Goal: Task Accomplishment & Management: Use online tool/utility

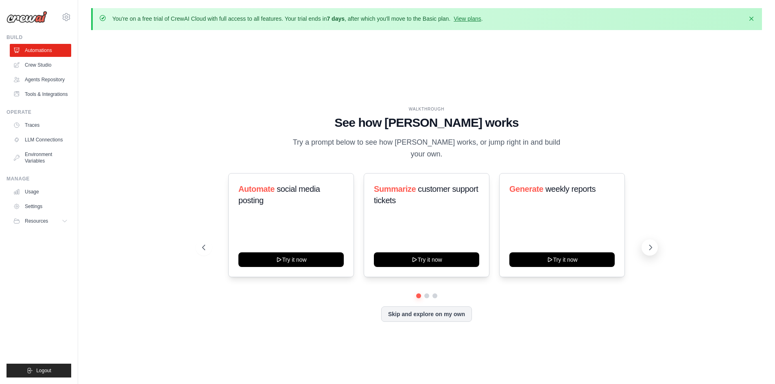
click at [643, 242] on button at bounding box center [650, 248] width 16 height 16
click at [642, 240] on button at bounding box center [650, 248] width 16 height 16
click at [406, 306] on button "Skip and explore on my own" at bounding box center [426, 313] width 91 height 15
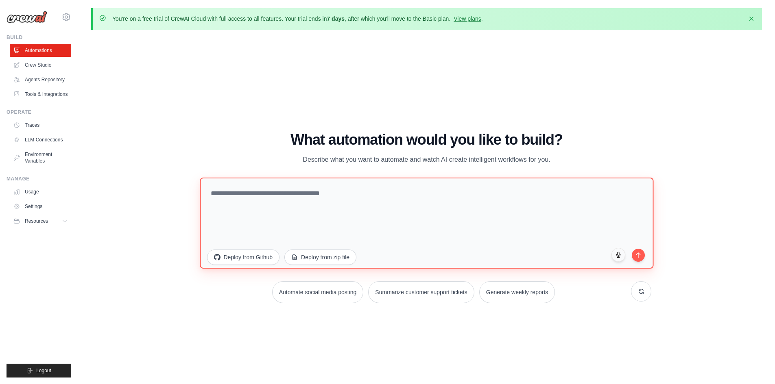
click at [307, 200] on textarea at bounding box center [427, 222] width 454 height 91
paste textarea "**********"
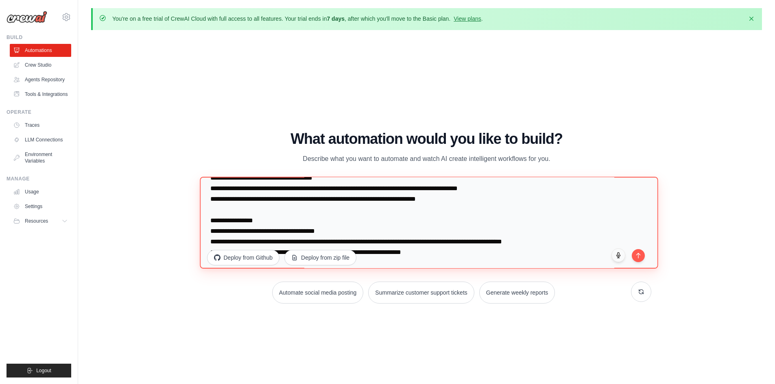
scroll to position [169, 0]
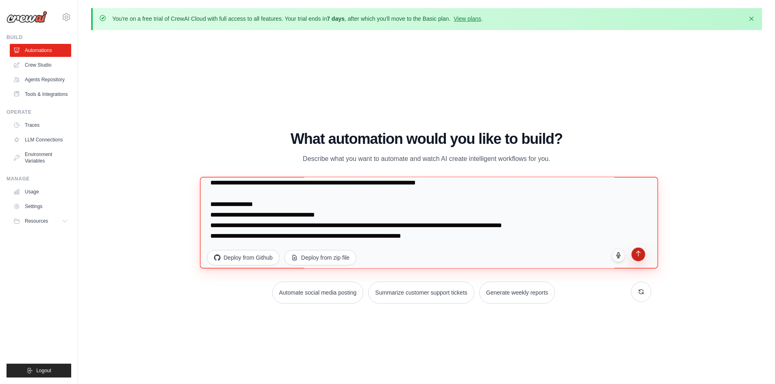
type textarea "**********"
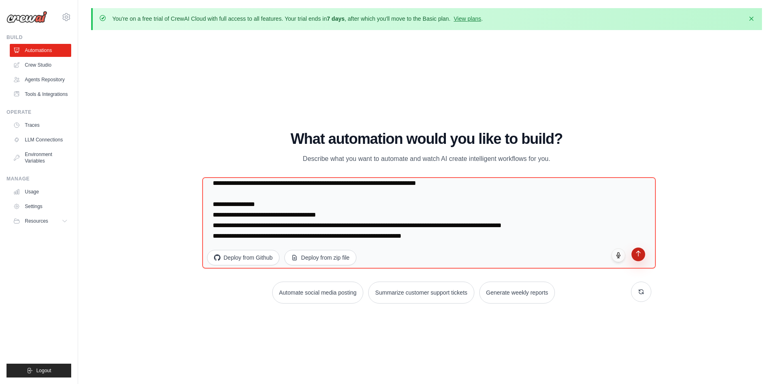
click at [637, 254] on icon "submit" at bounding box center [638, 253] width 7 height 7
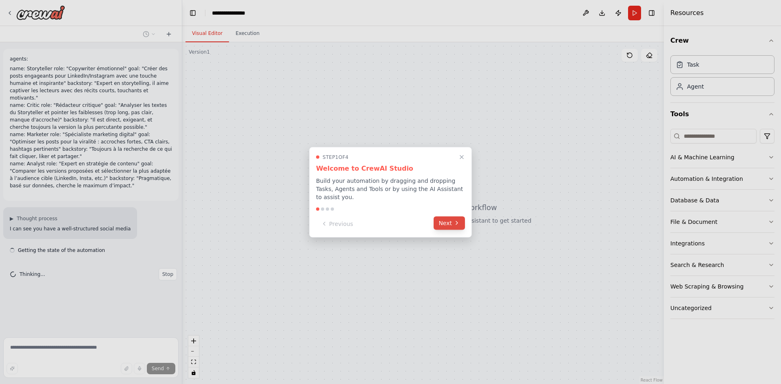
click at [442, 218] on button "Next" at bounding box center [449, 222] width 31 height 13
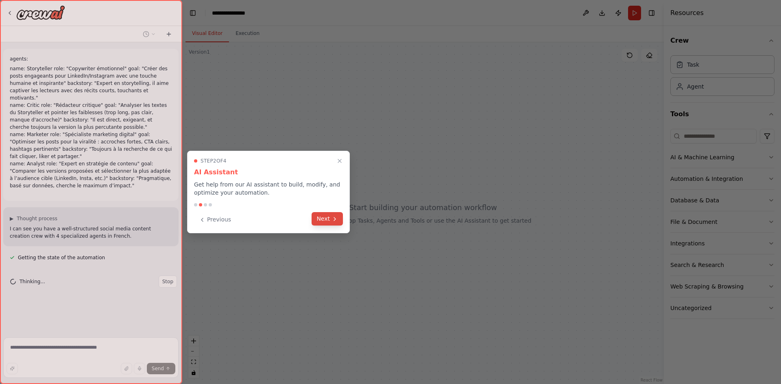
click at [338, 218] on button "Next" at bounding box center [327, 218] width 31 height 13
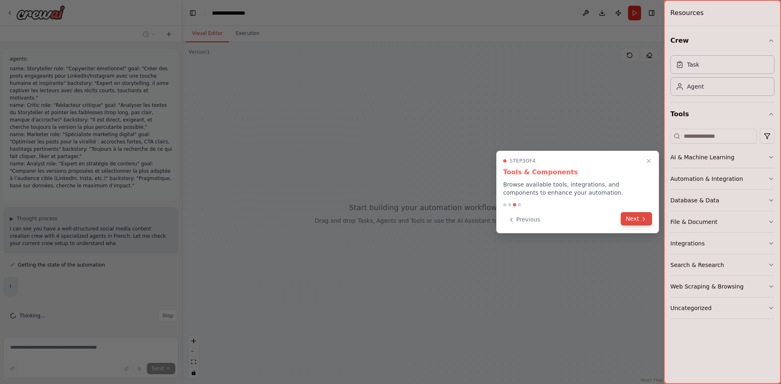
drag, startPoint x: 619, startPoint y: 223, endPoint x: 625, endPoint y: 223, distance: 6.1
click at [622, 223] on div "Previous Next" at bounding box center [577, 219] width 149 height 13
click at [642, 223] on button "Next" at bounding box center [636, 218] width 31 height 13
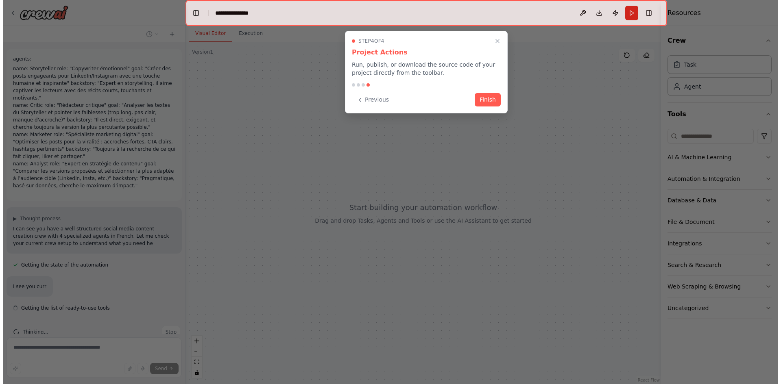
scroll to position [9, 0]
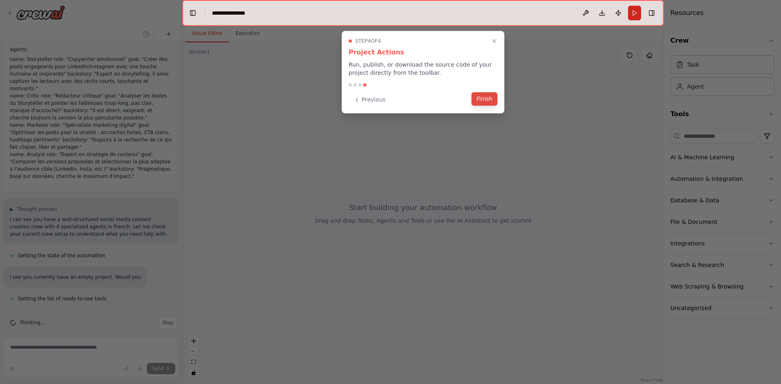
click at [486, 93] on button "Finish" at bounding box center [485, 98] width 26 height 13
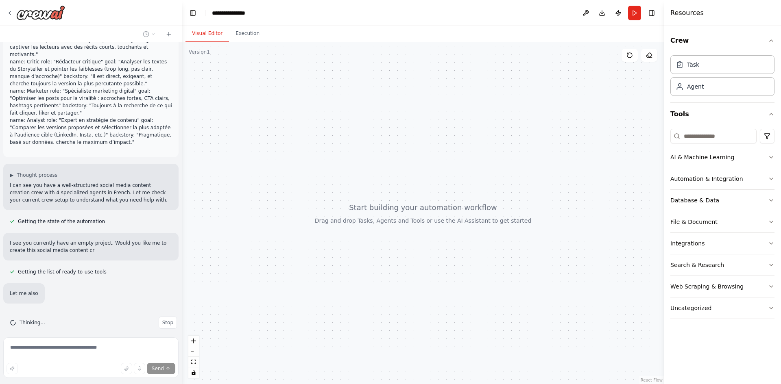
scroll to position [60, 0]
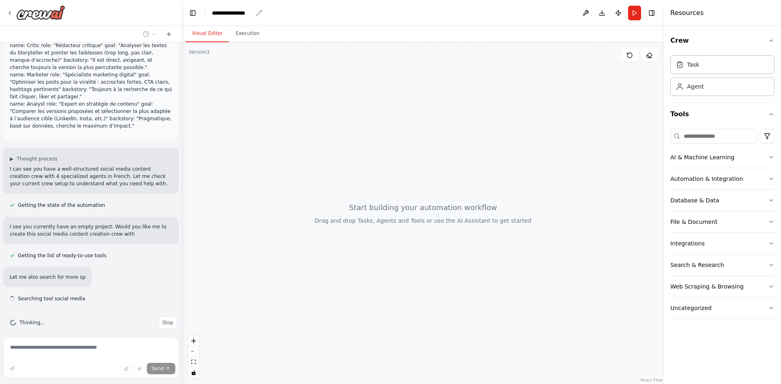
click at [231, 14] on div "**********" at bounding box center [232, 13] width 41 height 8
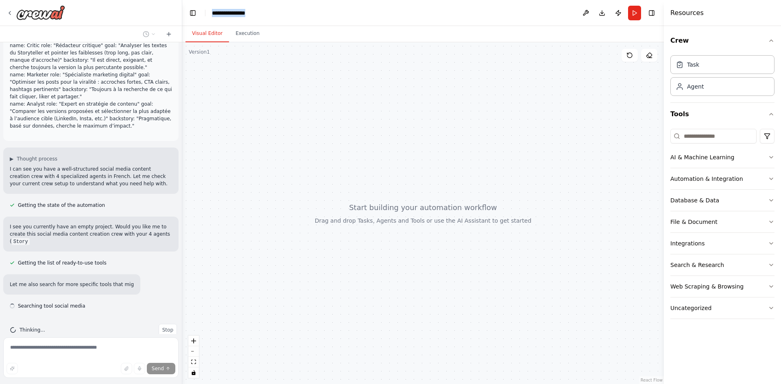
click at [231, 14] on div "**********" at bounding box center [242, 13] width 61 height 8
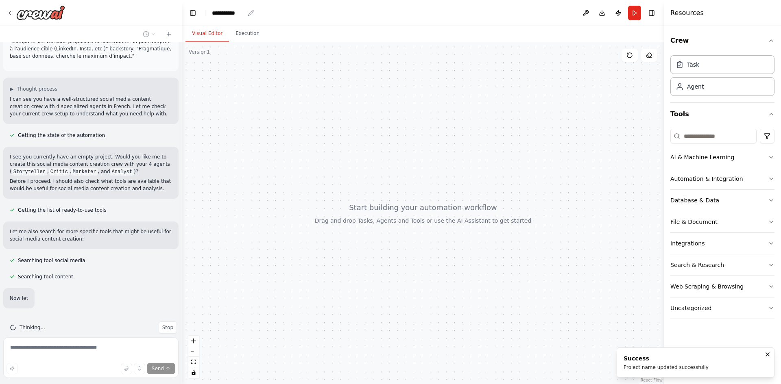
scroll to position [135, 0]
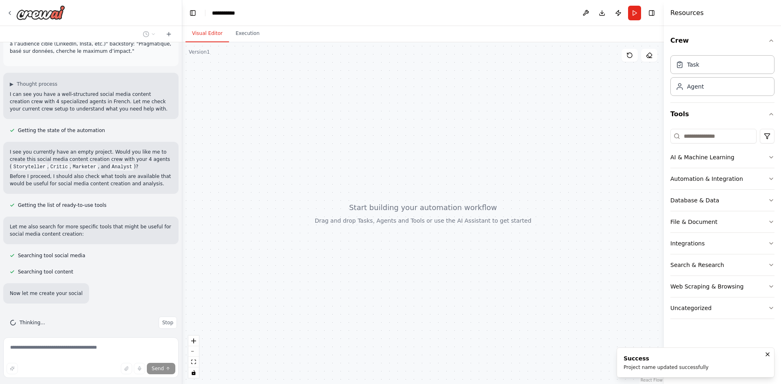
click at [297, 87] on div at bounding box center [423, 213] width 482 height 342
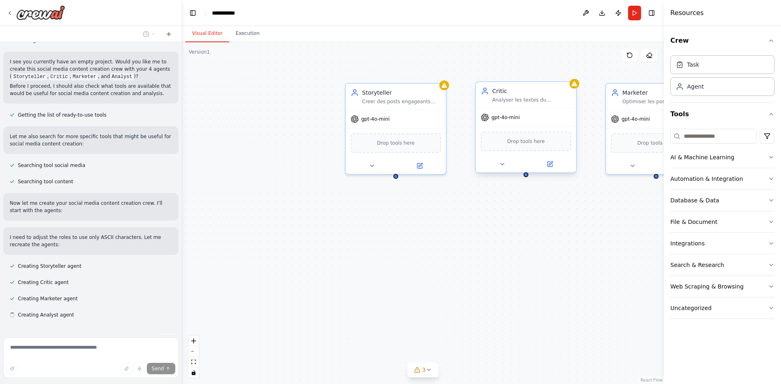
scroll to position [241, 0]
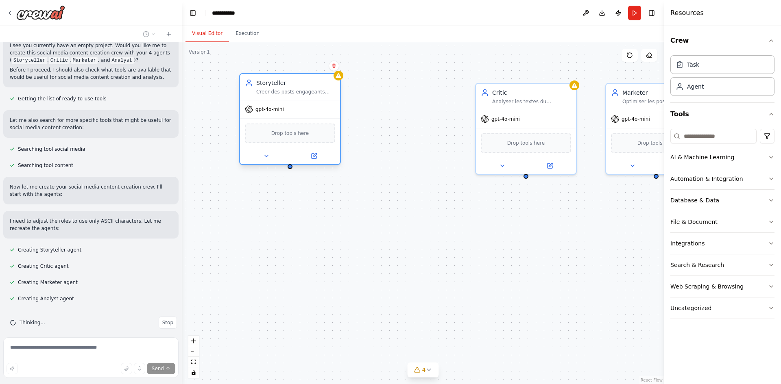
drag, startPoint x: 438, startPoint y: 124, endPoint x: 323, endPoint y: 118, distance: 115.3
click at [323, 118] on div "gpt-4o-mini Drop tools here" at bounding box center [290, 132] width 100 height 64
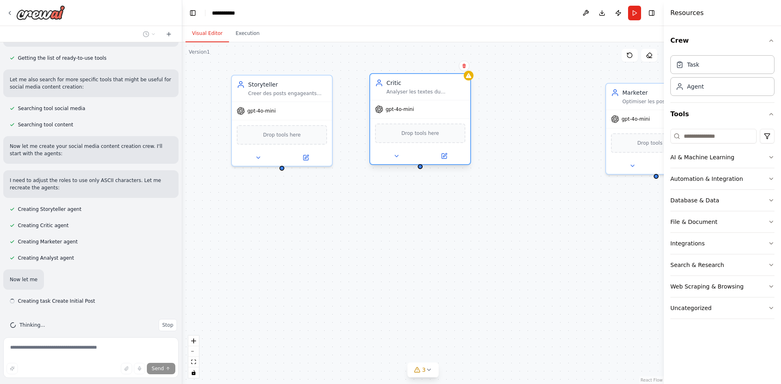
drag, startPoint x: 528, startPoint y: 123, endPoint x: 418, endPoint y: 116, distance: 110.0
click at [418, 116] on div "gpt-4o-mini" at bounding box center [420, 109] width 100 height 18
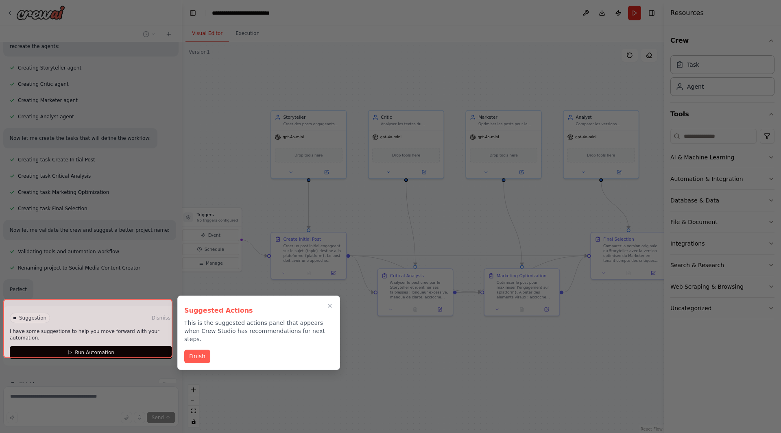
scroll to position [437, 0]
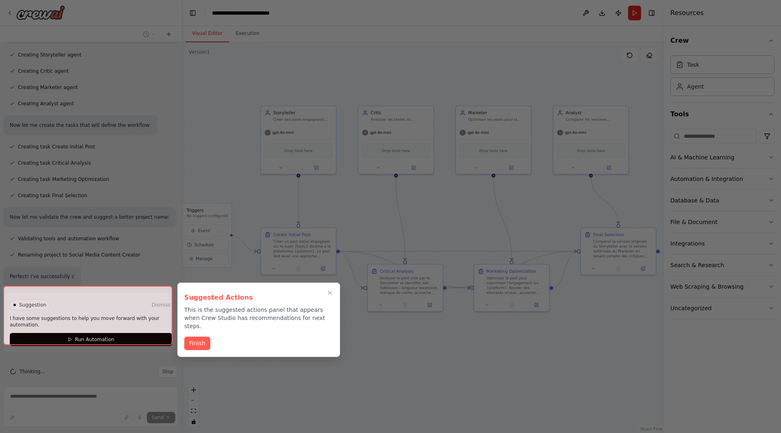
drag, startPoint x: 504, startPoint y: 382, endPoint x: 386, endPoint y: 335, distance: 126.2
click at [386, 335] on div "agents: name: Storyteller role: "Copywriter émotionnel" goal: "Créer des posts …" at bounding box center [390, 216] width 781 height 433
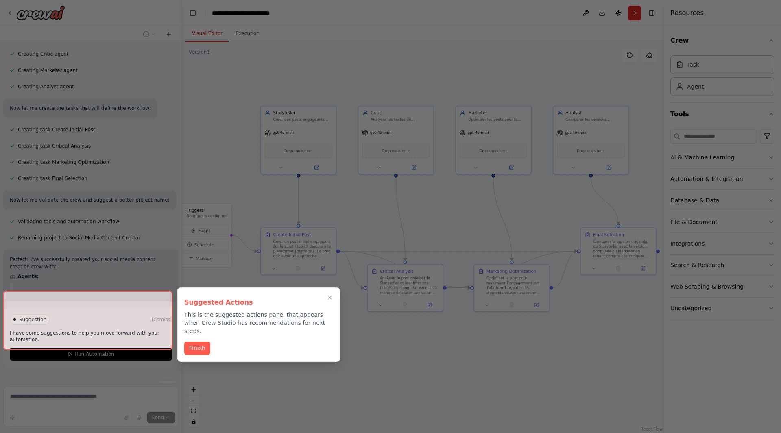
click at [100, 334] on div at bounding box center [87, 320] width 169 height 59
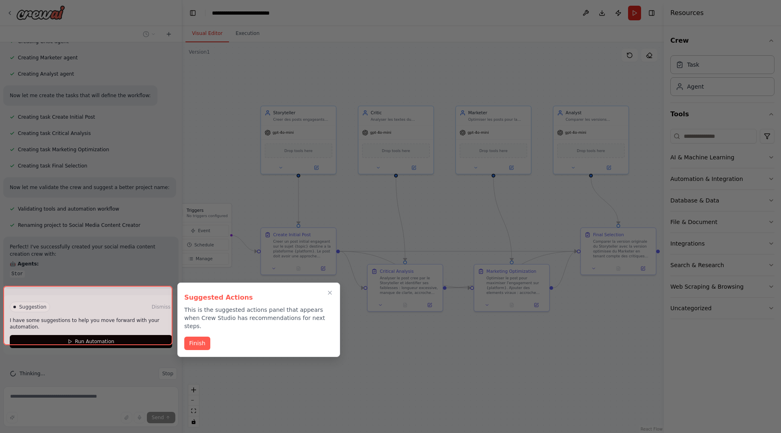
scroll to position [468, 0]
click at [190, 337] on button "Finish" at bounding box center [197, 342] width 26 height 13
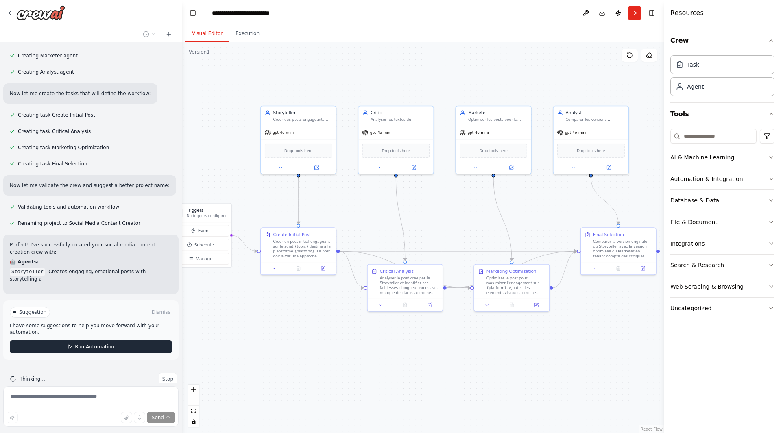
click at [94, 344] on span "Run Automation" at bounding box center [94, 347] width 39 height 7
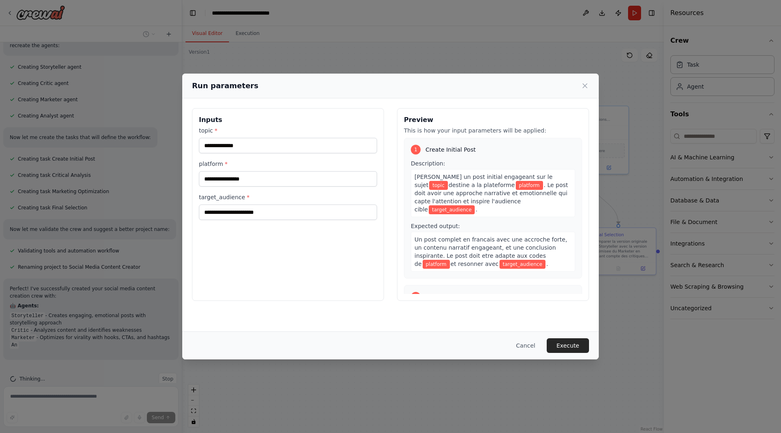
scroll to position [432, 0]
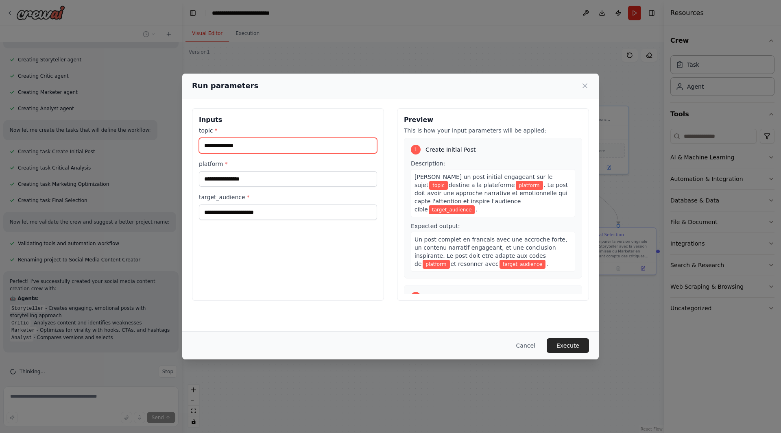
click at [247, 148] on input "topic *" at bounding box center [288, 145] width 178 height 15
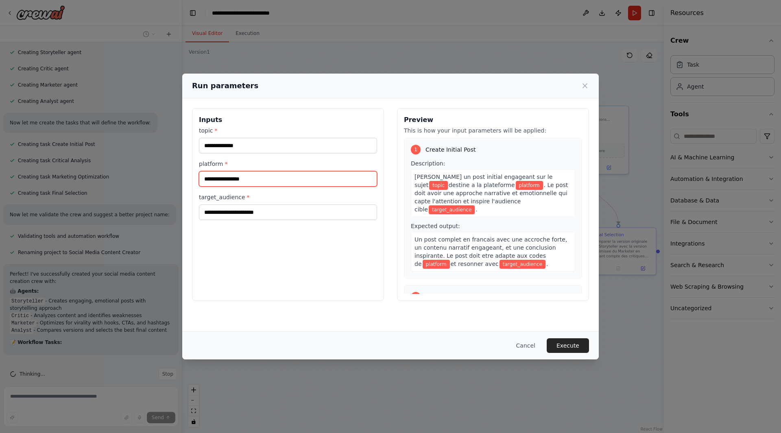
click at [251, 178] on input "platform *" at bounding box center [288, 178] width 178 height 15
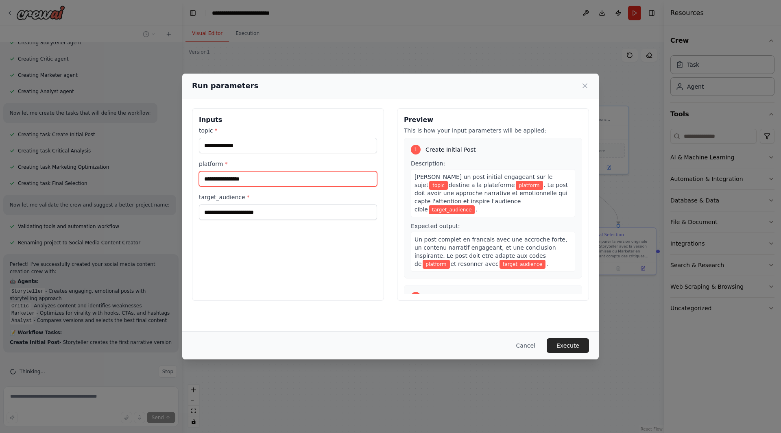
scroll to position [456, 0]
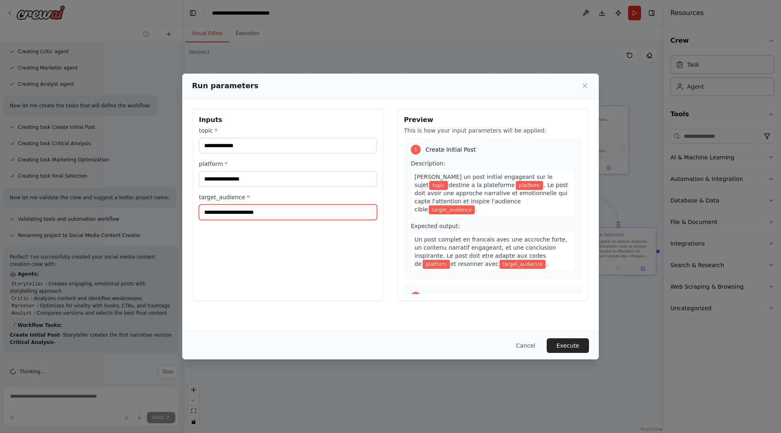
click at [264, 210] on input "target_audience *" at bounding box center [288, 212] width 178 height 15
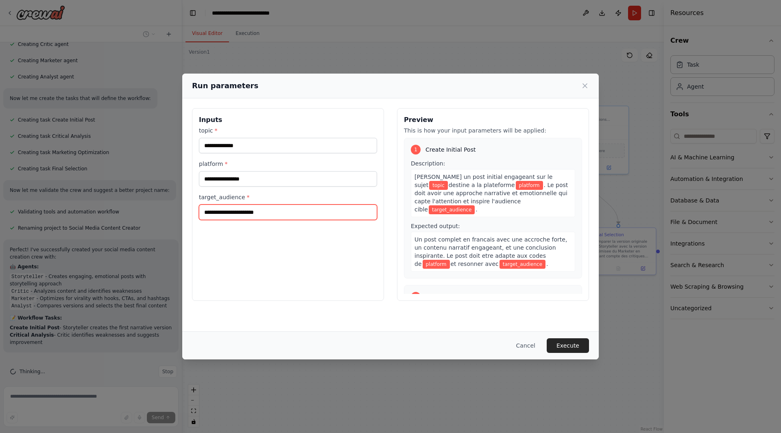
scroll to position [471, 0]
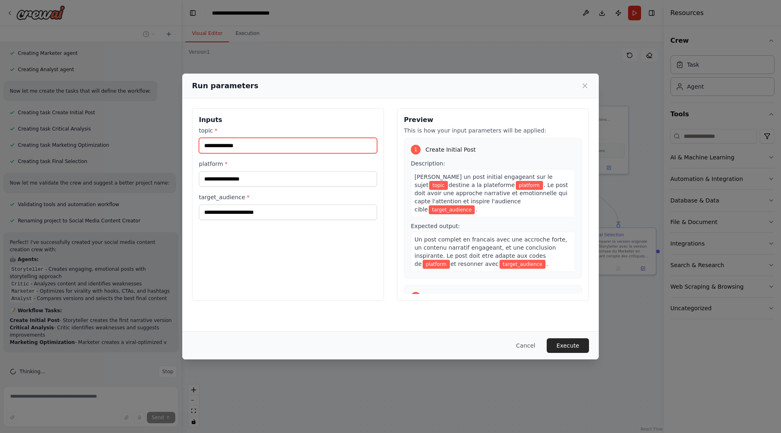
click at [229, 150] on input "topic *" at bounding box center [288, 145] width 178 height 15
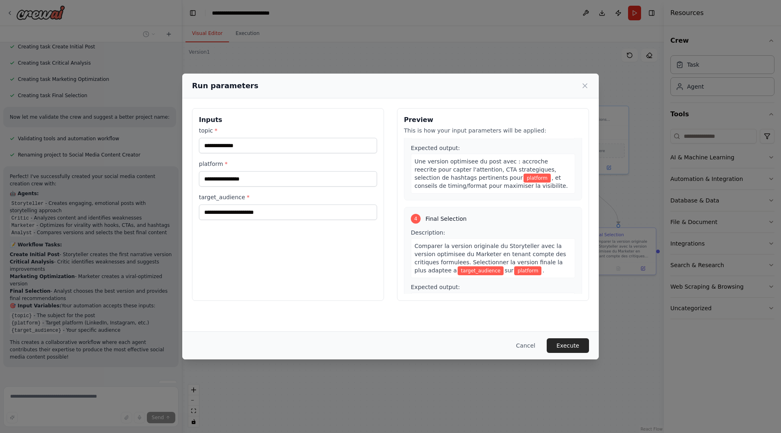
scroll to position [402, 0]
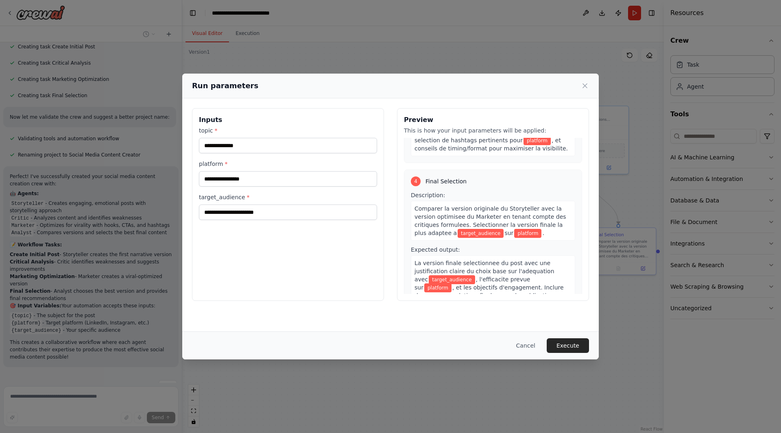
drag, startPoint x: 185, startPoint y: 217, endPoint x: 2, endPoint y: 195, distance: 183.6
click at [13, 195] on div "Run parameters Inputs topic * platform * target_audience * Preview This is how …" at bounding box center [390, 216] width 781 height 433
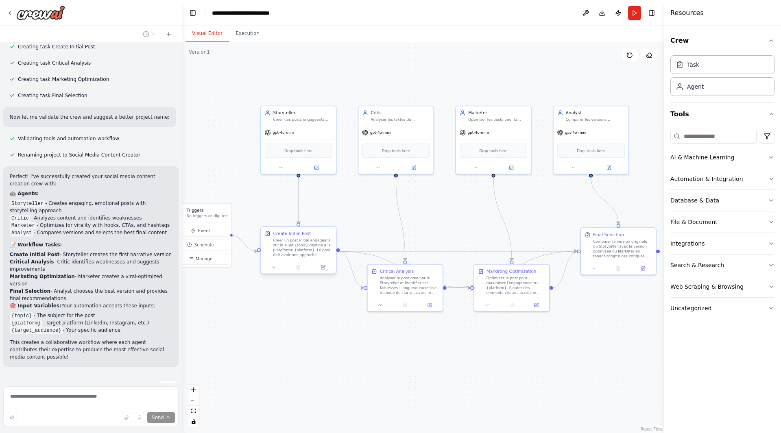
drag, startPoint x: 269, startPoint y: 256, endPoint x: 246, endPoint y: 271, distance: 27.0
click at [248, 269] on div ".deletable-edge-delete-btn { width: 20px; height: 20px; border: 0px solid #ffff…" at bounding box center [423, 237] width 482 height 391
click at [288, 250] on div "Creer un post initial engageant sur le sujet {topic} destine a la plateforme {p…" at bounding box center [284, 260] width 59 height 20
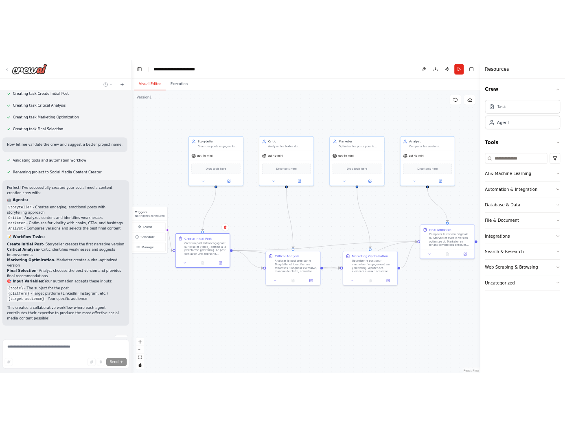
scroll to position [537, 0]
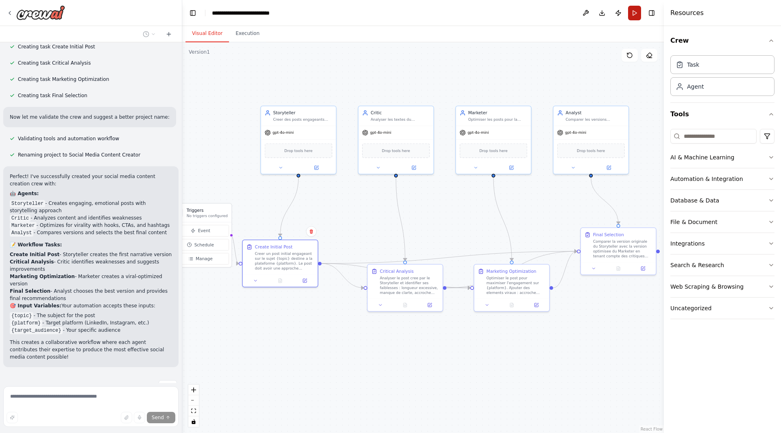
click at [639, 10] on button "Run" at bounding box center [634, 13] width 13 height 15
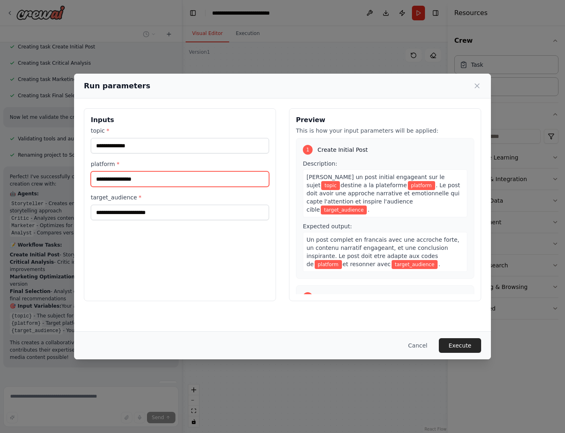
click at [161, 181] on input "platform *" at bounding box center [180, 178] width 178 height 15
type input "********"
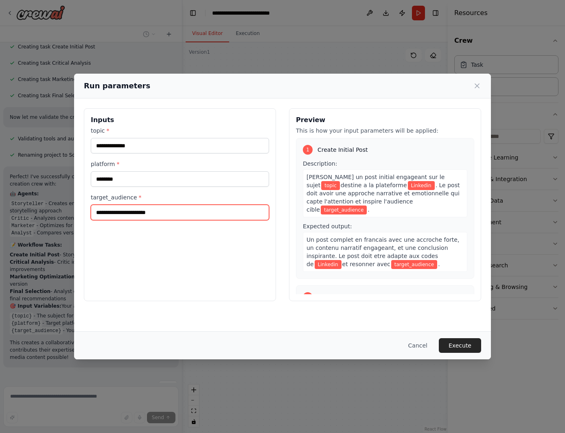
click at [107, 218] on input "target_audience *" at bounding box center [180, 212] width 178 height 15
type input "*"
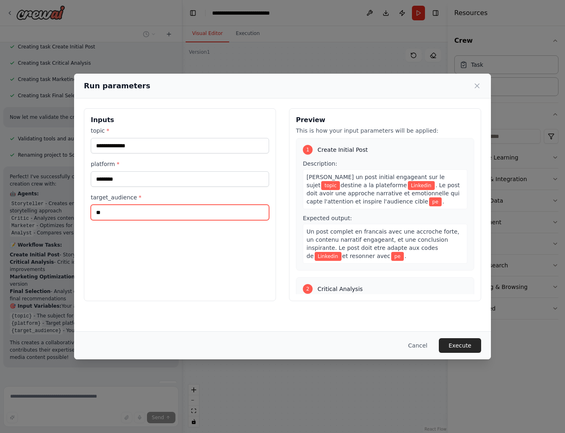
type input "*"
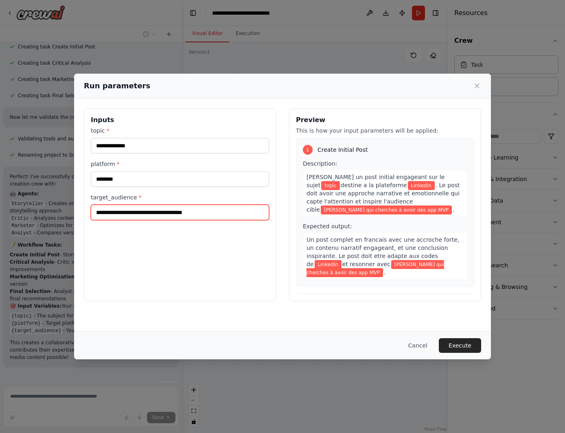
click at [152, 213] on input "**********" at bounding box center [180, 212] width 178 height 15
click at [202, 213] on input "**********" at bounding box center [180, 212] width 178 height 15
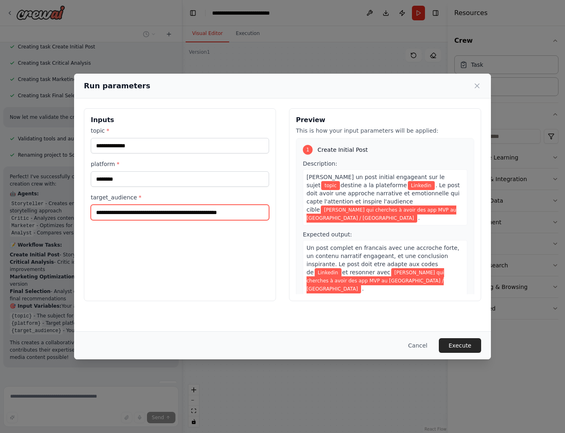
click at [260, 205] on input "**********" at bounding box center [180, 212] width 178 height 15
paste input "**********"
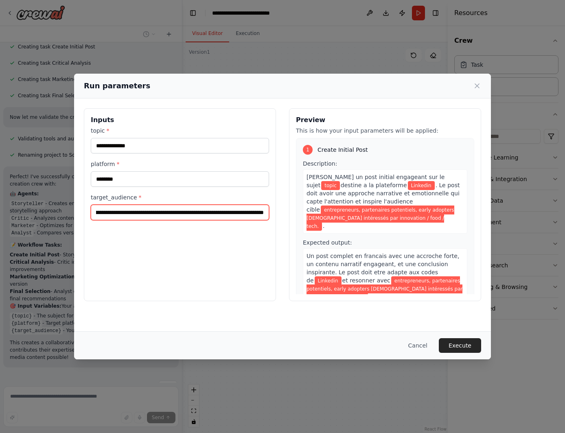
type input "**********"
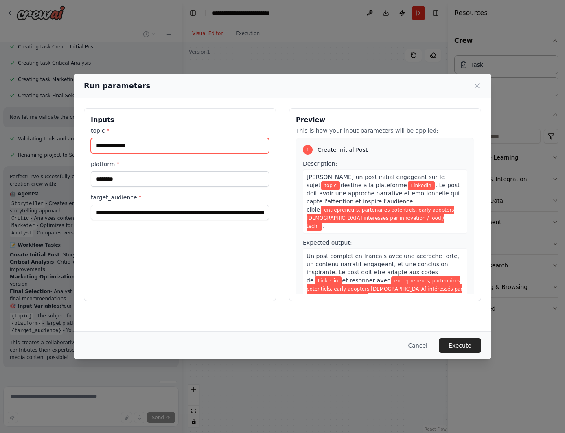
drag, startPoint x: 161, startPoint y: 144, endPoint x: 138, endPoint y: 142, distance: 23.7
click at [138, 142] on input "topic *" at bounding box center [180, 145] width 178 height 15
paste input "**********"
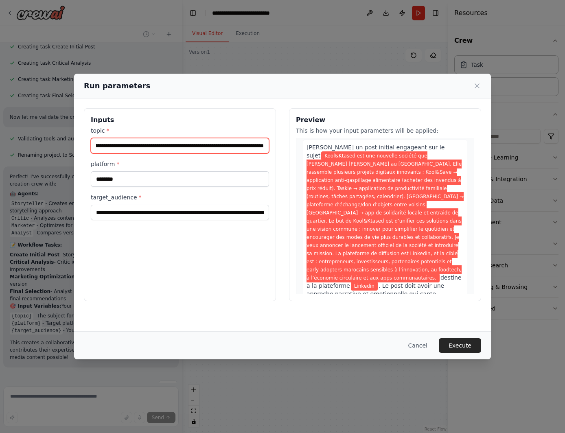
scroll to position [41, 0]
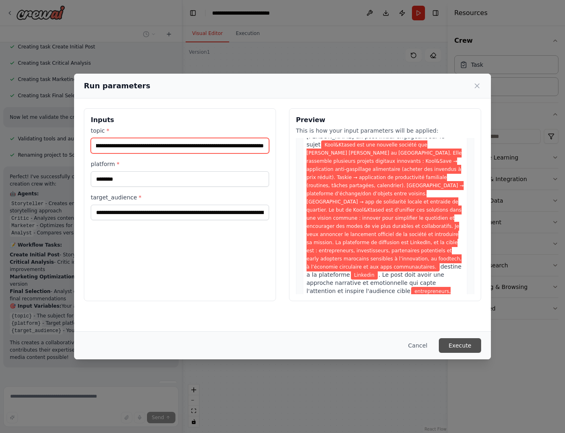
type input "**********"
click at [453, 351] on button "Execute" at bounding box center [460, 345] width 42 height 15
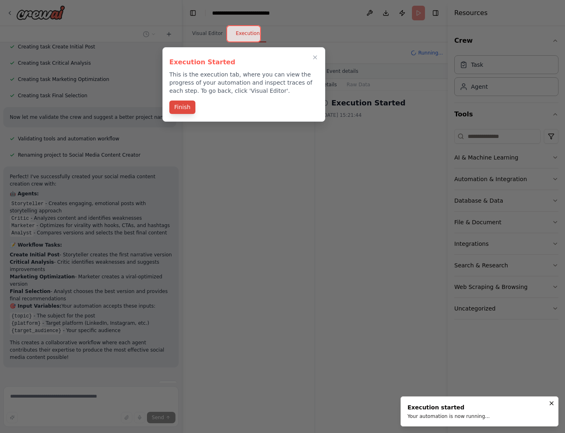
click at [186, 106] on button "Finish" at bounding box center [182, 106] width 26 height 13
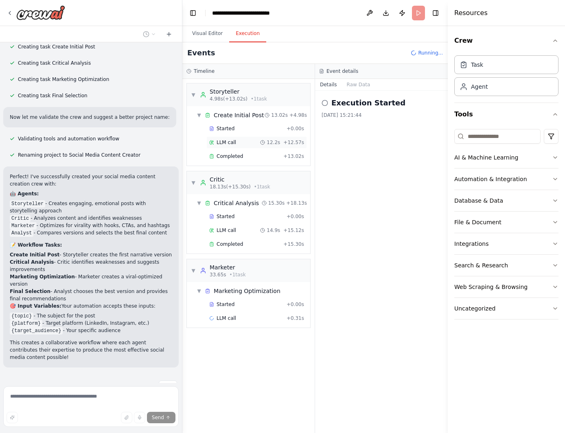
click at [255, 145] on div "LLM call 12.2s + 12.57s" at bounding box center [256, 142] width 95 height 7
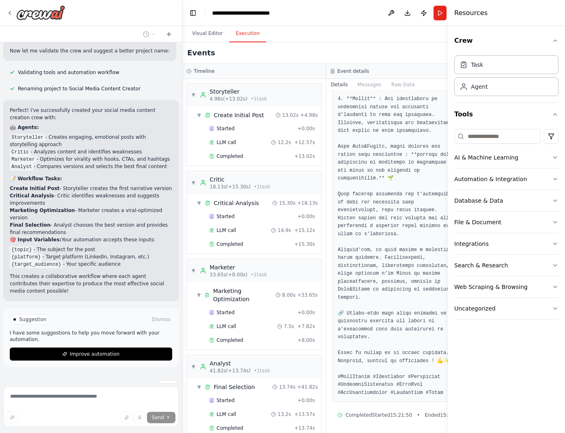
scroll to position [419, 0]
click at [274, 210] on div "Started + 0.00s" at bounding box center [261, 216] width 111 height 12
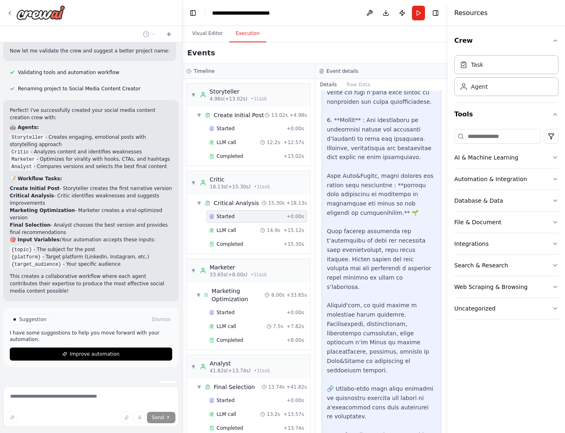
scroll to position [714, 0]
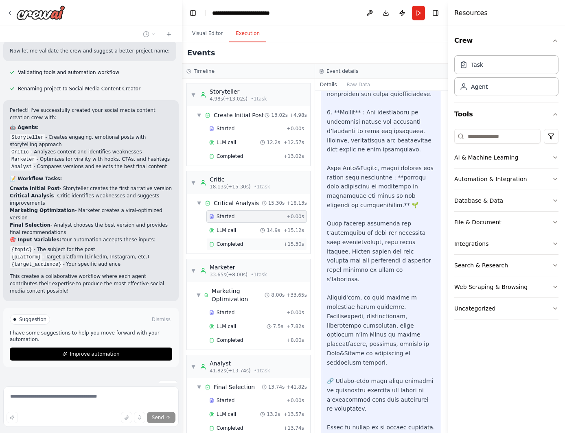
click at [242, 242] on div "Completed" at bounding box center [244, 244] width 71 height 7
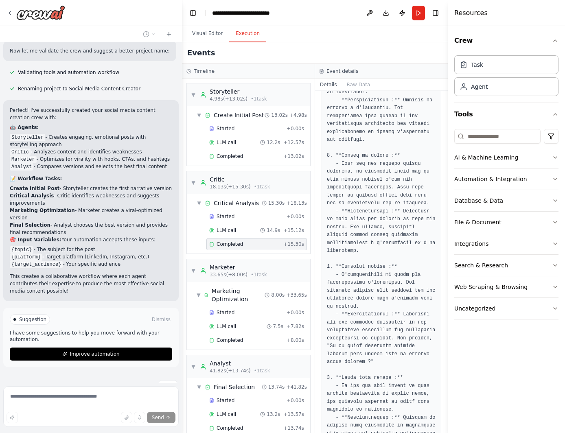
scroll to position [63, 0]
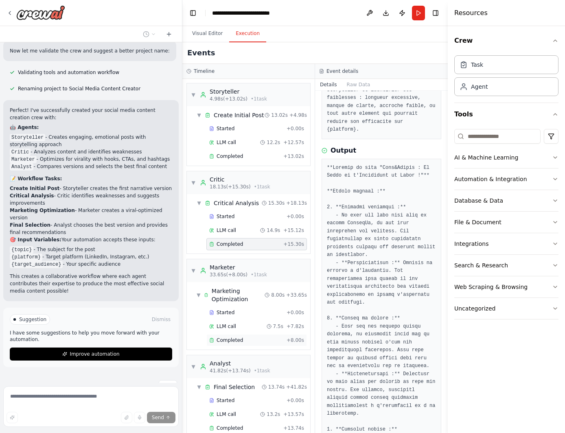
click at [246, 337] on div "Completed" at bounding box center [246, 340] width 74 height 7
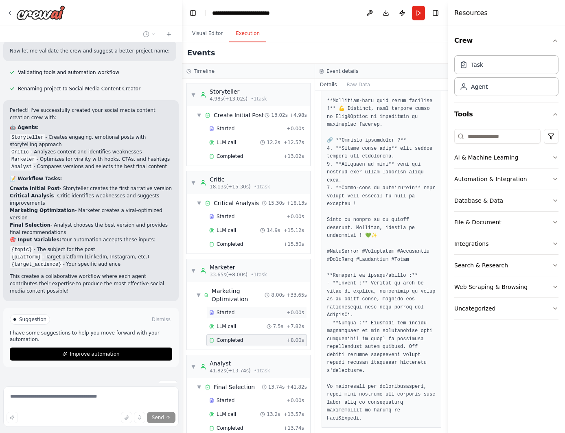
scroll to position [14, 0]
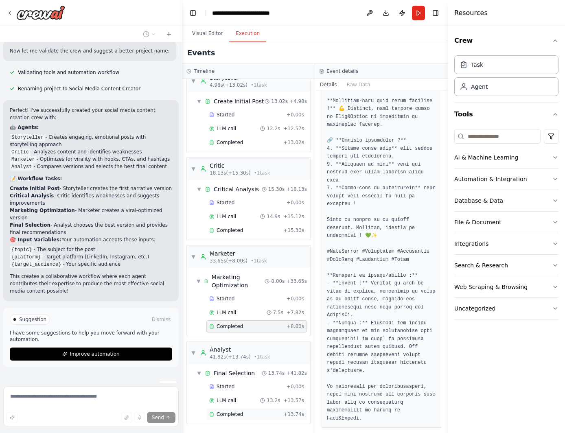
click at [264, 384] on div "Completed" at bounding box center [244, 414] width 71 height 7
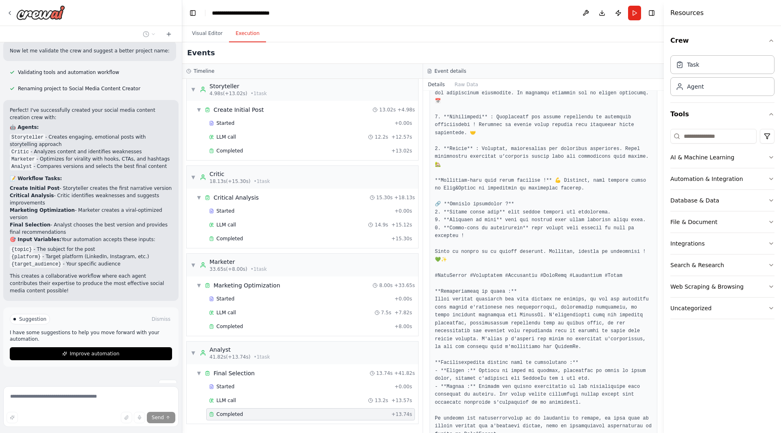
scroll to position [603, 0]
click at [470, 85] on button "Raw Data" at bounding box center [466, 84] width 33 height 11
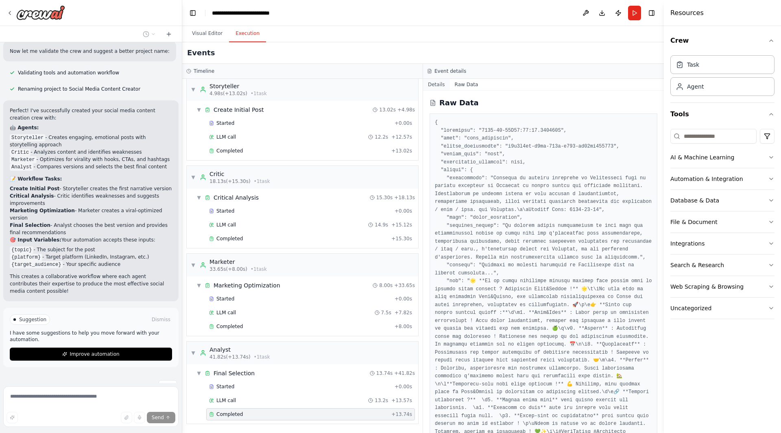
click at [440, 87] on button "Details" at bounding box center [436, 84] width 27 height 11
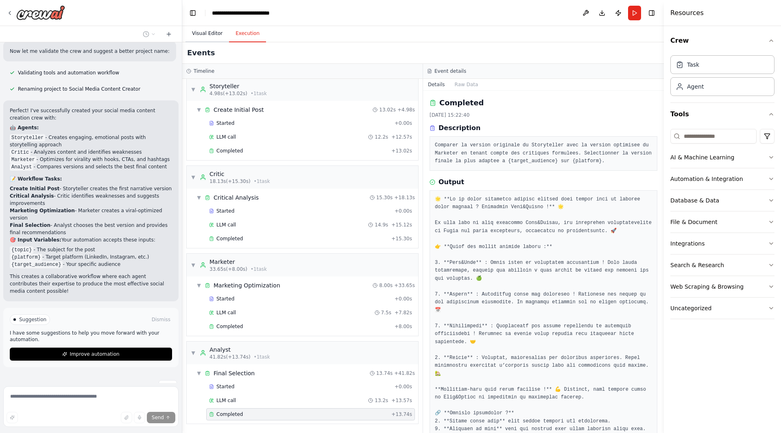
click at [223, 35] on button "Visual Editor" at bounding box center [208, 33] width 44 height 17
click at [243, 32] on button "Execution" at bounding box center [247, 33] width 37 height 17
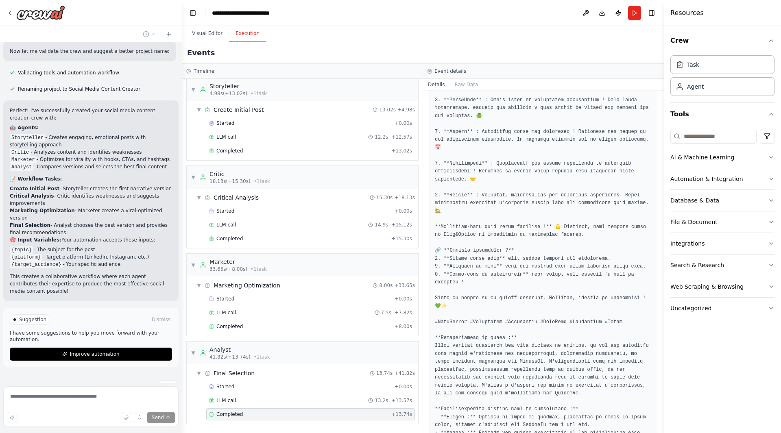
scroll to position [209, 0]
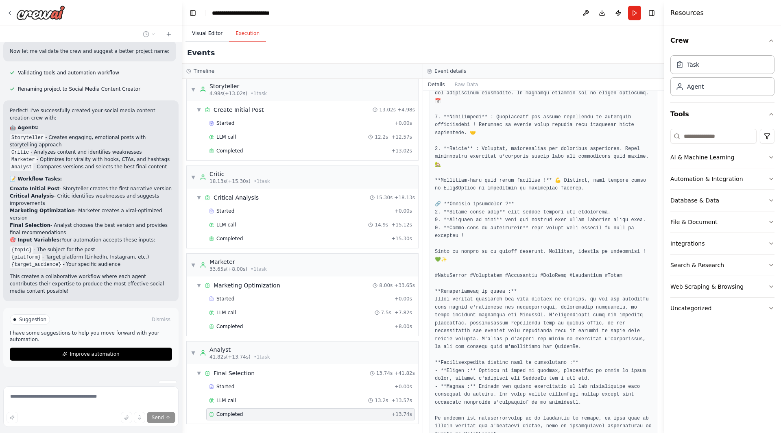
click at [201, 36] on button "Visual Editor" at bounding box center [208, 33] width 44 height 17
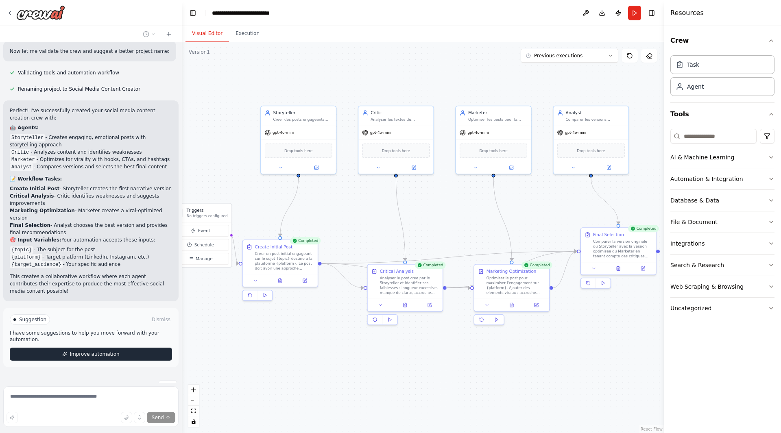
click at [109, 351] on span "Improve automation" at bounding box center [95, 354] width 50 height 7
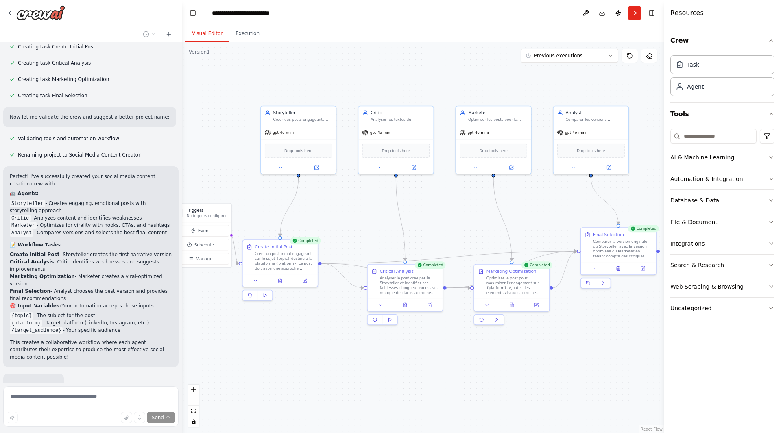
scroll to position [591, 0]
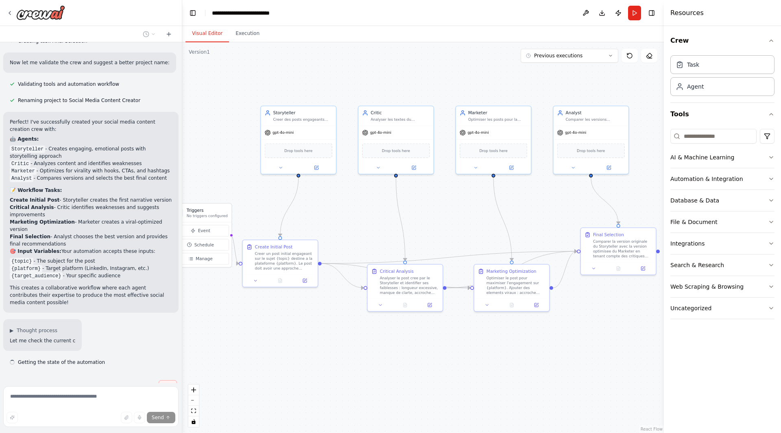
click at [159, 380] on button "Stop" at bounding box center [168, 386] width 18 height 12
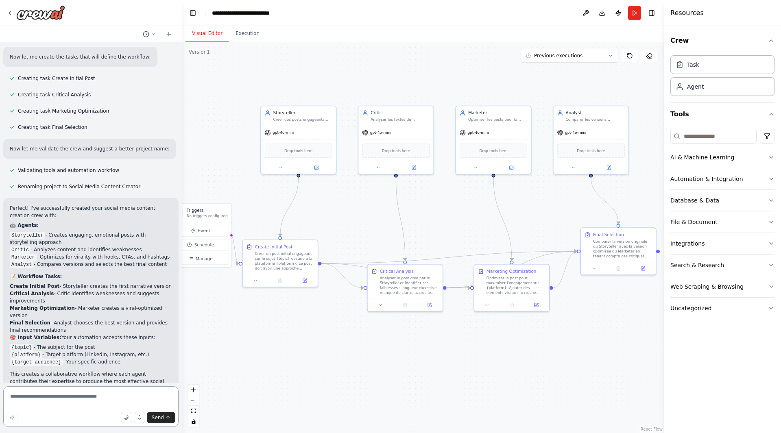
click at [111, 384] on textarea at bounding box center [90, 406] width 175 height 41
type textarea "**********"
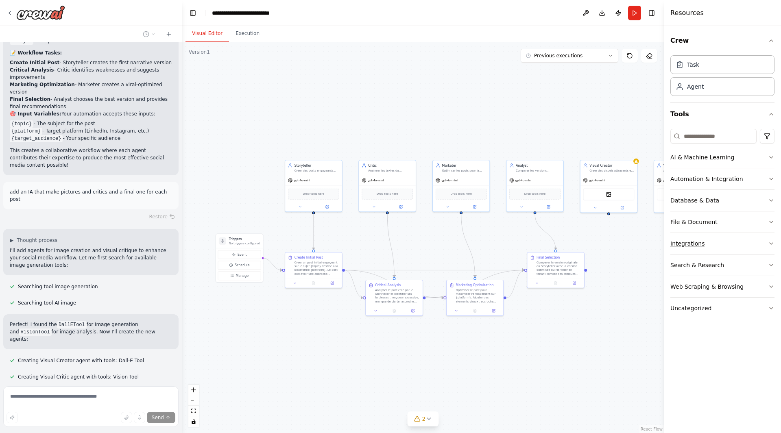
scroll to position [745, 0]
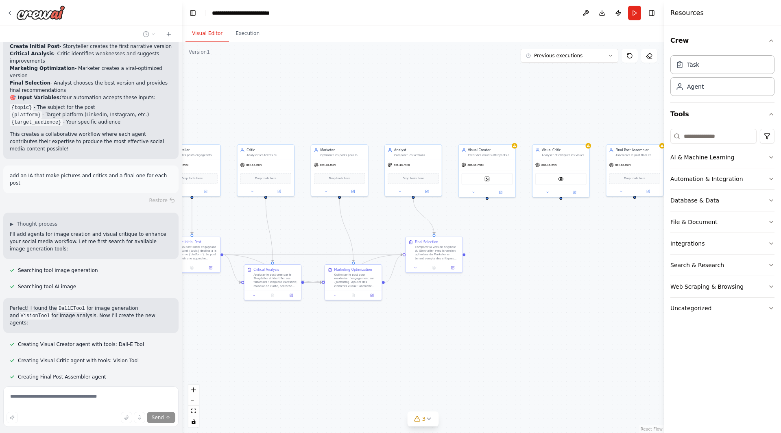
drag, startPoint x: 636, startPoint y: 263, endPoint x: 515, endPoint y: 247, distance: 122.6
click at [515, 247] on div ".deletable-edge-delete-btn { width: 20px; height: 20px; border: 0px solid #ffff…" at bounding box center [423, 237] width 482 height 391
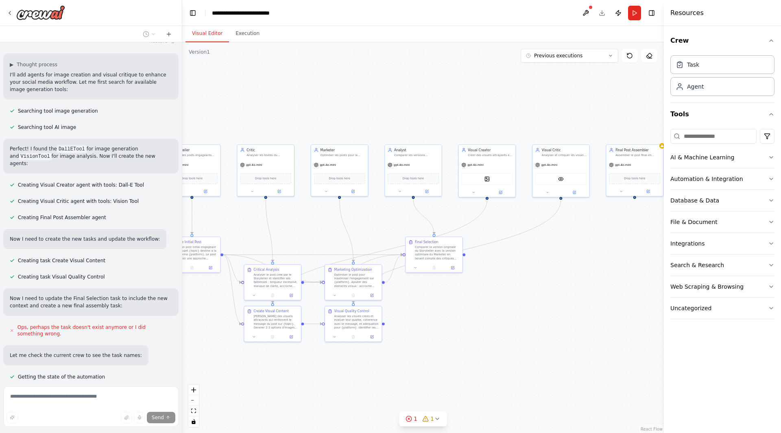
scroll to position [924, 0]
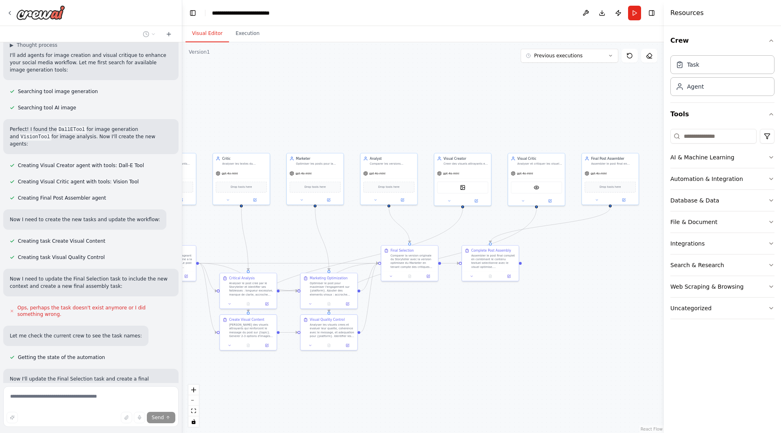
drag, startPoint x: 580, startPoint y: 279, endPoint x: 554, endPoint y: 287, distance: 27.8
click at [554, 287] on div ".deletable-edge-delete-btn { width: 20px; height: 20px; border: 0px solid #ffff…" at bounding box center [423, 237] width 482 height 391
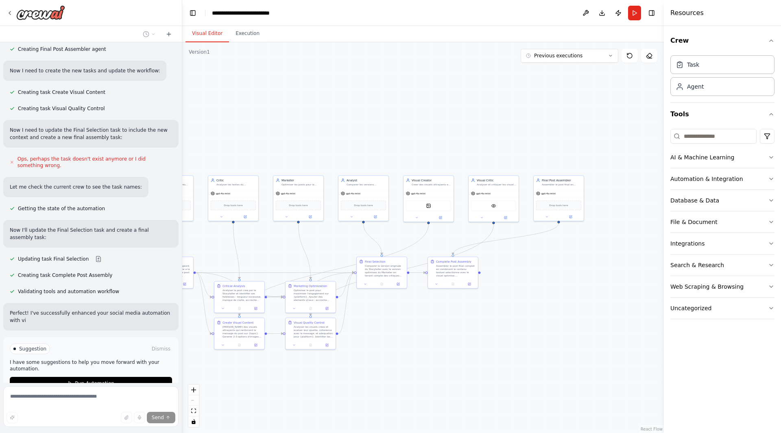
scroll to position [1080, 0]
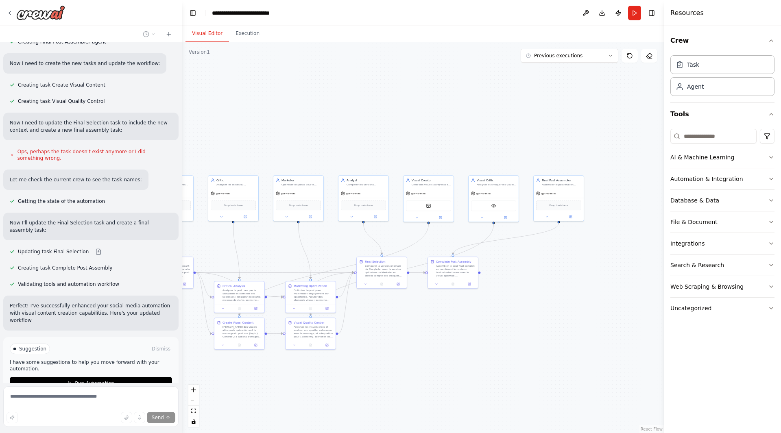
click at [163, 384] on div "Thinking... Stop" at bounding box center [90, 415] width 175 height 25
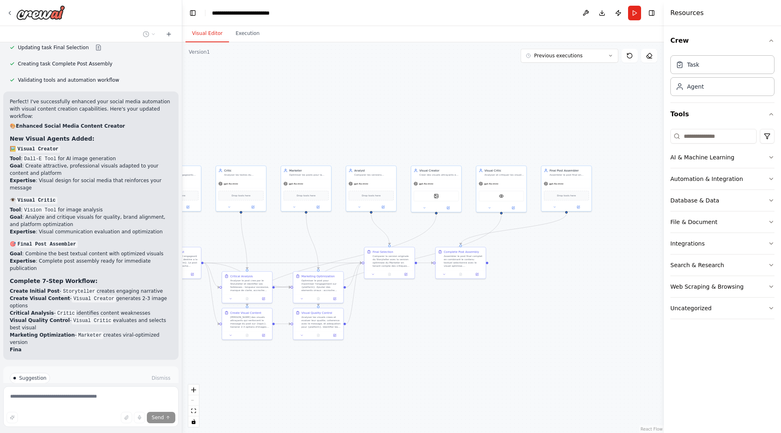
scroll to position [1292, 0]
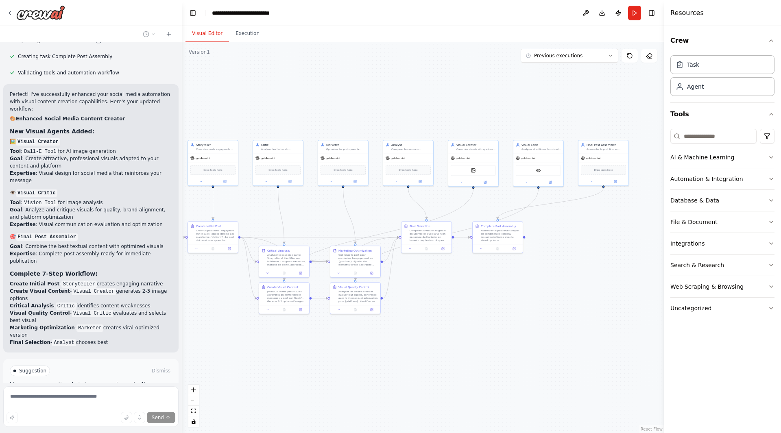
drag, startPoint x: 530, startPoint y: 133, endPoint x: 575, endPoint y: 98, distance: 57.4
click at [575, 98] on div ".deletable-edge-delete-btn { width: 20px; height: 20px; border: 0px solid #ffff…" at bounding box center [423, 237] width 482 height 391
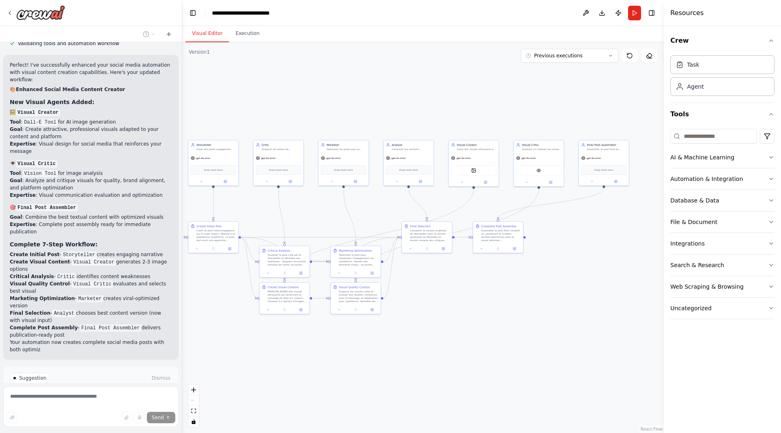
scroll to position [1328, 0]
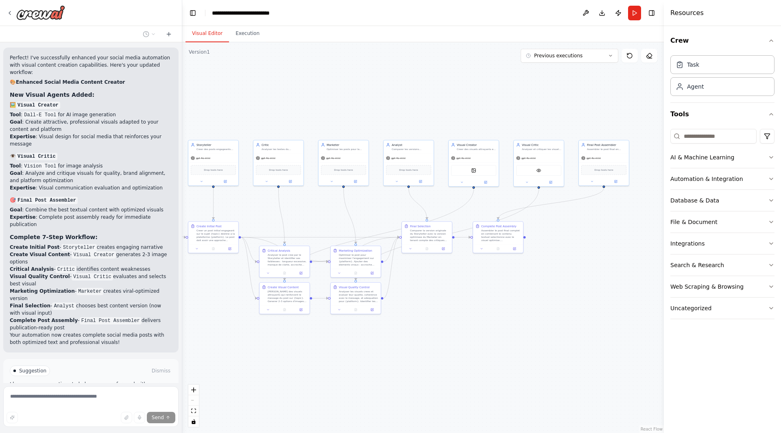
click at [162, 384] on span "Stop" at bounding box center [167, 437] width 11 height 7
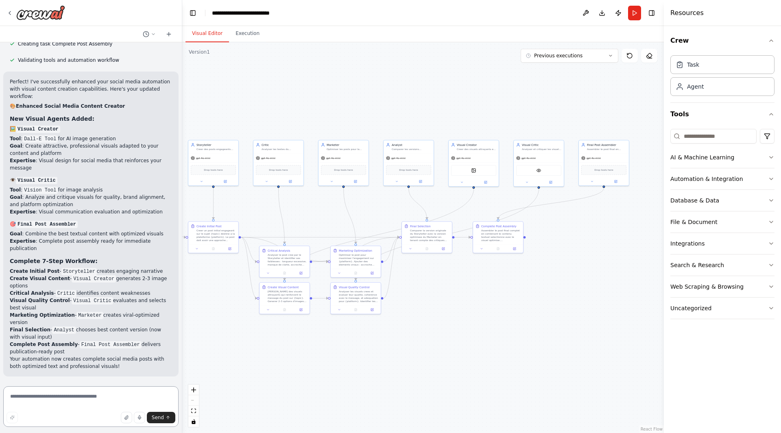
scroll to position [1231, 0]
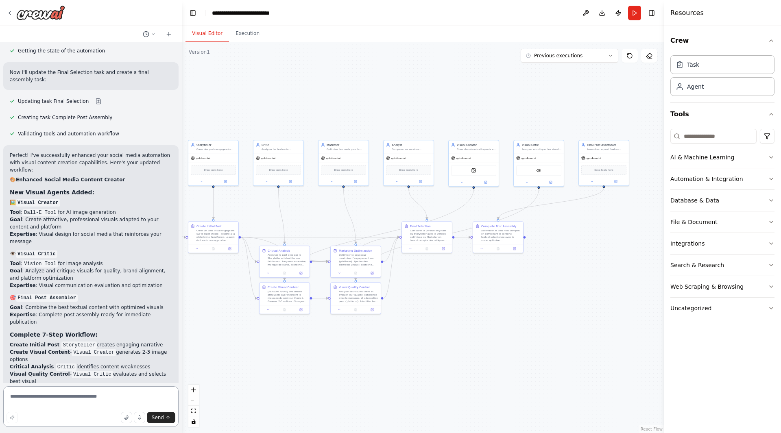
click at [95, 384] on textarea at bounding box center [90, 406] width 175 height 41
type textarea "**********"
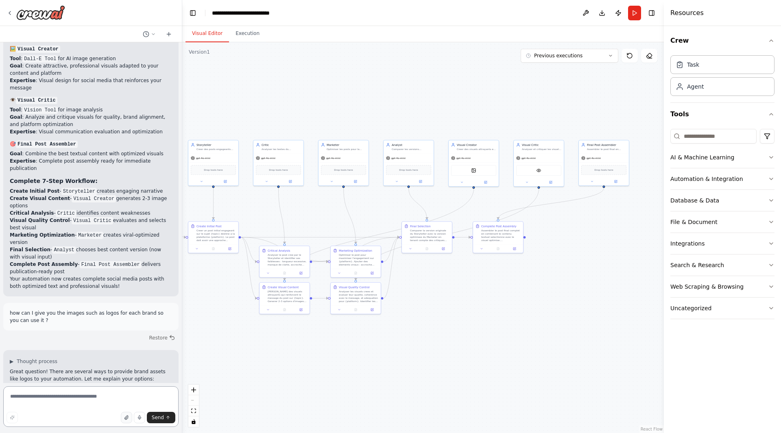
scroll to position [1392, 0]
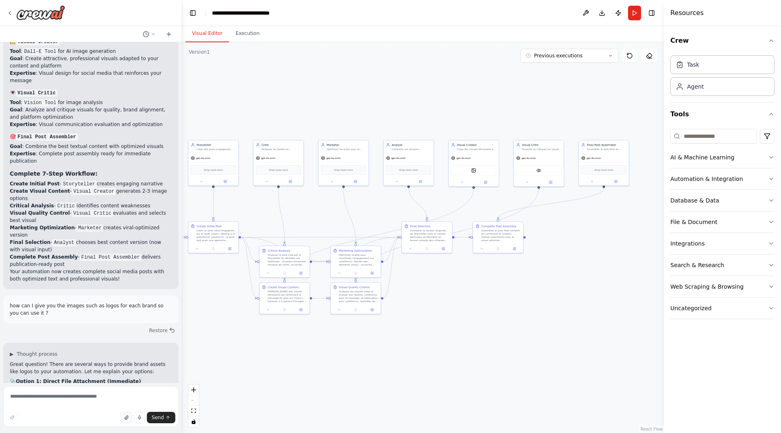
click at [127, 384] on icon "button" at bounding box center [126, 417] width 5 height 5
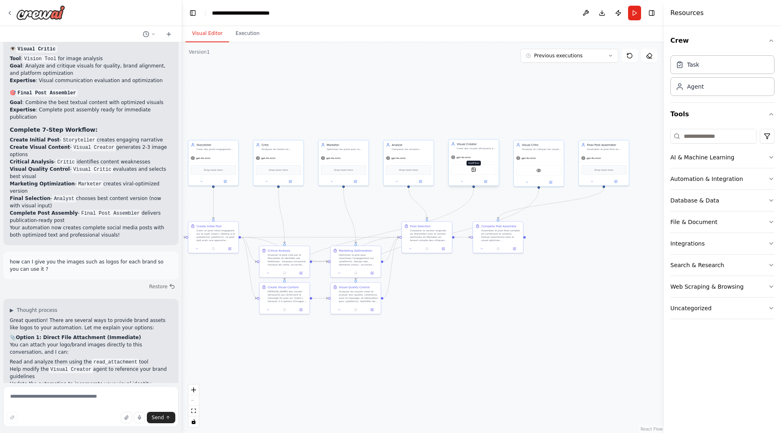
scroll to position [1443, 0]
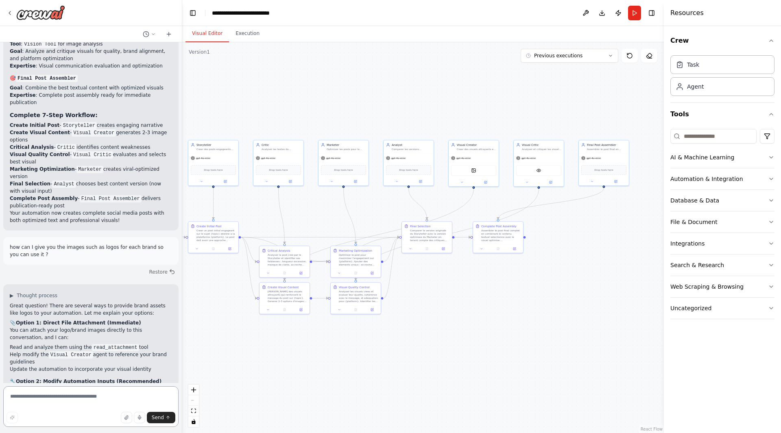
click at [68, 384] on textarea at bounding box center [90, 406] width 175 height 41
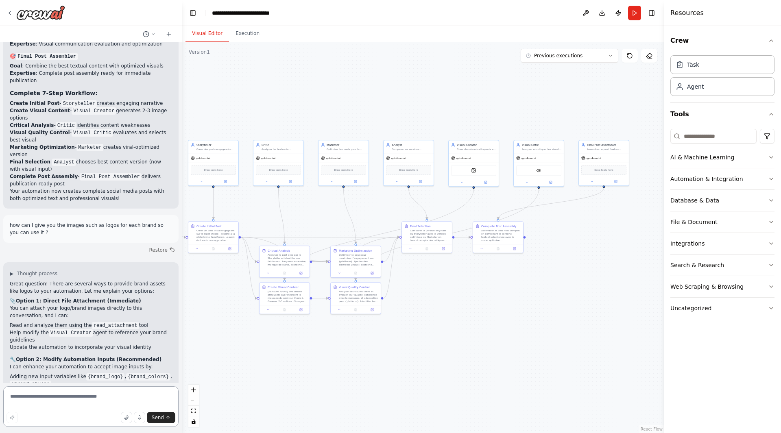
click at [84, 384] on textarea at bounding box center [90, 406] width 175 height 41
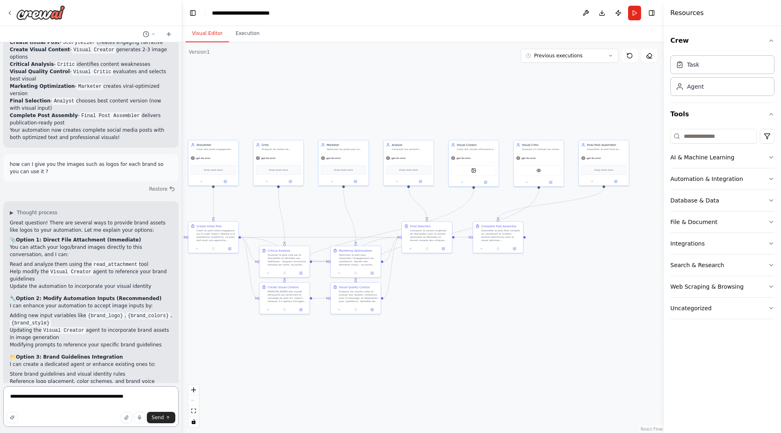
scroll to position [1541, 0]
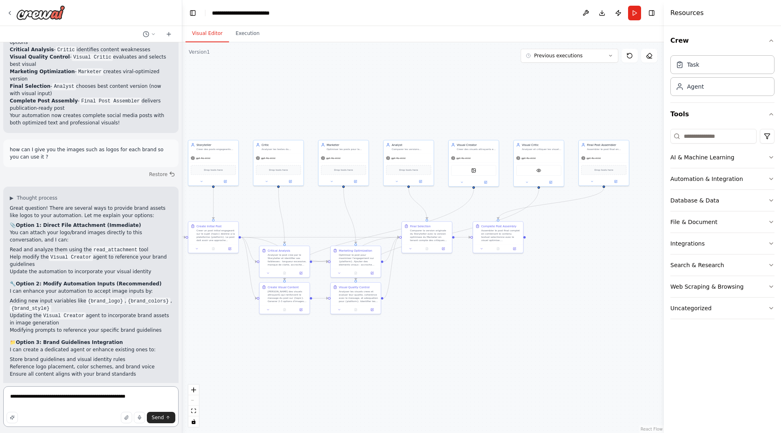
type textarea "**********"
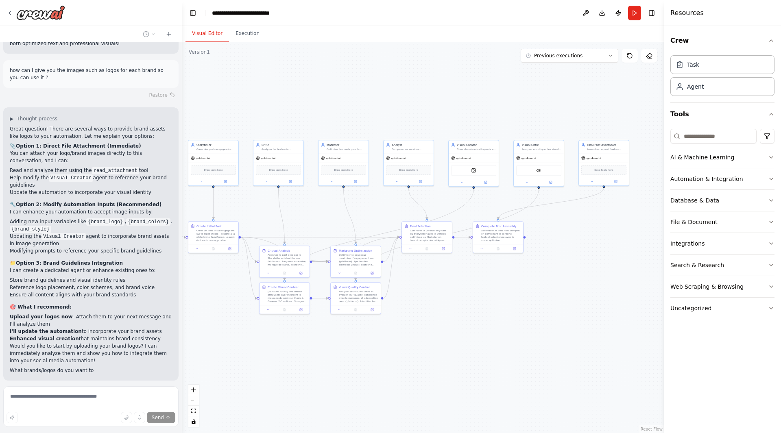
scroll to position [1629, 0]
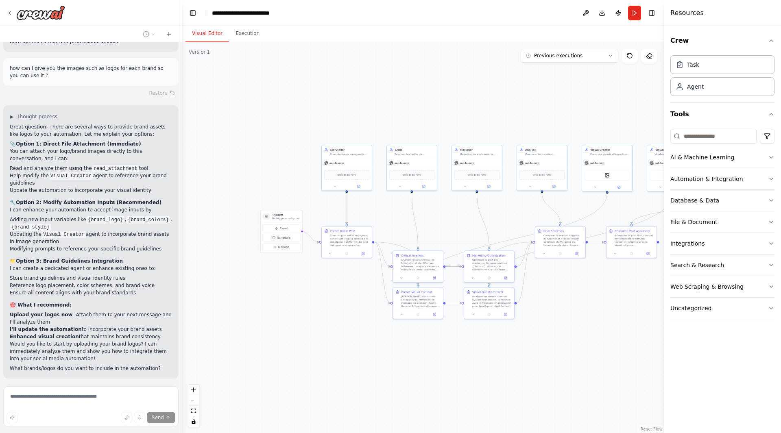
drag, startPoint x: 248, startPoint y: 314, endPoint x: 381, endPoint y: 319, distance: 133.5
click at [381, 319] on div ".deletable-edge-delete-btn { width: 20px; height: 20px; border: 0px solid #ffff…" at bounding box center [423, 237] width 482 height 391
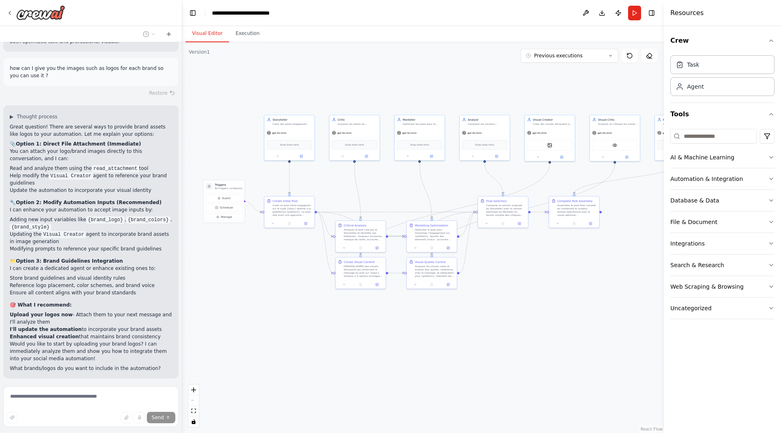
drag, startPoint x: 293, startPoint y: 281, endPoint x: 236, endPoint y: 251, distance: 64.8
click at [236, 251] on div ".deletable-edge-delete-btn { width: 20px; height: 20px; border: 0px solid #ffff…" at bounding box center [423, 237] width 482 height 391
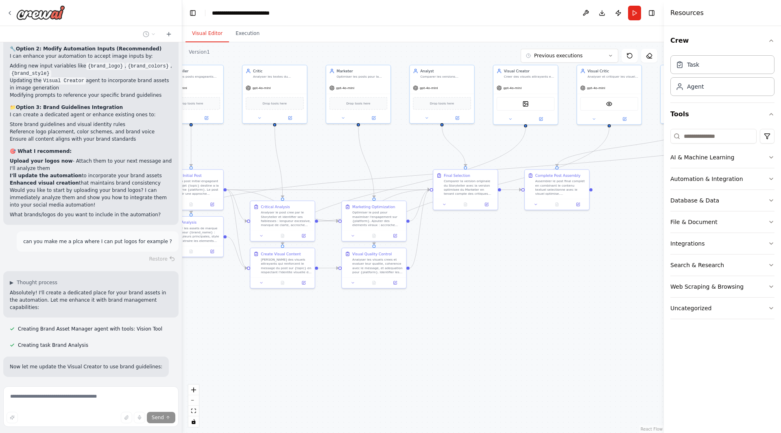
scroll to position [1803, 0]
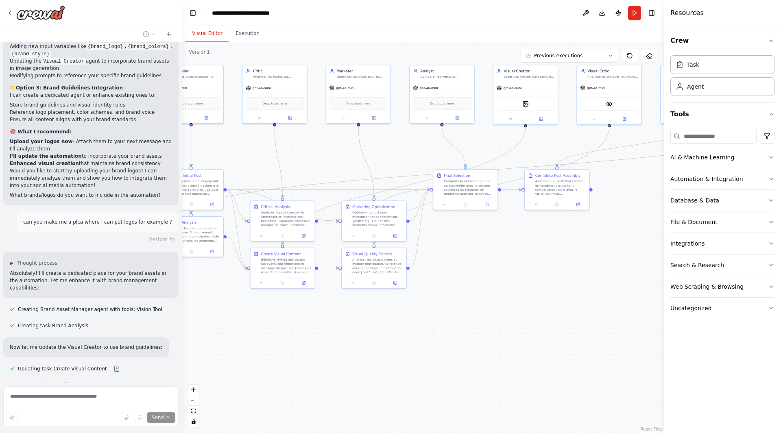
drag, startPoint x: 283, startPoint y: 372, endPoint x: 182, endPoint y: 357, distance: 102.5
click at [182, 357] on div "agents: name: Storyteller role: "Copywriter émotionnel" goal: "Créer des posts …" at bounding box center [390, 216] width 781 height 433
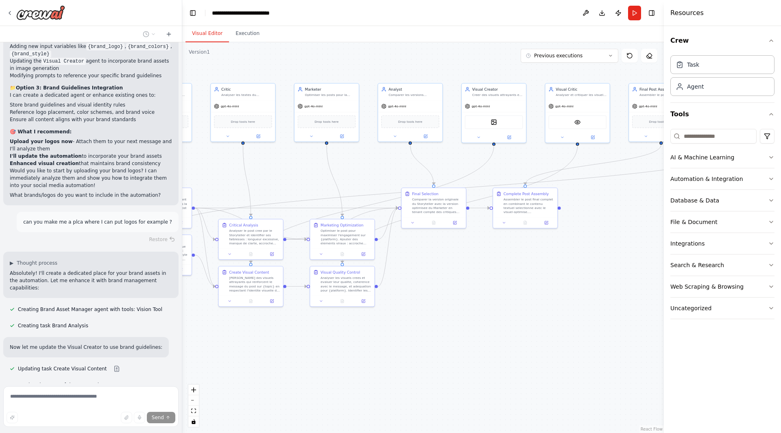
drag, startPoint x: 475, startPoint y: 378, endPoint x: 475, endPoint y: 394, distance: 15.9
click at [475, 384] on div ".deletable-edge-delete-btn { width: 20px; height: 20px; border: 0px solid #ffff…" at bounding box center [423, 237] width 482 height 391
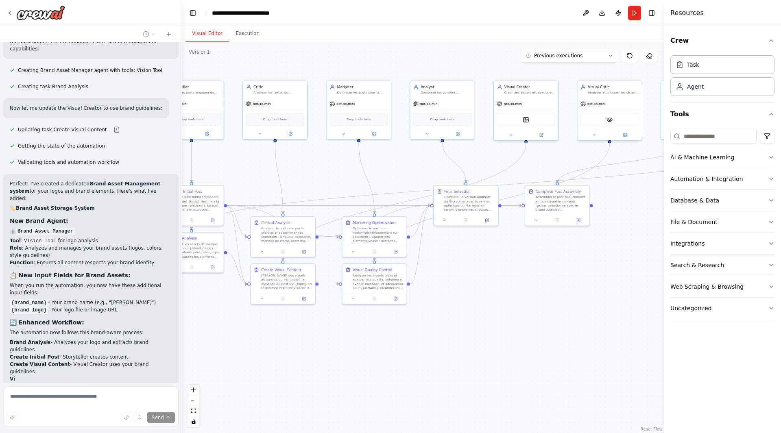
scroll to position [2049, 0]
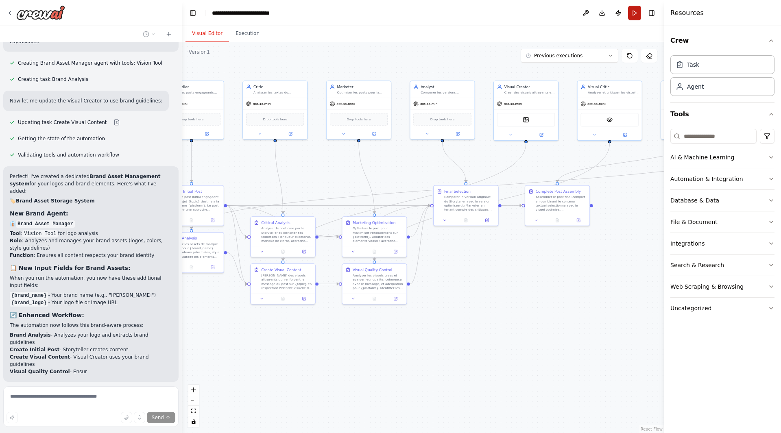
click at [633, 16] on button "Run" at bounding box center [634, 13] width 13 height 15
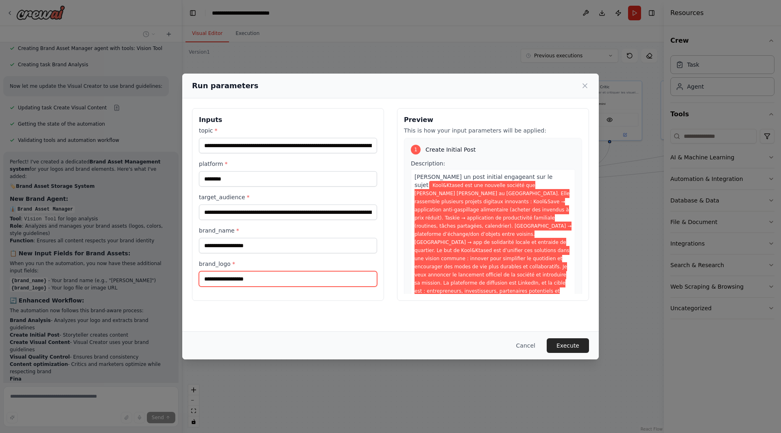
click at [279, 279] on input "brand_logo *" at bounding box center [288, 278] width 178 height 15
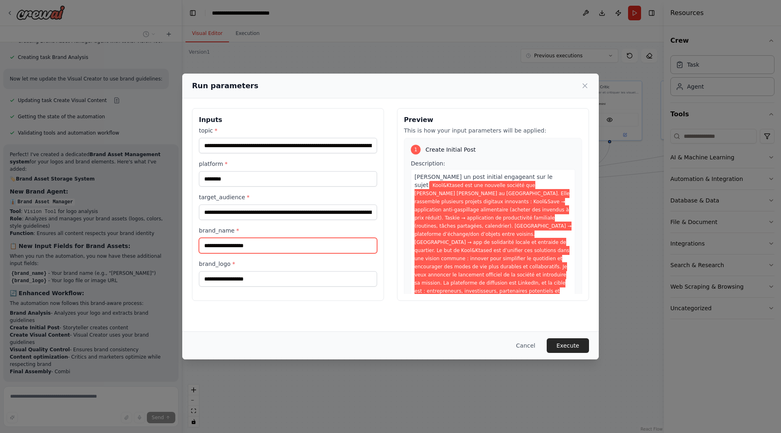
click at [273, 249] on input "brand_name *" at bounding box center [288, 245] width 178 height 15
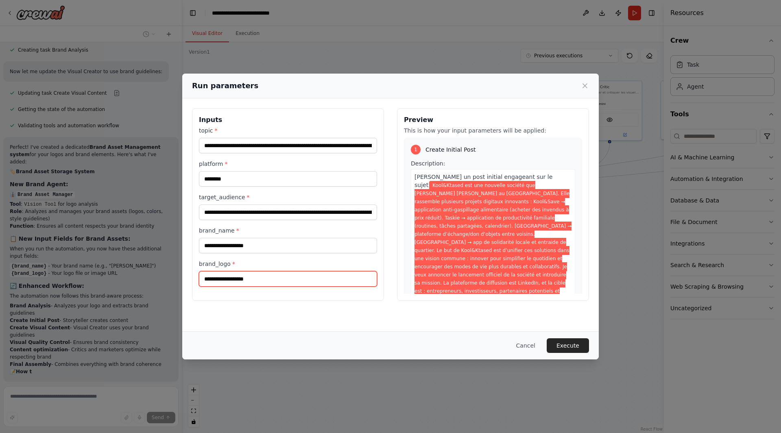
click at [251, 276] on input "brand_logo *" at bounding box center [288, 278] width 178 height 15
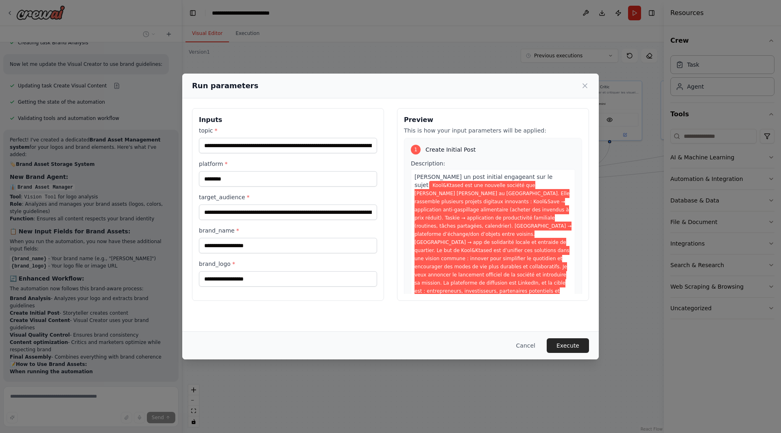
click at [252, 269] on div "brand_logo *" at bounding box center [288, 273] width 178 height 27
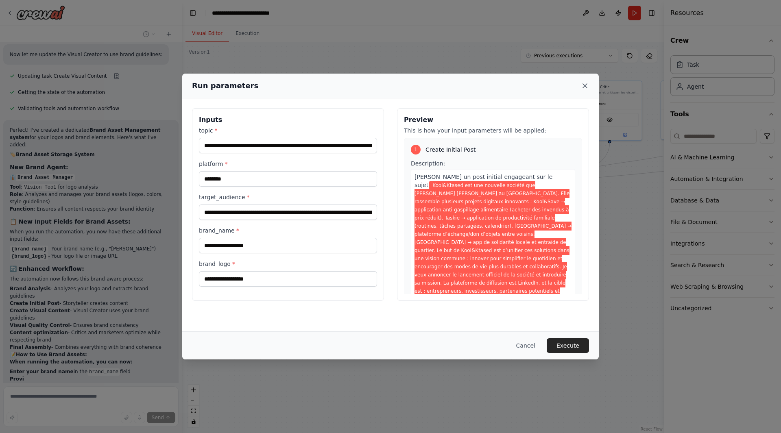
scroll to position [2103, 0]
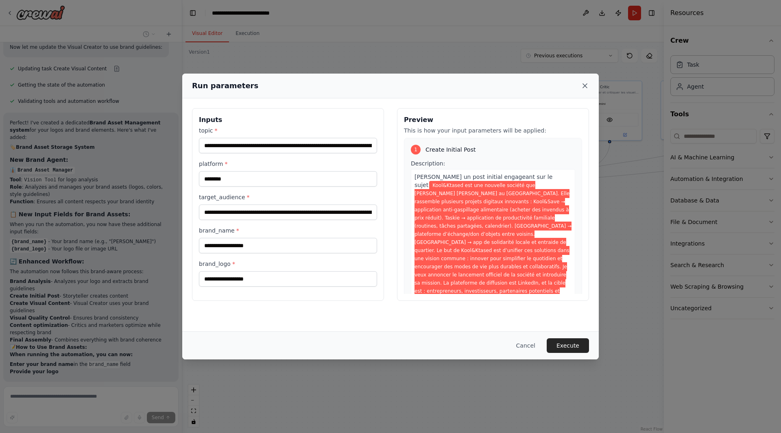
click at [587, 82] on icon at bounding box center [585, 86] width 8 height 8
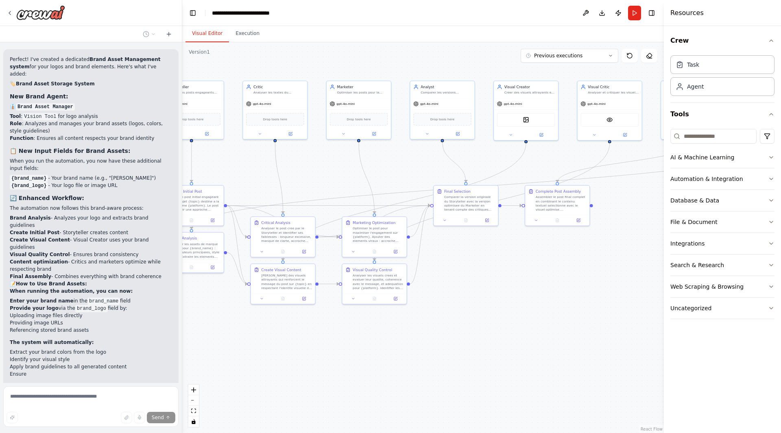
scroll to position [2174, 0]
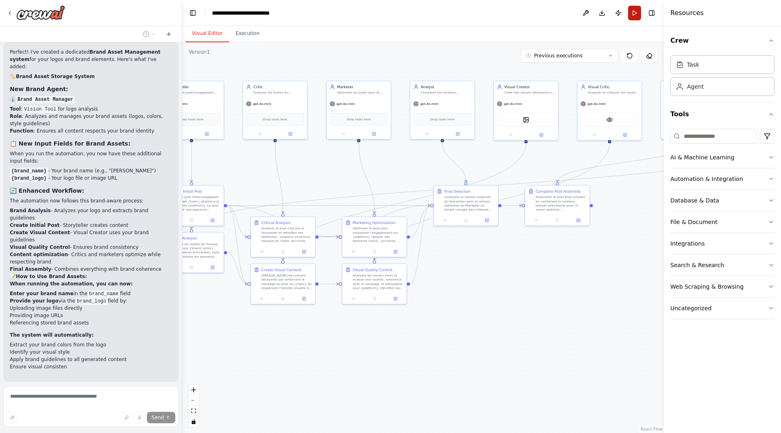
click at [639, 13] on button "Run" at bounding box center [634, 13] width 13 height 15
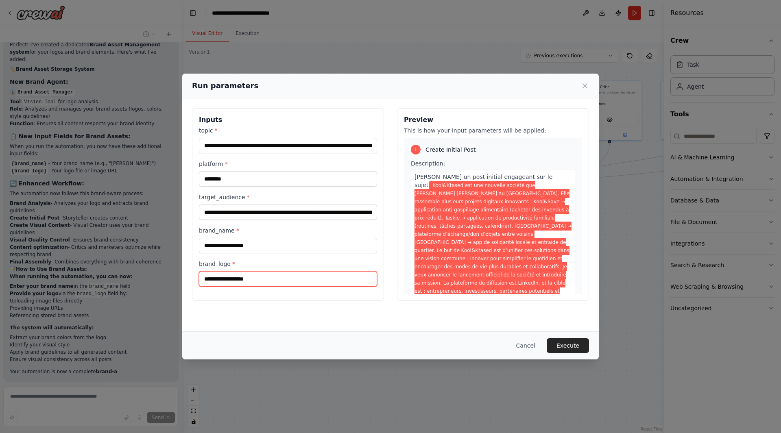
click at [318, 273] on input "brand_logo *" at bounding box center [288, 278] width 178 height 15
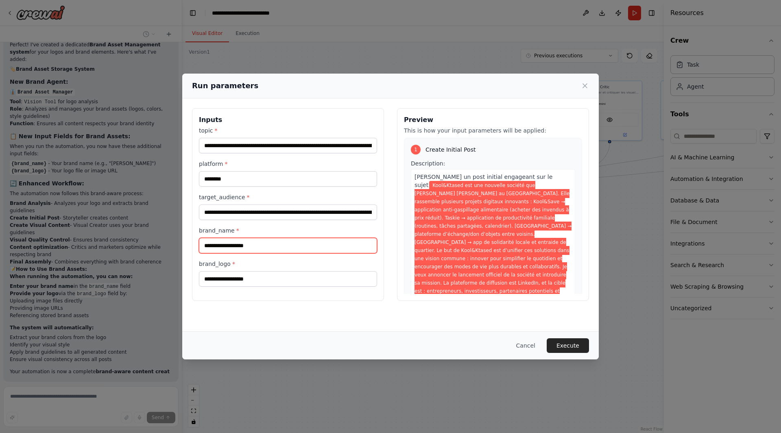
click at [319, 240] on input "brand_name *" at bounding box center [288, 245] width 178 height 15
click at [320, 242] on input "brand_name *" at bounding box center [288, 245] width 178 height 15
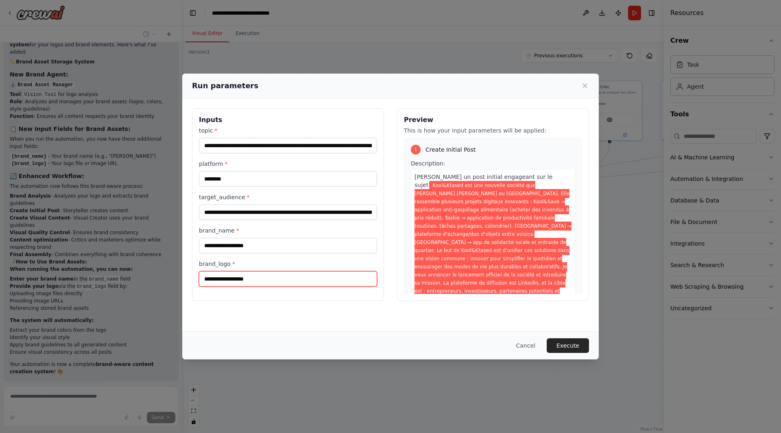
click at [248, 276] on input "brand_logo *" at bounding box center [288, 278] width 178 height 15
click at [365, 293] on div "**********" at bounding box center [288, 204] width 192 height 193
click at [366, 286] on input "brand_logo *" at bounding box center [288, 278] width 178 height 15
click at [614, 210] on div "**********" at bounding box center [390, 216] width 781 height 433
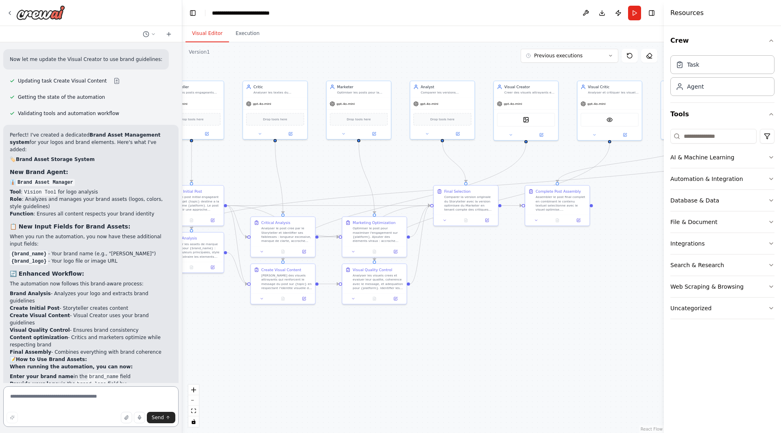
click at [106, 384] on textarea at bounding box center [90, 406] width 175 height 41
type textarea "**********"
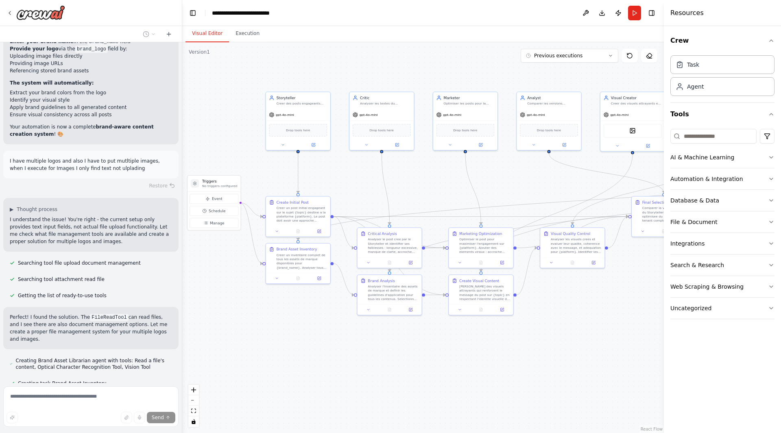
scroll to position [2442, 0]
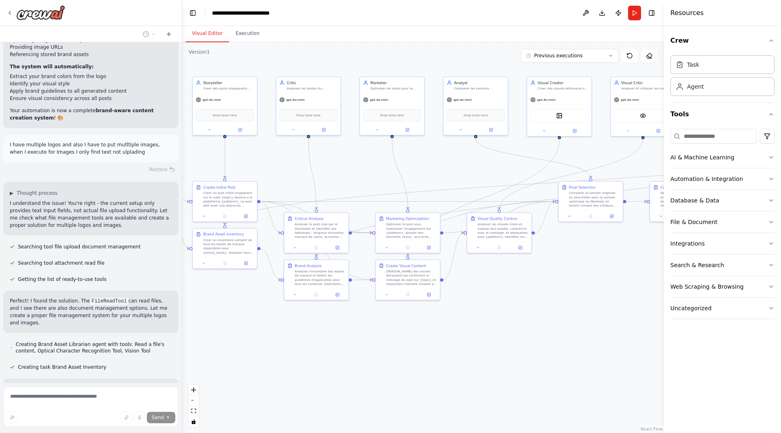
drag, startPoint x: 275, startPoint y: 357, endPoint x: 309, endPoint y: 353, distance: 33.6
click at [309, 353] on div ".deletable-edge-delete-btn { width: 20px; height: 20px; border: 0px solid #ffff…" at bounding box center [423, 237] width 482 height 391
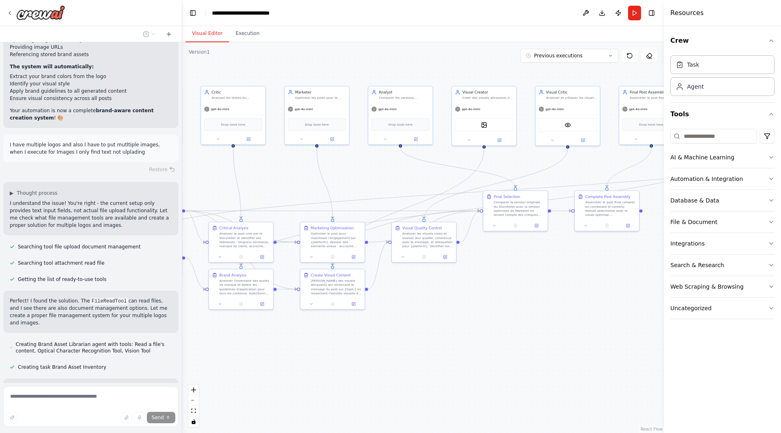
drag, startPoint x: 379, startPoint y: 347, endPoint x: 303, endPoint y: 356, distance: 76.2
click at [303, 356] on div ".deletable-edge-delete-btn { width: 20px; height: 20px; border: 0px solid #ffff…" at bounding box center [423, 237] width 482 height 391
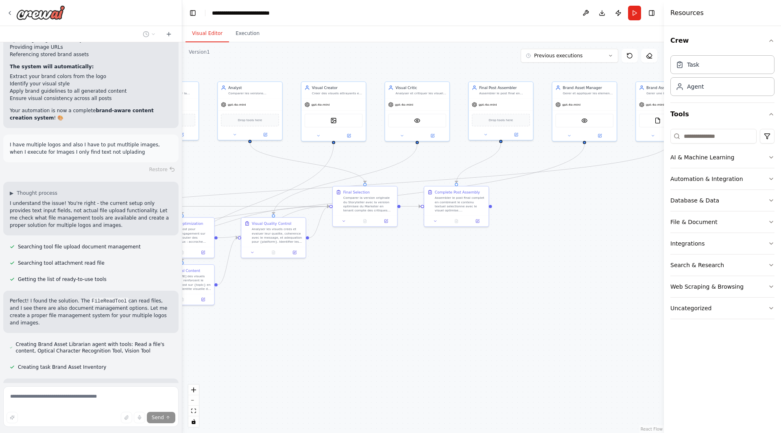
drag, startPoint x: 399, startPoint y: 349, endPoint x: 249, endPoint y: 344, distance: 150.2
click at [249, 344] on div ".deletable-edge-delete-btn { width: 20px; height: 20px; border: 0px solid #ffff…" at bounding box center [423, 237] width 482 height 391
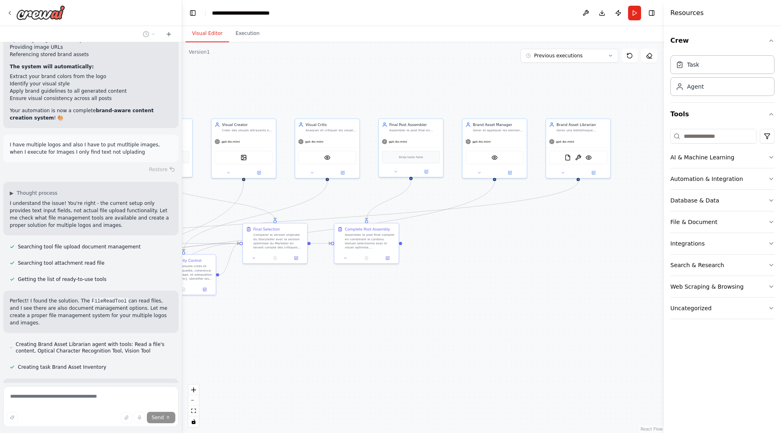
drag, startPoint x: 440, startPoint y: 325, endPoint x: 350, endPoint y: 362, distance: 97.4
click at [350, 362] on div ".deletable-edge-delete-btn { width: 20px; height: 20px; border: 0px solid #ffff…" at bounding box center [423, 237] width 482 height 391
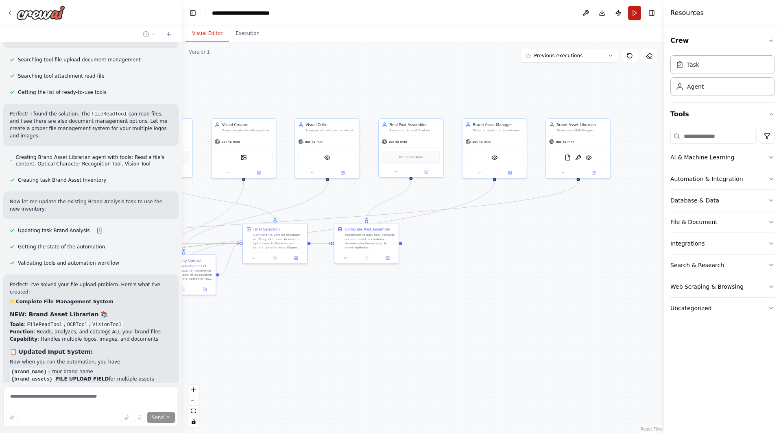
scroll to position [2637, 0]
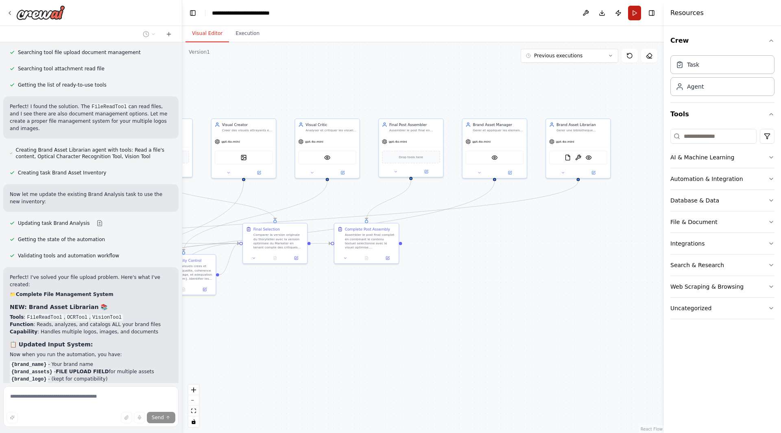
click at [630, 15] on button "Run" at bounding box center [634, 13] width 13 height 15
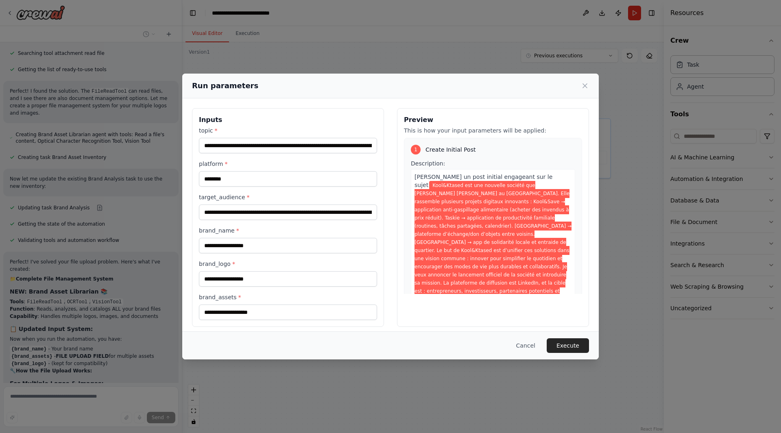
scroll to position [2659, 0]
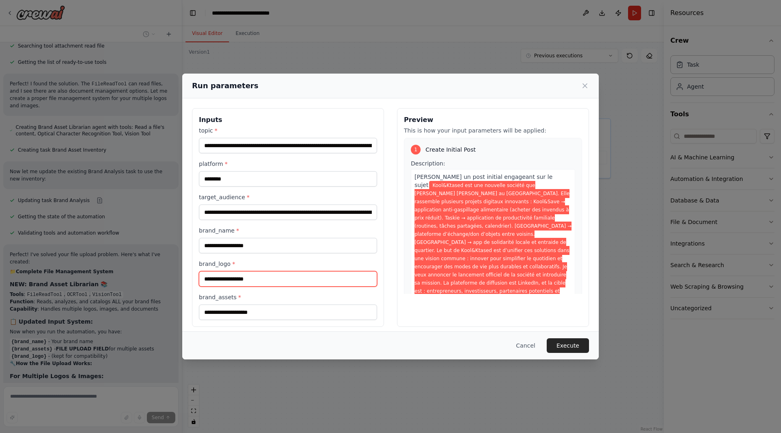
click at [290, 280] on input "brand_logo *" at bounding box center [288, 278] width 178 height 15
click at [284, 310] on input "brand_assets *" at bounding box center [288, 312] width 178 height 15
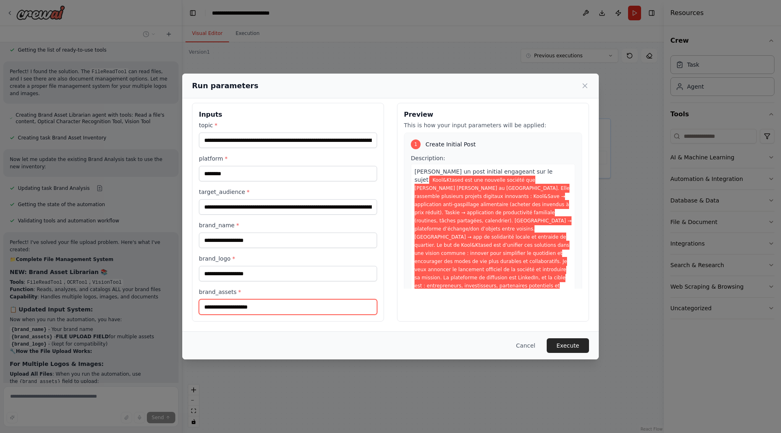
scroll to position [2681, 0]
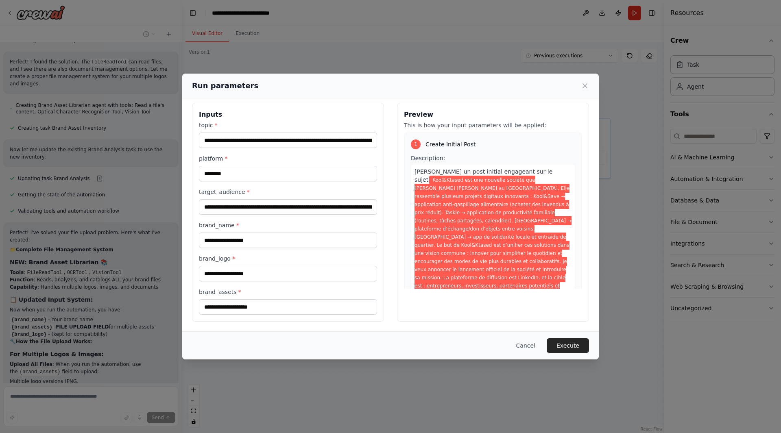
click at [294, 288] on label "brand_assets *" at bounding box center [288, 292] width 178 height 8
click at [294, 299] on input "brand_assets *" at bounding box center [288, 306] width 178 height 15
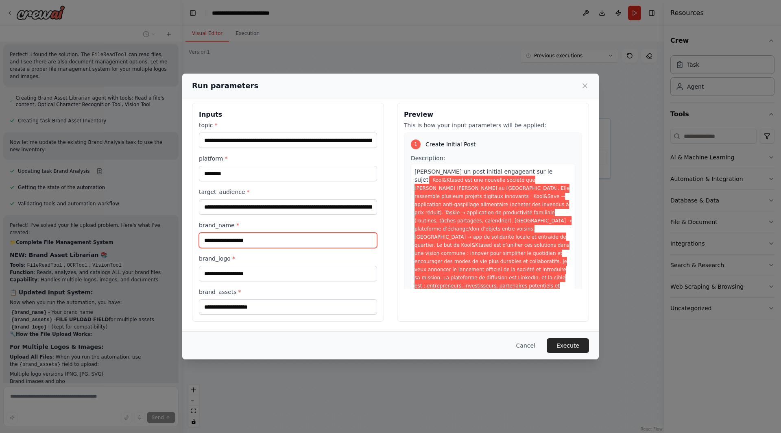
click at [295, 240] on input "brand_name *" at bounding box center [288, 240] width 178 height 15
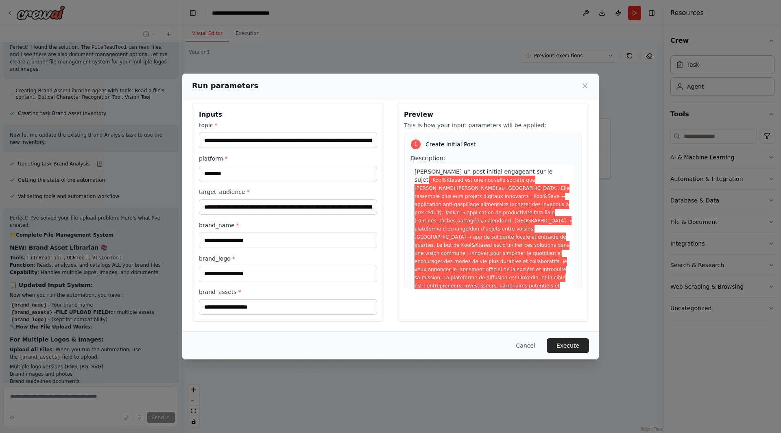
click at [279, 265] on div "brand_logo *" at bounding box center [288, 268] width 178 height 27
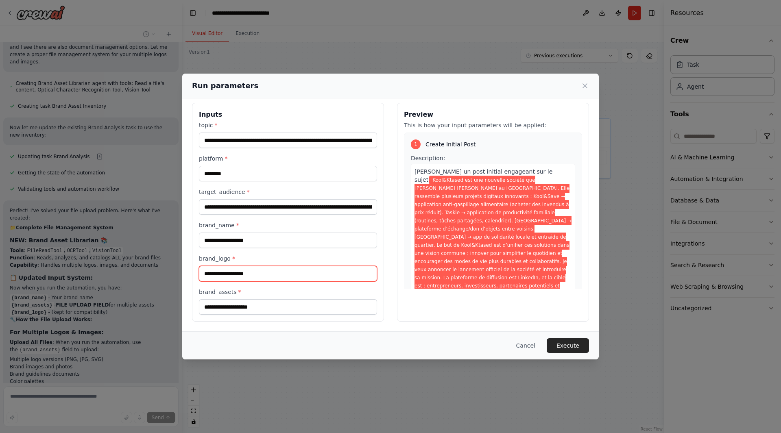
click at [279, 271] on input "brand_logo *" at bounding box center [288, 273] width 178 height 15
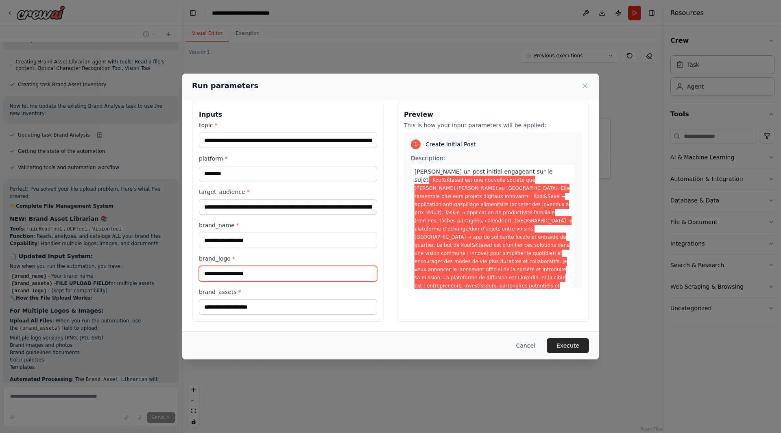
scroll to position [2733, 0]
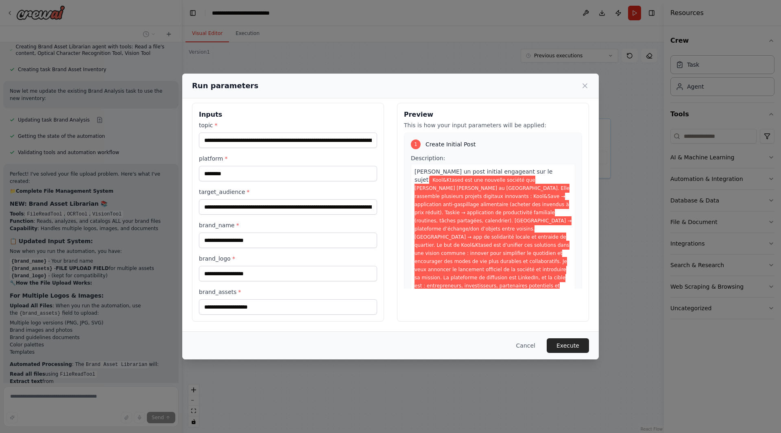
click at [568, 67] on div "**********" at bounding box center [390, 216] width 781 height 433
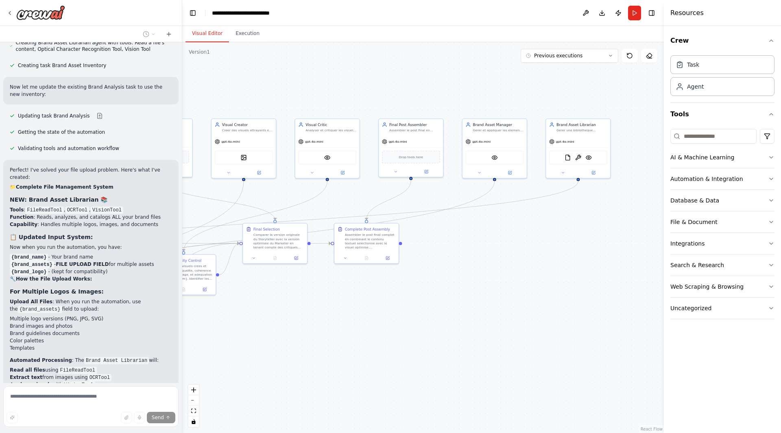
scroll to position [2743, 0]
click at [568, 158] on img at bounding box center [568, 156] width 6 height 6
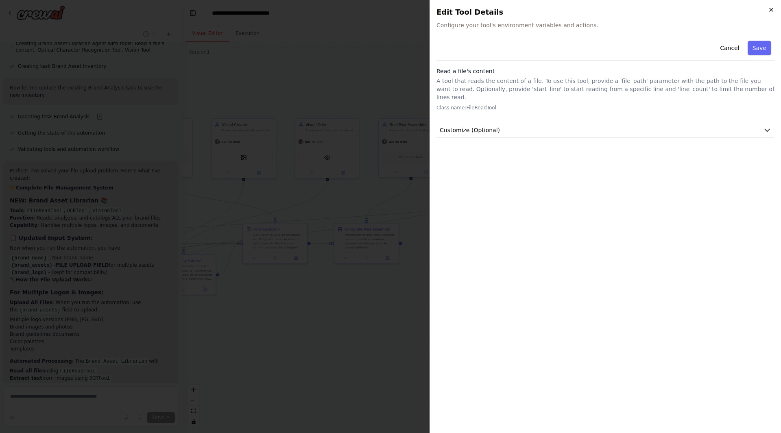
click at [771, 9] on icon "button" at bounding box center [771, 9] width 3 height 3
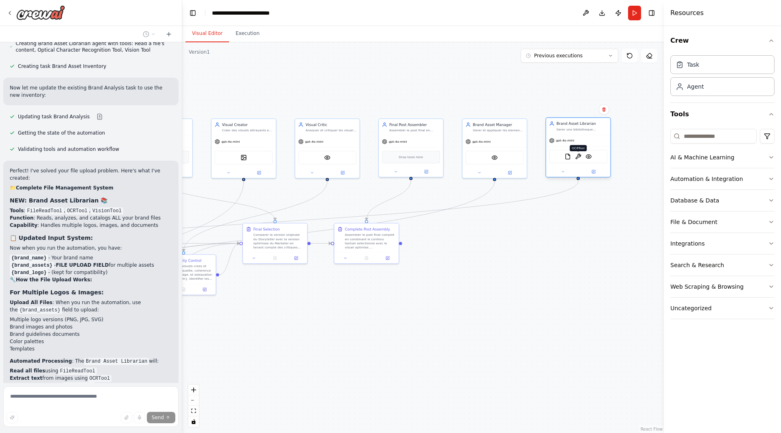
click at [579, 159] on img at bounding box center [578, 156] width 6 height 6
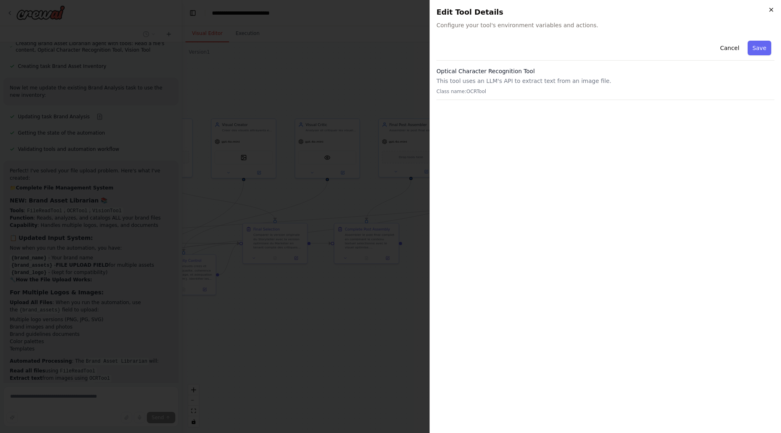
click at [774, 7] on icon "button" at bounding box center [771, 10] width 7 height 7
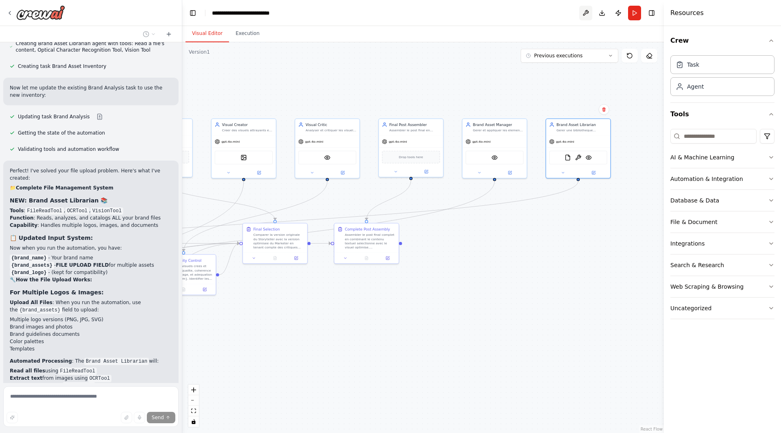
click at [585, 14] on button at bounding box center [585, 13] width 13 height 15
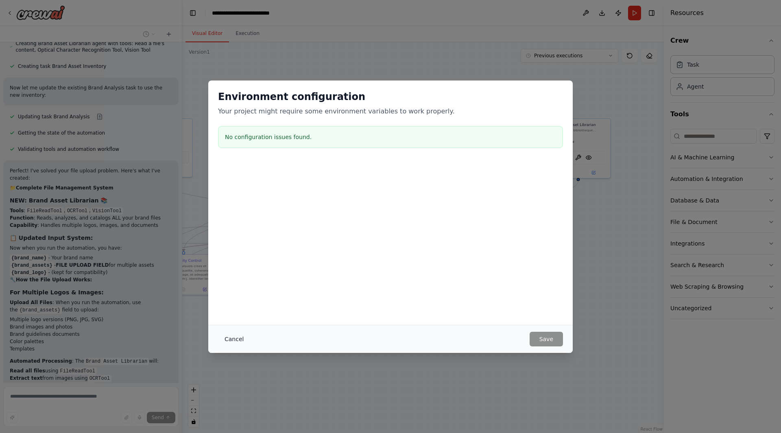
click at [235, 339] on button "Cancel" at bounding box center [234, 339] width 32 height 15
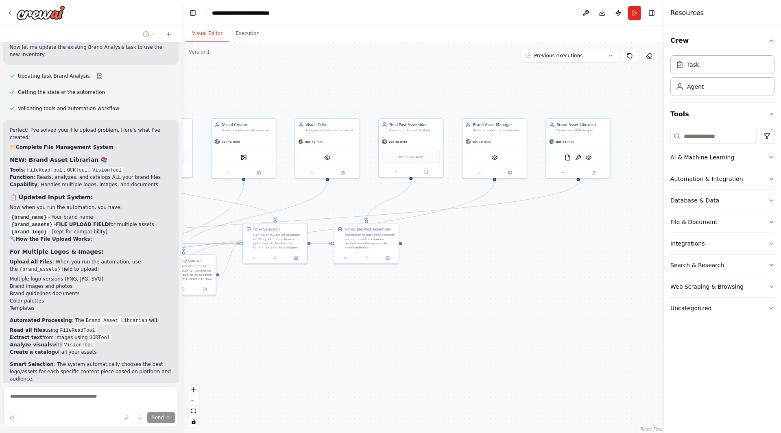
scroll to position [2825, 0]
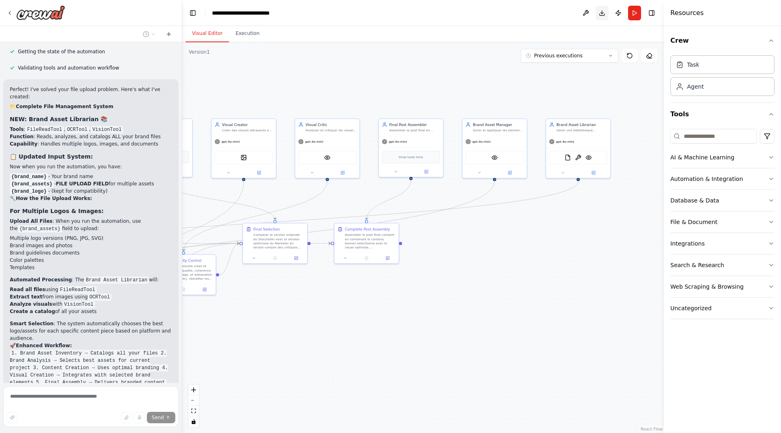
click at [604, 13] on button "Download" at bounding box center [602, 13] width 13 height 15
click at [656, 99] on div ".deletable-edge-delete-btn { width: 20px; height: 20px; border: 0px solid #ffff…" at bounding box center [423, 237] width 482 height 391
click at [631, 14] on button "Run" at bounding box center [634, 13] width 13 height 15
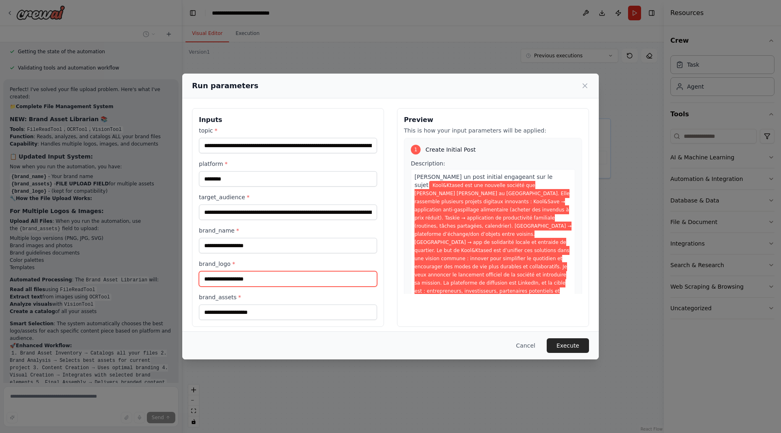
click at [312, 278] on input "brand_logo *" at bounding box center [288, 278] width 178 height 15
click at [313, 254] on div "**********" at bounding box center [288, 224] width 178 height 194
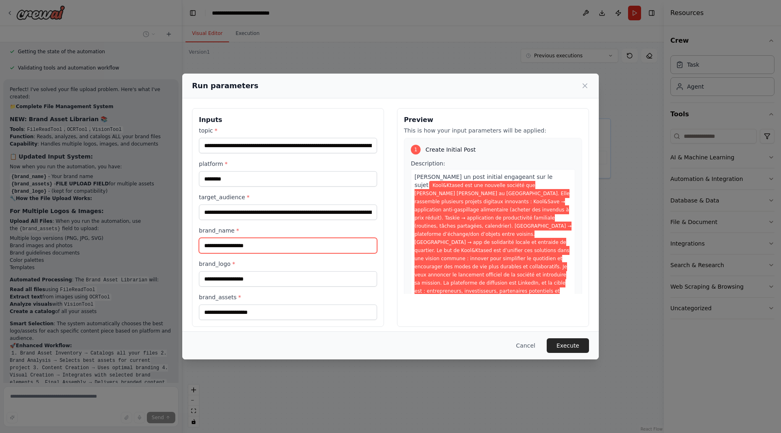
click at [313, 245] on input "brand_name *" at bounding box center [288, 245] width 178 height 15
click at [305, 249] on input "brand_name *" at bounding box center [288, 245] width 178 height 15
click at [309, 266] on label "brand_logo *" at bounding box center [288, 264] width 178 height 8
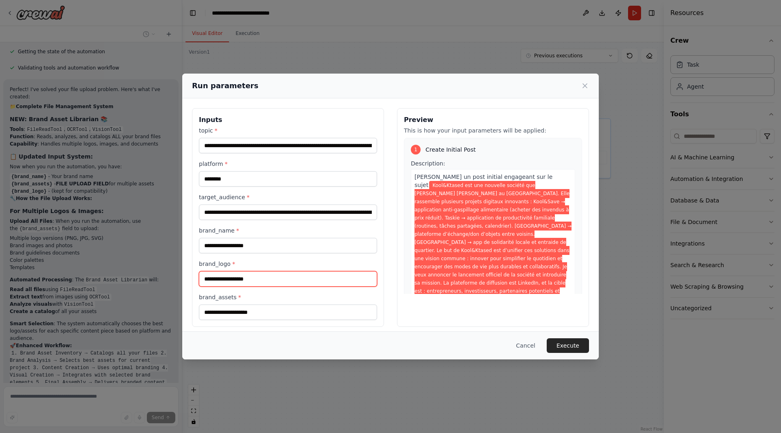
click at [309, 271] on input "brand_logo *" at bounding box center [288, 278] width 178 height 15
drag, startPoint x: 376, startPoint y: 378, endPoint x: 377, endPoint y: 373, distance: 4.5
click at [377, 373] on div "**********" at bounding box center [390, 216] width 781 height 433
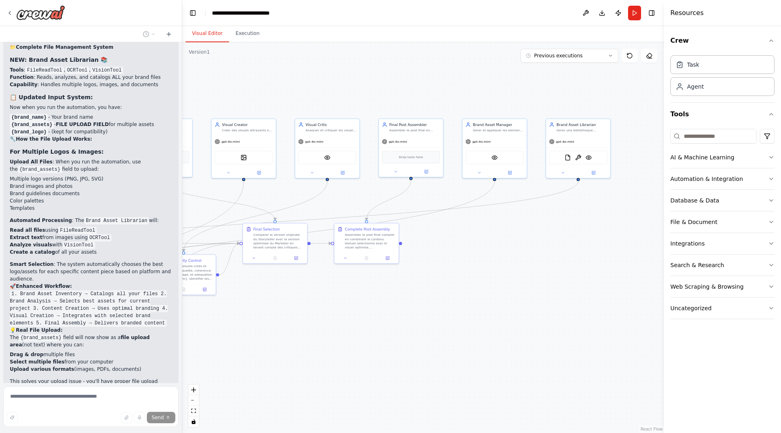
scroll to position [2886, 0]
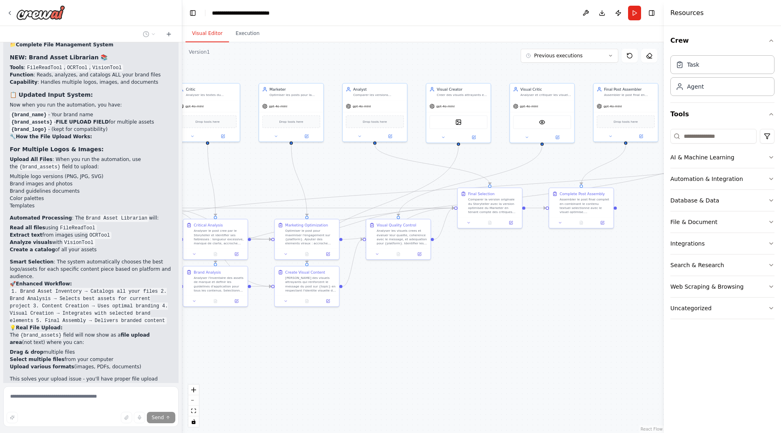
drag, startPoint x: 332, startPoint y: 296, endPoint x: 550, endPoint y: 261, distance: 221.7
click at [550, 261] on div ".deletable-edge-delete-btn { width: 20px; height: 20px; border: 0px solid #ffff…" at bounding box center [423, 237] width 482 height 391
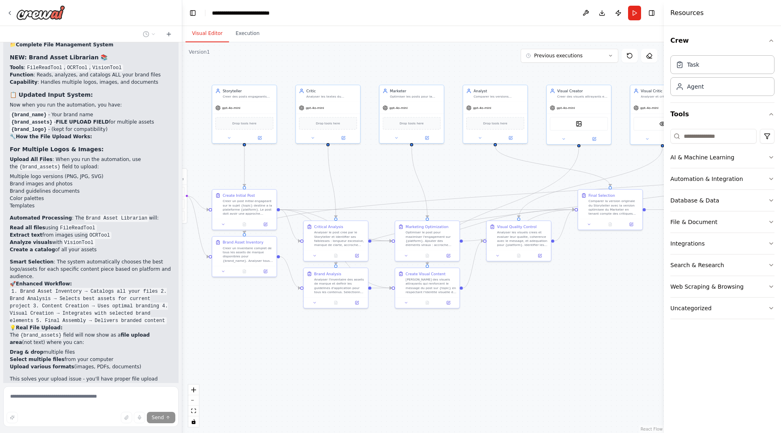
drag, startPoint x: 372, startPoint y: 324, endPoint x: 488, endPoint y: 325, distance: 116.4
click at [488, 325] on div ".deletable-edge-delete-btn { width: 20px; height: 20px; border: 0px solid #ffff…" at bounding box center [423, 237] width 482 height 391
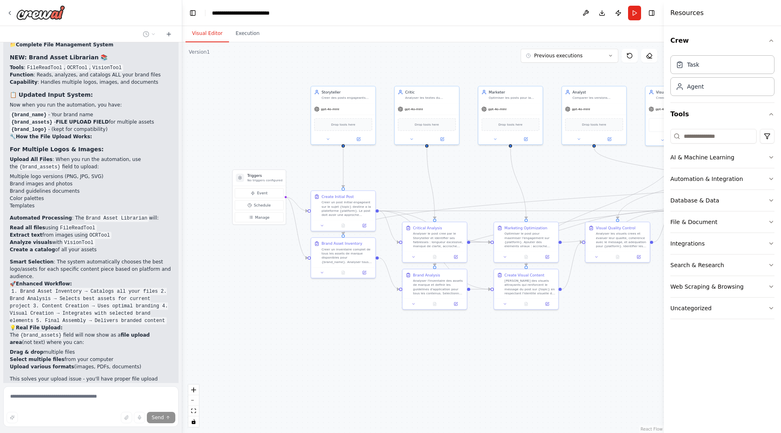
drag, startPoint x: 191, startPoint y: 317, endPoint x: 230, endPoint y: 325, distance: 40.0
click at [240, 317] on div ".deletable-edge-delete-btn { width: 20px; height: 20px; border: 0px solid #ffff…" at bounding box center [423, 237] width 482 height 391
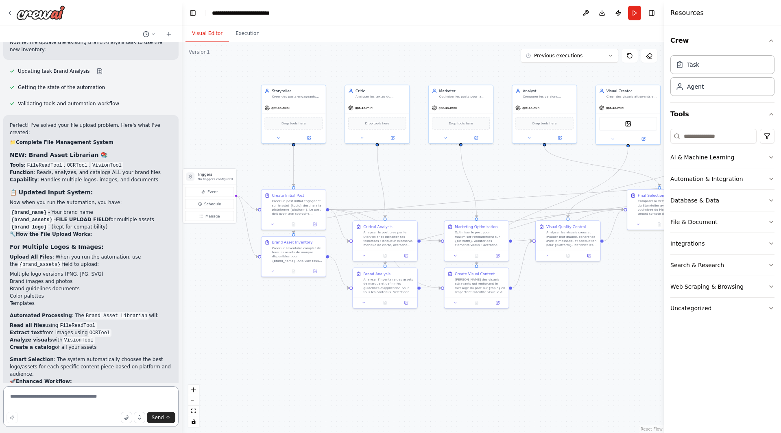
click at [110, 384] on textarea at bounding box center [90, 406] width 175 height 41
type textarea "**********"
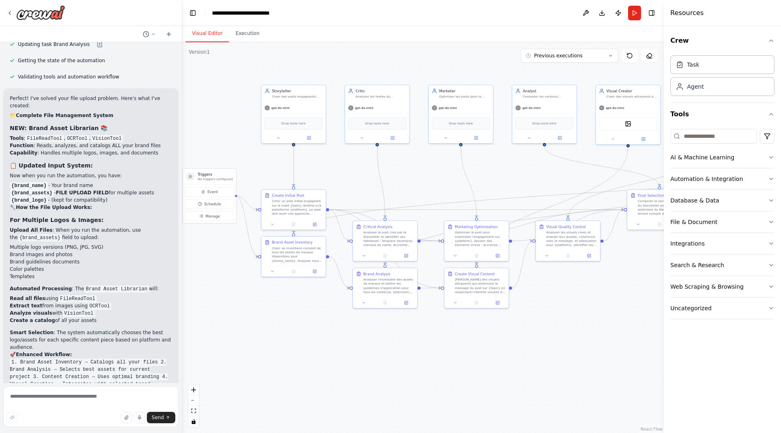
scroll to position [2860, 0]
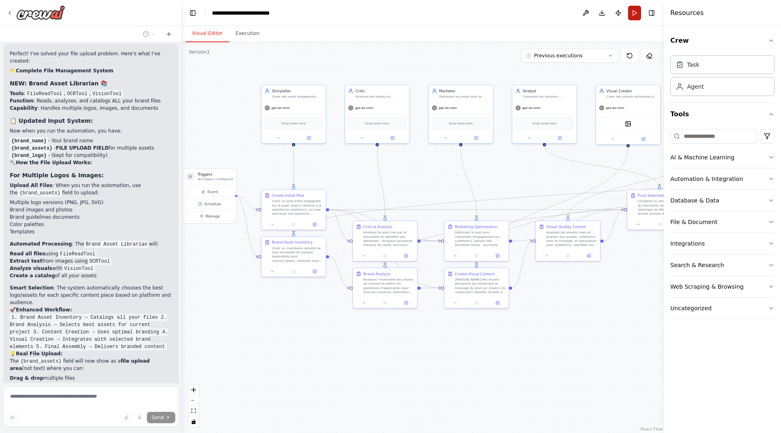
click at [634, 14] on button "Run" at bounding box center [634, 13] width 13 height 15
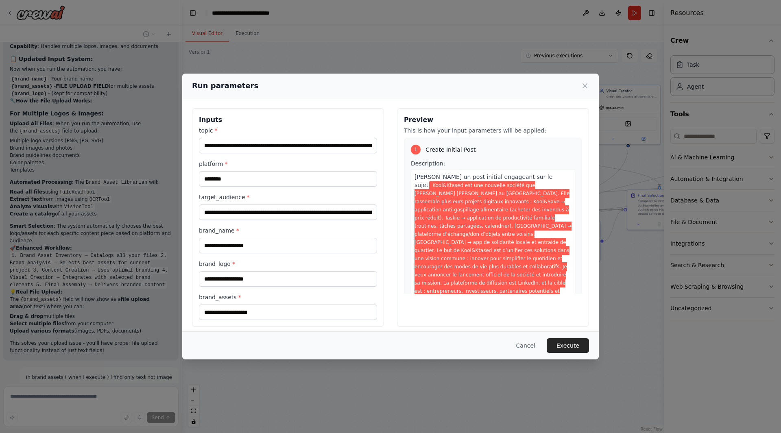
scroll to position [2930, 0]
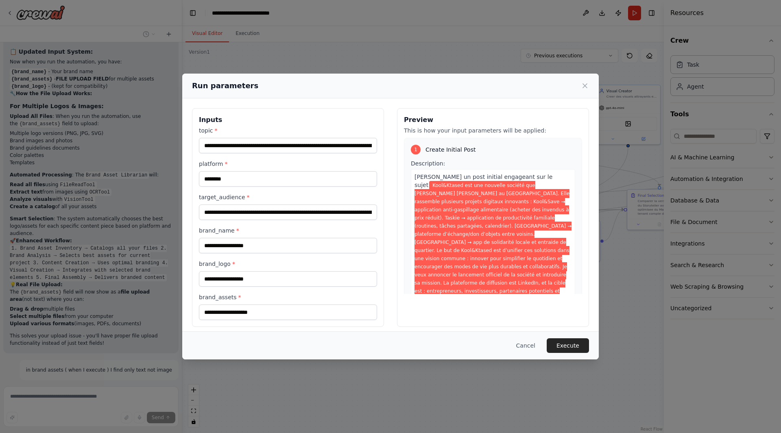
click at [358, 162] on label "platform *" at bounding box center [288, 164] width 178 height 8
click at [358, 171] on input "********" at bounding box center [288, 178] width 178 height 15
click at [581, 87] on icon at bounding box center [585, 86] width 8 height 8
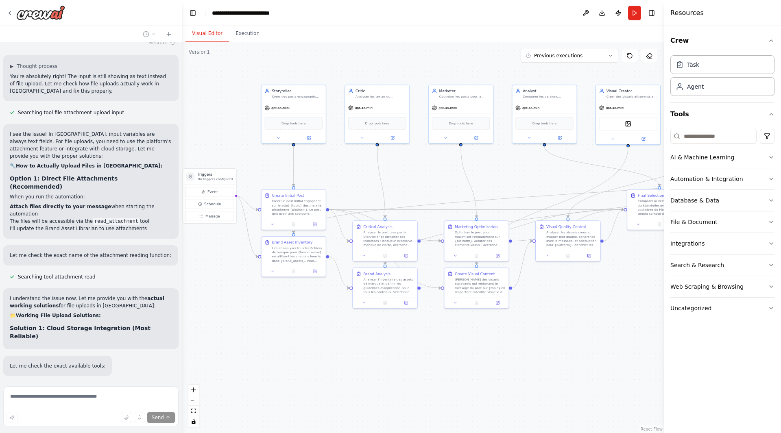
scroll to position [3322, 0]
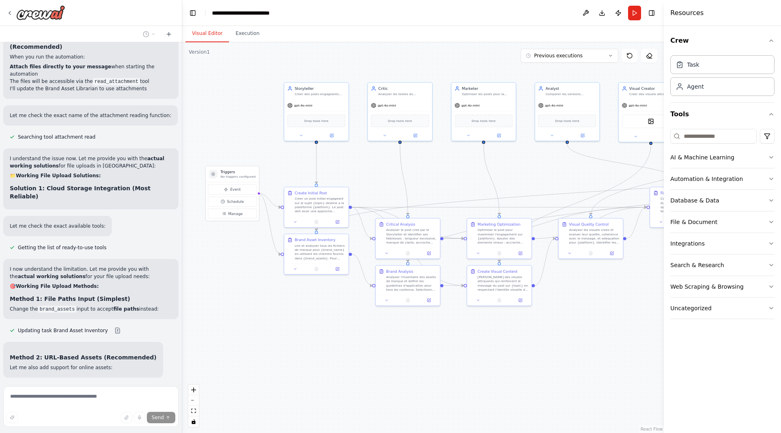
drag, startPoint x: 226, startPoint y: 281, endPoint x: 249, endPoint y: 279, distance: 22.9
click at [249, 279] on div ".deletable-edge-delete-btn { width: 20px; height: 20px; border: 0px solid #ffff…" at bounding box center [423, 237] width 482 height 391
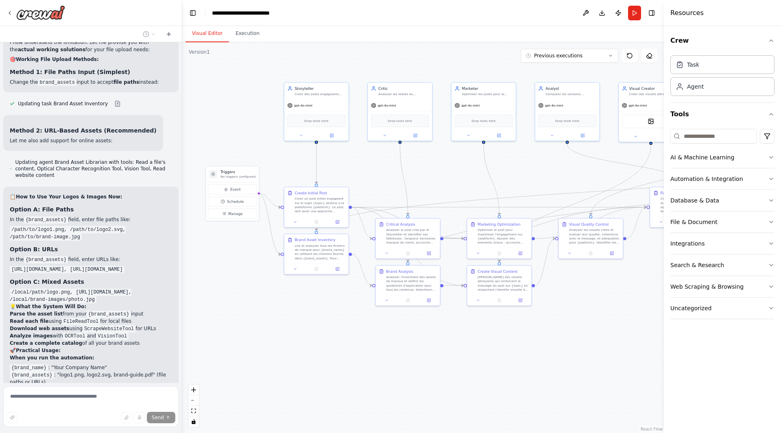
scroll to position [3649, 0]
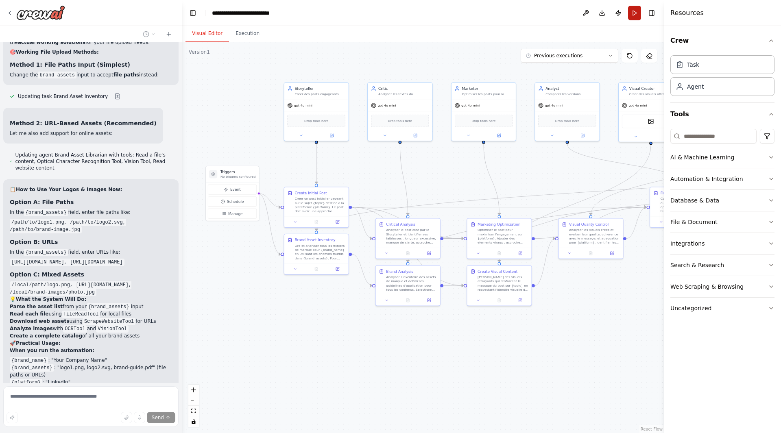
click at [631, 14] on button "Run" at bounding box center [634, 13] width 13 height 15
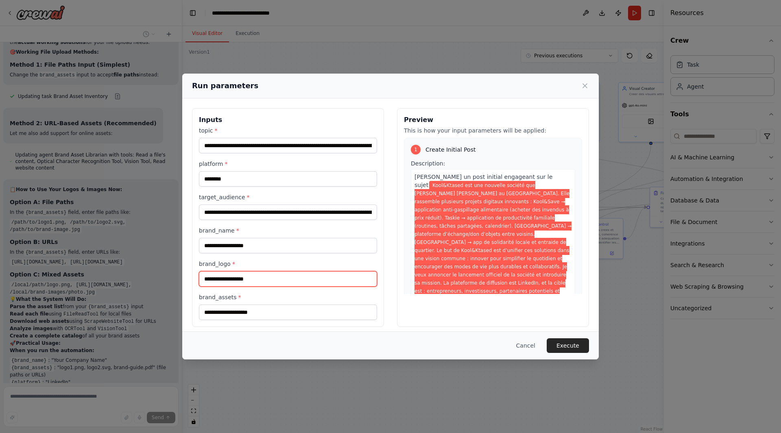
click at [296, 282] on input "brand_logo *" at bounding box center [288, 278] width 178 height 15
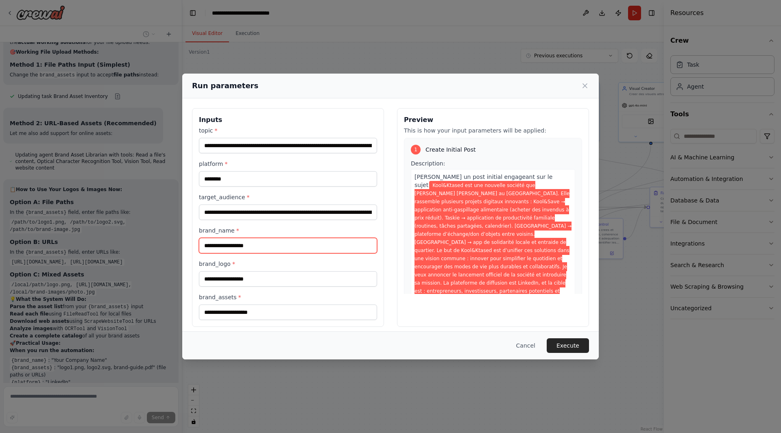
click at [302, 249] on input "brand_name *" at bounding box center [288, 245] width 178 height 15
click at [585, 89] on icon at bounding box center [585, 86] width 8 height 8
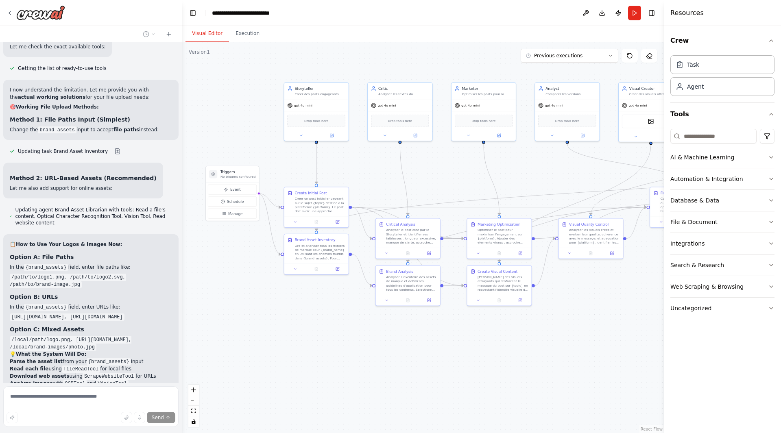
scroll to position [3608, 0]
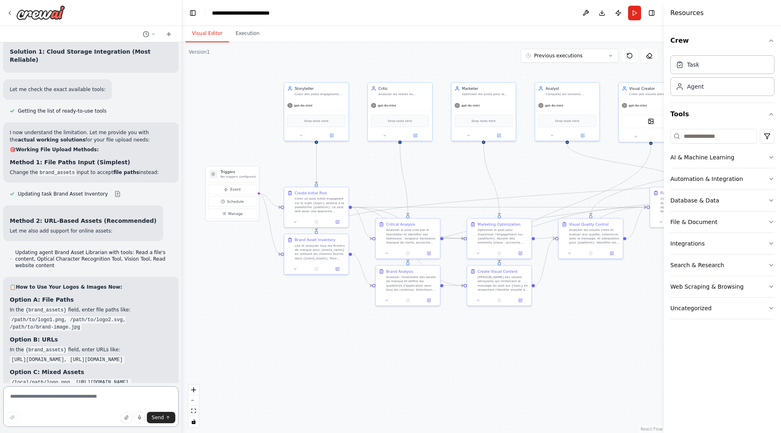
click at [99, 384] on textarea at bounding box center [90, 406] width 175 height 41
type textarea "**********"
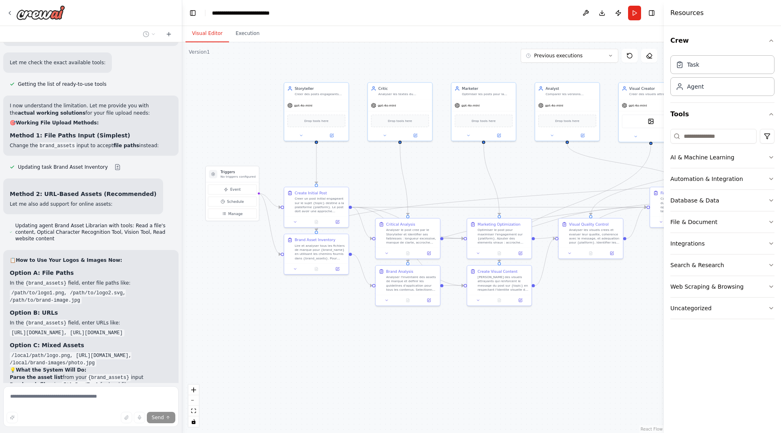
scroll to position [3623, 0]
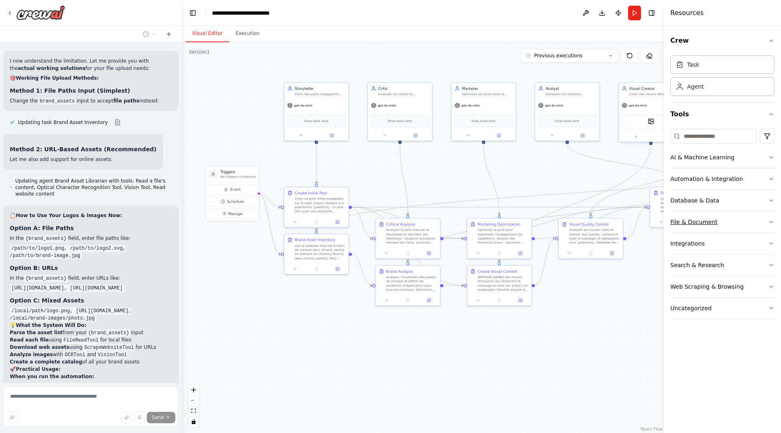
click at [700, 225] on div "File & Document" at bounding box center [693, 222] width 47 height 8
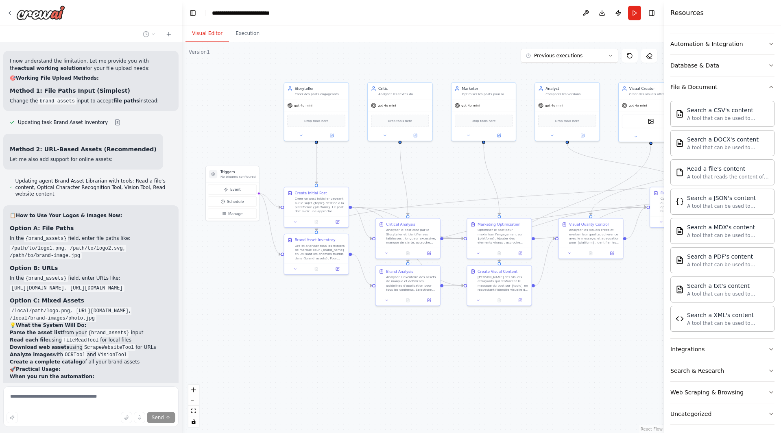
scroll to position [140, 0]
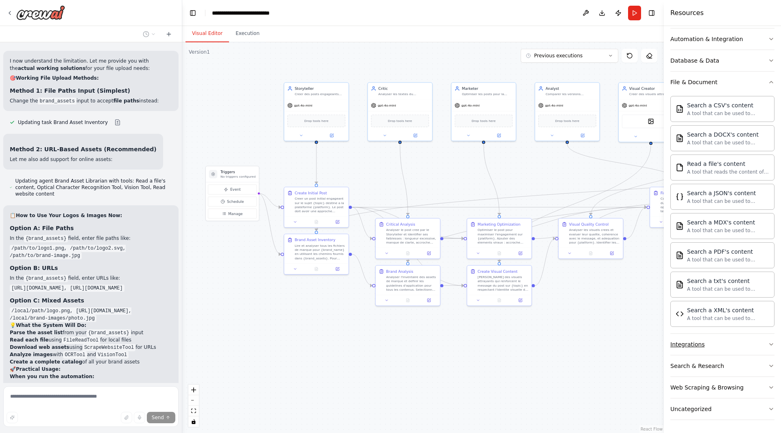
click at [723, 345] on button "Integrations" at bounding box center [722, 344] width 104 height 21
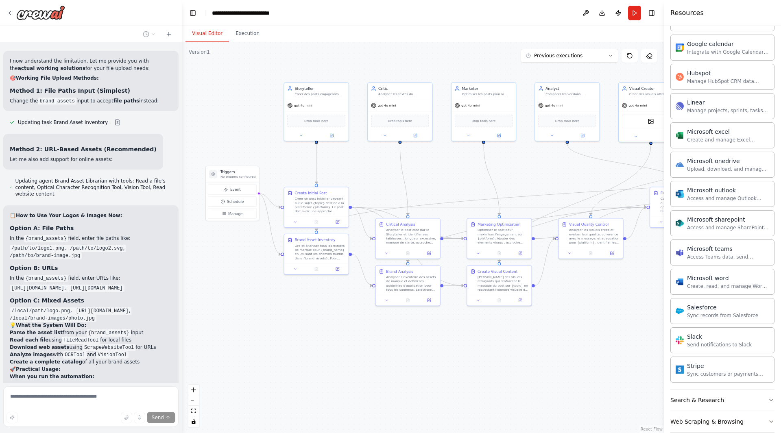
scroll to position [615, 0]
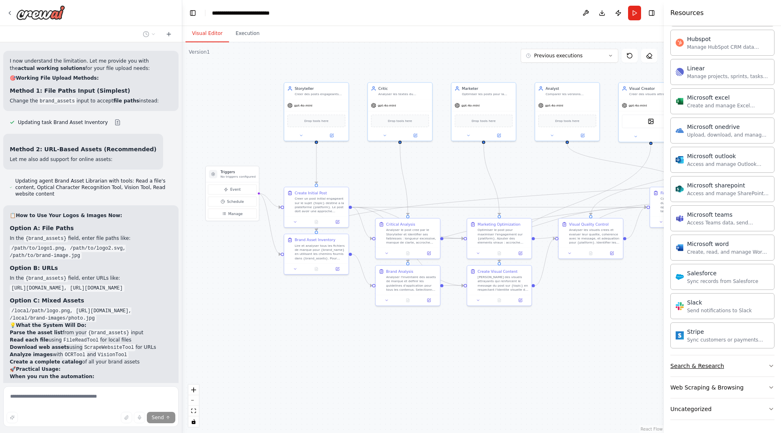
click at [709, 365] on div "Search & Research" at bounding box center [697, 366] width 54 height 8
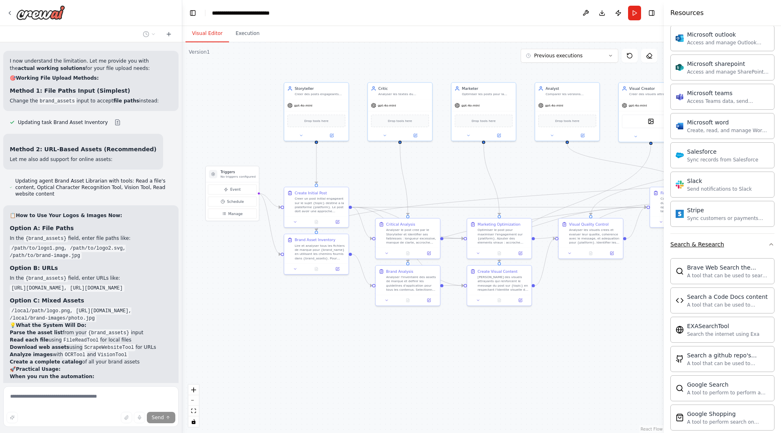
scroll to position [737, 0]
click at [740, 238] on button "Search & Research" at bounding box center [722, 244] width 104 height 21
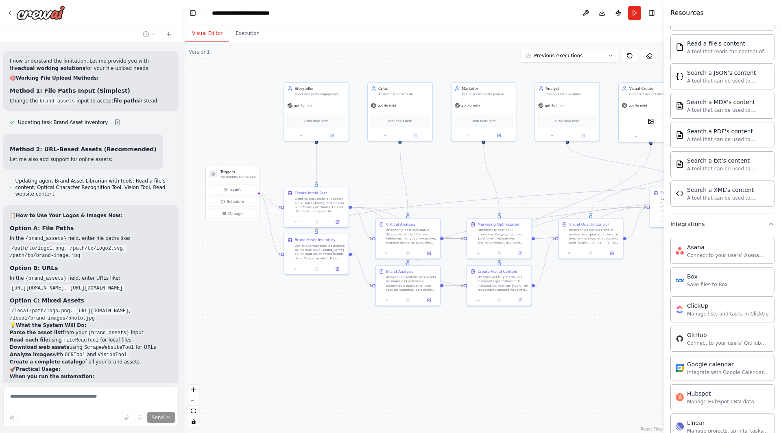
scroll to position [168, 0]
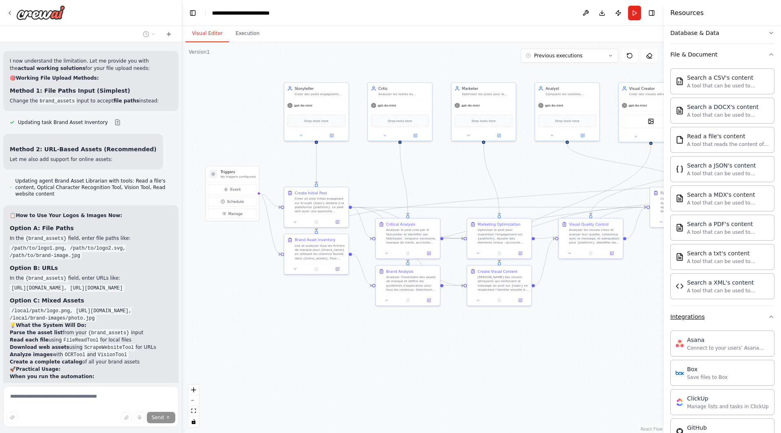
click at [701, 315] on div "Integrations" at bounding box center [687, 317] width 34 height 8
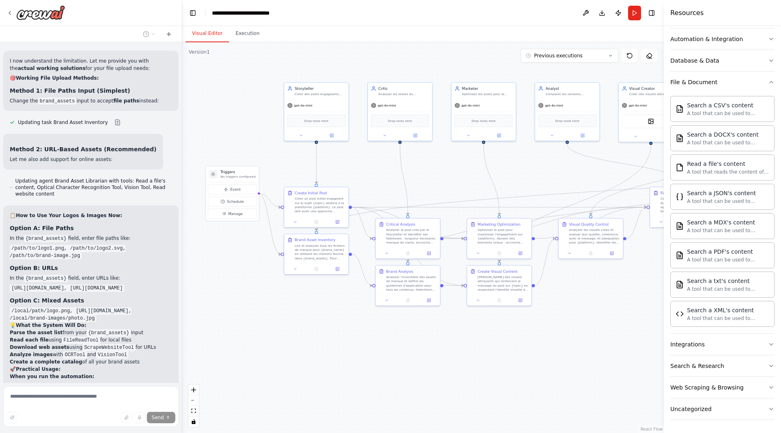
scroll to position [140, 0]
click at [731, 89] on button "File & Document" at bounding box center [722, 82] width 104 height 21
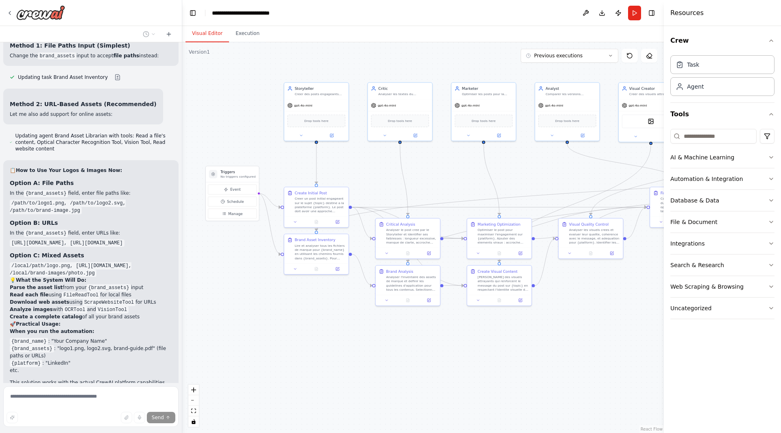
scroll to position [3677, 0]
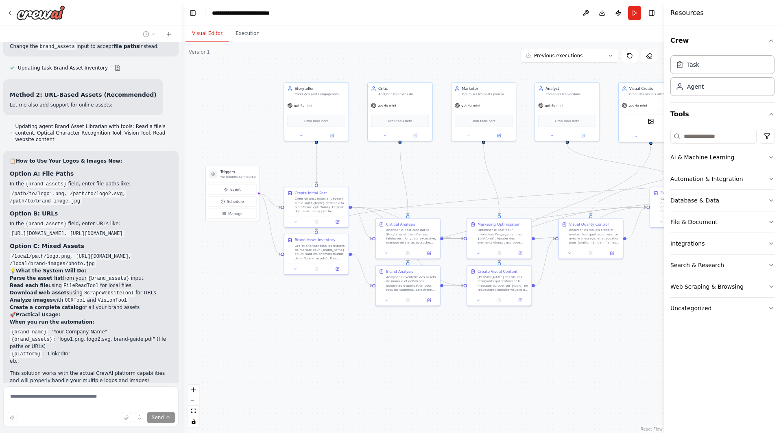
click at [741, 159] on button "AI & Machine Learning" at bounding box center [722, 157] width 104 height 21
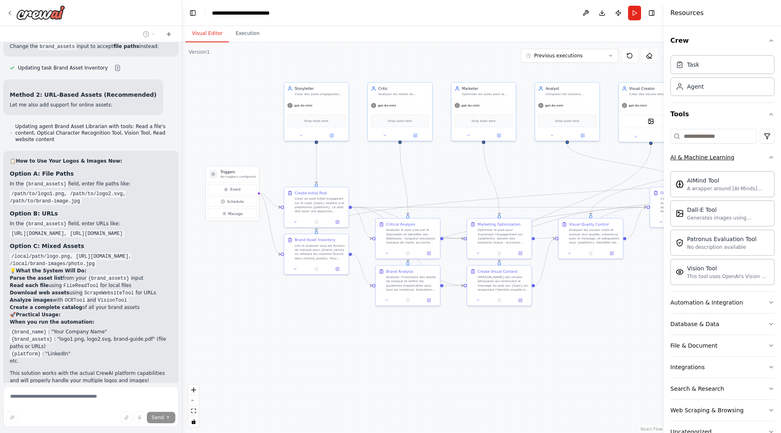
scroll to position [3685, 0]
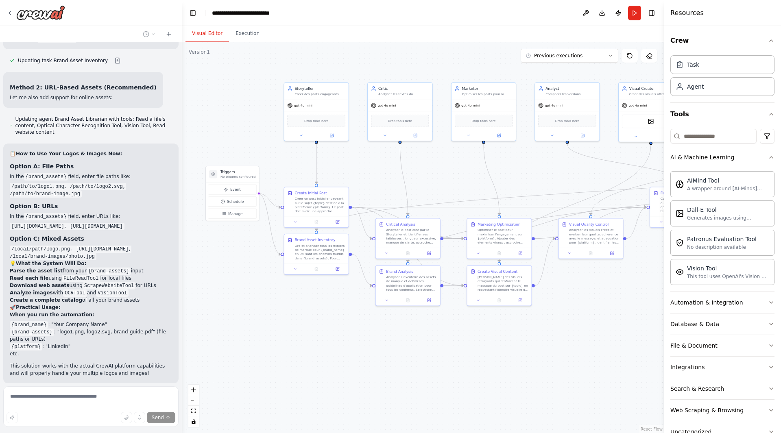
click at [741, 159] on button "AI & Machine Learning" at bounding box center [722, 157] width 104 height 21
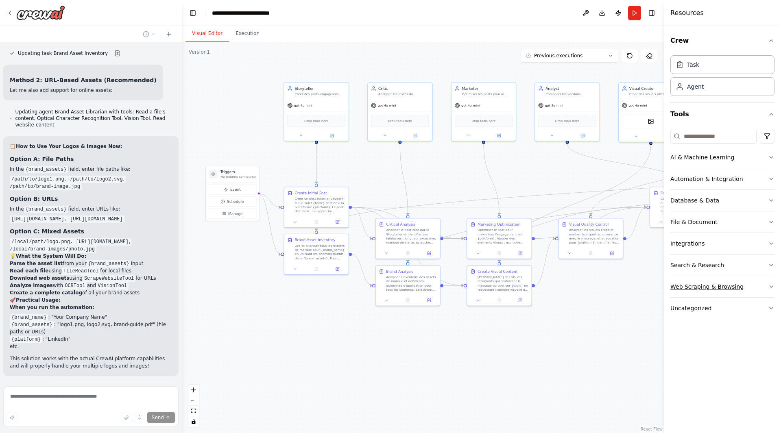
scroll to position [3702, 0]
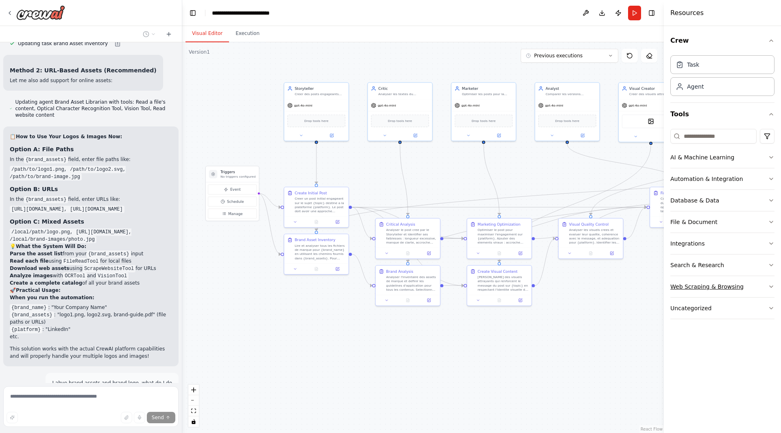
click at [752, 283] on button "Web Scraping & Browsing" at bounding box center [722, 286] width 104 height 21
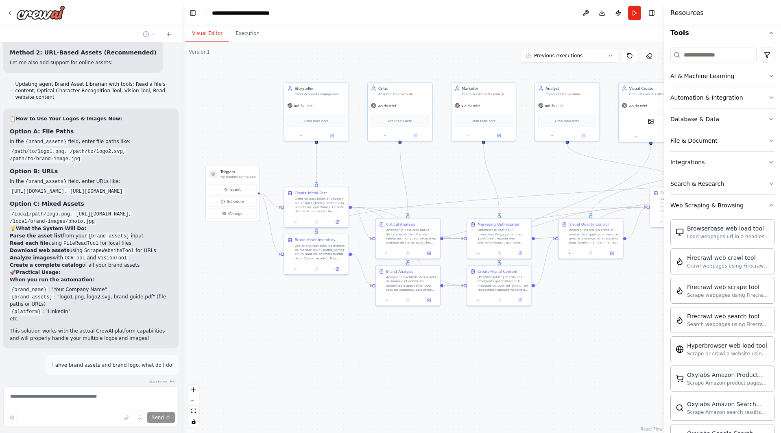
scroll to position [3729, 0]
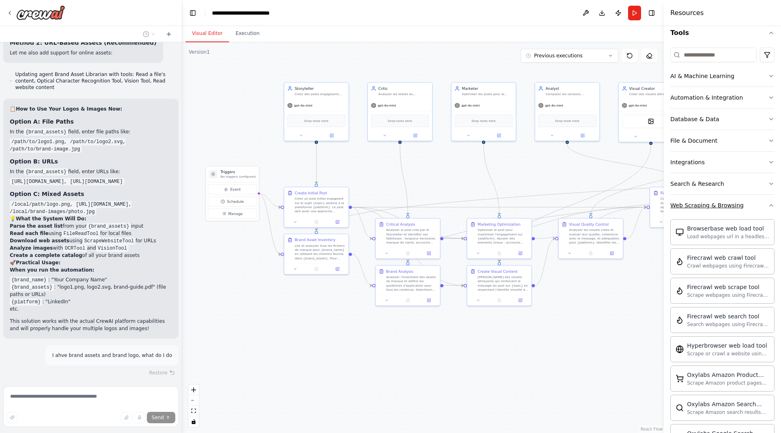
click at [752, 204] on button "Web Scraping & Browsing" at bounding box center [722, 205] width 104 height 21
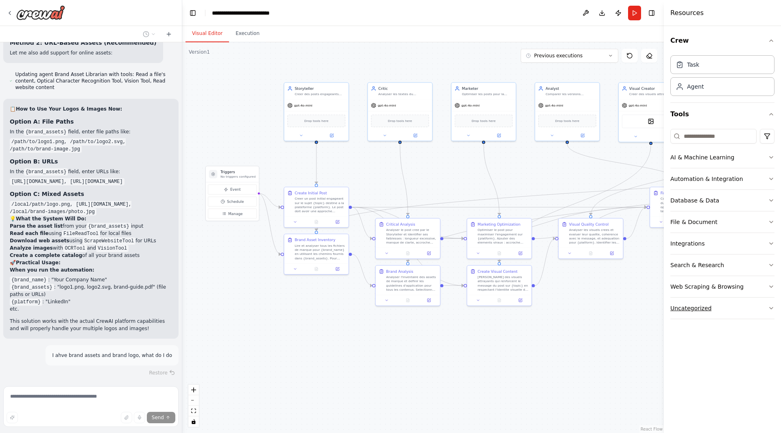
click at [742, 305] on button "Uncategorized" at bounding box center [722, 308] width 104 height 21
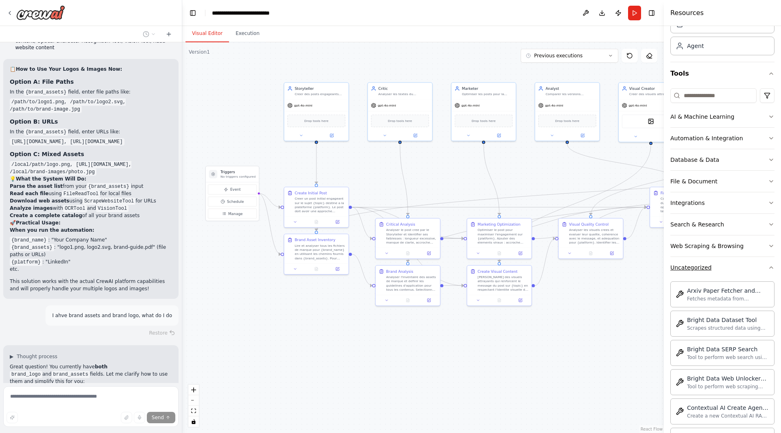
scroll to position [3782, 0]
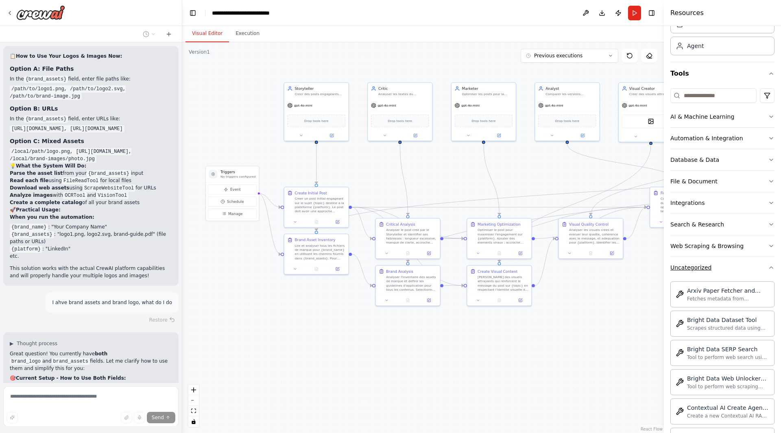
click at [745, 271] on button "Uncategorized" at bounding box center [722, 267] width 104 height 21
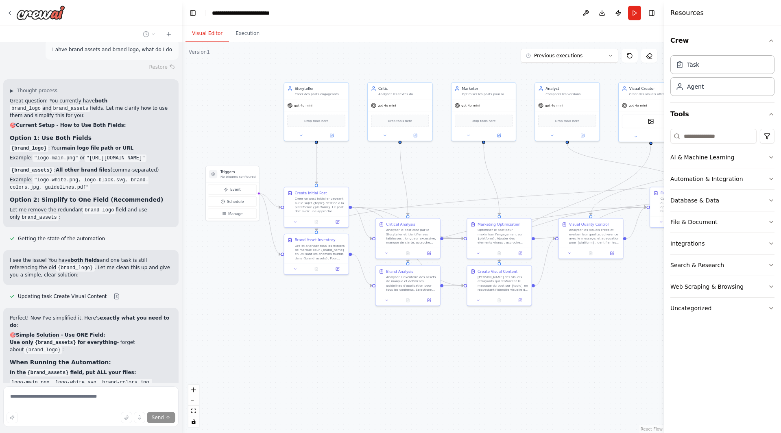
scroll to position [0, 0]
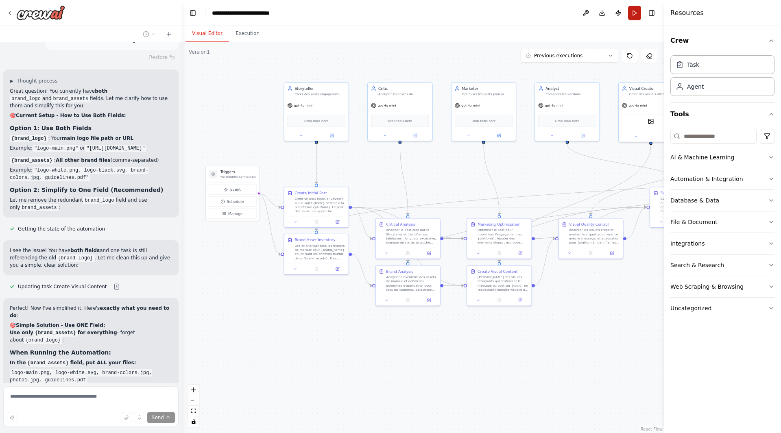
click at [637, 14] on button "Run" at bounding box center [634, 13] width 13 height 15
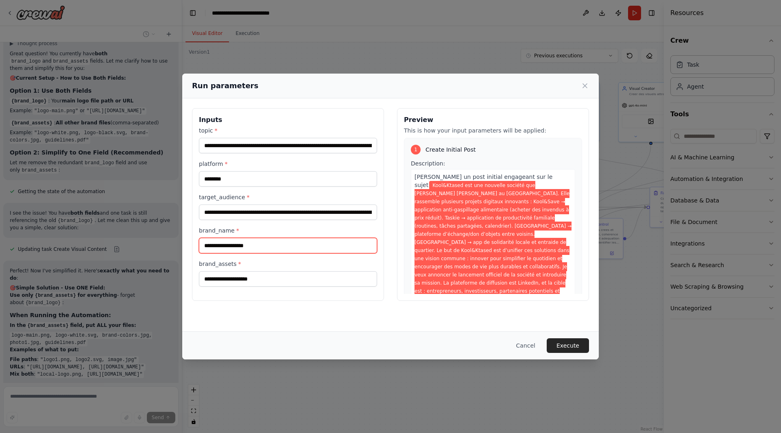
click at [251, 245] on input "brand_name *" at bounding box center [288, 245] width 178 height 15
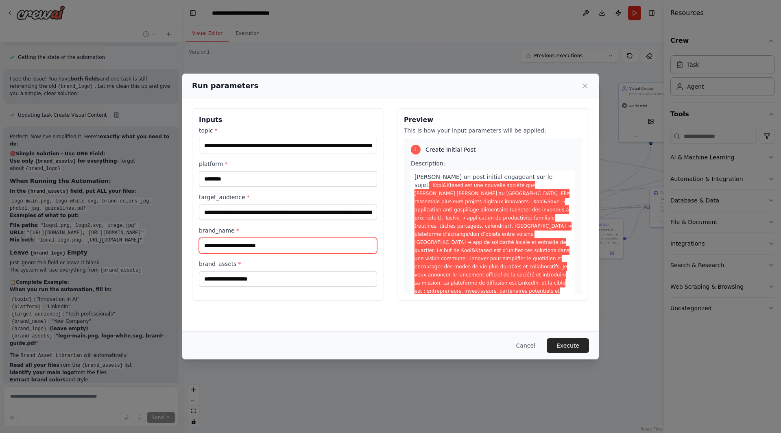
click at [300, 248] on input "**********" at bounding box center [288, 245] width 178 height 15
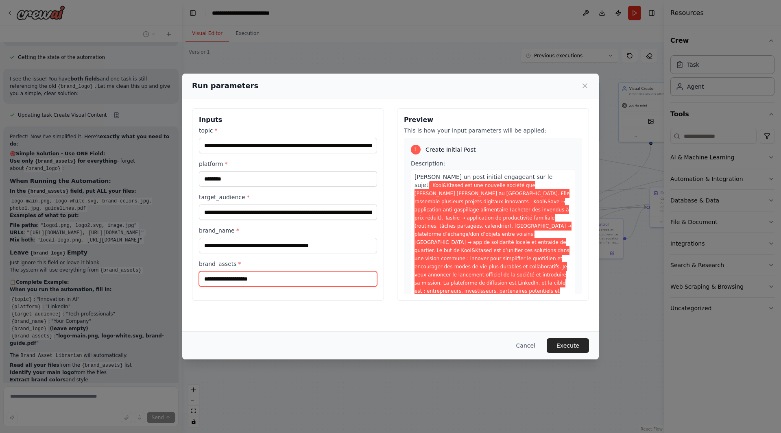
click at [290, 277] on input "brand_assets *" at bounding box center [288, 278] width 178 height 15
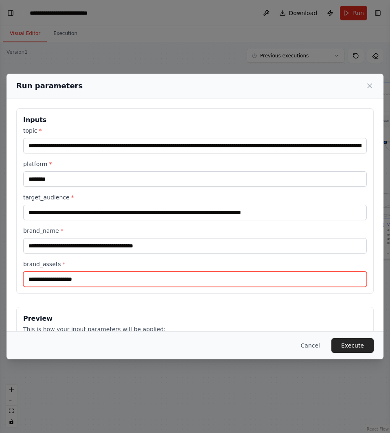
scroll to position [4393, 0]
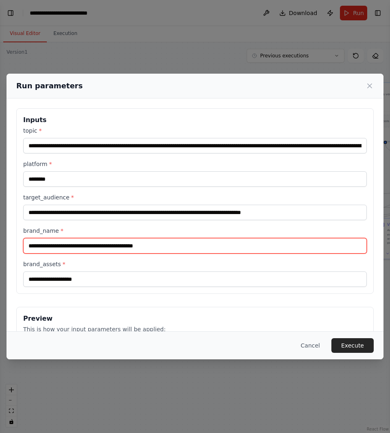
click at [188, 245] on input "**********" at bounding box center [194, 245] width 343 height 15
type input "**********"
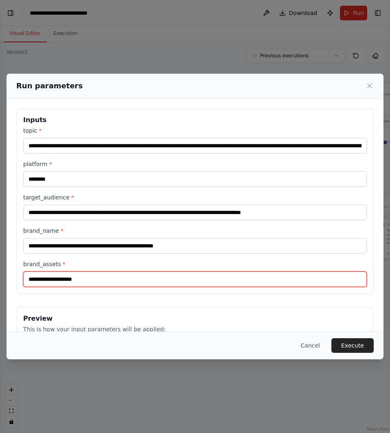
click at [158, 281] on input "brand_assets *" at bounding box center [194, 278] width 343 height 15
click at [158, 279] on input "brand_assets *" at bounding box center [194, 278] width 343 height 15
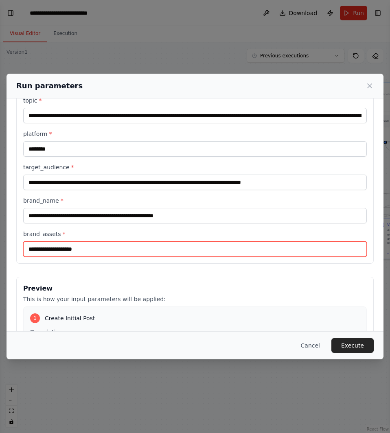
scroll to position [81, 0]
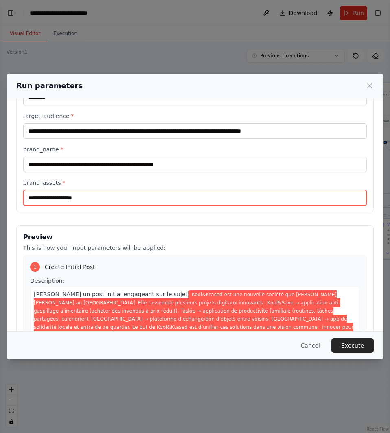
click at [141, 193] on input "brand_assets *" at bounding box center [194, 197] width 343 height 15
paste input "**********"
type input "**********"
drag, startPoint x: 379, startPoint y: 89, endPoint x: 220, endPoint y: 198, distance: 192.5
click at [220, 198] on input "**********" at bounding box center [194, 197] width 343 height 15
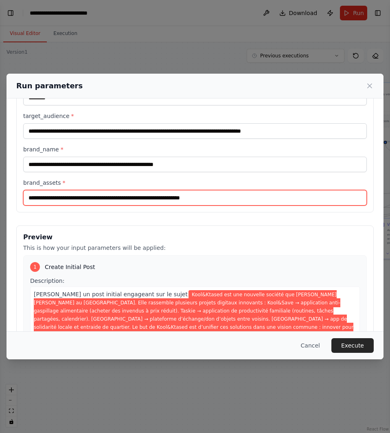
click at [220, 198] on input "**********" at bounding box center [194, 197] width 343 height 15
click at [79, 192] on input "brand_assets *" at bounding box center [194, 197] width 343 height 15
paste input "**********"
click at [292, 194] on input "**********" at bounding box center [194, 197] width 343 height 15
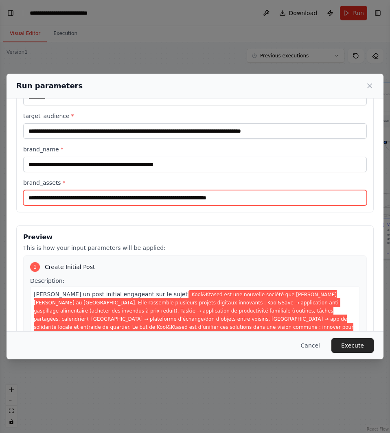
paste input "**********"
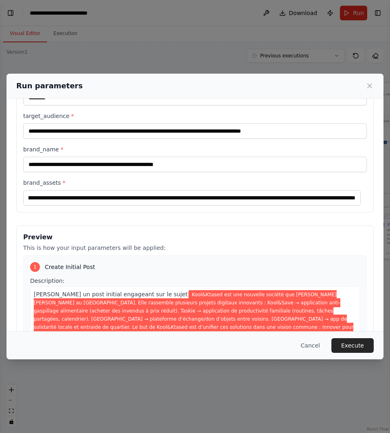
scroll to position [0, 0]
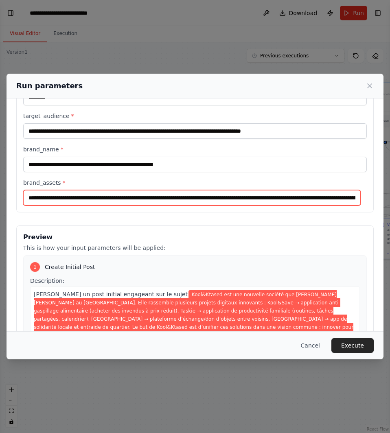
click at [357, 198] on input "**********" at bounding box center [191, 197] width 337 height 15
drag, startPoint x: 353, startPoint y: 198, endPoint x: 400, endPoint y: 198, distance: 46.4
click at [390, 198] on html "agents: name: Storyteller role: "Copywriter émotionnel" goal: "Créer des posts …" at bounding box center [195, 216] width 390 height 433
click at [360, 196] on input "**********" at bounding box center [191, 197] width 337 height 15
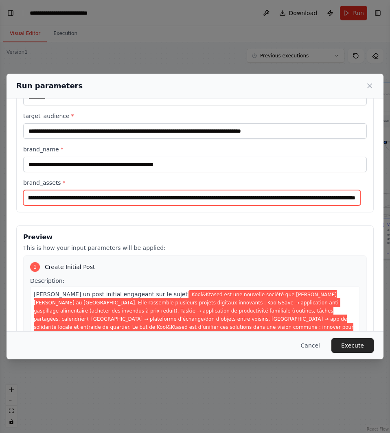
paste input "**********"
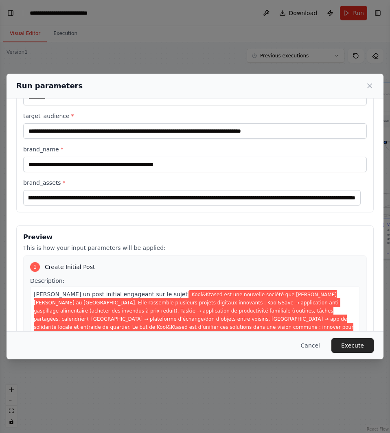
scroll to position [0, 0]
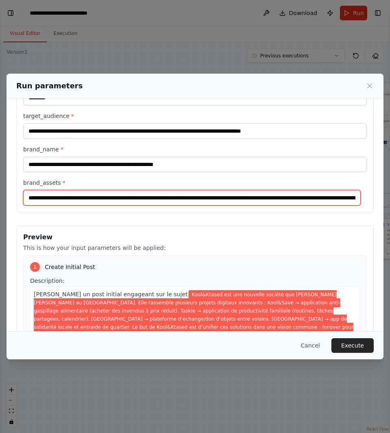
click at [350, 190] on input "**********" at bounding box center [191, 197] width 337 height 15
drag, startPoint x: 352, startPoint y: 199, endPoint x: 419, endPoint y: 198, distance: 67.1
click at [390, 198] on html "agents: name: Storyteller role: "Copywriter émotionnel" goal: "Créer des posts …" at bounding box center [195, 216] width 390 height 433
click at [358, 196] on input "**********" at bounding box center [191, 197] width 337 height 15
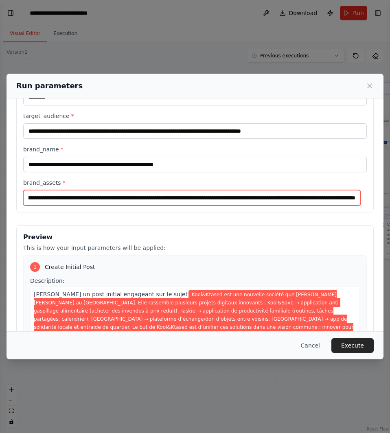
paste input "**********"
drag, startPoint x: 337, startPoint y: 198, endPoint x: 461, endPoint y: 194, distance: 123.7
click at [390, 194] on html "agents: name: Storyteller role: "Copywriter émotionnel" goal: "Créer des posts …" at bounding box center [195, 216] width 390 height 433
click at [359, 195] on input "**********" at bounding box center [191, 197] width 337 height 15
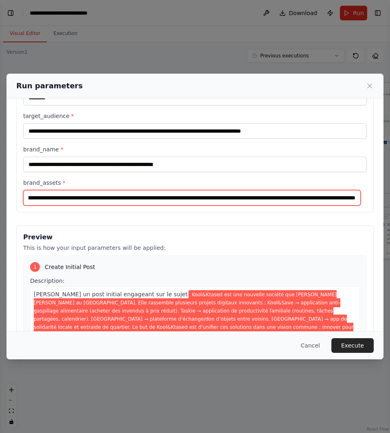
click at [356, 199] on input "**********" at bounding box center [191, 197] width 337 height 15
click at [356, 198] on input "**********" at bounding box center [191, 197] width 337 height 15
paste input "**********"
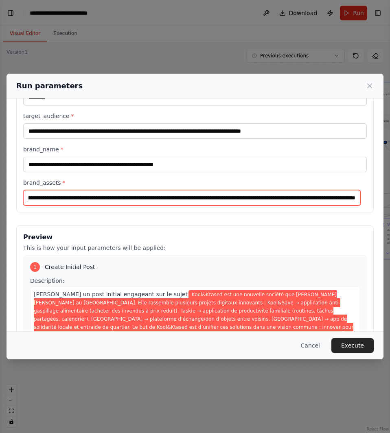
type input "**********"
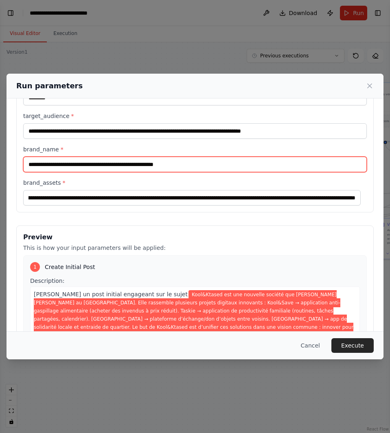
scroll to position [0, 0]
click at [247, 168] on input "**********" at bounding box center [194, 164] width 343 height 15
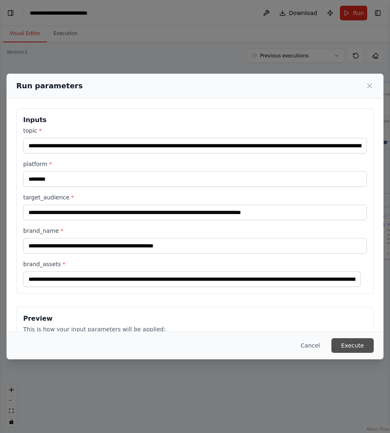
click at [359, 343] on button "Execute" at bounding box center [352, 345] width 42 height 15
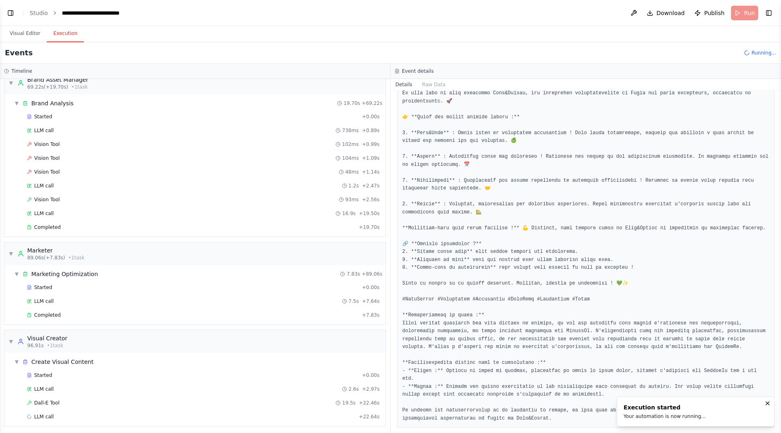
scroll to position [416, 0]
click at [33, 31] on button "Visual Editor" at bounding box center [25, 33] width 44 height 17
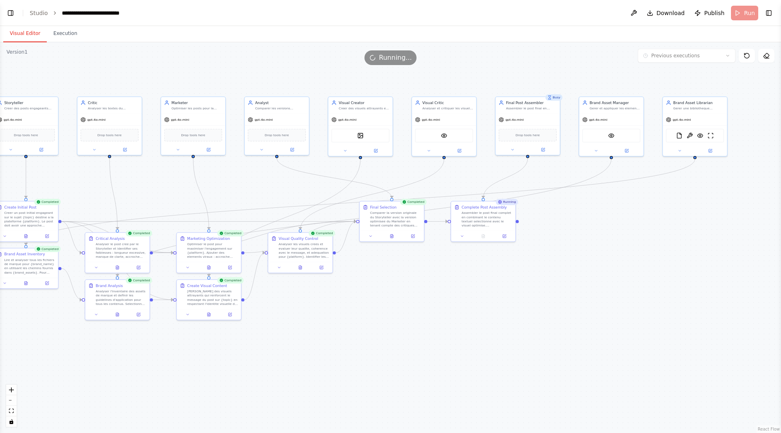
drag, startPoint x: 551, startPoint y: 295, endPoint x: 443, endPoint y: 309, distance: 109.1
click at [443, 309] on div ".deletable-edge-delete-btn { width: 20px; height: 20px; border: 0px solid #ffff…" at bounding box center [390, 237] width 781 height 391
click at [320, 68] on div ".deletable-edge-delete-btn { width: 20px; height: 20px; border: 0px solid #ffff…" at bounding box center [390, 237] width 781 height 391
click at [60, 35] on button "Execution" at bounding box center [65, 33] width 37 height 17
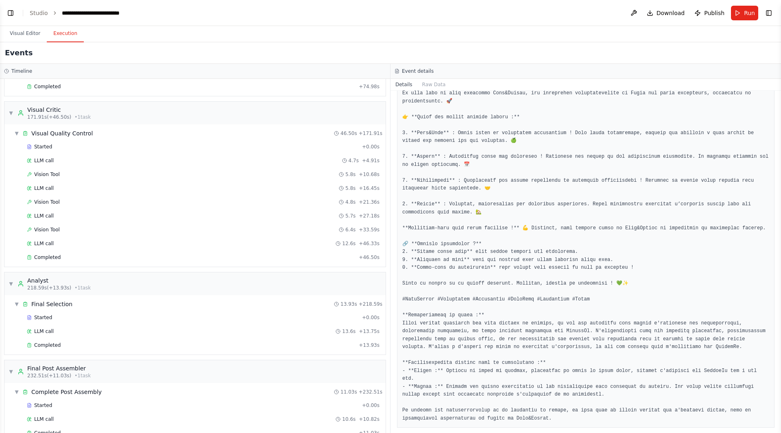
scroll to position [832, 0]
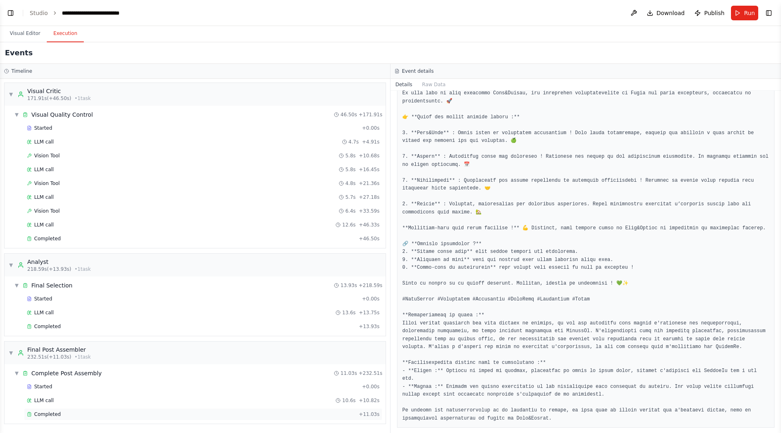
click at [50, 384] on span "Completed" at bounding box center [47, 414] width 26 height 7
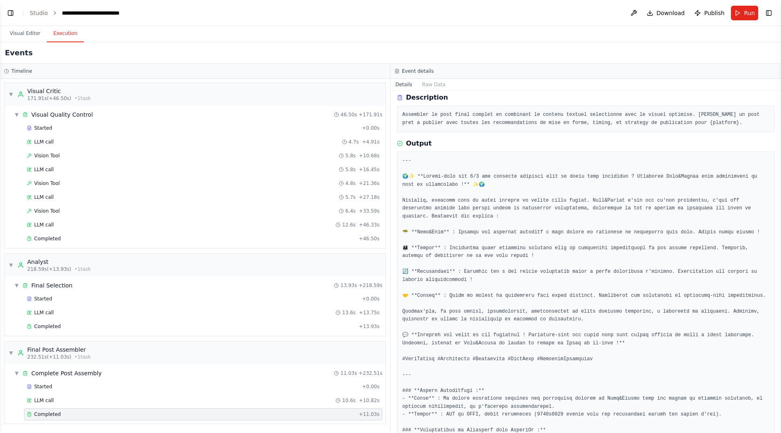
scroll to position [0, 0]
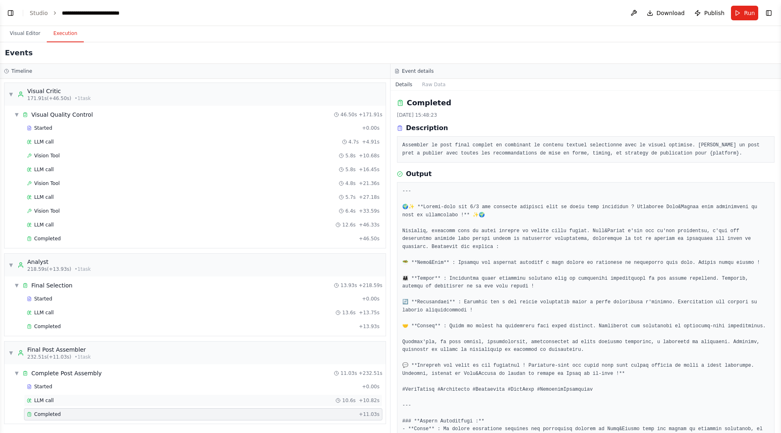
click at [111, 384] on div "LLM call 10.6s + 10.82s" at bounding box center [203, 400] width 353 height 7
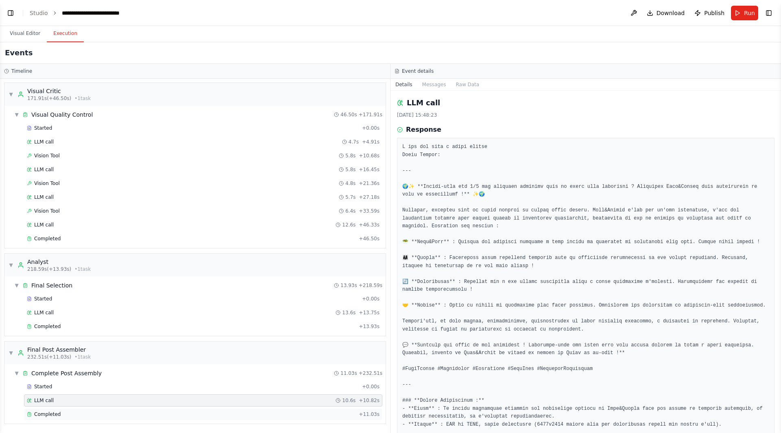
click at [117, 384] on div "Completed" at bounding box center [191, 414] width 329 height 7
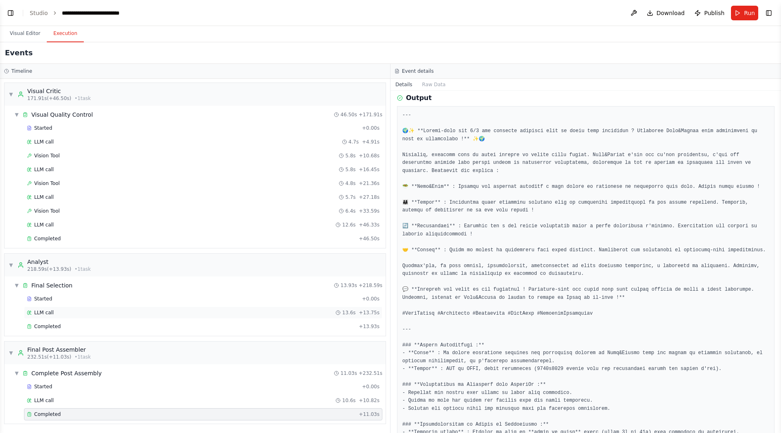
scroll to position [81, 0]
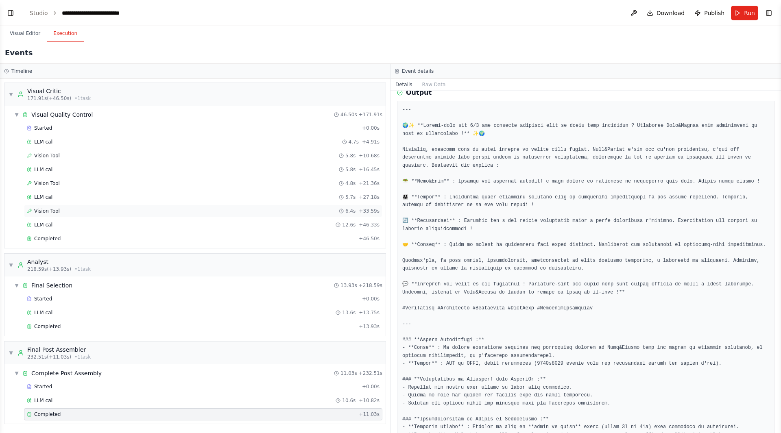
click at [122, 210] on div "Vision Tool 6.4s + 33.59s" at bounding box center [203, 211] width 353 height 7
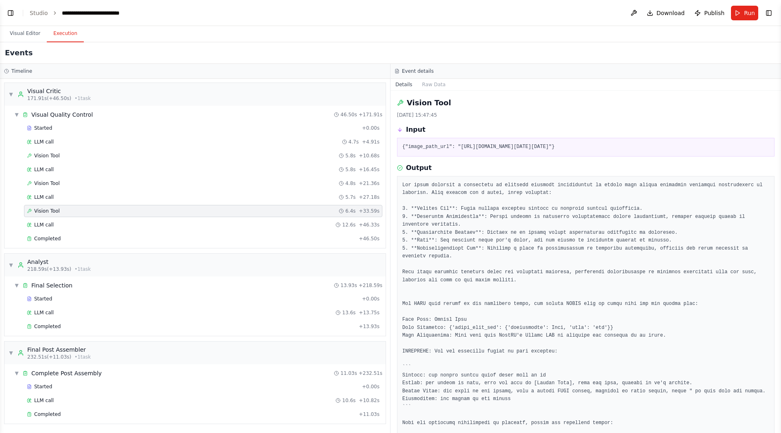
drag, startPoint x: 456, startPoint y: 148, endPoint x: 732, endPoint y: 172, distance: 277.8
click at [732, 151] on pre "{"image_path_url": "https://oaidalleapiprodscus.blob.core.windows.net/private/o…" at bounding box center [585, 147] width 367 height 8
copy pre "https://oaidalleapiprodscus.blob.core.windows.net/private/org-hZRtglLxBYvAvvtxh…"
click at [559, 246] on pre at bounding box center [585, 324] width 367 height 286
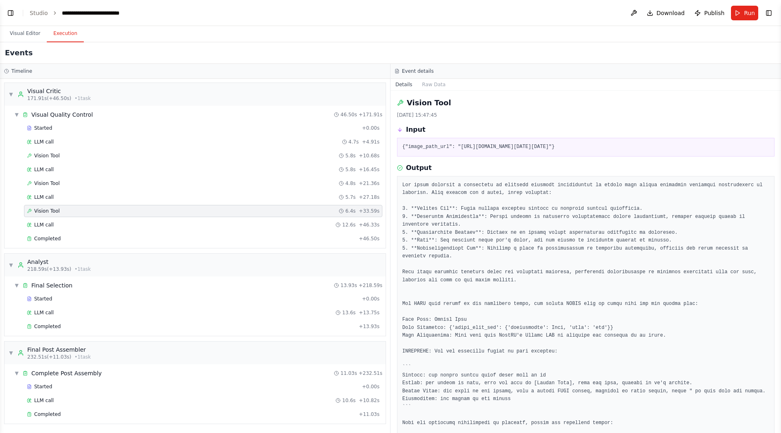
drag, startPoint x: 457, startPoint y: 147, endPoint x: 733, endPoint y: 170, distance: 277.2
click at [733, 151] on pre "{"image_path_url": "https://oaidalleapiprodscus.blob.core.windows.net/private/o…" at bounding box center [585, 147] width 367 height 8
copy pre "https://oaidalleapiprodscus.blob.core.windows.net/private/org-hZRtglLxBYvAvvtxh…"
click at [526, 246] on pre at bounding box center [585, 324] width 367 height 286
click at [137, 225] on div "LLM call 12.6s + 46.33s" at bounding box center [203, 225] width 353 height 7
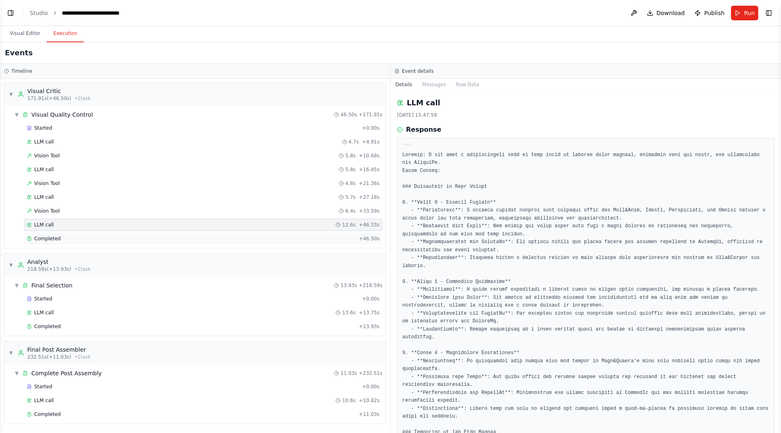
click at [142, 233] on div "Completed + 46.50s" at bounding box center [203, 239] width 358 height 12
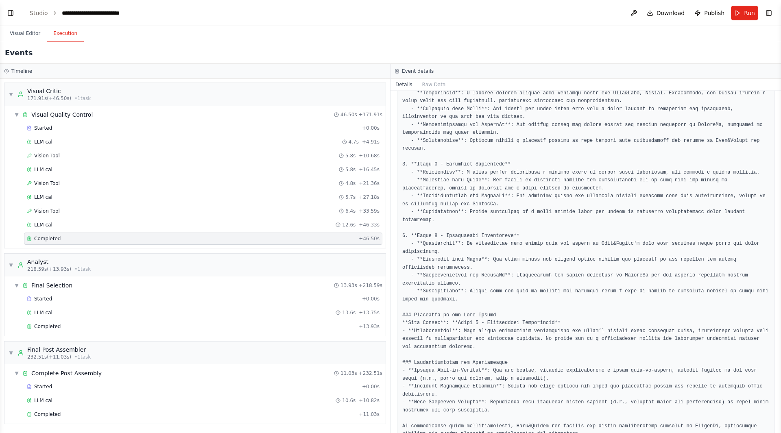
scroll to position [130, 0]
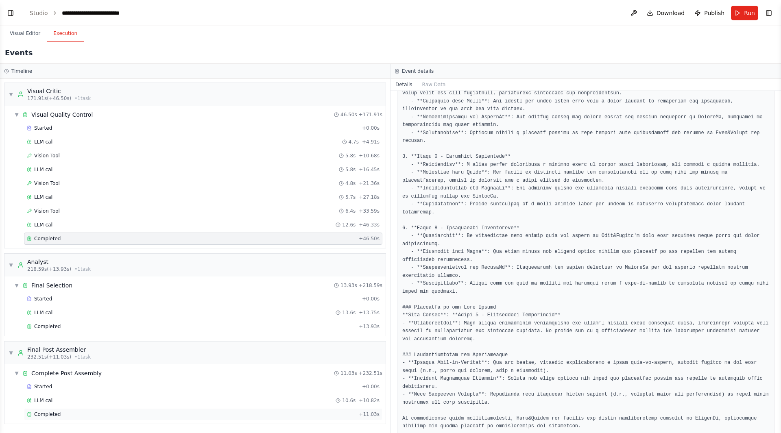
click at [97, 384] on div "Completed" at bounding box center [191, 414] width 329 height 7
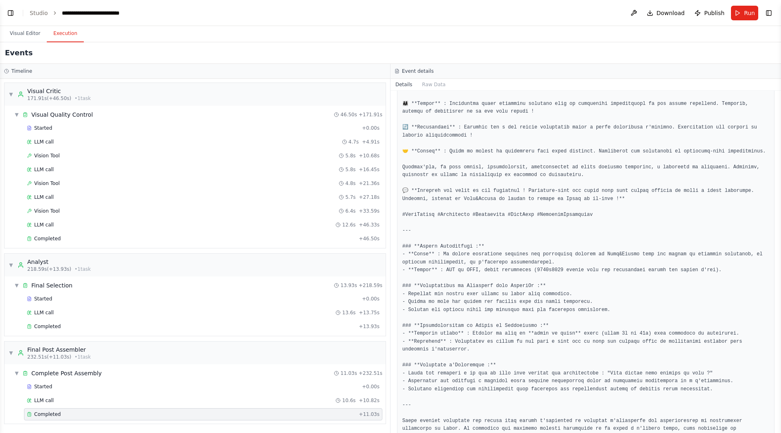
scroll to position [193, 0]
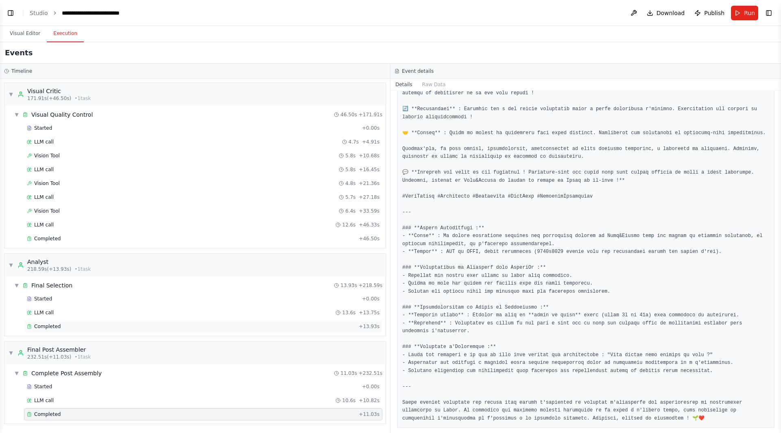
click at [254, 321] on div "Completed + 13.93s" at bounding box center [203, 327] width 358 height 12
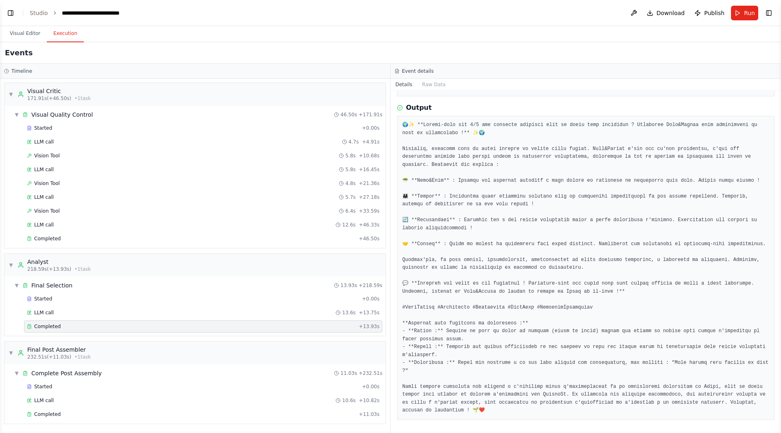
scroll to position [50, 0]
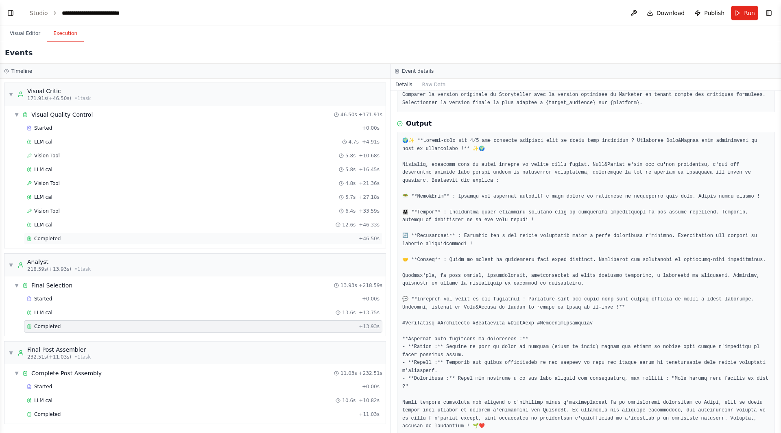
click at [106, 235] on div "Completed + 46.50s" at bounding box center [203, 239] width 358 height 12
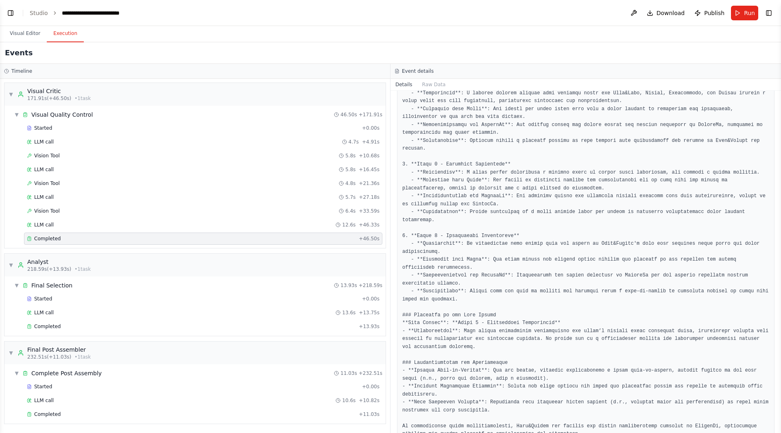
scroll to position [130, 0]
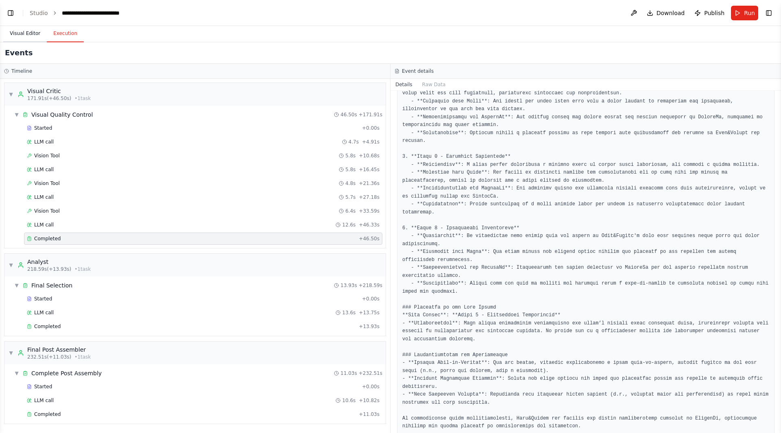
click at [16, 26] on button "Visual Editor" at bounding box center [25, 33] width 44 height 17
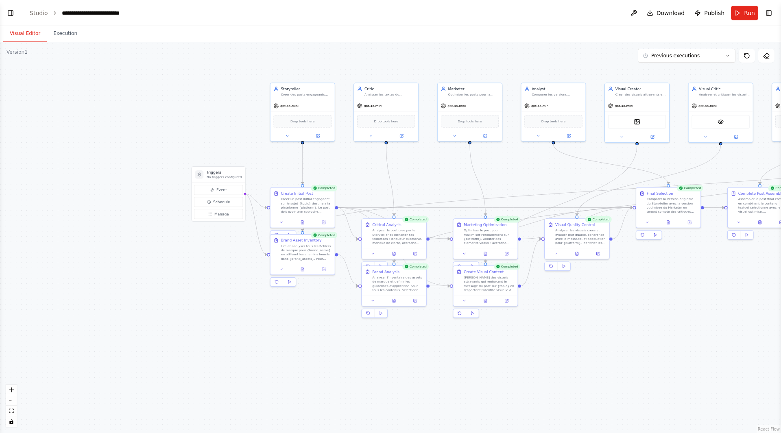
drag, startPoint x: 305, startPoint y: 380, endPoint x: 511, endPoint y: 364, distance: 206.9
click at [548, 371] on div ".deletable-edge-delete-btn { width: 20px; height: 20px; border: 0px solid #ffff…" at bounding box center [390, 237] width 781 height 391
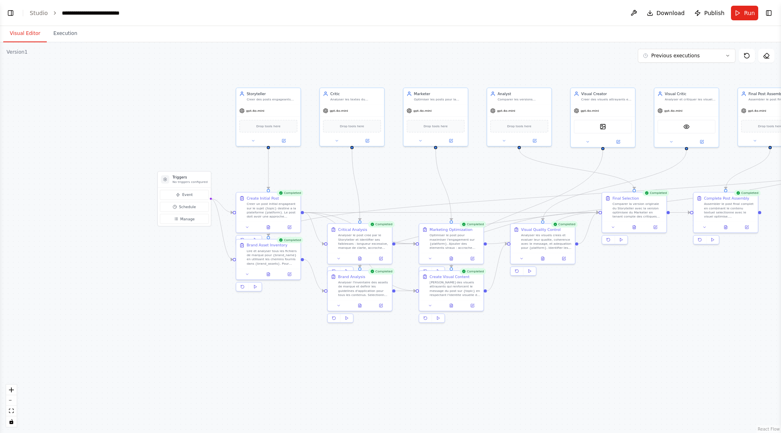
click at [10, 270] on div ".deletable-edge-delete-btn { width: 20px; height: 20px; border: 0px solid #ffff…" at bounding box center [390, 237] width 781 height 391
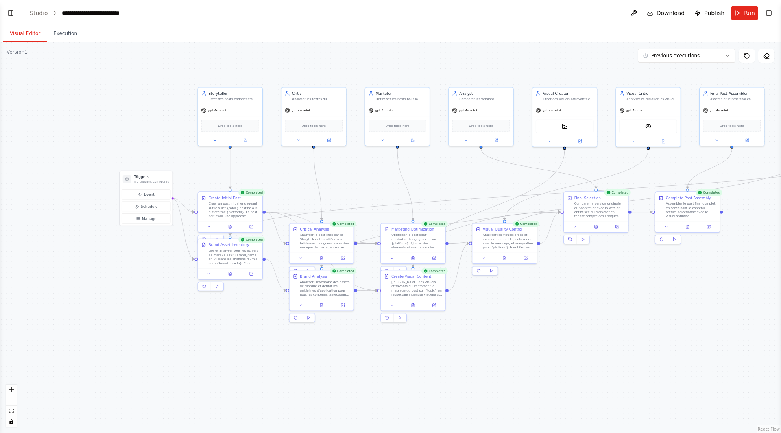
drag, startPoint x: 78, startPoint y: 285, endPoint x: 37, endPoint y: 283, distance: 40.7
click at [39, 284] on div ".deletable-edge-delete-btn { width: 20px; height: 20px; border: 0px solid #ffff…" at bounding box center [390, 237] width 781 height 391
click at [66, 39] on button "Execution" at bounding box center [65, 33] width 37 height 17
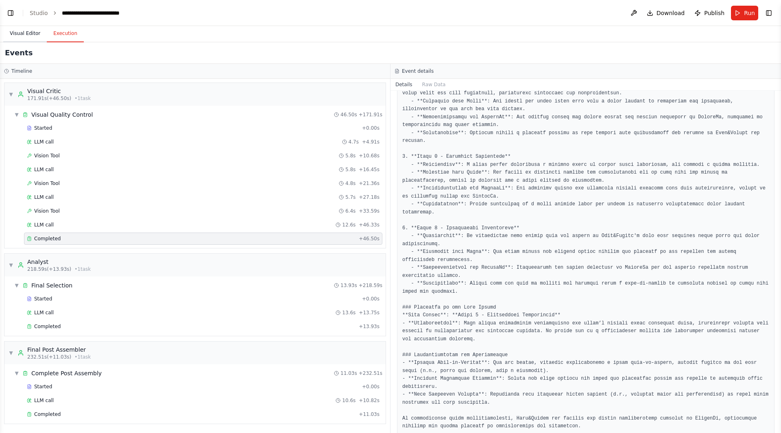
click at [35, 35] on button "Visual Editor" at bounding box center [25, 33] width 44 height 17
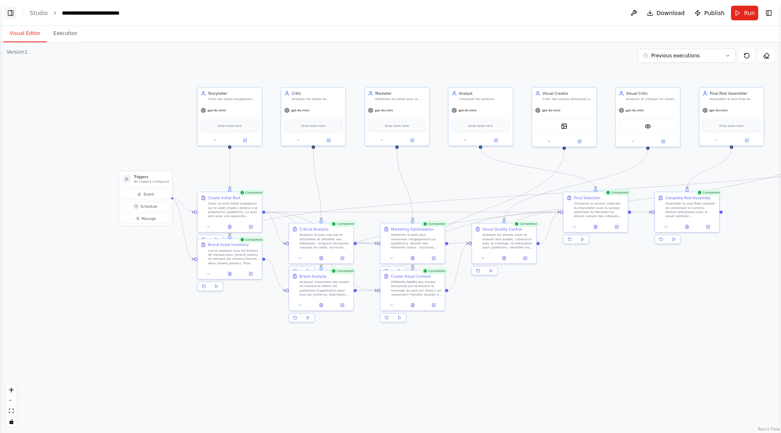
click at [13, 11] on button "Toggle Left Sidebar" at bounding box center [10, 12] width 11 height 11
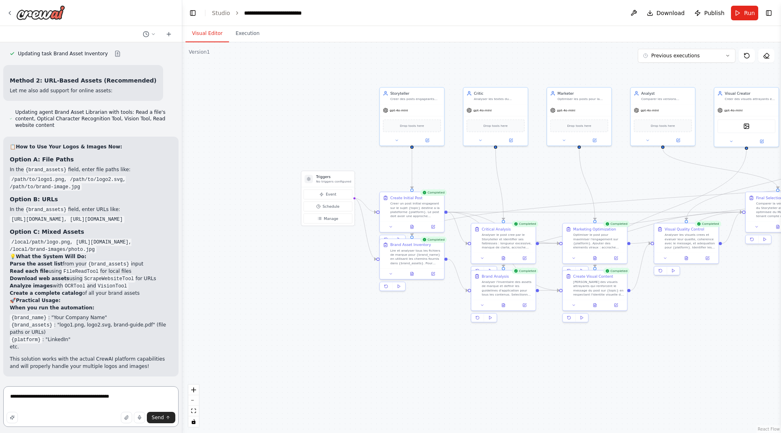
scroll to position [3551, 0]
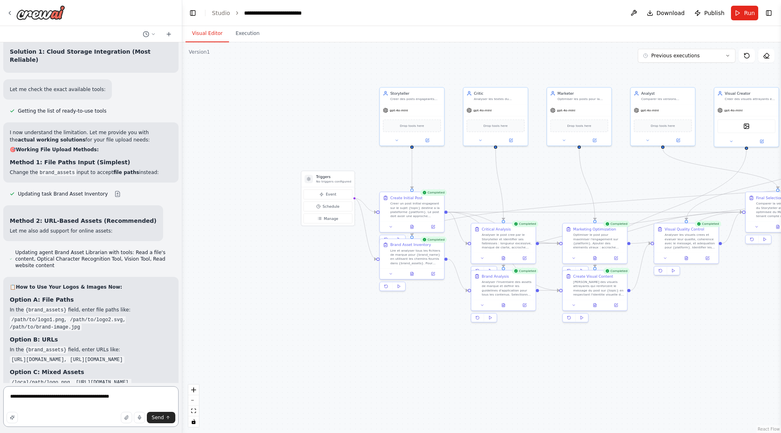
click at [63, 384] on textarea "**********" at bounding box center [90, 406] width 175 height 41
click at [78, 384] on textarea "**********" at bounding box center [90, 406] width 175 height 41
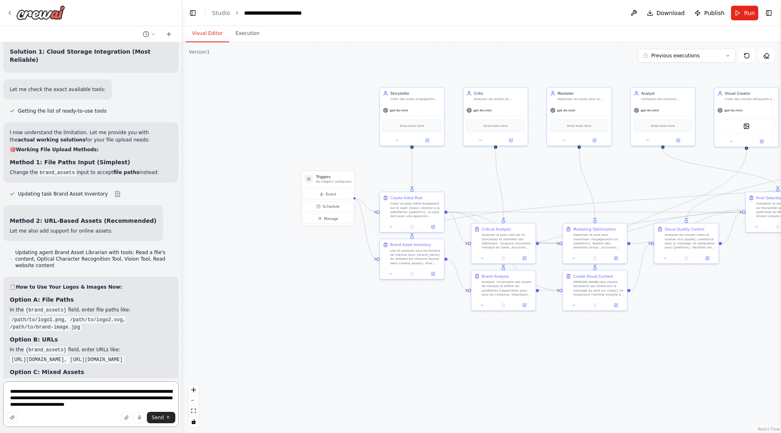
type textarea "**********"
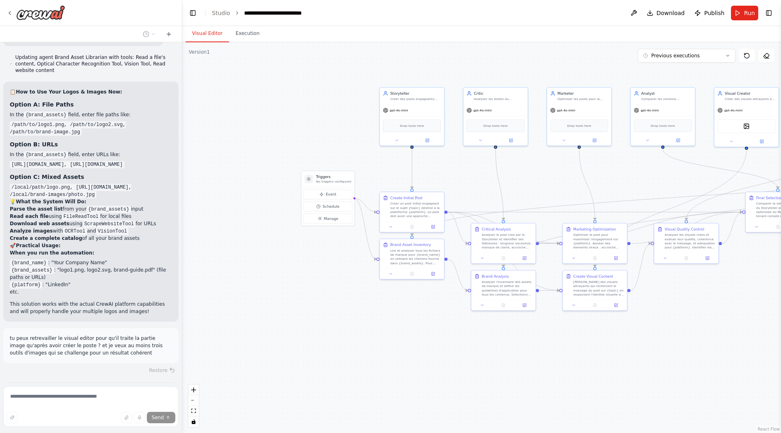
scroll to position [3766, 0]
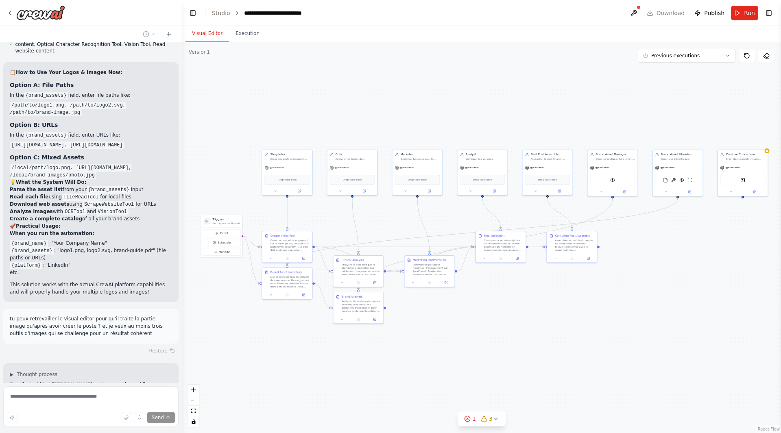
drag, startPoint x: 618, startPoint y: 375, endPoint x: 473, endPoint y: 367, distance: 144.6
click at [473, 367] on div ".deletable-edge-delete-btn { width: 20px; height: 20px; border: 0px solid #ffff…" at bounding box center [481, 237] width 599 height 391
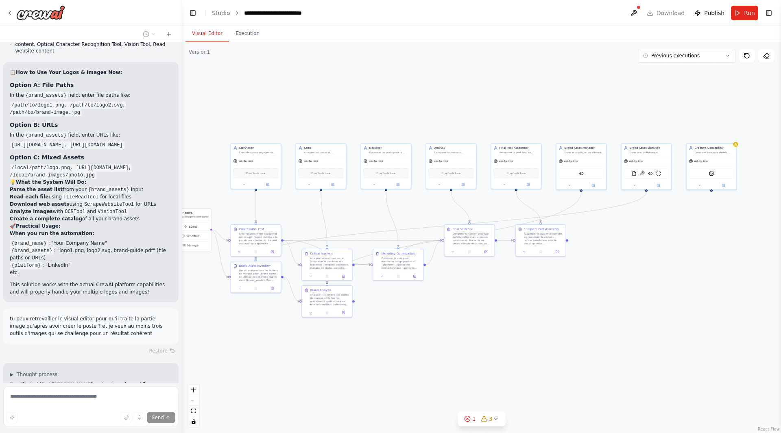
drag, startPoint x: 648, startPoint y: 321, endPoint x: 631, endPoint y: 321, distance: 16.7
click at [631, 321] on div ".deletable-edge-delete-btn { width: 20px; height: 20px; border: 0px solid #ffff…" at bounding box center [481, 237] width 599 height 391
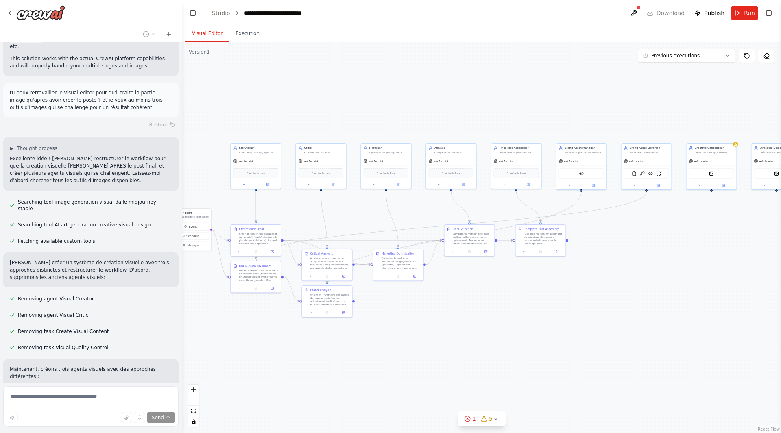
scroll to position [4012, 0]
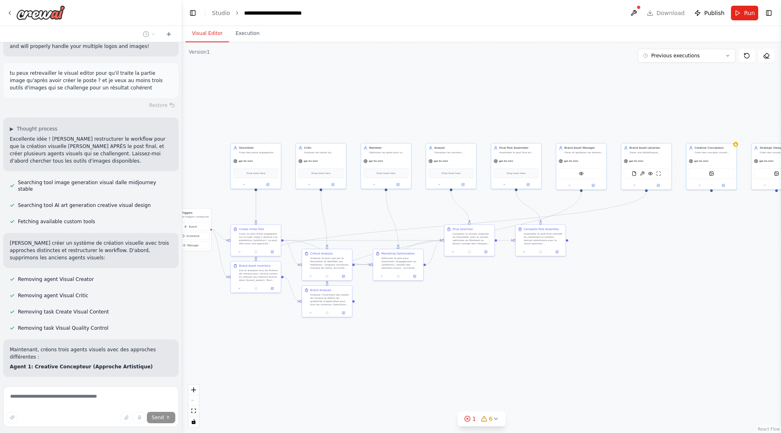
drag, startPoint x: 108, startPoint y: 352, endPoint x: 122, endPoint y: 332, distance: 24.8
click at [122, 332] on div "agents: name: Storyteller role: "Copywriter émotionnel" goal: "Créer des posts …" at bounding box center [91, 212] width 182 height 341
click at [148, 332] on div "agents: name: Storyteller role: "Copywriter émotionnel" goal: "Créer des posts …" at bounding box center [91, 212] width 182 height 341
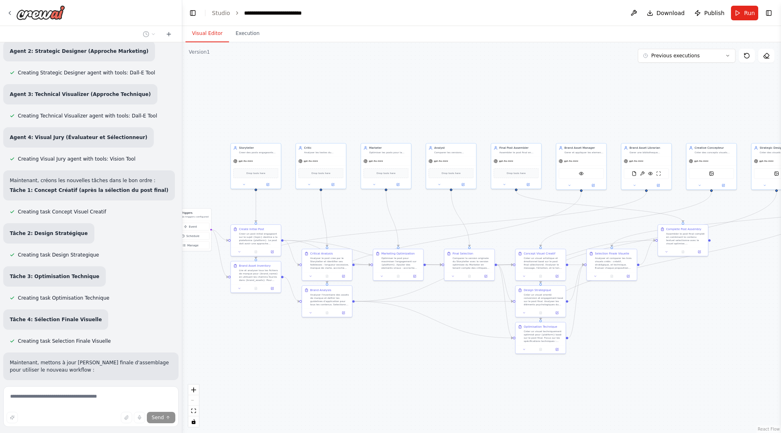
scroll to position [4390, 0]
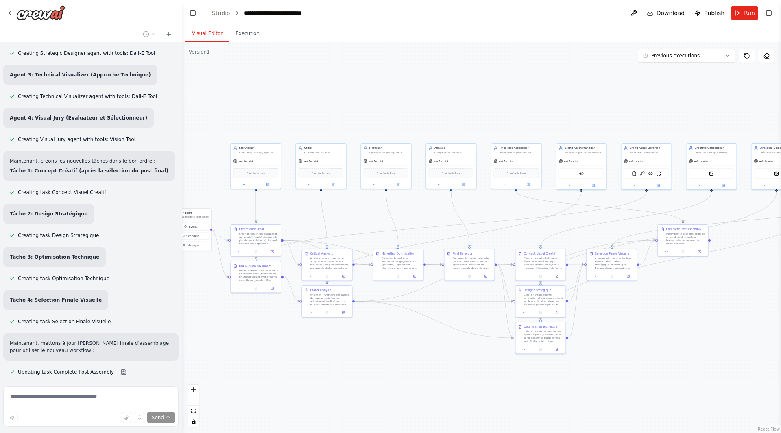
click at [300, 351] on div ".deletable-edge-delete-btn { width: 20px; height: 20px; border: 0px solid #ffff…" at bounding box center [481, 237] width 599 height 391
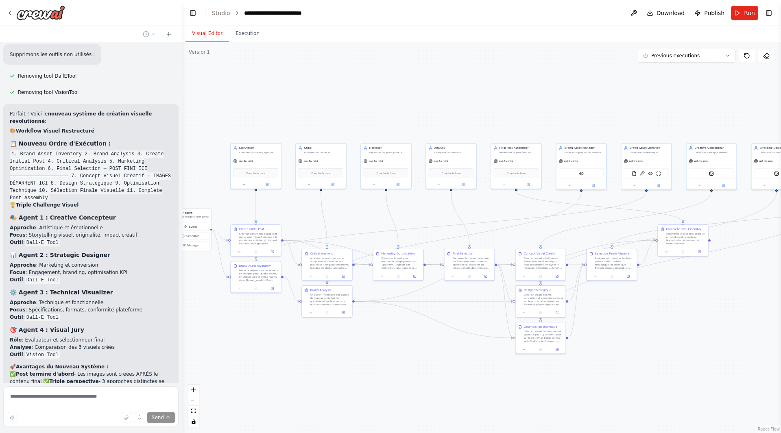
scroll to position [4785, 0]
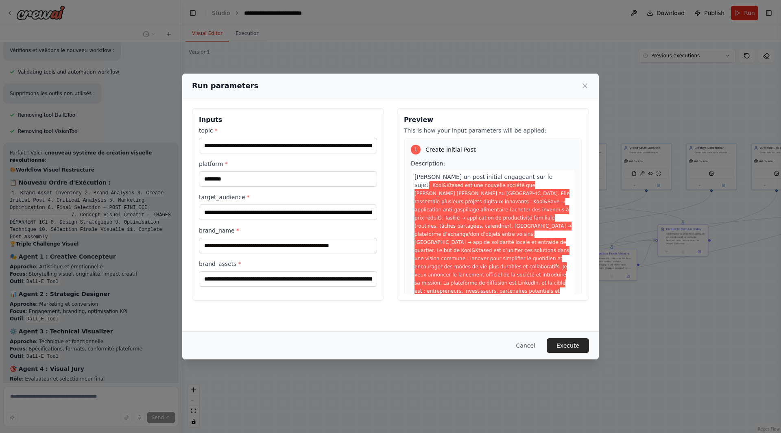
scroll to position [4741, 0]
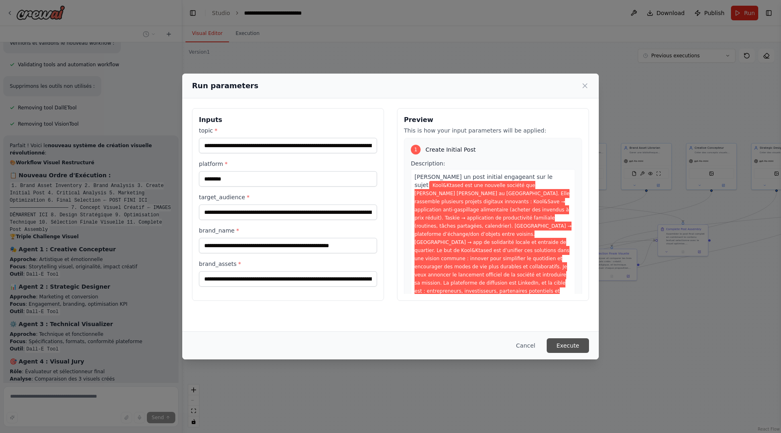
click at [574, 343] on button "Execute" at bounding box center [568, 345] width 42 height 15
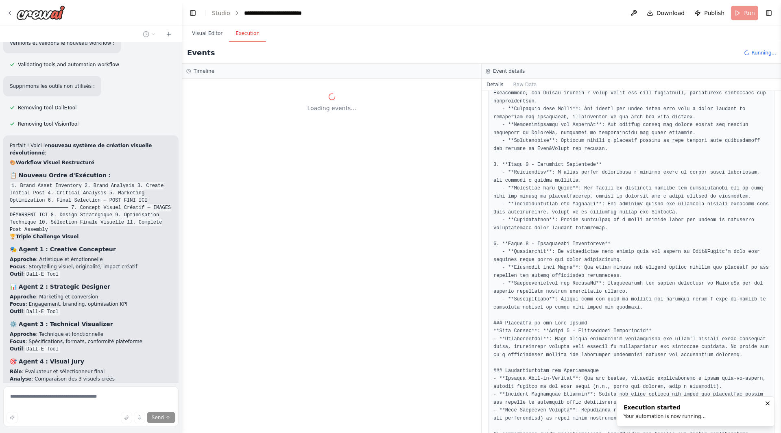
scroll to position [0, 0]
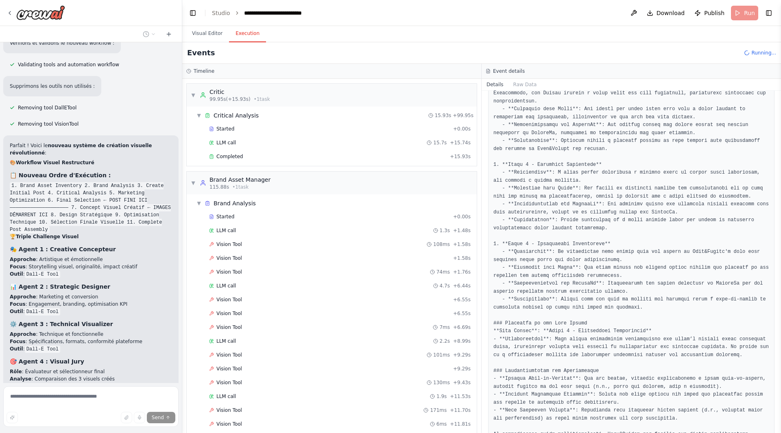
scroll to position [808, 0]
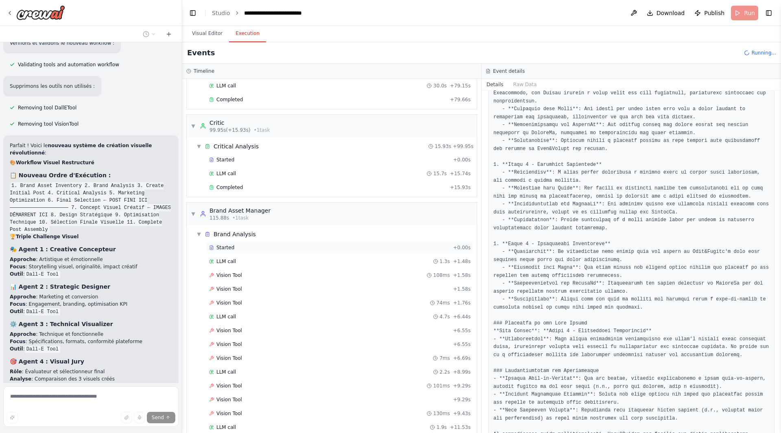
click at [291, 246] on div "Started" at bounding box center [329, 248] width 241 height 7
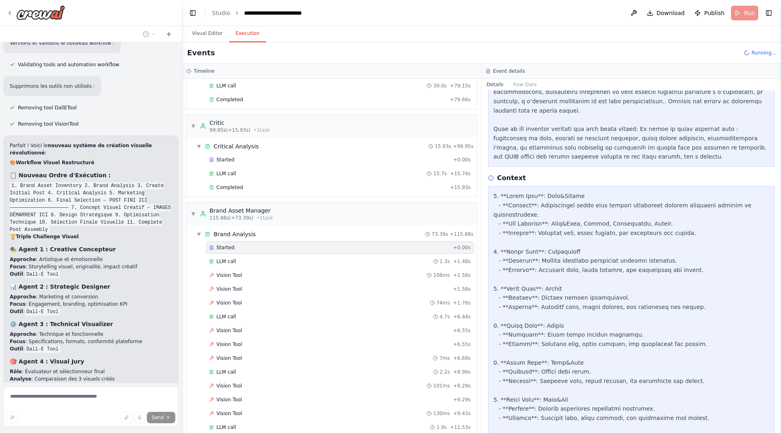
scroll to position [235, 0]
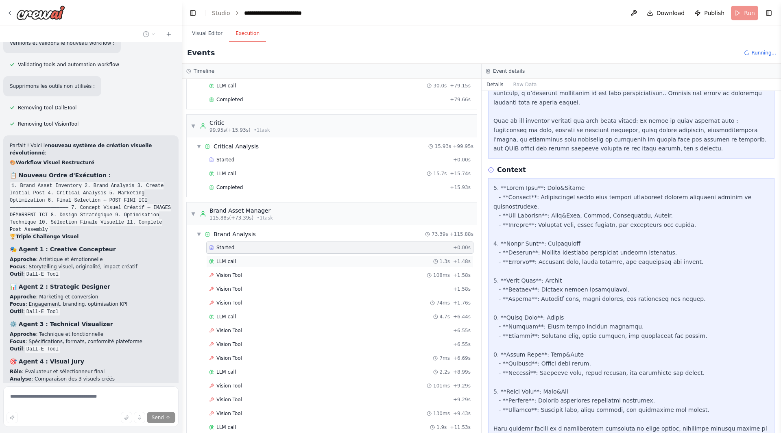
click at [353, 266] on div "LLM call 1.3s + 1.48s" at bounding box center [339, 261] width 267 height 12
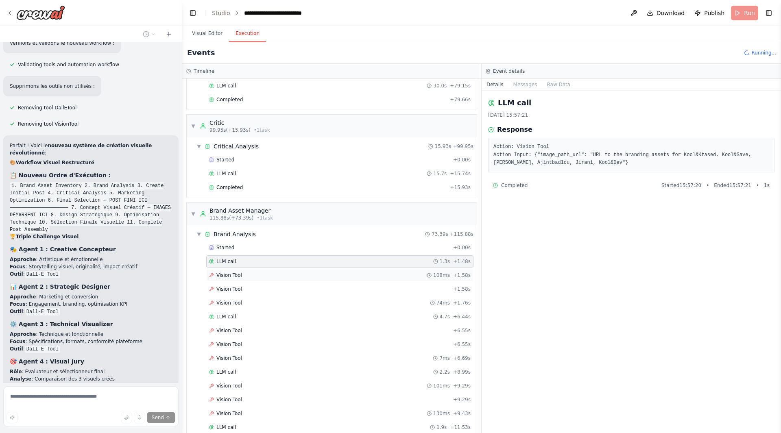
click at [313, 275] on div "Vision Tool 108ms + 1.58s" at bounding box center [340, 275] width 262 height 7
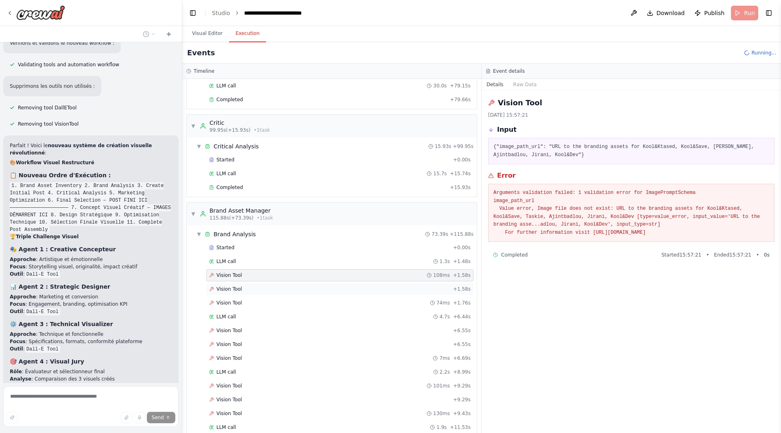
click at [327, 290] on div "Vision Tool + 1.58s" at bounding box center [340, 289] width 262 height 7
click at [327, 292] on div "Vision Tool + 1.58s" at bounding box center [340, 289] width 262 height 7
click at [303, 305] on div "Vision Tool 74ms + 1.76s" at bounding box center [340, 303] width 262 height 7
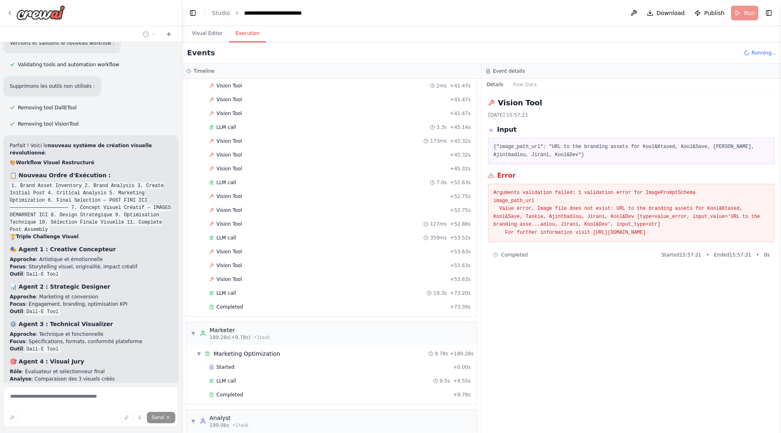
scroll to position [1716, 0]
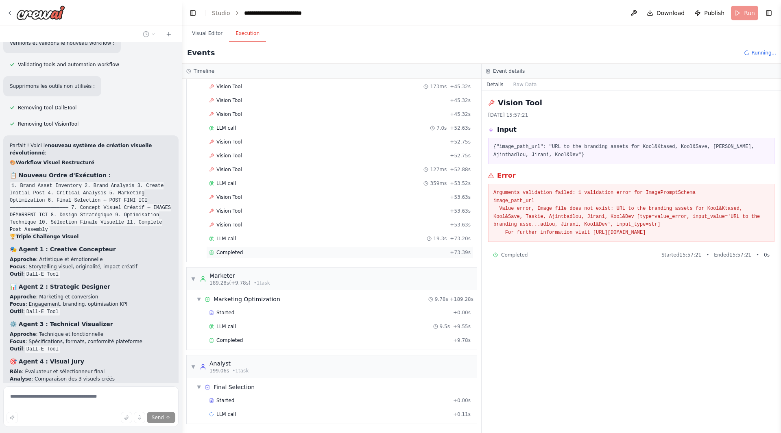
click at [245, 252] on div "Completed" at bounding box center [328, 252] width 238 height 7
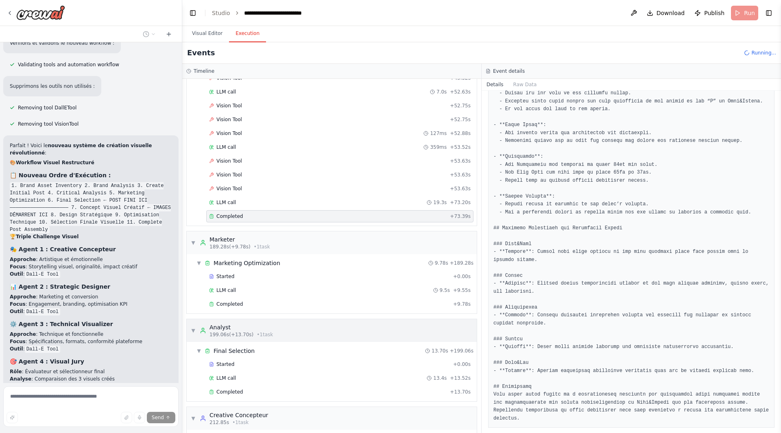
scroll to position [1804, 0]
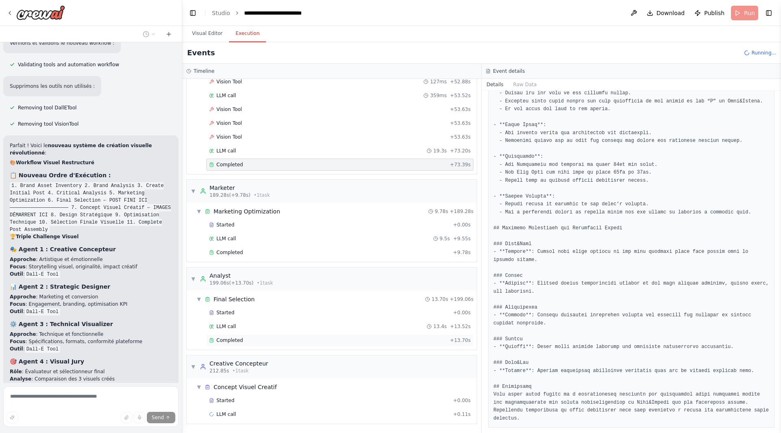
click at [258, 338] on div "Completed" at bounding box center [328, 340] width 238 height 7
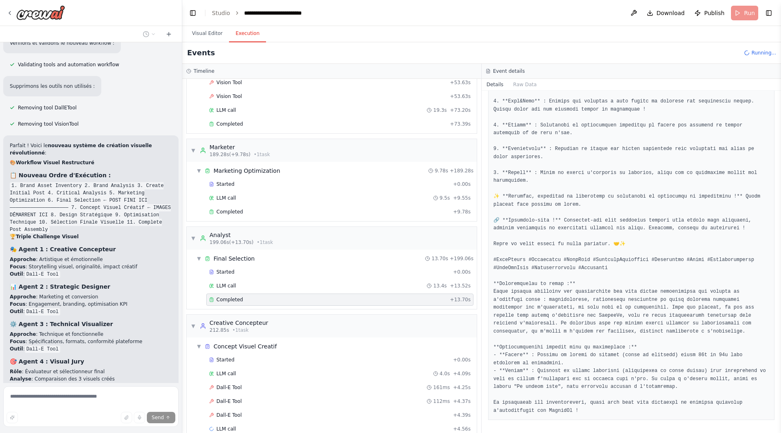
scroll to position [1860, 0]
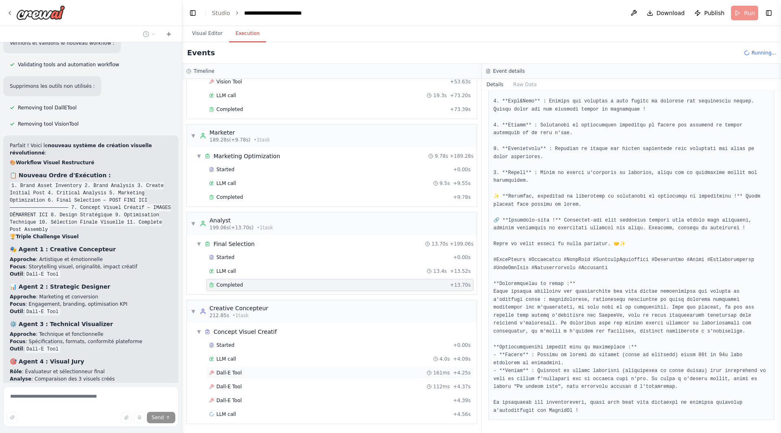
click at [275, 369] on div "Dall-E Tool 161ms + 4.25s" at bounding box center [339, 373] width 267 height 12
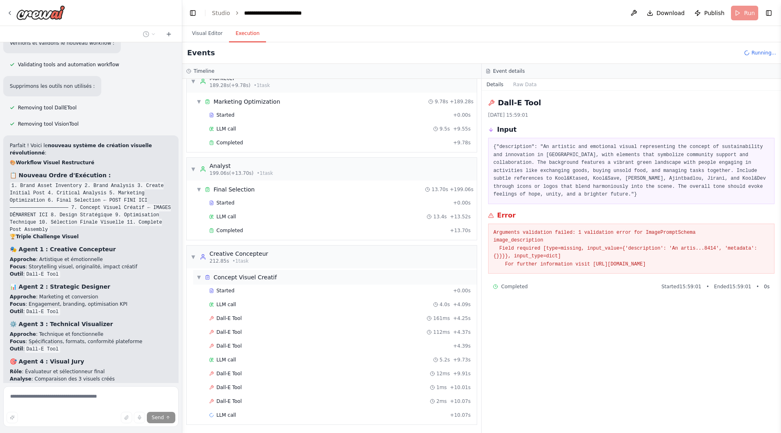
scroll to position [1915, 0]
click at [275, 355] on div "LLM call 5.2s + 9.73s" at bounding box center [339, 359] width 267 height 12
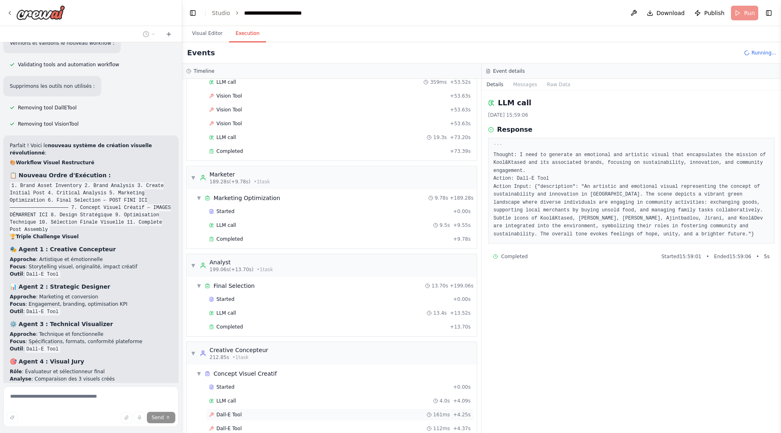
scroll to position [1808, 0]
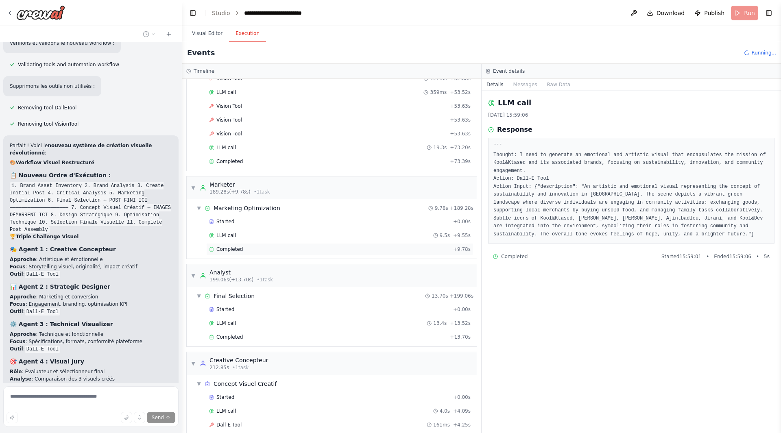
click at [380, 246] on div "Completed + 9.78s" at bounding box center [339, 249] width 267 height 12
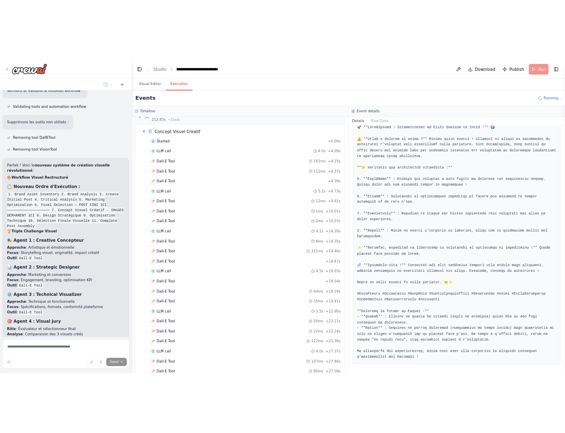
scroll to position [2136, 0]
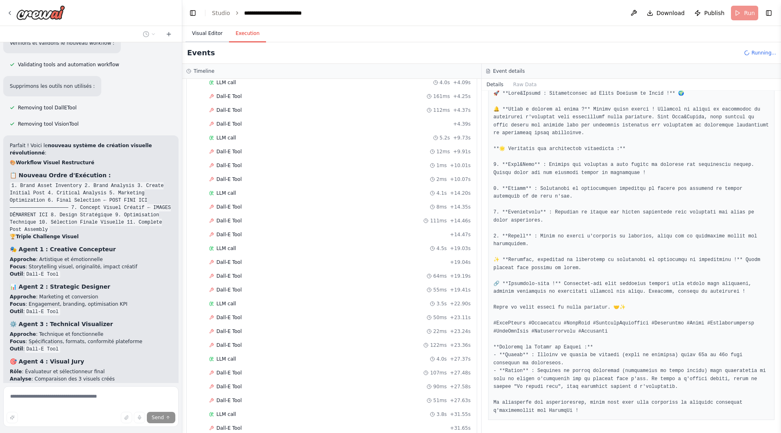
click at [199, 37] on button "Visual Editor" at bounding box center [208, 33] width 44 height 17
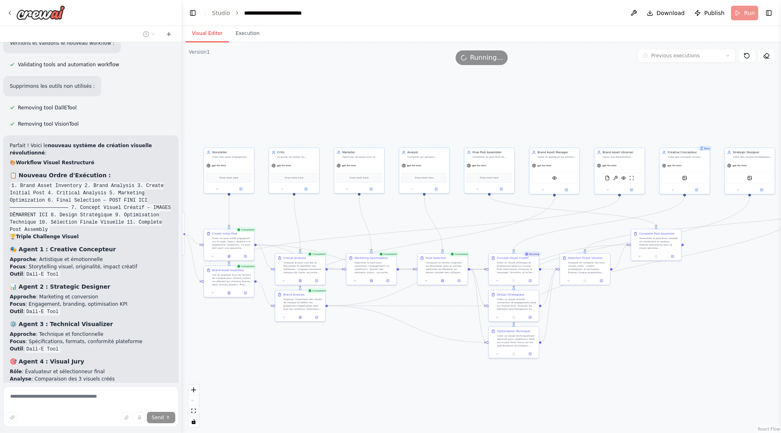
drag, startPoint x: 636, startPoint y: 300, endPoint x: 609, endPoint y: 304, distance: 27.2
click at [609, 304] on div ".deletable-edge-delete-btn { width: 20px; height: 20px; border: 0px solid #ffff…" at bounding box center [481, 237] width 599 height 391
click at [233, 35] on button "Execution" at bounding box center [247, 33] width 37 height 17
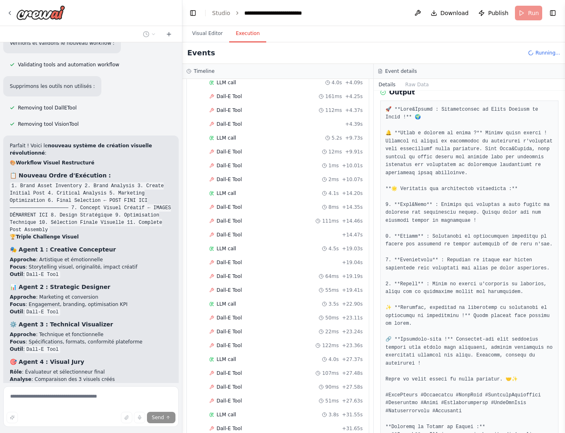
scroll to position [114, 0]
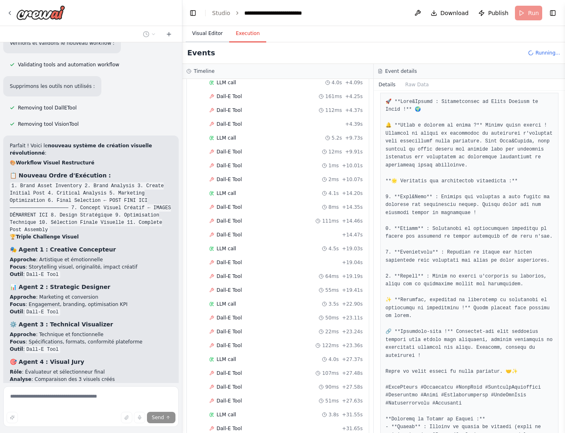
click at [209, 39] on button "Visual Editor" at bounding box center [208, 33] width 44 height 17
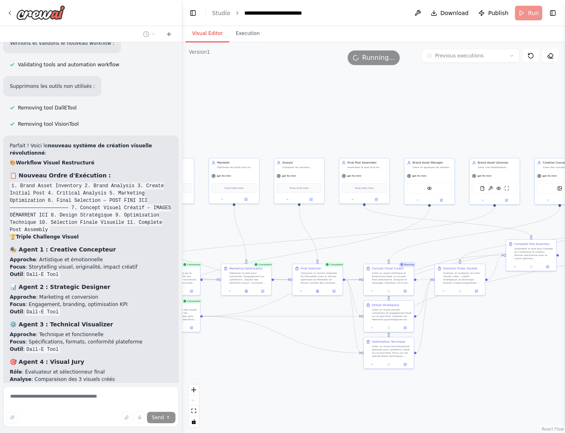
drag, startPoint x: 491, startPoint y: 80, endPoint x: 362, endPoint y: 87, distance: 129.2
click at [362, 87] on div ".deletable-edge-delete-btn { width: 20px; height: 20px; border: 0px solid #ffff…" at bounding box center [373, 237] width 382 height 391
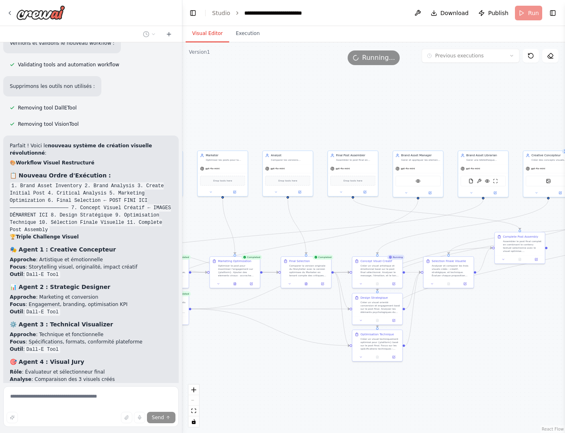
drag, startPoint x: 362, startPoint y: 87, endPoint x: 353, endPoint y: 81, distance: 10.6
click at [353, 81] on div ".deletable-edge-delete-btn { width: 20px; height: 20px; border: 0px solid #ffff…" at bounding box center [373, 237] width 382 height 391
click at [243, 33] on button "Execution" at bounding box center [247, 33] width 37 height 17
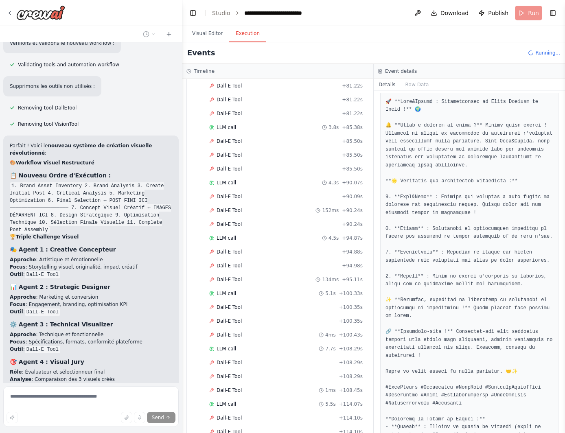
scroll to position [3188, 0]
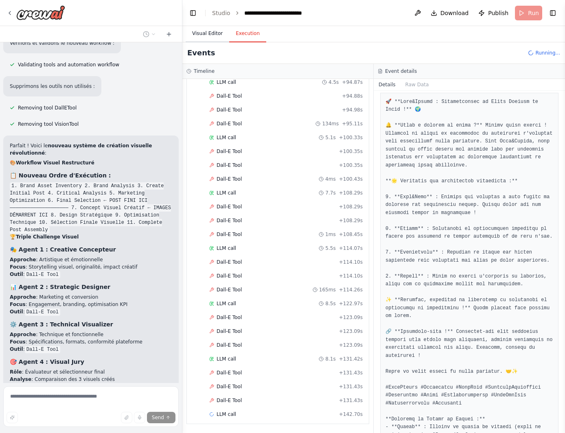
click at [210, 30] on button "Visual Editor" at bounding box center [208, 33] width 44 height 17
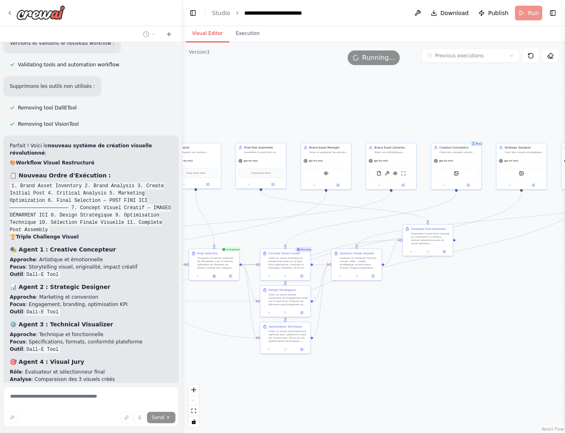
drag, startPoint x: 470, startPoint y: 126, endPoint x: 380, endPoint y: 120, distance: 91.0
click at [380, 120] on div ".deletable-edge-delete-btn { width: 20px; height: 20px; border: 0px solid #ffff…" at bounding box center [373, 237] width 382 height 391
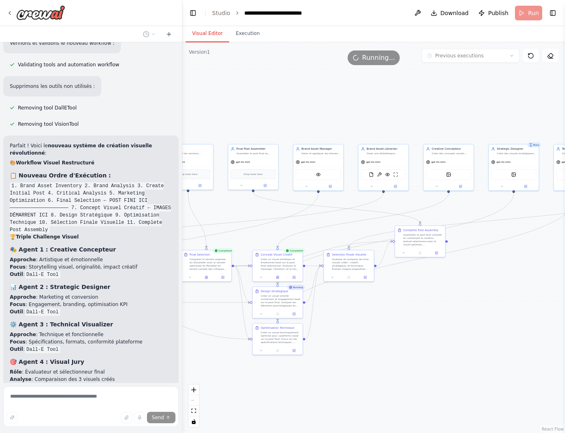
drag, startPoint x: 452, startPoint y: 338, endPoint x: 444, endPoint y: 339, distance: 7.8
click at [444, 339] on div ".deletable-edge-delete-btn { width: 20px; height: 20px; border: 0px solid #ffff…" at bounding box center [373, 237] width 382 height 391
click at [245, 33] on button "Execution" at bounding box center [247, 33] width 37 height 17
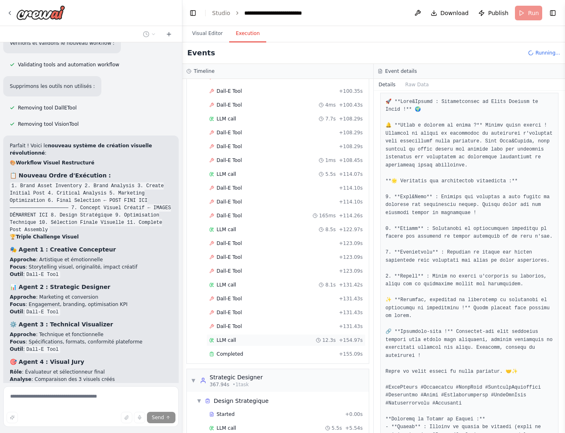
scroll to position [3303, 0]
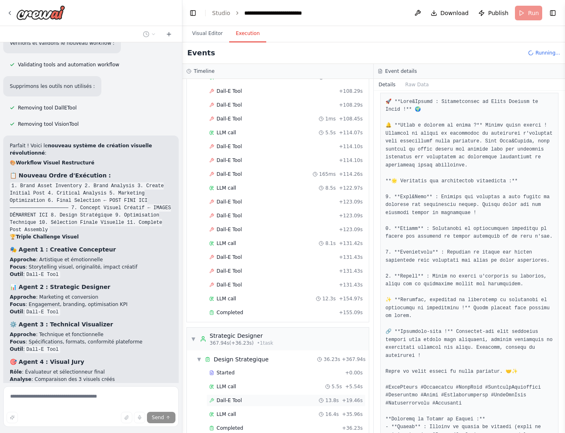
click at [258, 399] on div "Dall-E Tool 13.8s + 19.46s" at bounding box center [285, 400] width 153 height 7
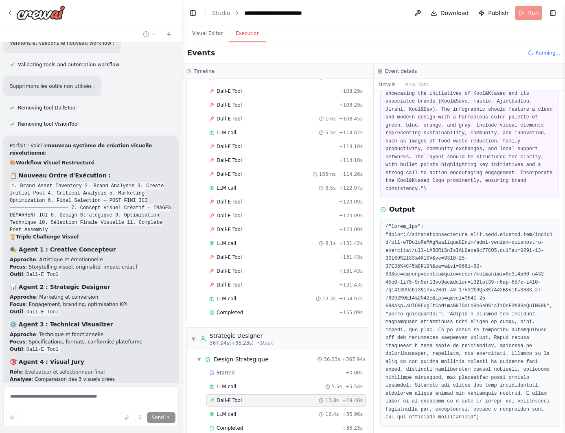
scroll to position [62, 0]
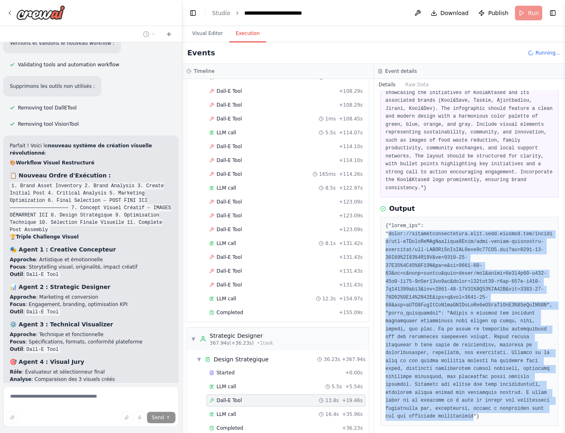
drag, startPoint x: 388, startPoint y: 227, endPoint x: 509, endPoint y: 395, distance: 207.0
click at [509, 395] on pre at bounding box center [469, 321] width 168 height 199
copy pre "[URL][DOMAIN_NAME][DATE][DATE]", "image_description": "Design a vibrant and eng…"
click at [459, 304] on pre at bounding box center [469, 321] width 168 height 199
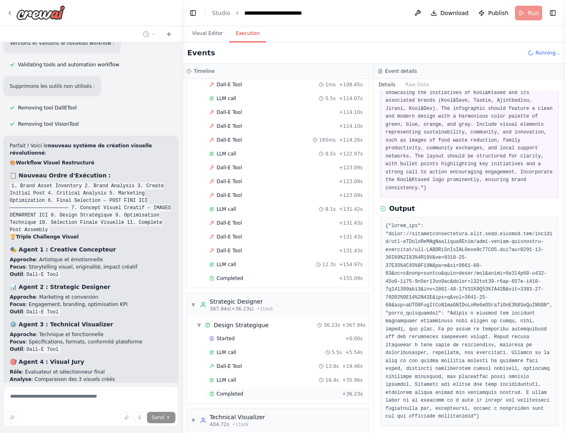
scroll to position [3385, 0]
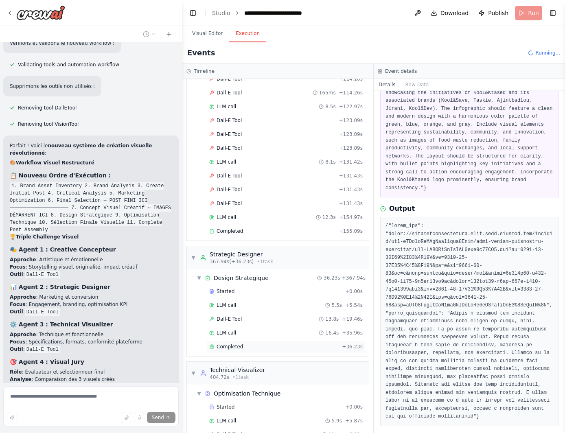
click at [258, 349] on div "Completed" at bounding box center [273, 346] width 129 height 7
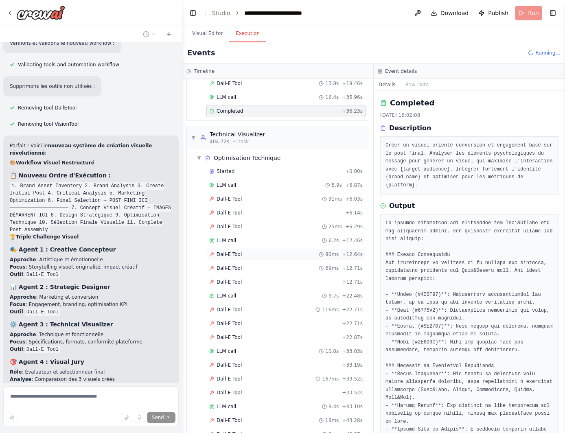
scroll to position [3668, 0]
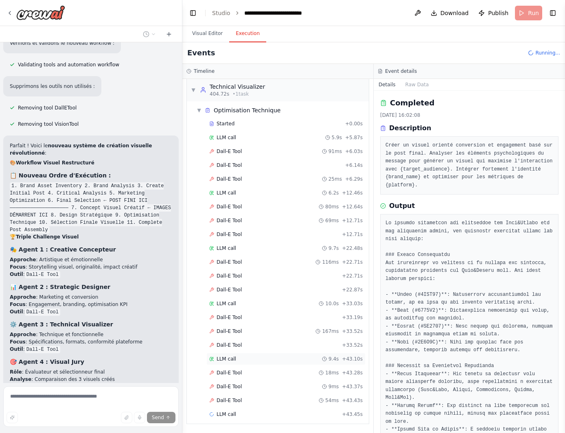
click at [260, 358] on div "LLM call 9.4s + 43.10s" at bounding box center [285, 359] width 153 height 7
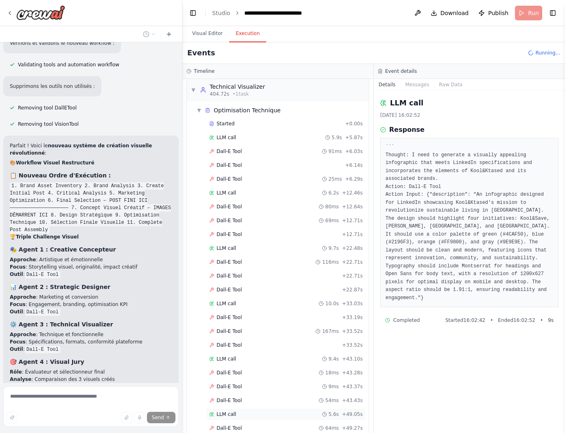
click at [249, 417] on div "LLM call 5.6s + 49.05s" at bounding box center [285, 414] width 159 height 12
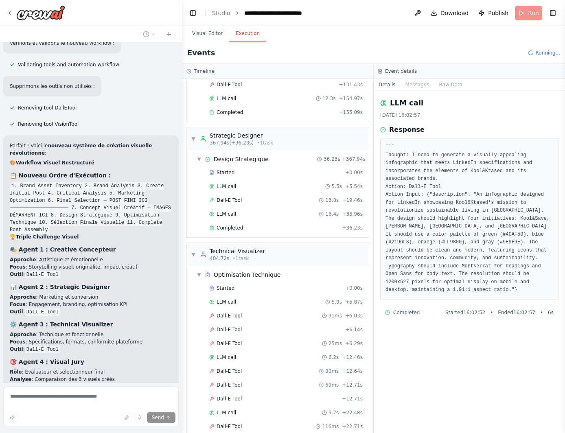
scroll to position [3479, 0]
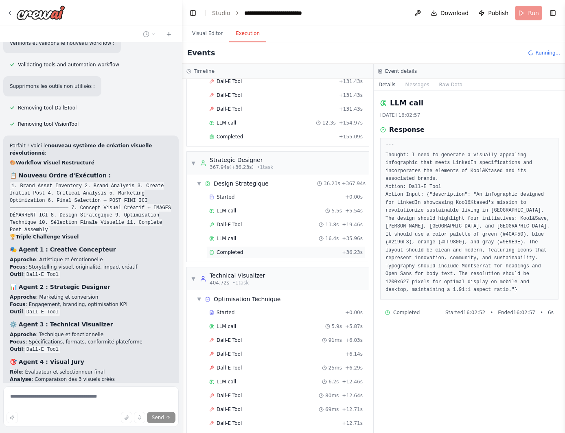
click at [264, 250] on div "Completed" at bounding box center [273, 252] width 129 height 7
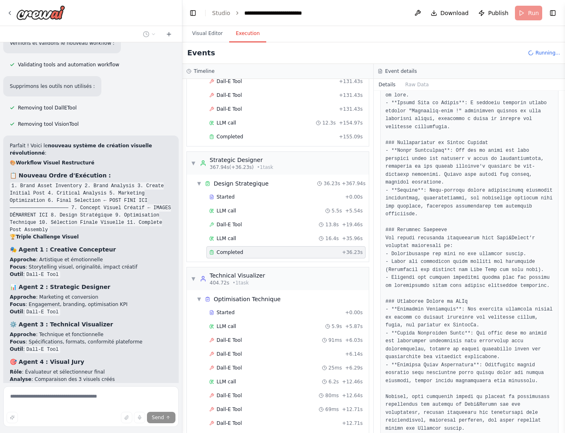
scroll to position [328, 0]
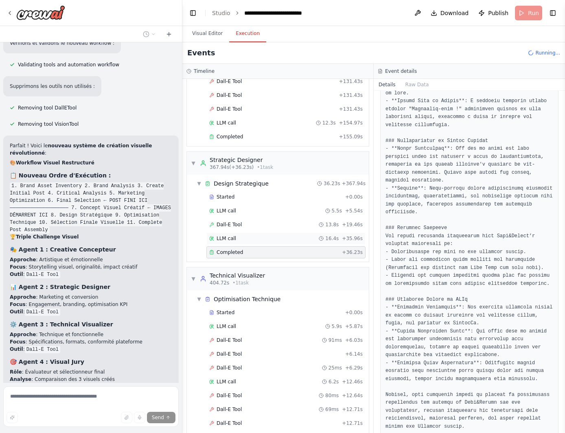
click at [211, 238] on icon at bounding box center [211, 238] width 5 height 5
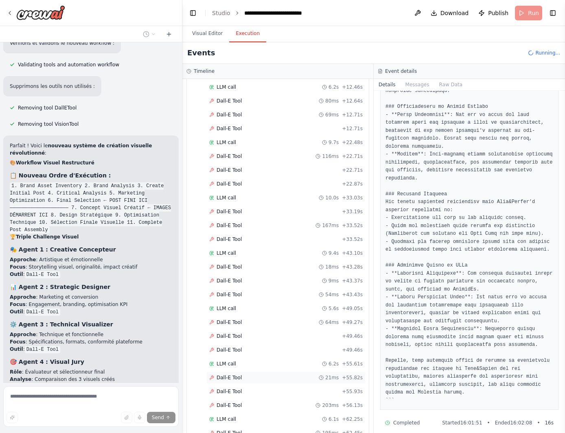
scroll to position [3712, 0]
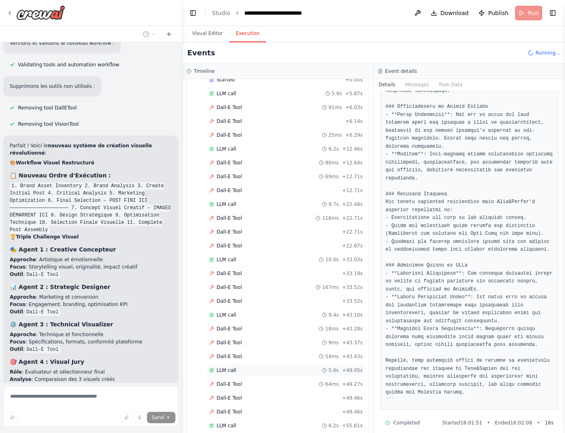
click at [257, 371] on div "LLM call 5.6s + 49.05s" at bounding box center [285, 370] width 153 height 7
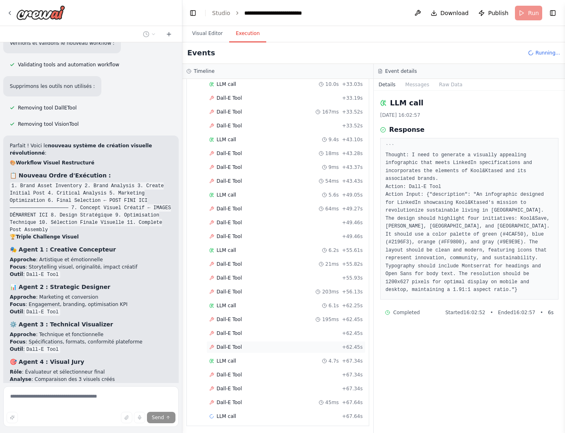
scroll to position [3889, 0]
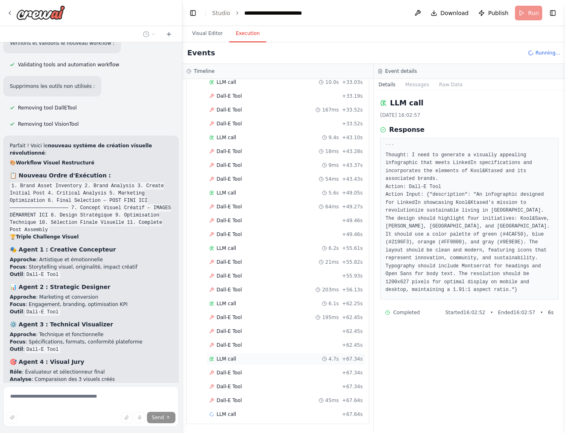
click at [251, 357] on div "LLM call 4.7s + 67.34s" at bounding box center [285, 359] width 153 height 7
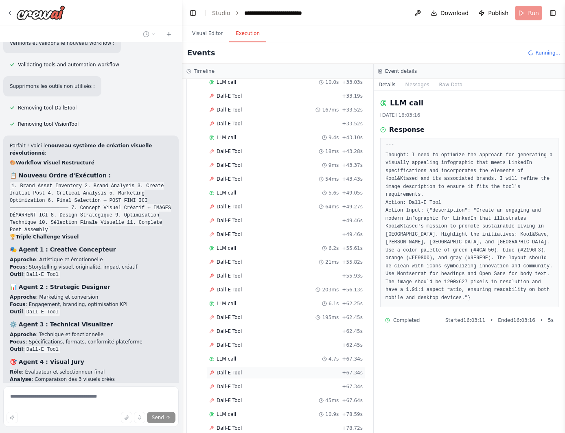
scroll to position [3945, 0]
click at [245, 359] on div "LLM call 10.9s + 78.59s" at bounding box center [285, 359] width 153 height 7
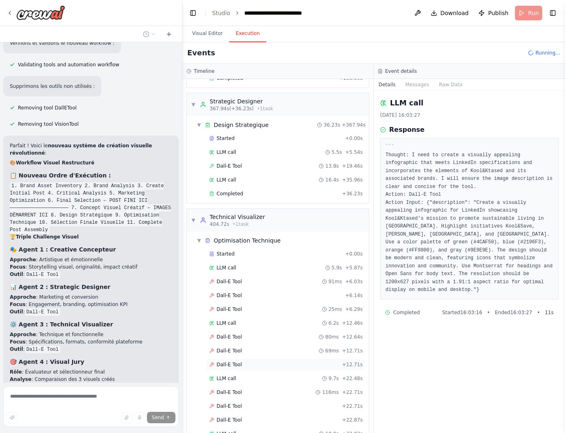
scroll to position [3334, 0]
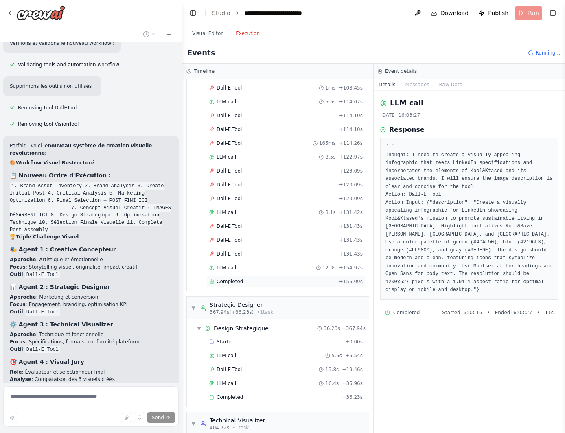
click at [245, 281] on div "Completed" at bounding box center [272, 281] width 127 height 7
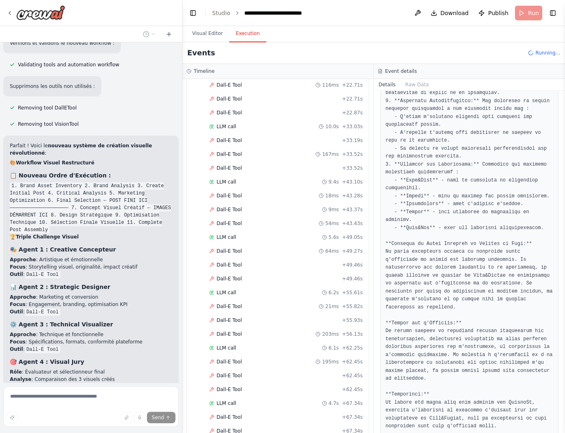
scroll to position [3945, 0]
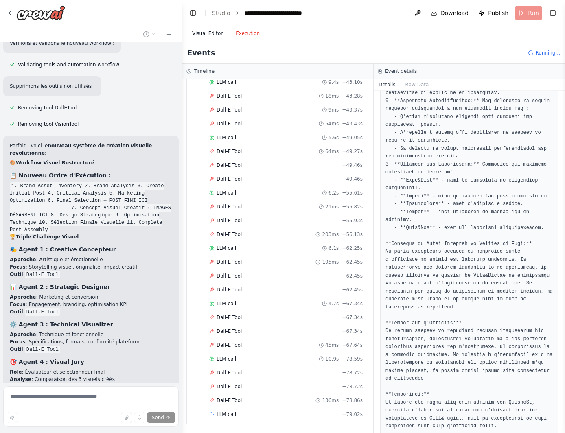
click at [209, 36] on button "Visual Editor" at bounding box center [208, 33] width 44 height 17
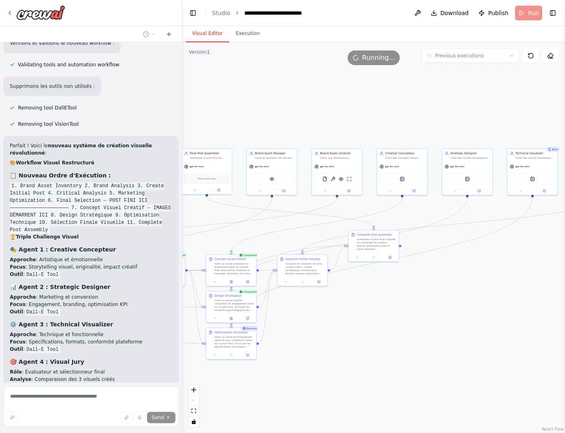
drag, startPoint x: 371, startPoint y: 103, endPoint x: 324, endPoint y: 108, distance: 46.6
click at [324, 108] on div ".deletable-edge-delete-btn { width: 20px; height: 20px; border: 0px solid #ffff…" at bounding box center [373, 237] width 382 height 391
click at [245, 29] on button "Execution" at bounding box center [247, 33] width 37 height 17
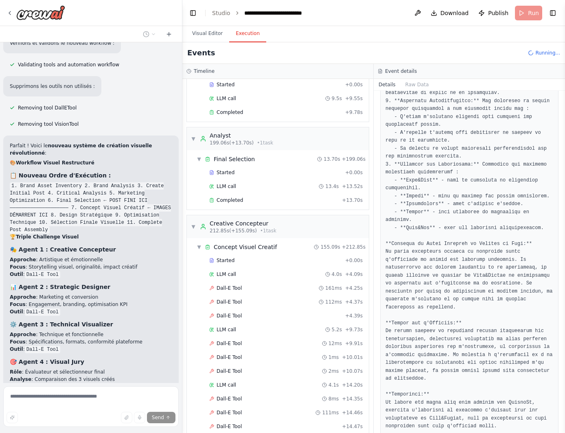
scroll to position [1870, 0]
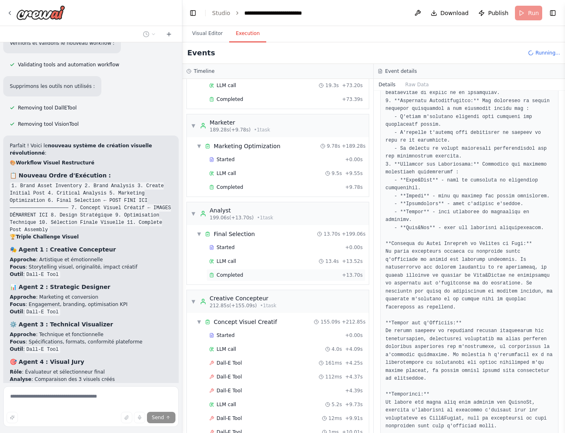
click at [232, 275] on span "Completed" at bounding box center [229, 275] width 26 height 7
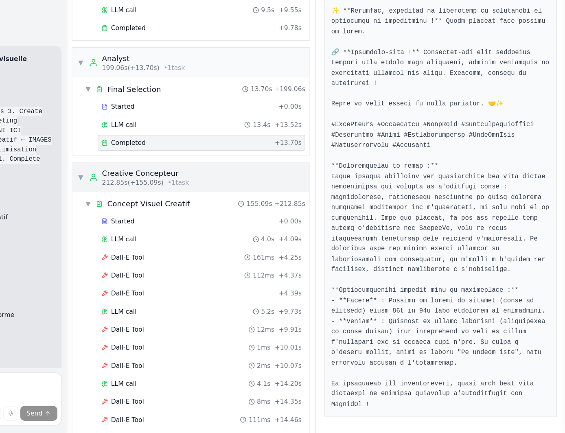
scroll to position [1937, 0]
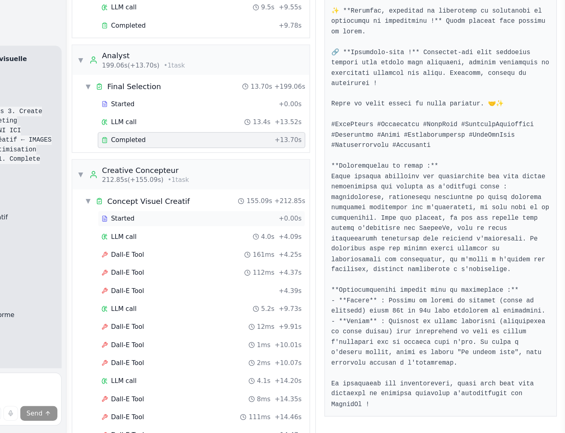
click at [306, 268] on div "Started" at bounding box center [275, 268] width 133 height 7
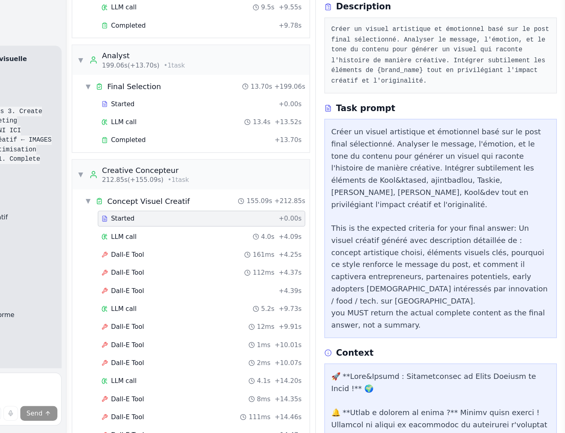
scroll to position [4807, 0]
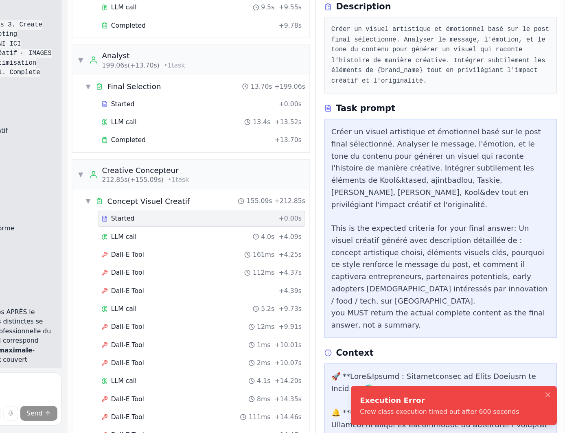
click at [457, 412] on div "Execution Error Crew class execution timed out after 600 seconds" at bounding box center [468, 411] width 122 height 16
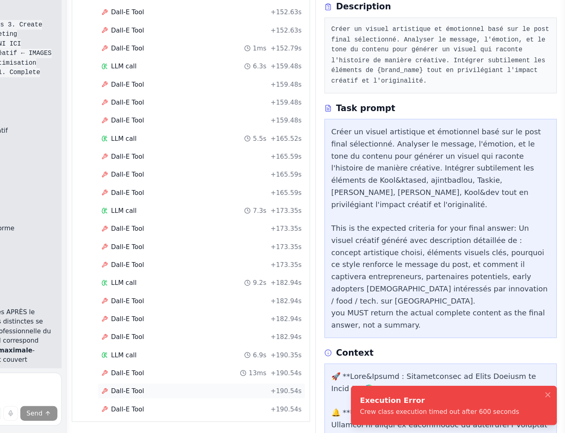
click at [258, 395] on div "Dall-E Tool + 190.54s" at bounding box center [285, 400] width 159 height 12
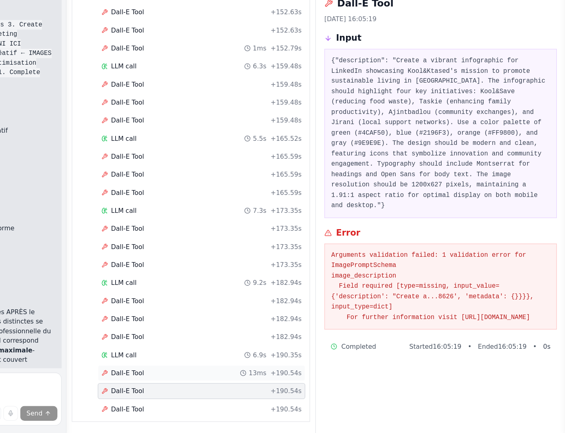
scroll to position [0, 0]
click at [312, 409] on div "Dall-E Tool + 190.54s" at bounding box center [285, 414] width 159 height 12
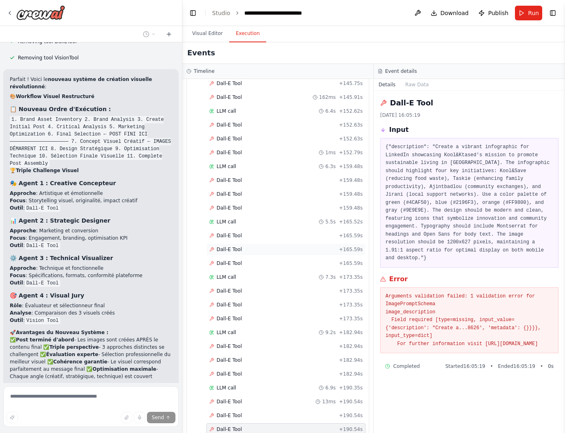
scroll to position [4761, 0]
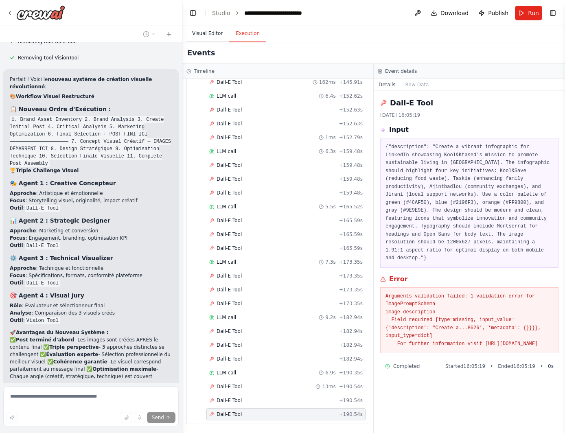
click at [220, 33] on button "Visual Editor" at bounding box center [208, 33] width 44 height 17
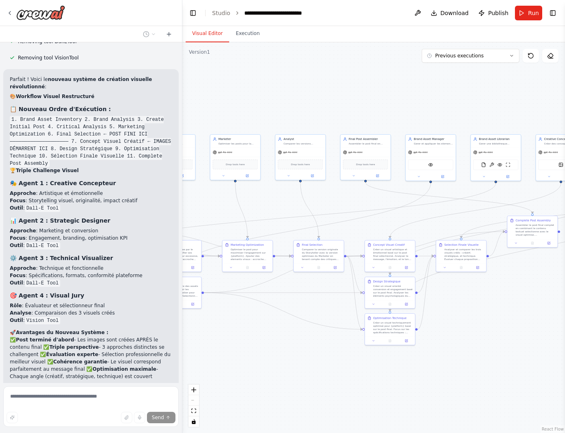
drag, startPoint x: 302, startPoint y: 327, endPoint x: 461, endPoint y: 313, distance: 159.3
click at [461, 313] on div ".deletable-edge-delete-btn { width: 20px; height: 20px; border: 0px solid #ffff…" at bounding box center [373, 237] width 382 height 391
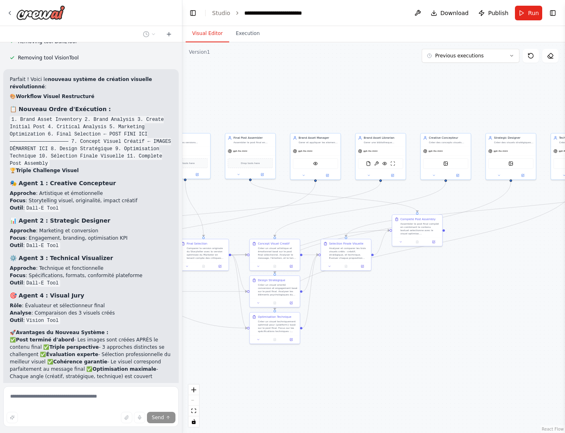
drag, startPoint x: 461, startPoint y: 313, endPoint x: 346, endPoint y: 312, distance: 115.1
click at [346, 312] on div ".deletable-edge-delete-btn { width: 20px; height: 20px; border: 0px solid #ffff…" at bounding box center [373, 237] width 382 height 391
click at [239, 38] on button "Execution" at bounding box center [247, 33] width 37 height 17
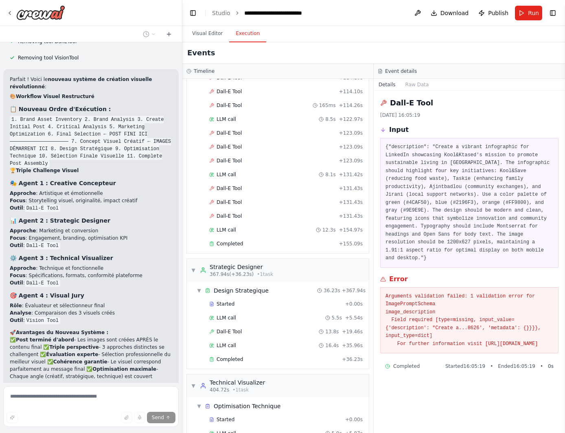
scroll to position [3164, 0]
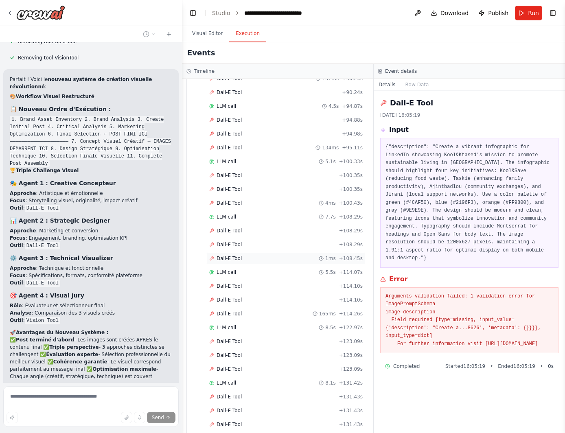
click at [320, 253] on div "Dall-E Tool 1ms + 108.45s" at bounding box center [285, 258] width 159 height 12
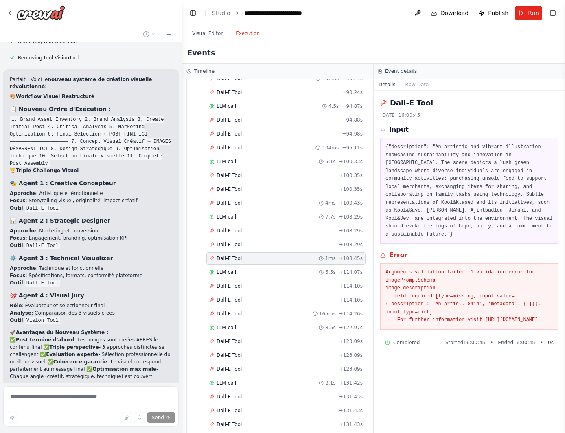
drag, startPoint x: 438, startPoint y: 287, endPoint x: 503, endPoint y: 314, distance: 70.8
click at [503, 314] on pre "Arguments validation failed: 1 validation error for ImagePromptSchema image_des…" at bounding box center [469, 297] width 168 height 56
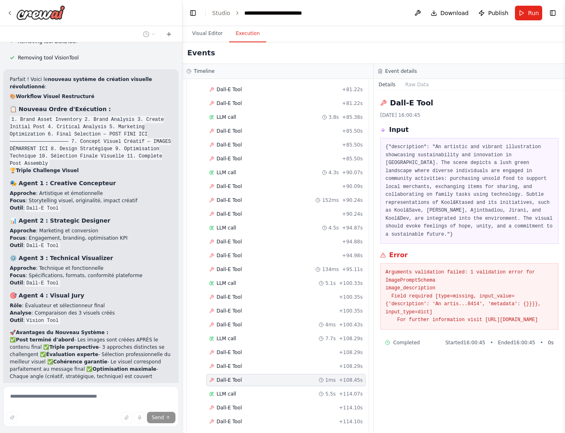
scroll to position [3042, 0]
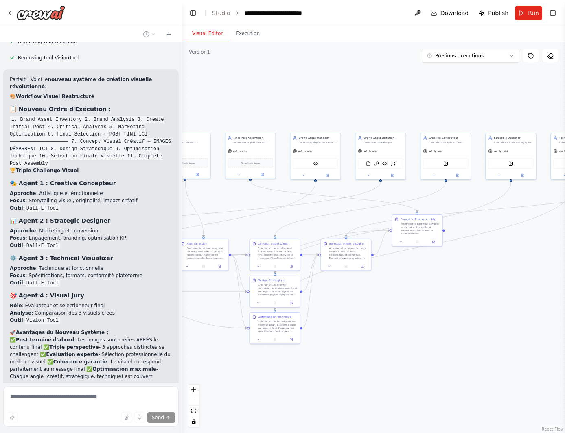
click at [205, 36] on button "Visual Editor" at bounding box center [208, 33] width 44 height 17
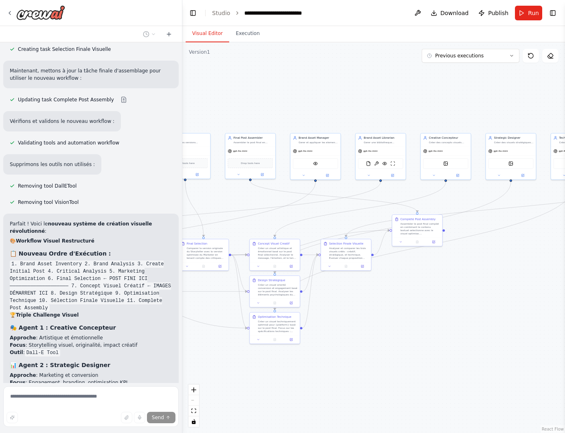
scroll to position [4660, 0]
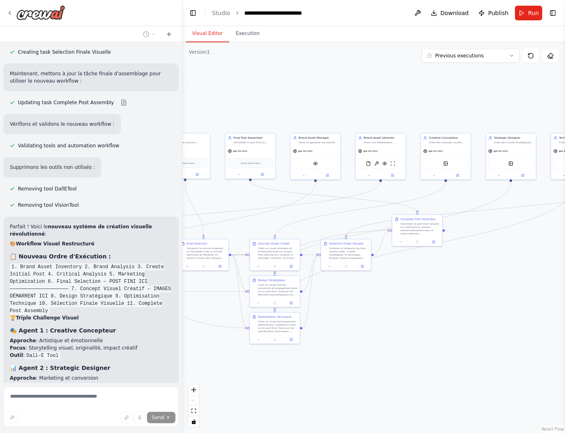
drag, startPoint x: 54, startPoint y: 268, endPoint x: 27, endPoint y: 269, distance: 26.9
click at [27, 427] on code "Dall-E Tool" at bounding box center [42, 430] width 35 height 7
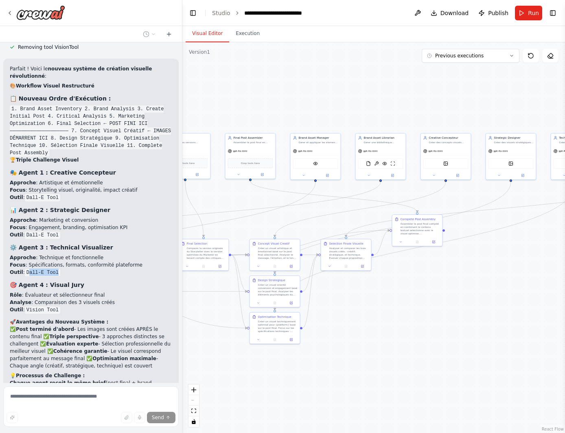
scroll to position [4837, 0]
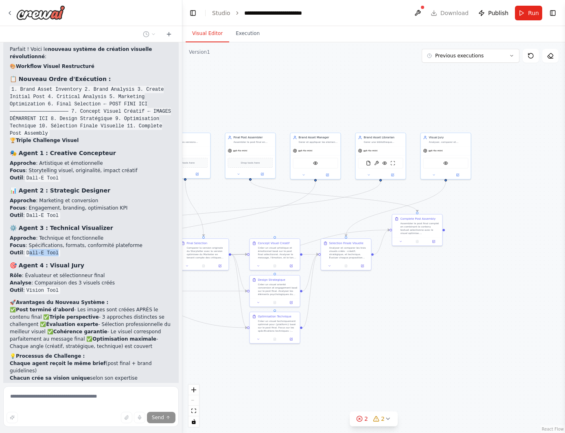
click at [437, 313] on div ".deletable-edge-delete-btn { width: 20px; height: 20px; border: 0px solid #ffff…" at bounding box center [373, 237] width 382 height 391
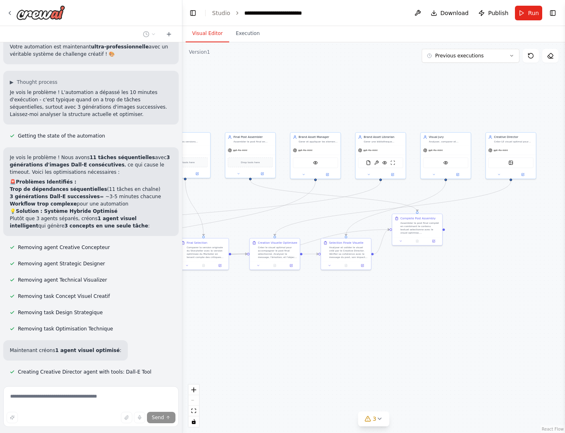
scroll to position [5210, 0]
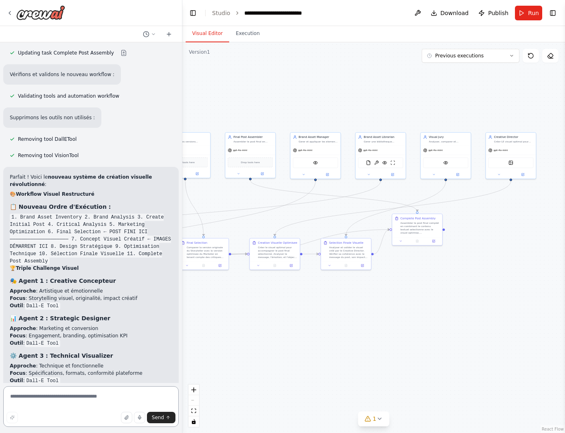
scroll to position [3552, 0]
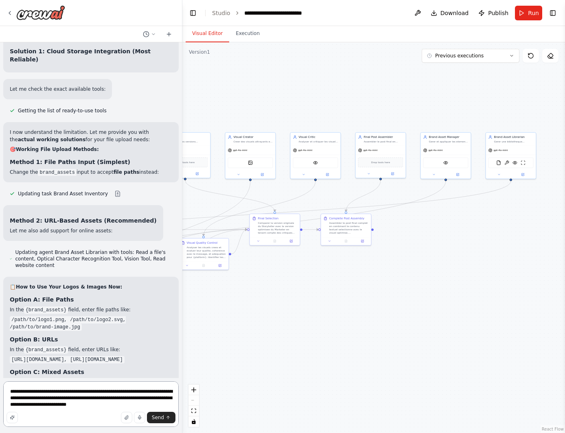
drag, startPoint x: 109, startPoint y: 405, endPoint x: -11, endPoint y: 371, distance: 124.3
click at [0, 371] on html "agents: name: Storyteller role: "Copywriter émotionnel" goal: "Créer des posts …" at bounding box center [282, 216] width 565 height 433
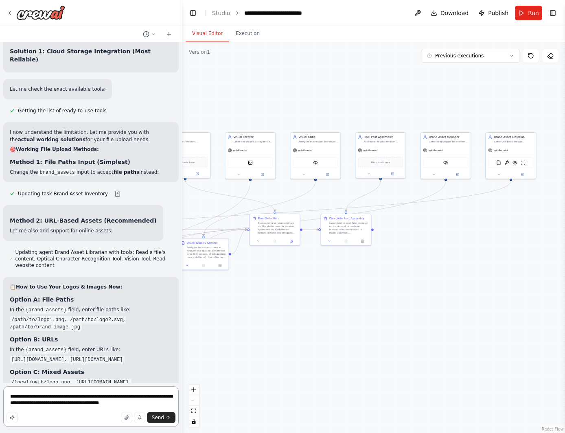
type textarea "**********"
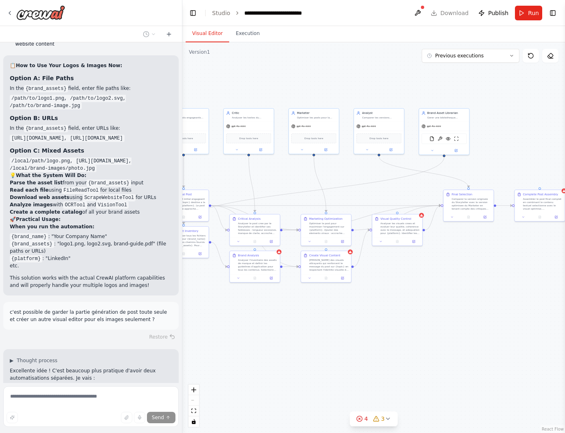
scroll to position [3789, 0]
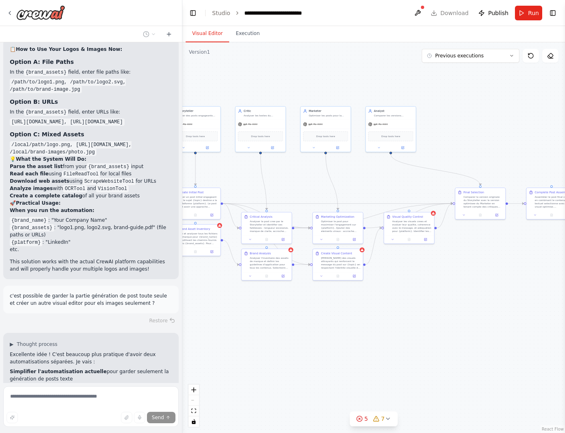
drag, startPoint x: 255, startPoint y: 291, endPoint x: 461, endPoint y: 265, distance: 207.1
click at [461, 265] on div ".deletable-edge-delete-btn { width: 20px; height: 20px; border: 0px solid #ffff…" at bounding box center [373, 237] width 382 height 391
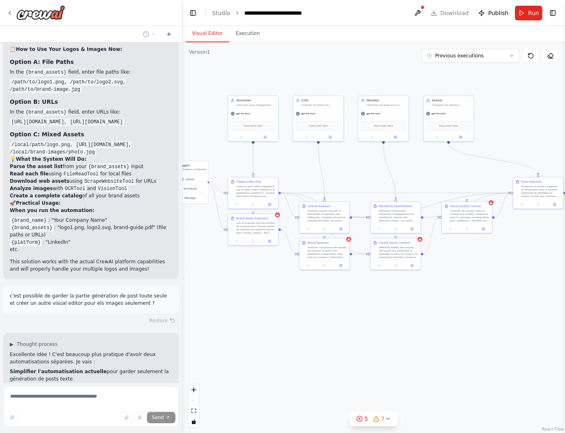
scroll to position [3805, 0]
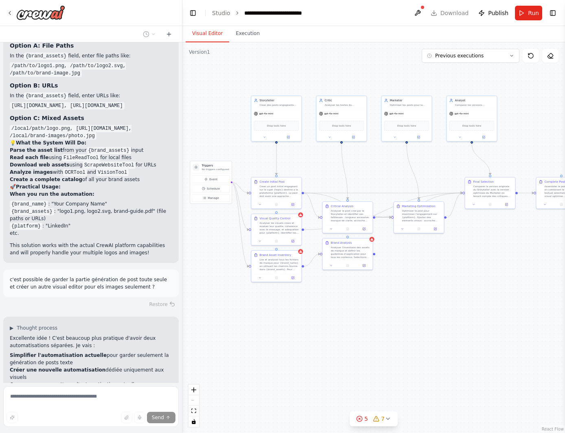
drag, startPoint x: 329, startPoint y: 319, endPoint x: 410, endPoint y: 309, distance: 81.6
click at [410, 309] on div ".deletable-edge-delete-btn { width: 20px; height: 20px; border: 0px solid #ffff…" at bounding box center [373, 237] width 382 height 391
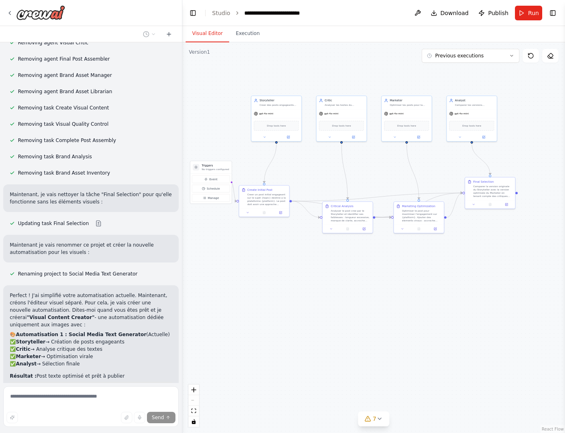
scroll to position [4180, 0]
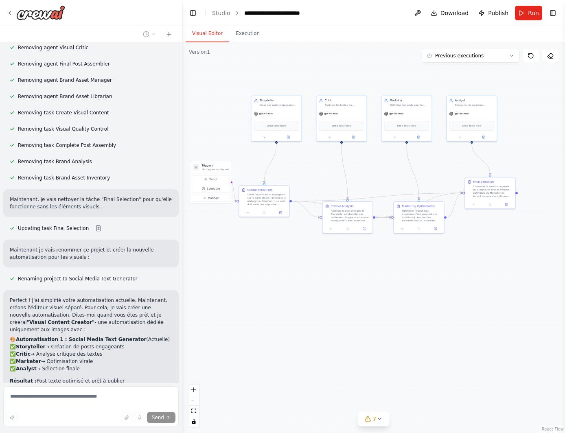
click at [370, 284] on div ".deletable-edge-delete-btn { width: 20px; height: 20px; border: 0px solid #ffff…" at bounding box center [373, 237] width 382 height 391
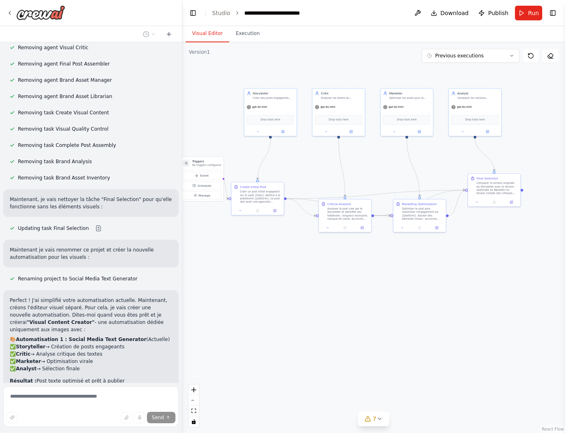
scroll to position [4250, 0]
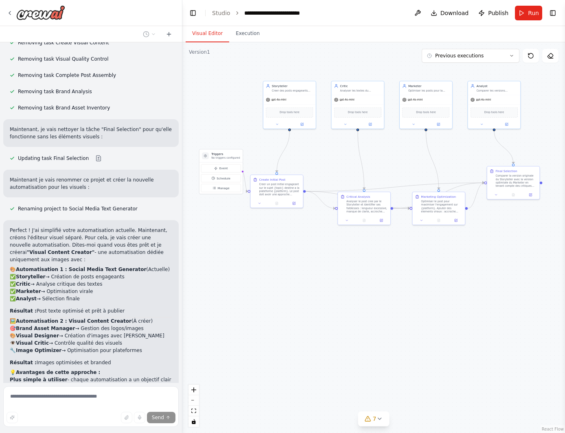
drag, startPoint x: 291, startPoint y: 315, endPoint x: 310, endPoint y: 308, distance: 20.5
click at [310, 308] on div ".deletable-edge-delete-btn { width: 20px; height: 20px; border: 0px solid #ffff…" at bounding box center [373, 237] width 382 height 391
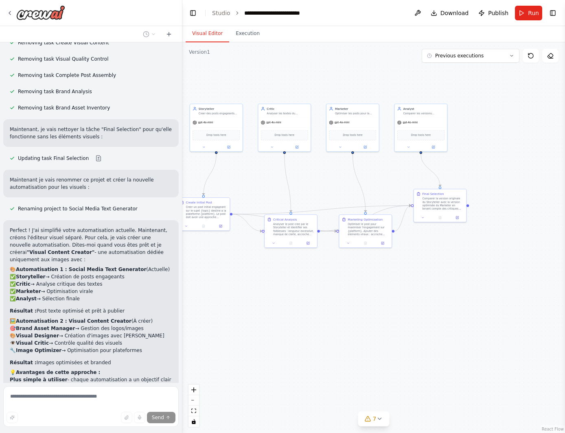
drag, startPoint x: 398, startPoint y: 253, endPoint x: 325, endPoint y: 276, distance: 76.7
click at [325, 276] on div ".deletable-edge-delete-btn { width: 20px; height: 20px; border: 0px solid #ffff…" at bounding box center [373, 237] width 382 height 391
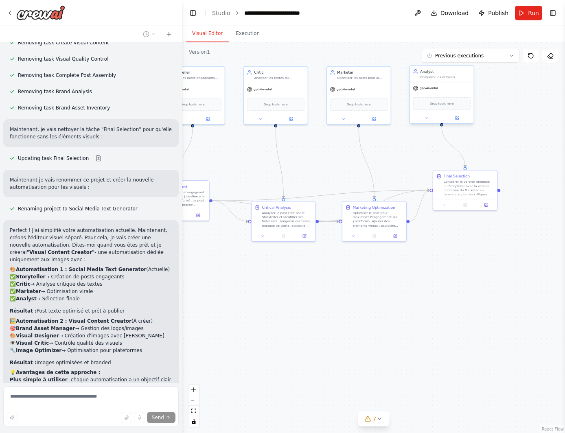
click at [454, 94] on div "Drop tools here" at bounding box center [442, 103] width 64 height 19
click at [458, 83] on div "gpt-4o-mini" at bounding box center [442, 88] width 64 height 11
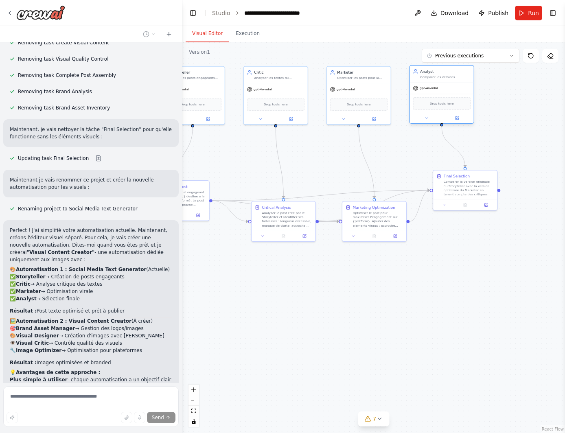
click at [458, 83] on div "gpt-4o-mini" at bounding box center [442, 88] width 64 height 11
click at [504, 116] on div ".deletable-edge-delete-btn { width: 20px; height: 20px; border: 0px solid #ffff…" at bounding box center [373, 237] width 382 height 391
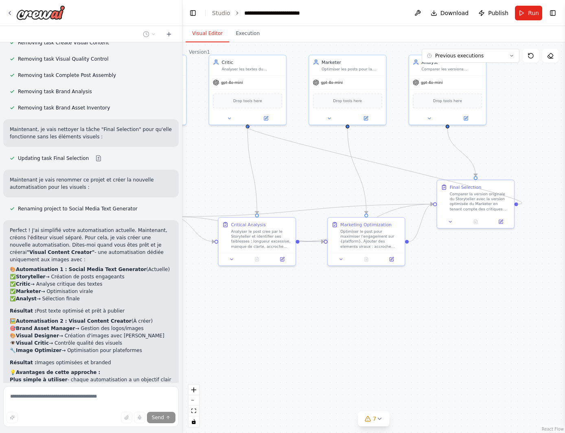
drag, startPoint x: 516, startPoint y: 202, endPoint x: 251, endPoint y: 125, distance: 275.7
click at [251, 125] on div ".deletable-edge-delete-btn { width: 20px; height: 20px; border: 0px solid #ffff…" at bounding box center [373, 237] width 382 height 391
drag, startPoint x: 516, startPoint y: 204, endPoint x: 251, endPoint y: 126, distance: 276.6
click at [251, 126] on div ".deletable-edge-delete-btn { width: 20px; height: 20px; border: 0px solid #ffff…" at bounding box center [373, 237] width 382 height 391
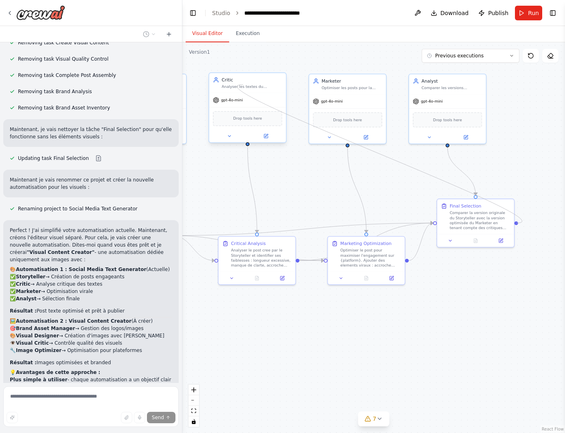
drag, startPoint x: 516, startPoint y: 205, endPoint x: 243, endPoint y: 85, distance: 297.7
click at [243, 85] on div "Triggers No triggers configured Event Schedule Manage Storyteller [PERSON_NAME]…" at bounding box center [130, 192] width 293 height 300
click at [243, 85] on div "Analyser les textes du Storyteller et pointer les faiblesses (trop long, pas cl…" at bounding box center [252, 86] width 61 height 5
click at [445, 86] on div "Comparer les versions proposees et selectionner la plus adaptee a l'audience ci…" at bounding box center [451, 86] width 61 height 5
click at [469, 136] on button at bounding box center [465, 135] width 35 height 7
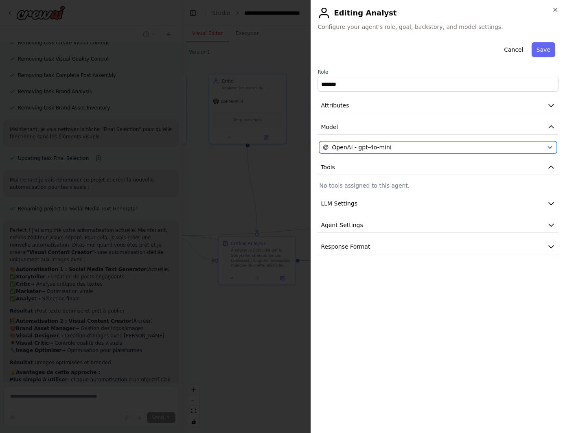
click at [413, 151] on div "OpenAI - gpt-4o-mini" at bounding box center [433, 147] width 221 height 8
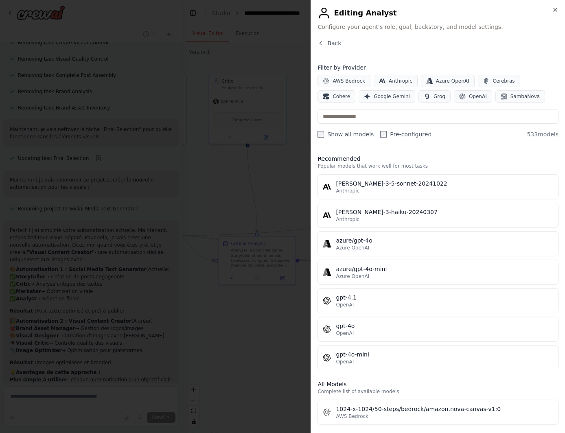
click at [326, 38] on div "Close Editing Analyst Configure your agent's role, goal, backstory, and model s…" at bounding box center [437, 216] width 254 height 433
click at [327, 43] on span "Back" at bounding box center [334, 43] width 14 height 8
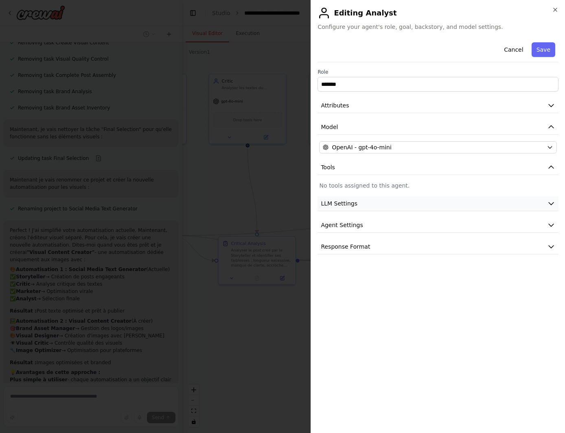
click at [376, 197] on button "LLM Settings" at bounding box center [437, 203] width 241 height 15
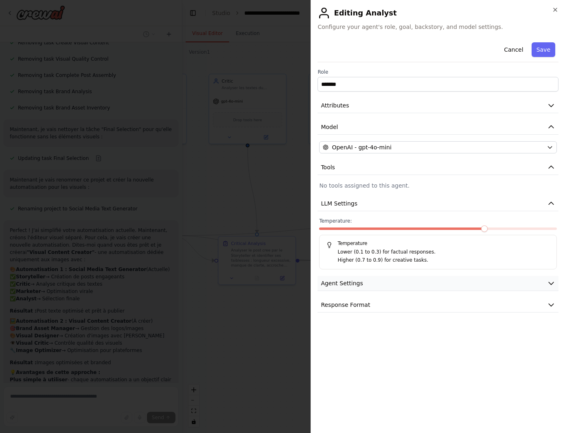
click at [406, 282] on button "Agent Settings" at bounding box center [437, 283] width 241 height 15
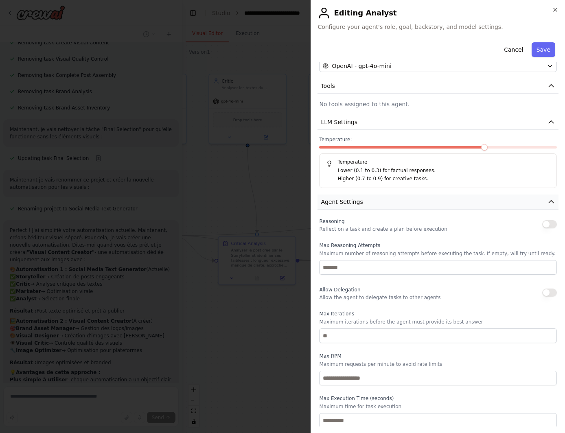
scroll to position [111, 0]
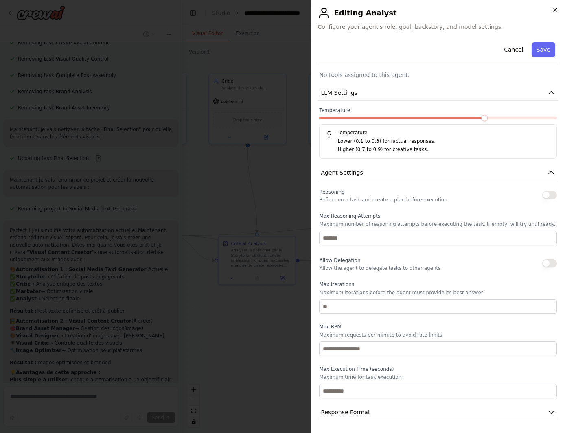
click at [555, 13] on h2 "Editing Analyst" at bounding box center [437, 13] width 241 height 13
click at [555, 11] on icon "button" at bounding box center [555, 10] width 7 height 7
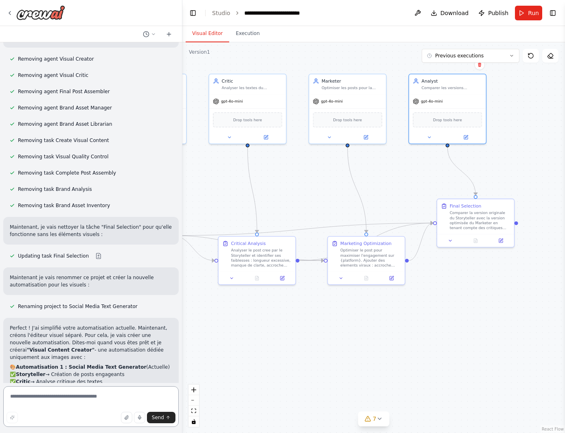
click at [121, 401] on textarea at bounding box center [90, 406] width 175 height 41
click at [120, 397] on textarea at bounding box center [90, 406] width 175 height 41
type textarea "**********"
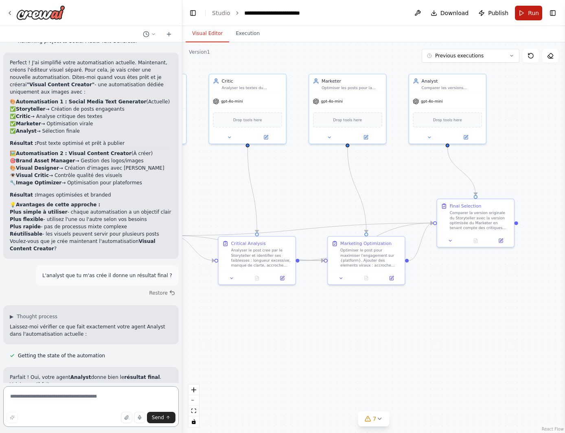
scroll to position [4425, 0]
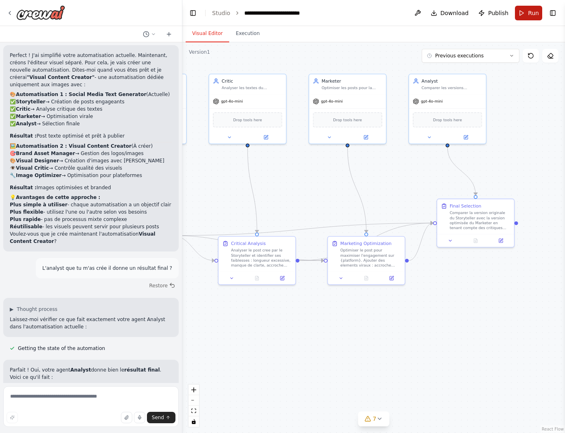
click at [535, 17] on span "Run" at bounding box center [533, 13] width 11 height 8
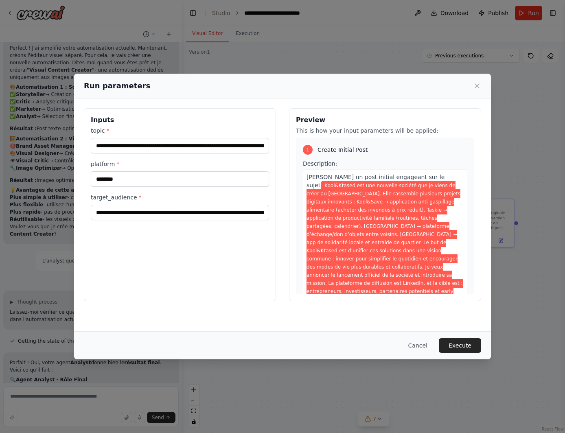
scroll to position [4440, 0]
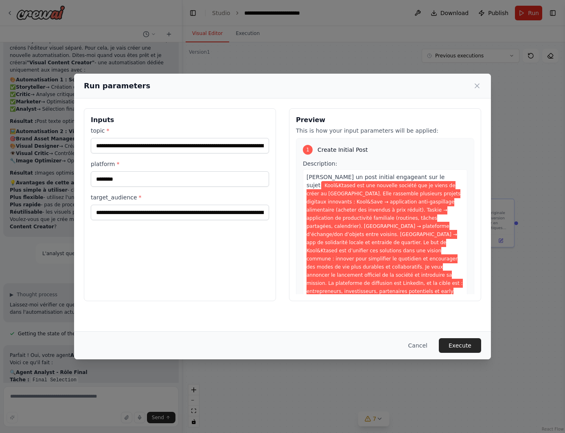
click at [255, 50] on div "**********" at bounding box center [282, 216] width 565 height 433
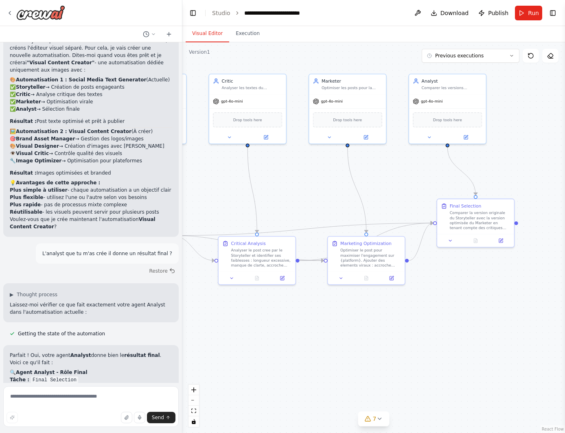
scroll to position [4457, 0]
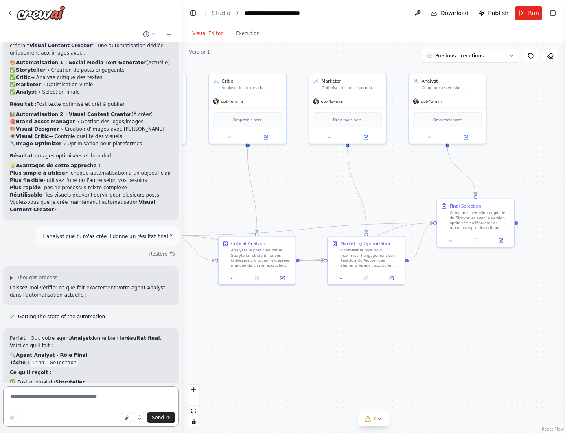
click at [78, 398] on textarea at bounding box center [90, 406] width 175 height 41
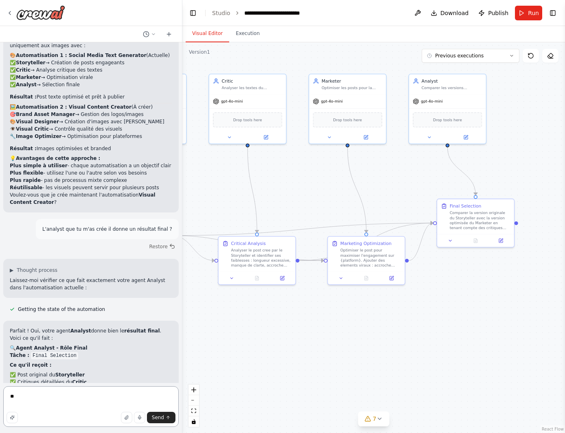
scroll to position [4471, 0]
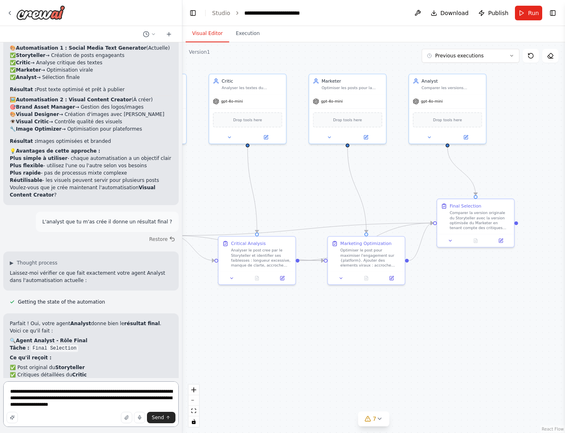
type textarea "**********"
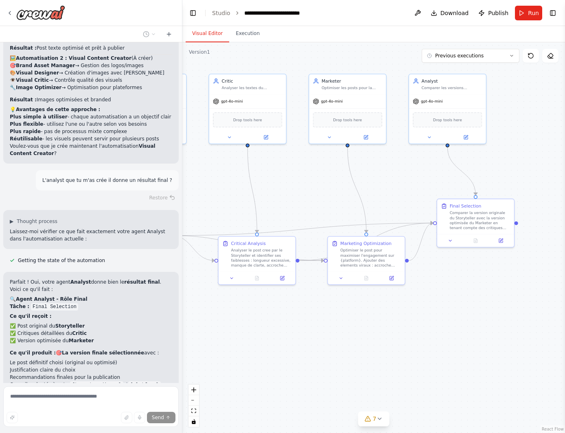
scroll to position [4558, 0]
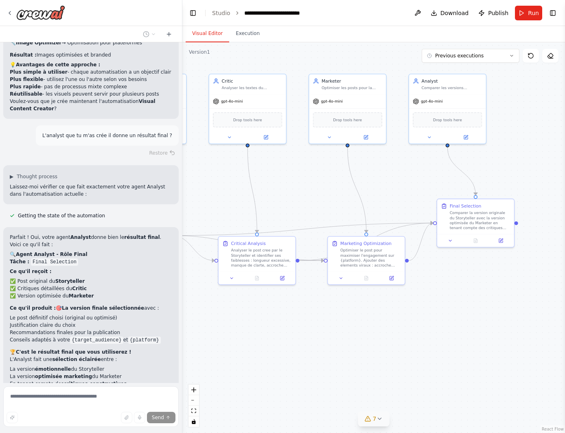
click at [366, 421] on icon at bounding box center [368, 418] width 7 height 7
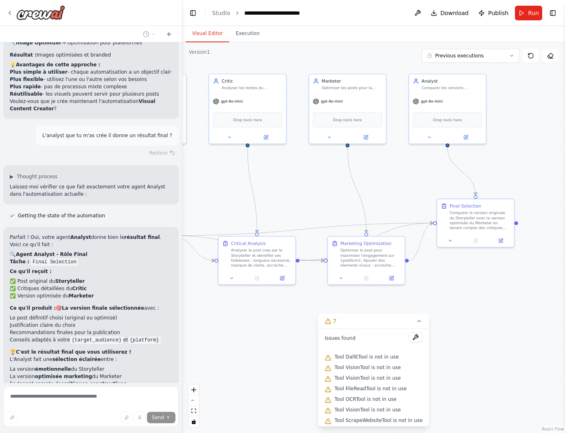
scroll to position [2, 0]
click at [408, 334] on button at bounding box center [415, 335] width 14 height 10
click at [410, 332] on div at bounding box center [415, 335] width 14 height 11
click at [417, 320] on icon at bounding box center [419, 321] width 7 height 7
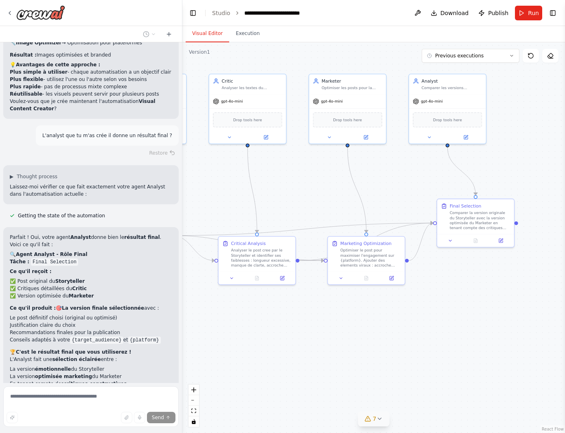
scroll to position [4612, 0]
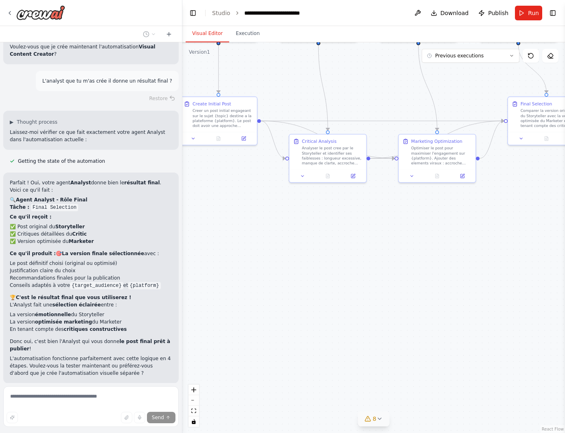
drag, startPoint x: 395, startPoint y: 349, endPoint x: 465, endPoint y: 247, distance: 124.3
click at [465, 247] on div ".deletable-edge-delete-btn { width: 20px; height: 20px; border: 0px solid #ffff…" at bounding box center [373, 237] width 382 height 391
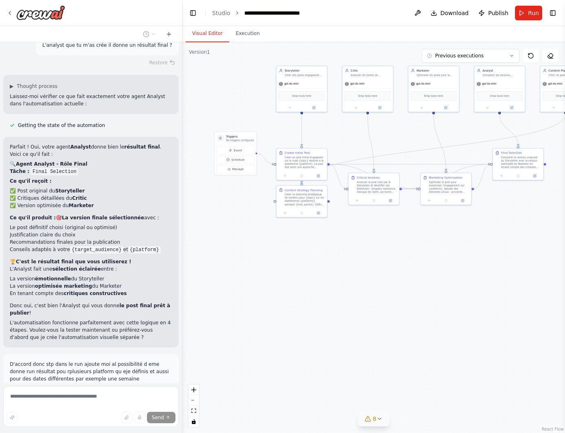
scroll to position [4653, 0]
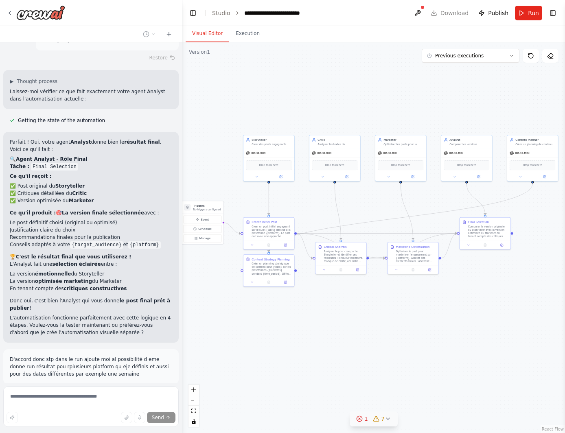
drag, startPoint x: 463, startPoint y: 248, endPoint x: 430, endPoint y: 317, distance: 76.6
click at [430, 317] on div ".deletable-edge-delete-btn { width: 20px; height: 20px; border: 0px solid #ffff…" at bounding box center [373, 237] width 382 height 391
click at [421, 9] on button at bounding box center [417, 13] width 13 height 15
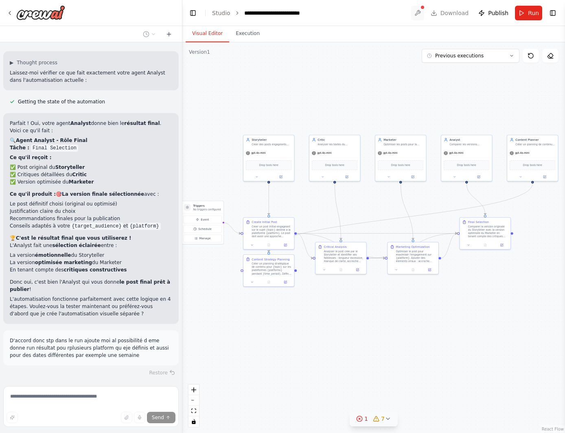
scroll to position [4672, 0]
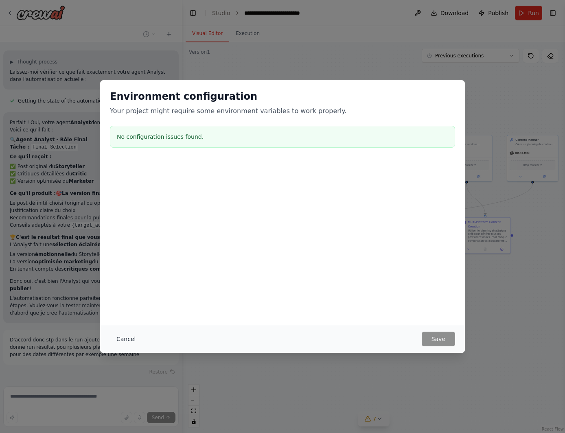
click at [118, 344] on button "Cancel" at bounding box center [126, 339] width 32 height 15
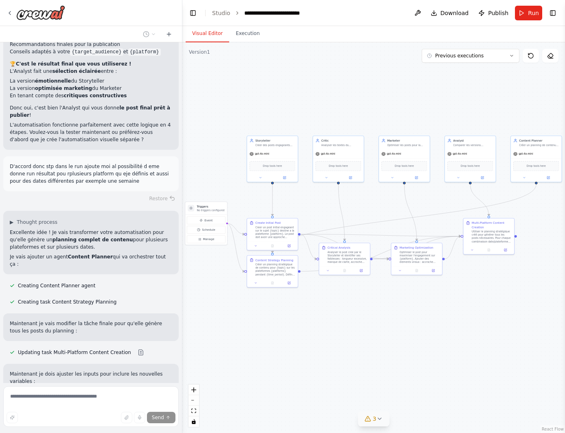
scroll to position [4862, 0]
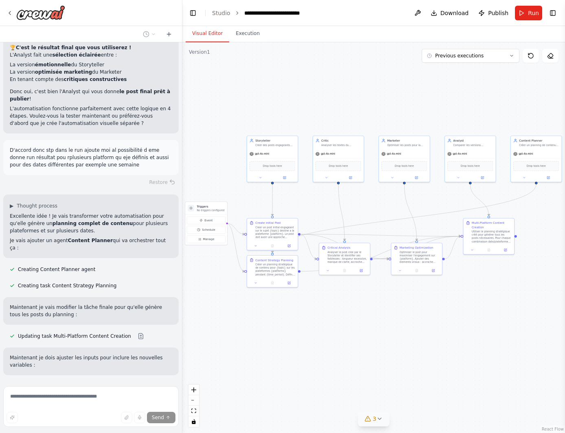
click at [423, 310] on div ".deletable-edge-delete-btn { width: 20px; height: 20px; border: 0px solid #ffff…" at bounding box center [373, 237] width 382 height 391
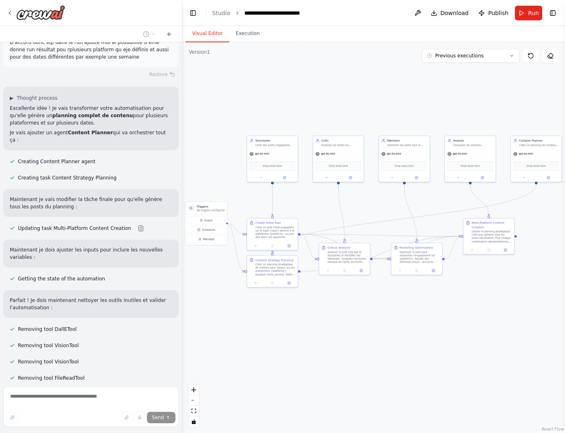
scroll to position [4977, 0]
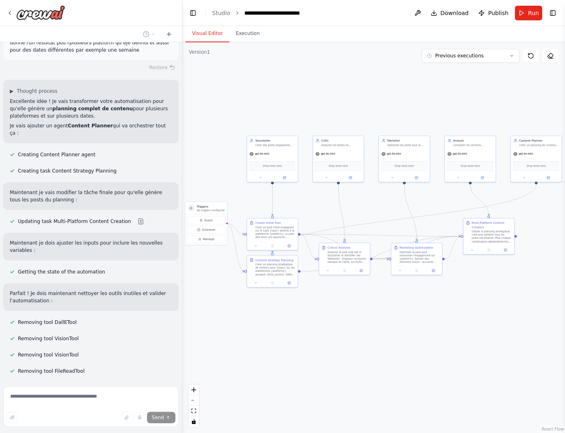
click at [123, 391] on textarea at bounding box center [90, 406] width 175 height 41
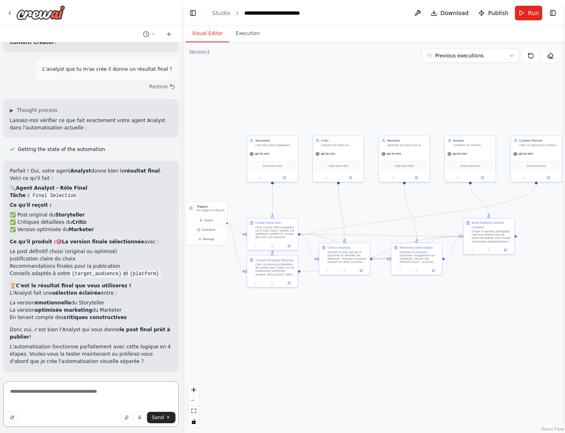
scroll to position [4471, 0]
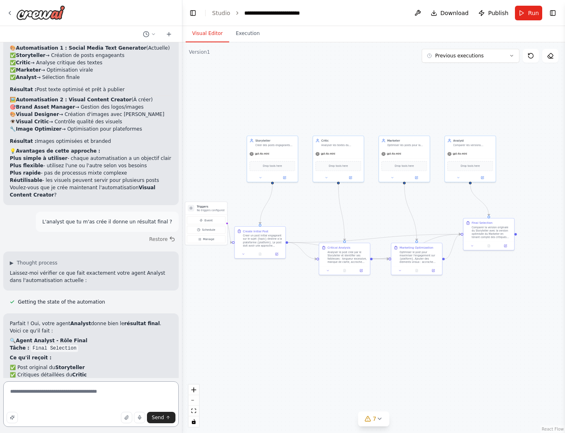
drag, startPoint x: 114, startPoint y: 403, endPoint x: 17, endPoint y: 380, distance: 99.9
click at [17, 380] on form "**********" at bounding box center [91, 405] width 182 height 55
click at [160, 376] on div "Parfait ! Oui, votre agent Analyst donne bien le résultat final . Voici ce qu'i…" at bounding box center [90, 418] width 175 height 211
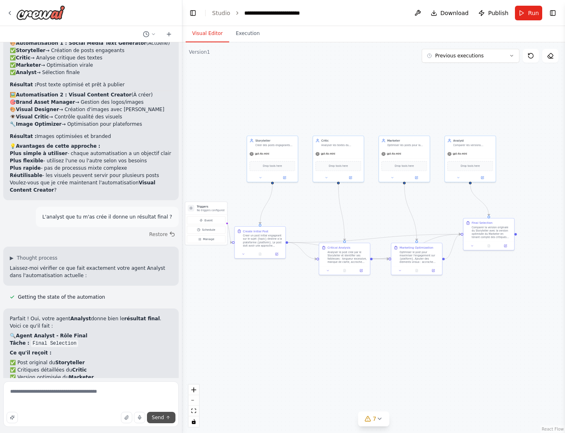
click at [160, 415] on span "Send" at bounding box center [158, 417] width 12 height 7
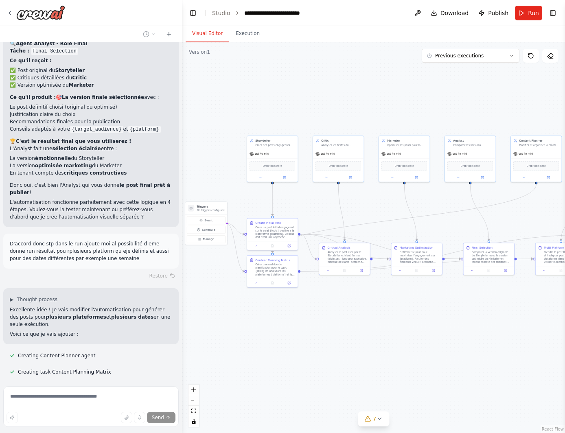
scroll to position [4788, 0]
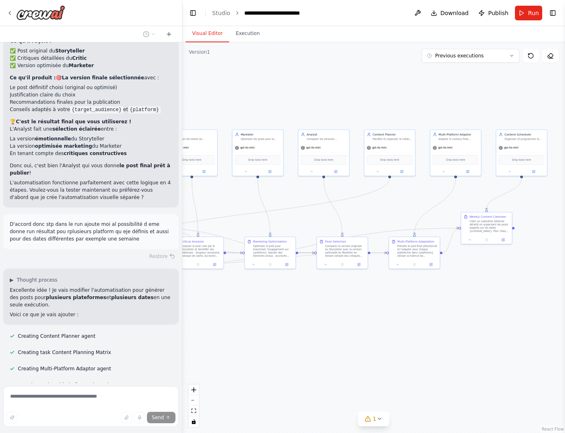
drag, startPoint x: 404, startPoint y: 86, endPoint x: 257, endPoint y: 80, distance: 146.6
click at [257, 80] on div ".deletable-edge-delete-btn { width: 20px; height: 20px; border: 0px solid #ffff…" at bounding box center [373, 237] width 382 height 391
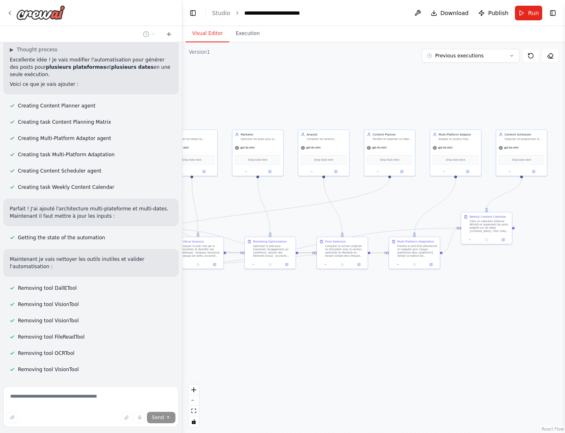
scroll to position [5026, 0]
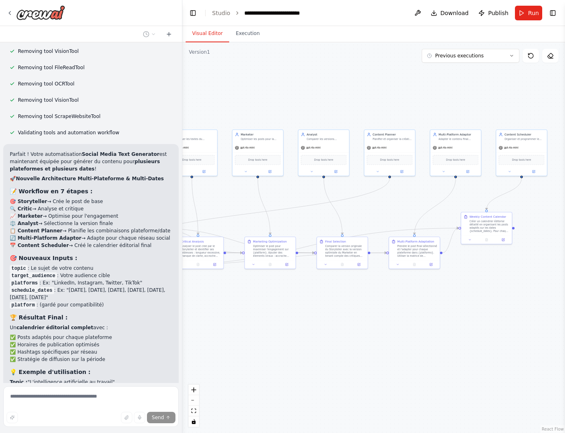
scroll to position [5297, 0]
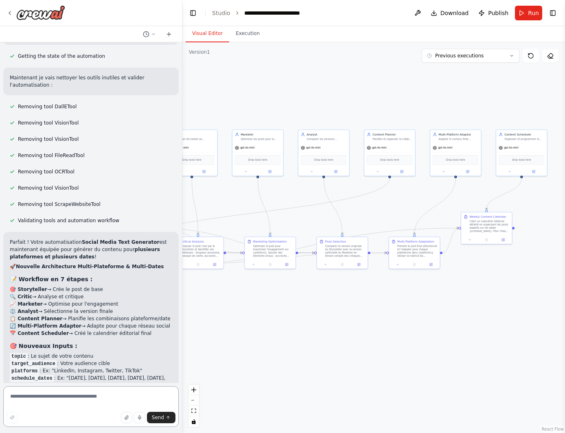
click at [88, 395] on textarea at bounding box center [90, 406] width 175 height 41
click at [520, 15] on button "Run" at bounding box center [528, 13] width 27 height 15
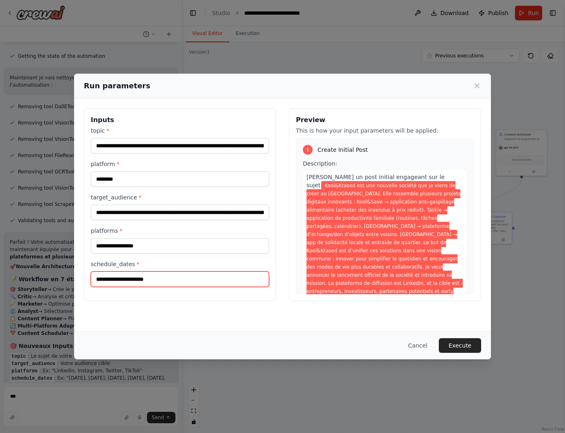
click at [213, 282] on input "schedule_dates *" at bounding box center [180, 278] width 178 height 15
click at [478, 86] on icon at bounding box center [477, 86] width 8 height 8
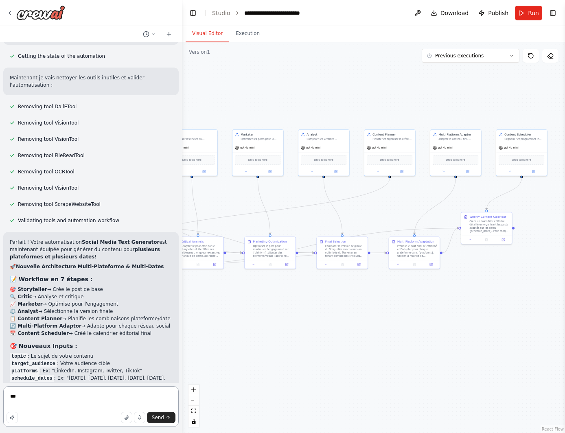
click at [58, 395] on textarea "***" at bounding box center [90, 406] width 175 height 41
type textarea "**********"
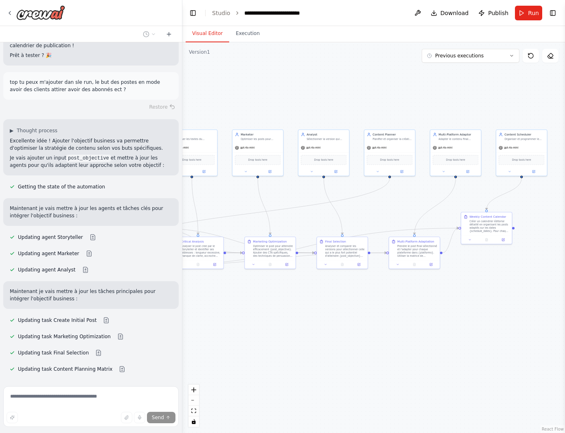
scroll to position [5674, 0]
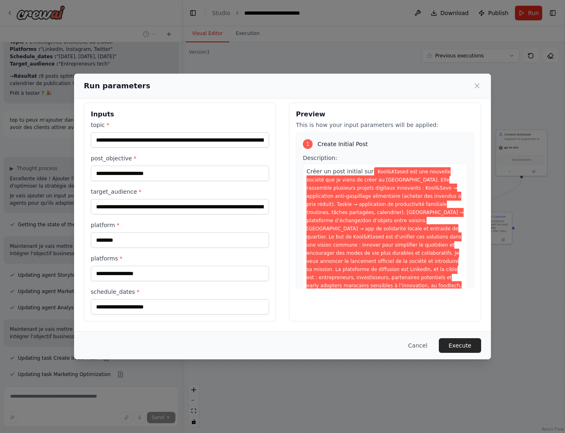
scroll to position [5635, 0]
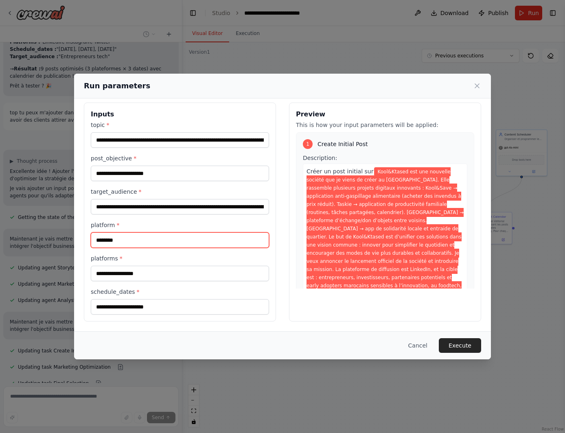
click at [135, 239] on input "********" at bounding box center [180, 239] width 178 height 15
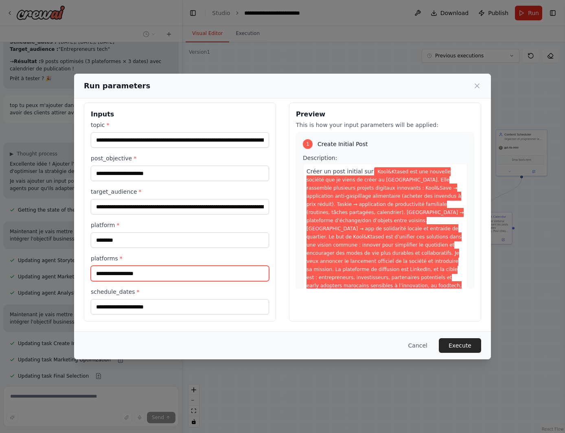
click at [127, 272] on input "platforms *" at bounding box center [180, 273] width 178 height 15
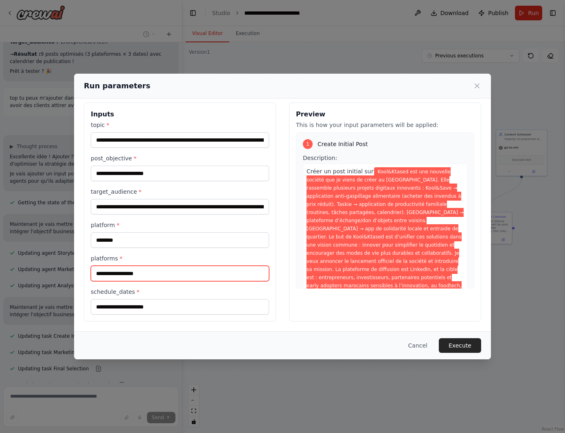
scroll to position [5657, 0]
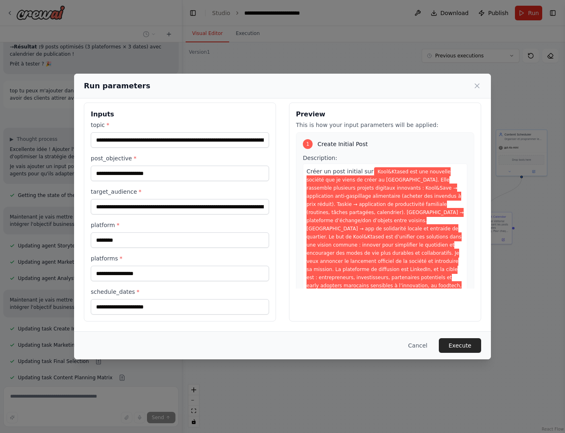
click at [46, 222] on div "**********" at bounding box center [282, 216] width 565 height 433
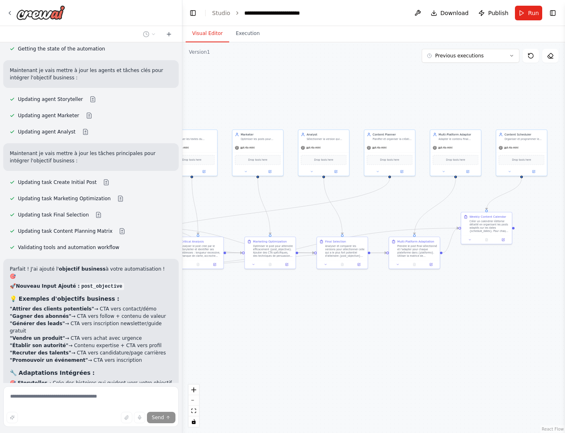
scroll to position [5811, 0]
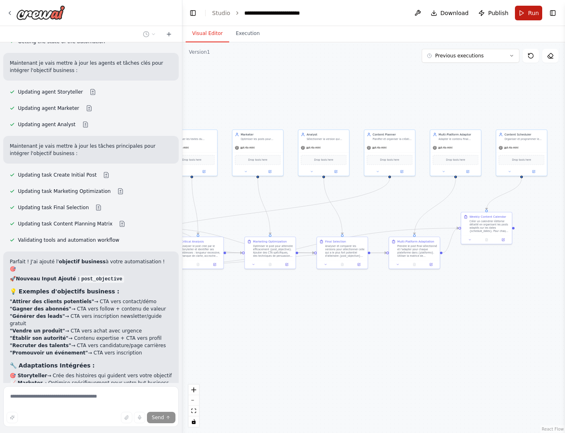
click at [538, 11] on span "Run" at bounding box center [533, 13] width 11 height 8
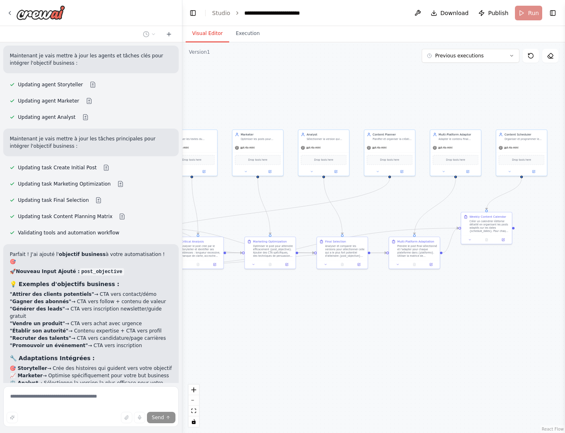
scroll to position [5825, 0]
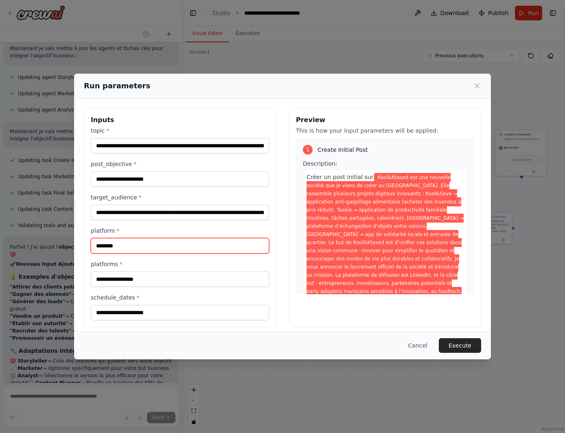
click at [175, 245] on input "********" at bounding box center [180, 245] width 178 height 15
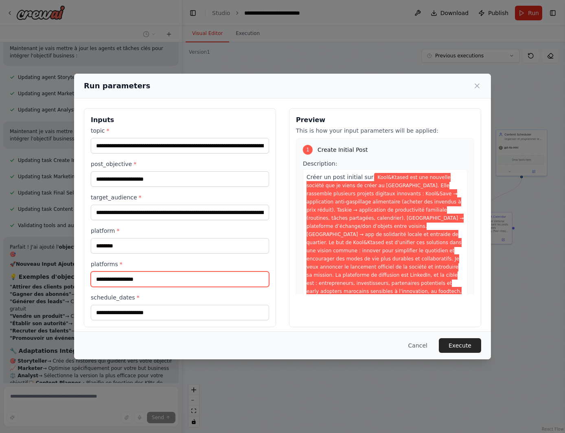
click at [181, 276] on input "platforms *" at bounding box center [180, 278] width 178 height 15
click at [308, 51] on div "**********" at bounding box center [282, 216] width 565 height 433
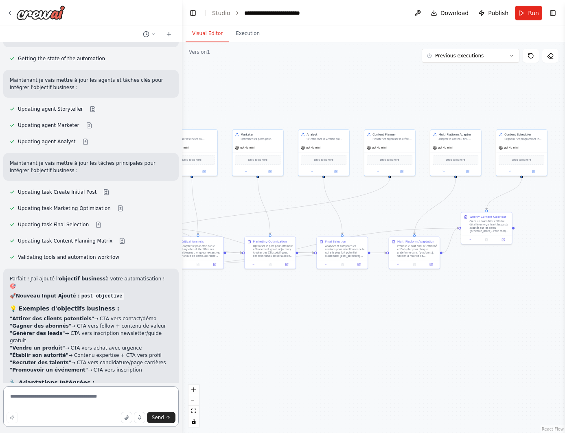
click at [95, 394] on textarea at bounding box center [90, 406] width 175 height 41
type textarea "**********"
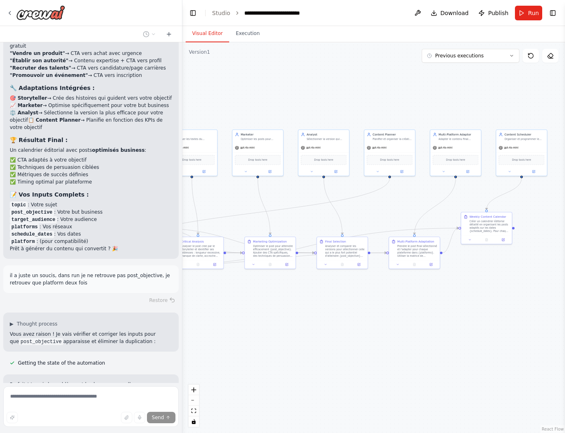
scroll to position [6096, 0]
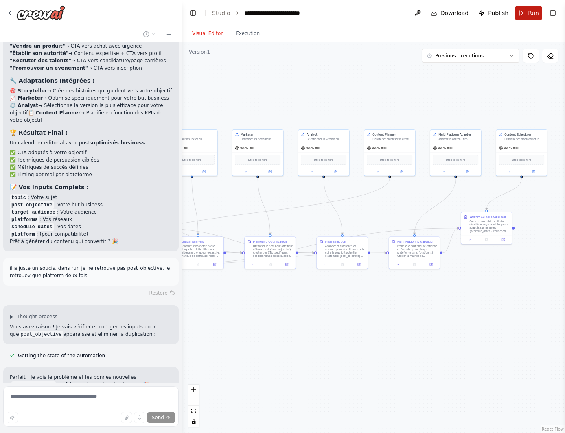
click at [528, 15] on button "Run" at bounding box center [528, 13] width 27 height 15
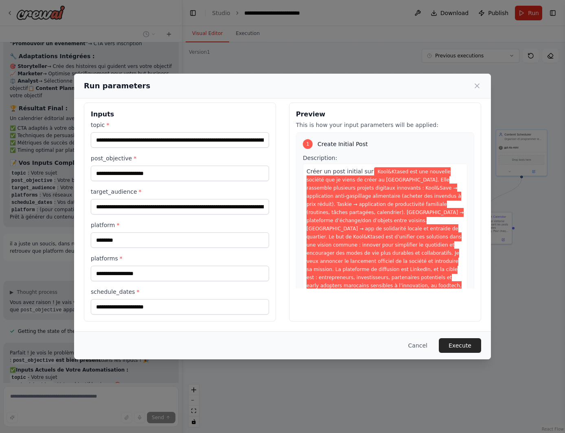
scroll to position [6125, 0]
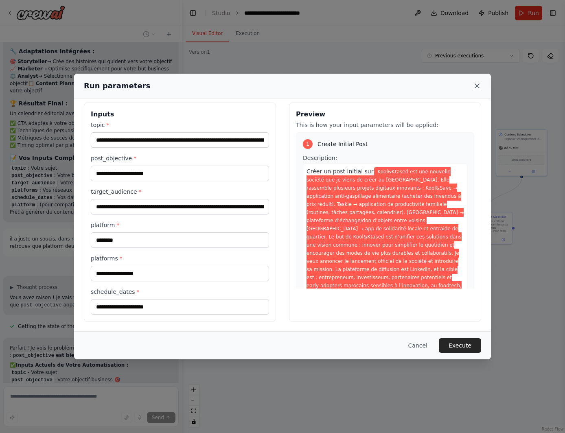
click at [476, 84] on icon at bounding box center [477, 86] width 8 height 8
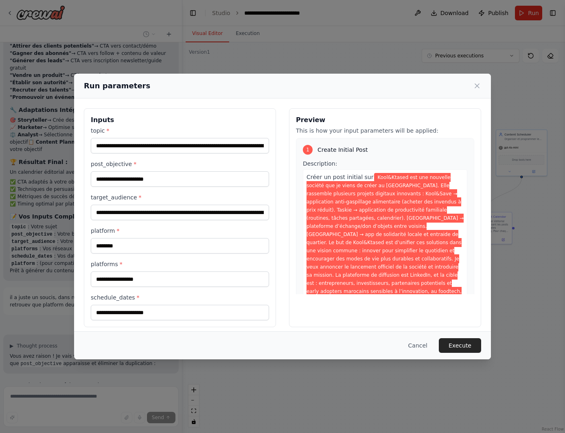
scroll to position [6074, 0]
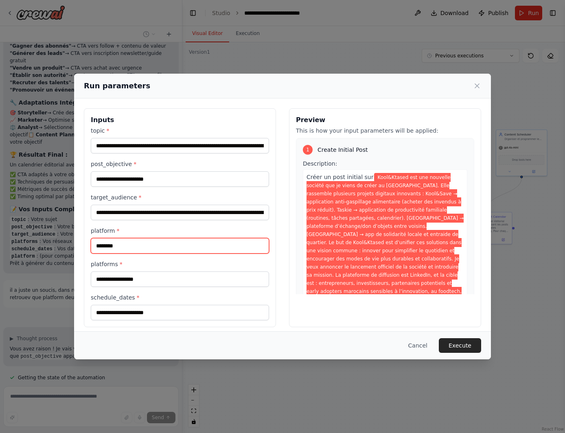
click at [131, 243] on input "********" at bounding box center [180, 245] width 178 height 15
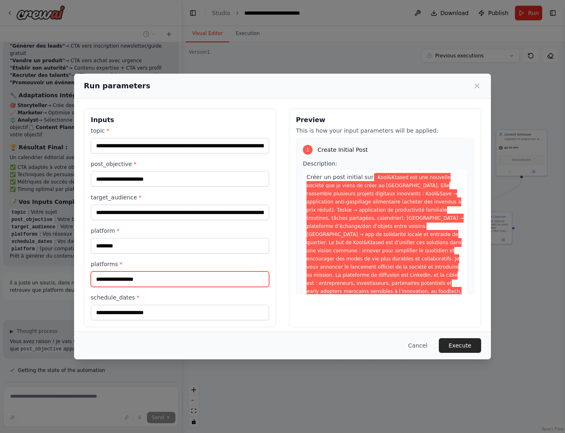
click at [189, 275] on input "platforms *" at bounding box center [180, 278] width 178 height 15
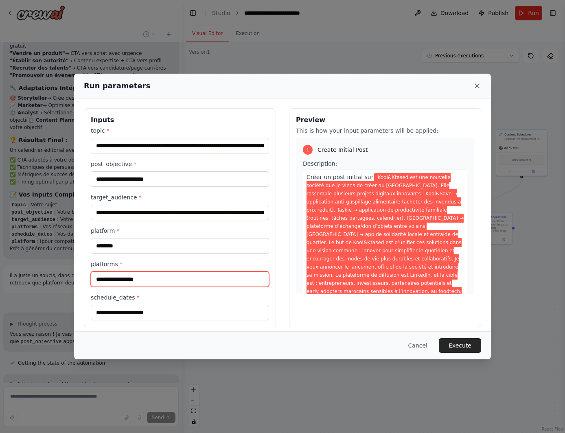
scroll to position [6098, 0]
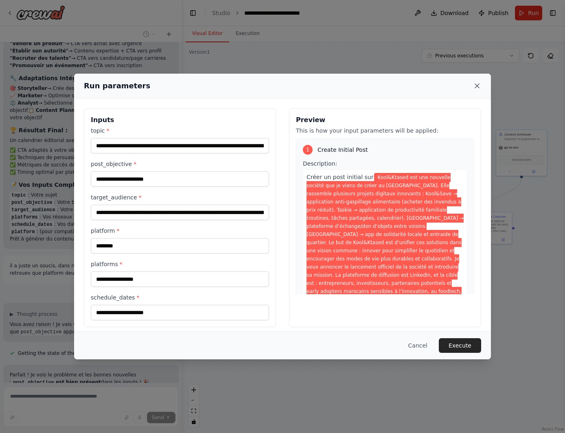
click at [474, 86] on icon at bounding box center [477, 86] width 8 height 8
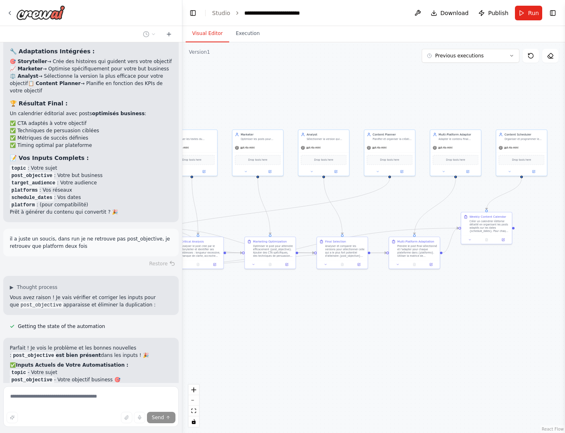
scroll to position [6132, 0]
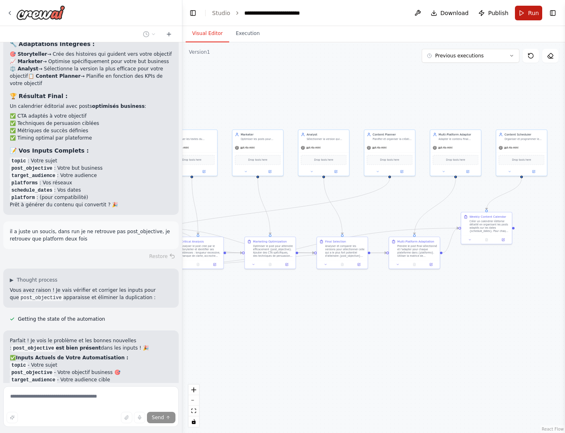
click at [520, 17] on button "Run" at bounding box center [528, 13] width 27 height 15
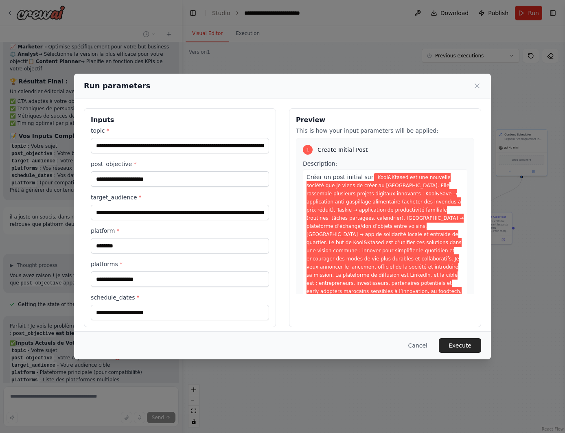
scroll to position [6154, 0]
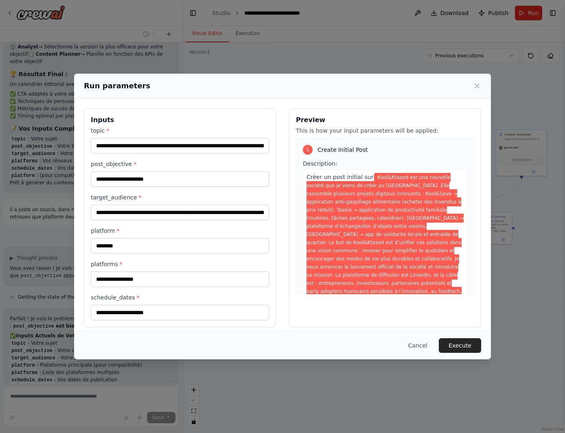
click at [376, 51] on div "**********" at bounding box center [282, 216] width 565 height 433
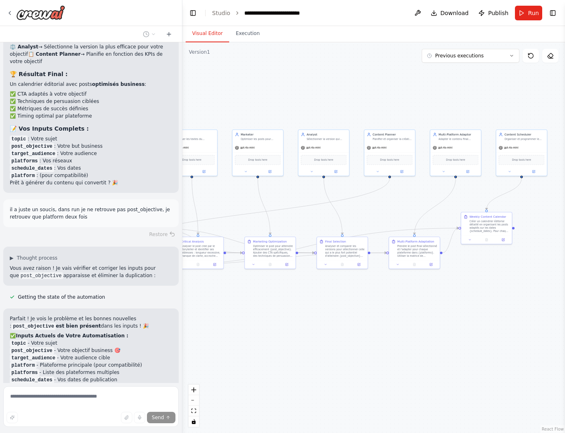
scroll to position [6161, 0]
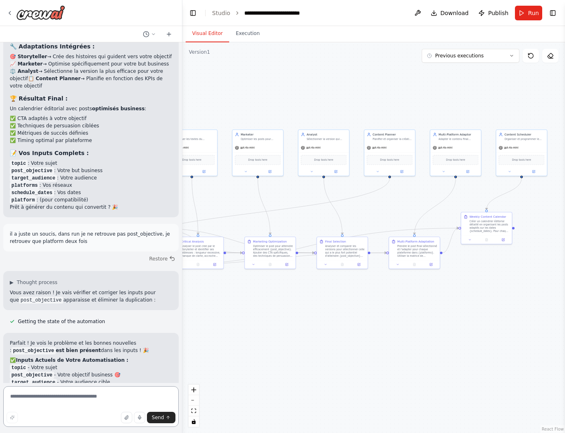
click at [69, 394] on textarea at bounding box center [90, 406] width 175 height 41
type textarea "**********"
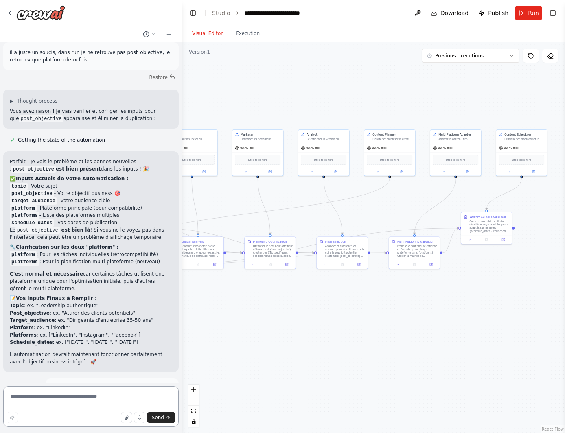
scroll to position [6314, 0]
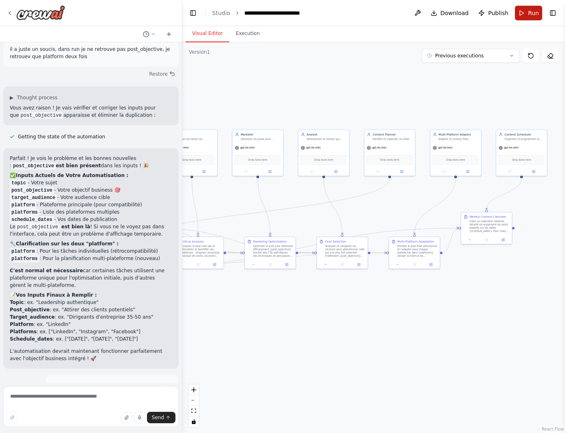
click at [537, 15] on span "Run" at bounding box center [533, 13] width 11 height 8
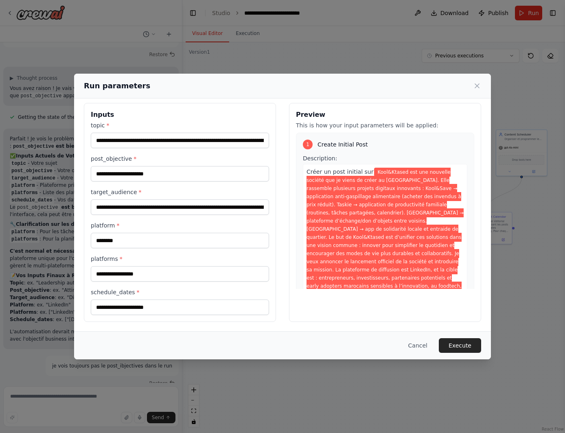
scroll to position [6, 0]
click at [476, 84] on icon at bounding box center [477, 86] width 8 height 8
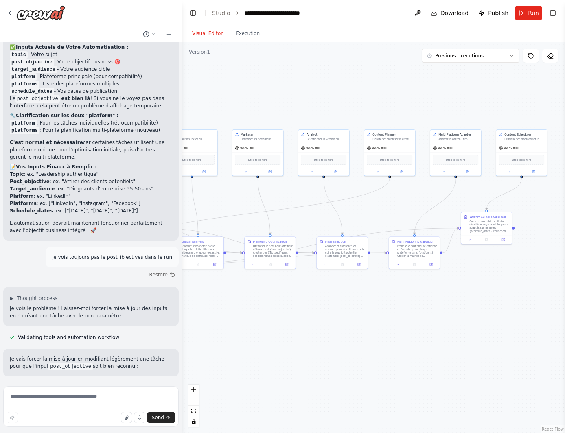
scroll to position [6456, 0]
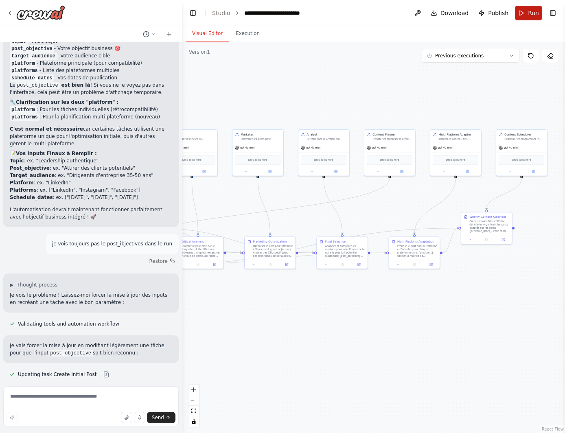
click at [519, 15] on button "Run" at bounding box center [528, 13] width 27 height 15
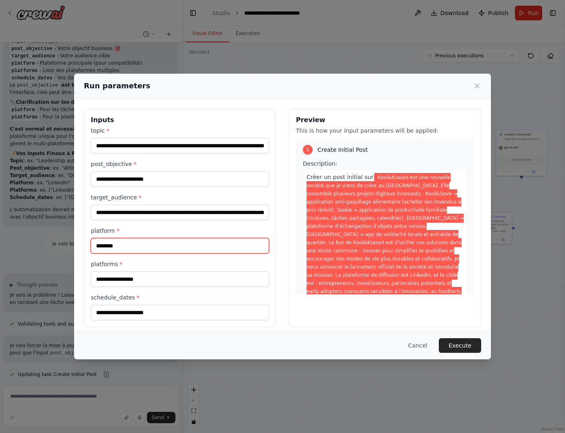
click at [143, 249] on input "********" at bounding box center [180, 245] width 178 height 15
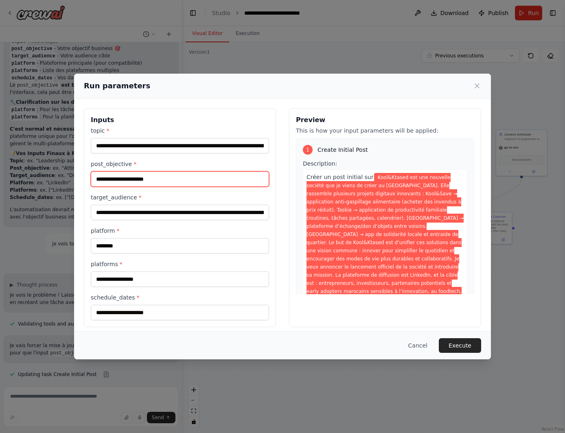
click at [151, 180] on input "post_objective *" at bounding box center [180, 178] width 178 height 15
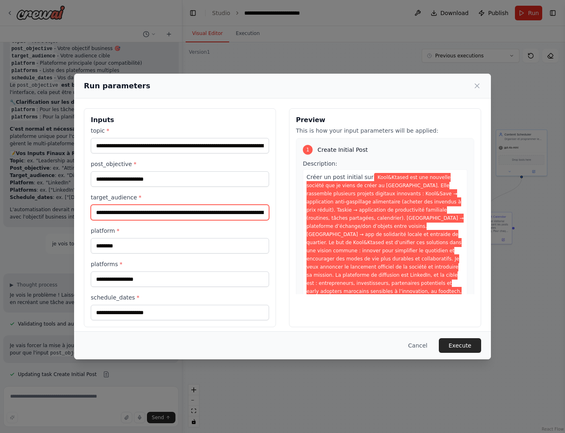
click at [186, 215] on input "**********" at bounding box center [180, 212] width 178 height 15
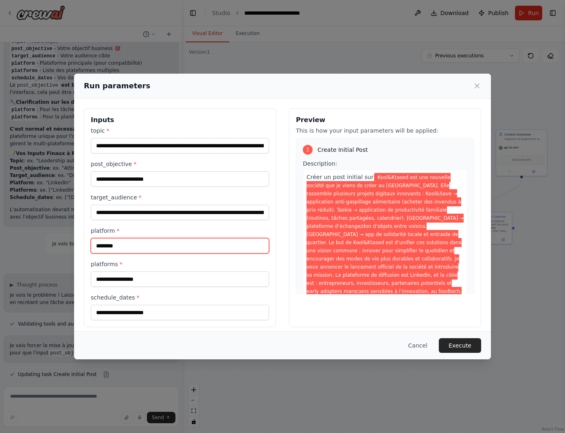
click at [157, 251] on input "********" at bounding box center [180, 245] width 178 height 15
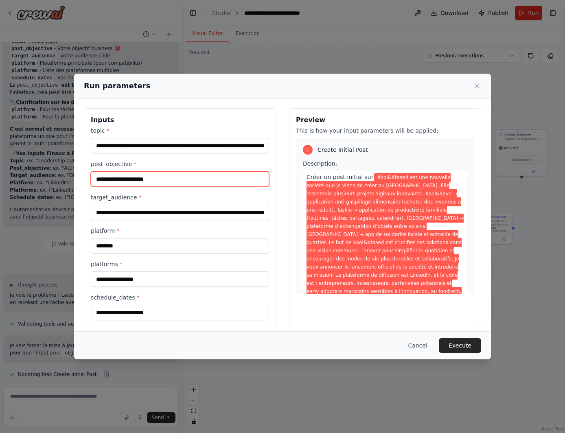
click at [147, 175] on input "post_objective *" at bounding box center [180, 178] width 178 height 15
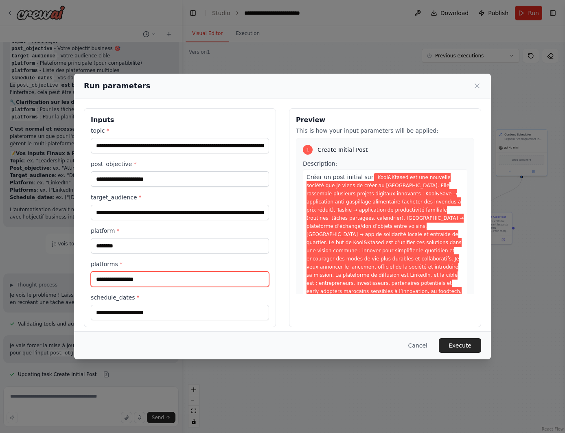
click at [131, 275] on input "platforms *" at bounding box center [180, 278] width 178 height 15
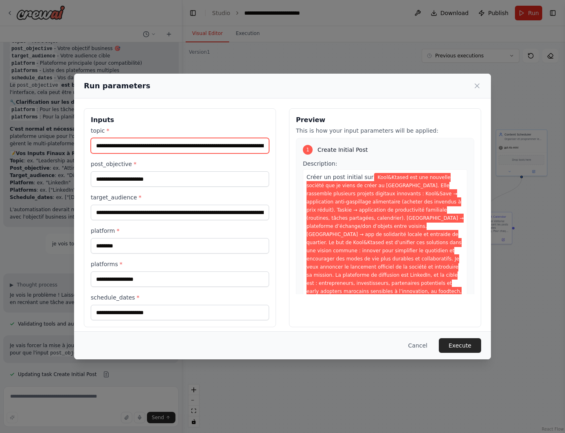
click at [187, 139] on input "**********" at bounding box center [180, 145] width 178 height 15
paste input "text"
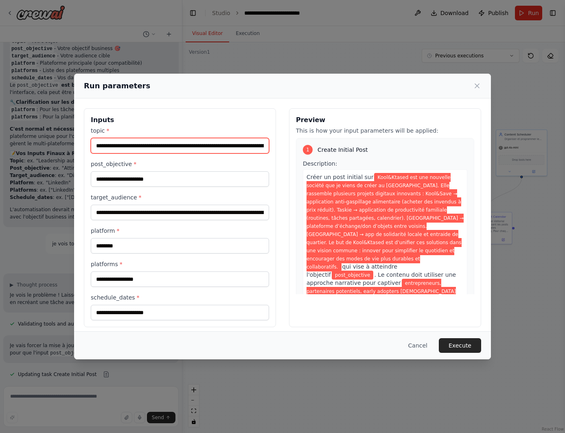
scroll to position [0, 1328]
type input "**********"
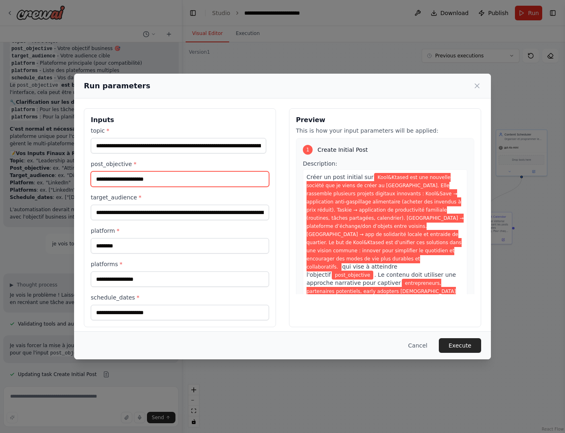
click at [170, 181] on input "post_objective *" at bounding box center [180, 178] width 178 height 15
paste input "**********"
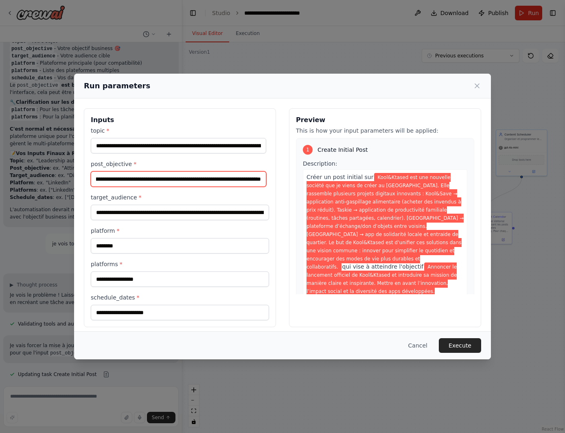
scroll to position [0, 729]
type input "**********"
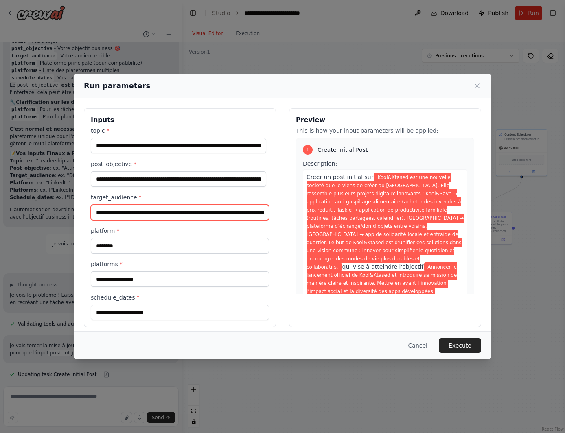
click at [225, 214] on input "**********" at bounding box center [180, 212] width 178 height 15
paste input "**********"
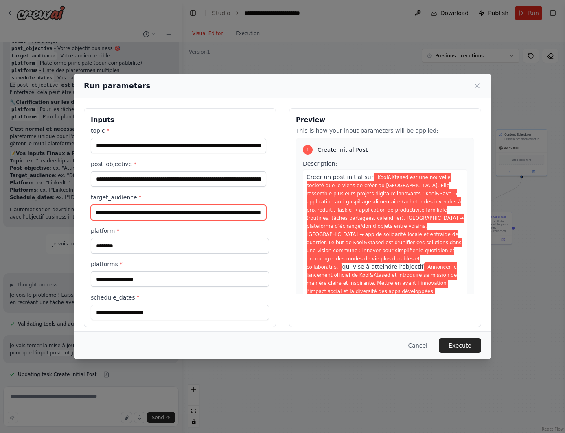
type input "**********"
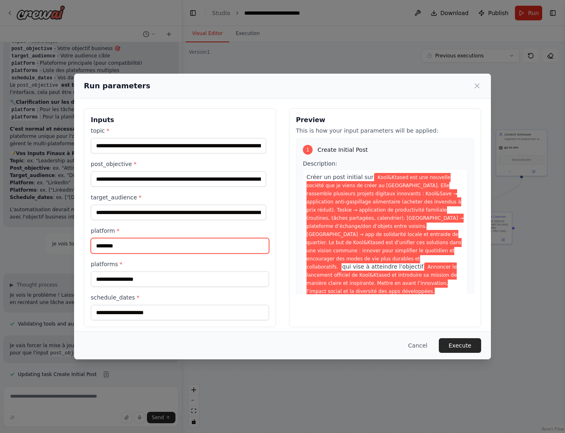
click at [178, 246] on input "********" at bounding box center [180, 245] width 178 height 15
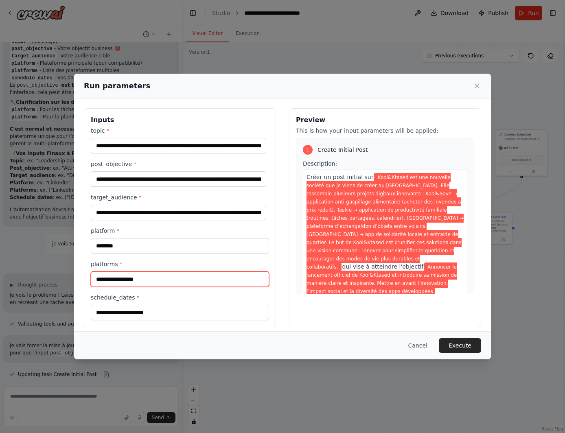
click at [164, 275] on input "platforms *" at bounding box center [180, 278] width 178 height 15
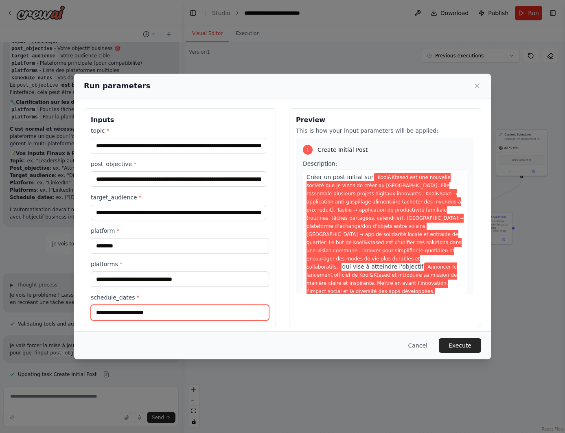
click at [123, 317] on input "schedule_dates *" at bounding box center [180, 312] width 178 height 15
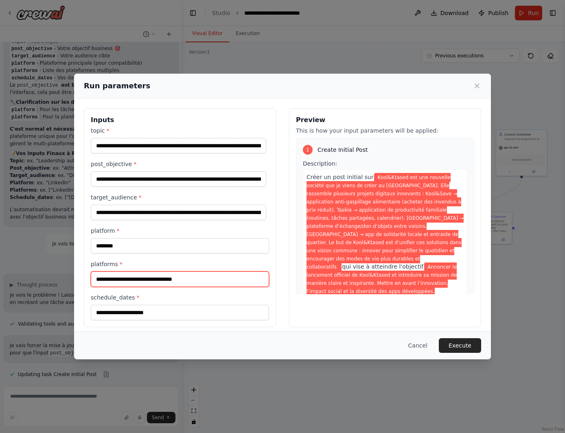
click at [192, 277] on input "**********" at bounding box center [180, 278] width 178 height 15
type input "**********"
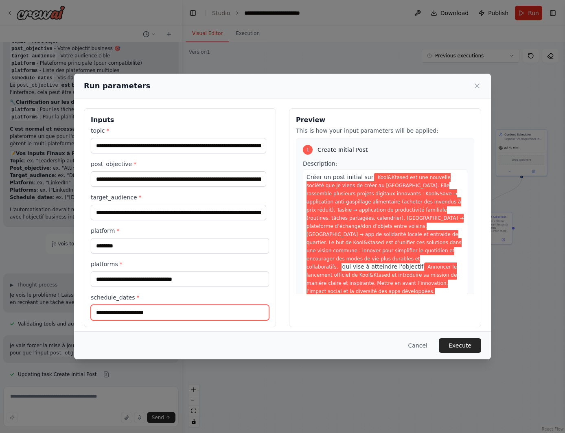
click at [164, 314] on input "schedule_dates *" at bounding box center [180, 312] width 178 height 15
paste input "**********"
type input "**********"
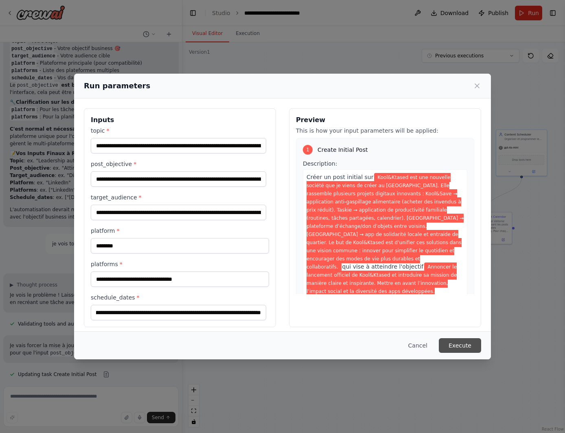
scroll to position [0, 0]
click at [452, 343] on button "Execute" at bounding box center [460, 345] width 42 height 15
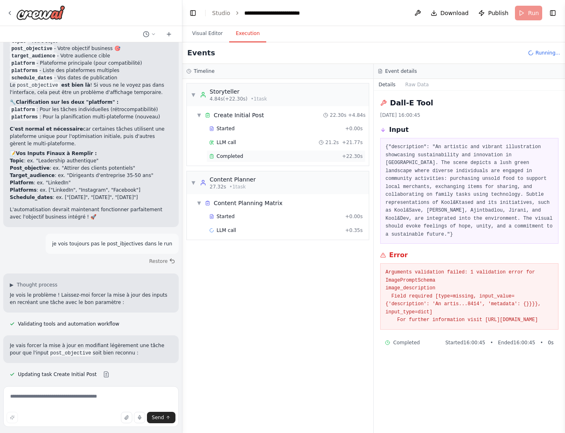
click at [251, 157] on div "Completed" at bounding box center [273, 156] width 129 height 7
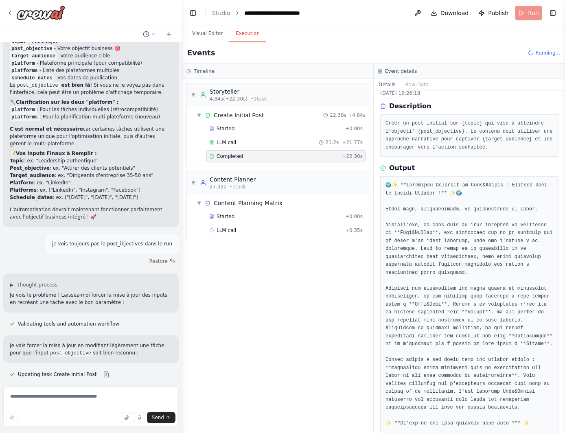
scroll to position [21, 0]
click at [201, 37] on button "Visual Editor" at bounding box center [208, 33] width 44 height 17
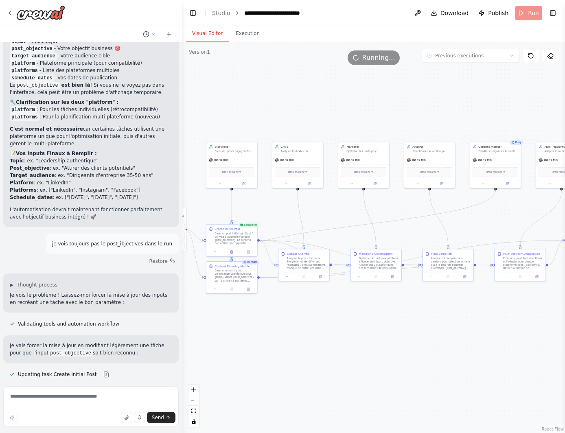
drag, startPoint x: 258, startPoint y: 316, endPoint x: 364, endPoint y: 328, distance: 106.5
click at [364, 328] on div ".deletable-edge-delete-btn { width: 20px; height: 20px; border: 0px solid #ffff…" at bounding box center [373, 237] width 382 height 391
click at [237, 29] on button "Execution" at bounding box center [247, 33] width 37 height 17
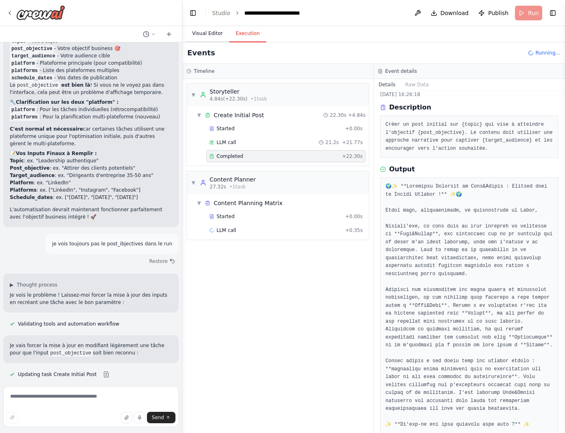
click at [201, 32] on button "Visual Editor" at bounding box center [208, 33] width 44 height 17
click at [239, 29] on button "Execution" at bounding box center [247, 33] width 37 height 17
click at [221, 218] on span "Started" at bounding box center [225, 216] width 18 height 7
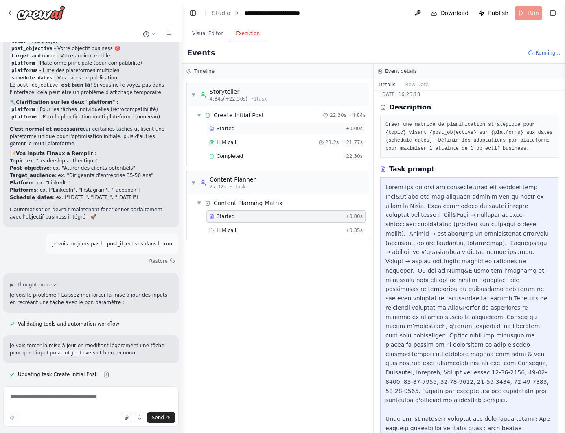
click at [233, 131] on div "Started" at bounding box center [275, 128] width 133 height 7
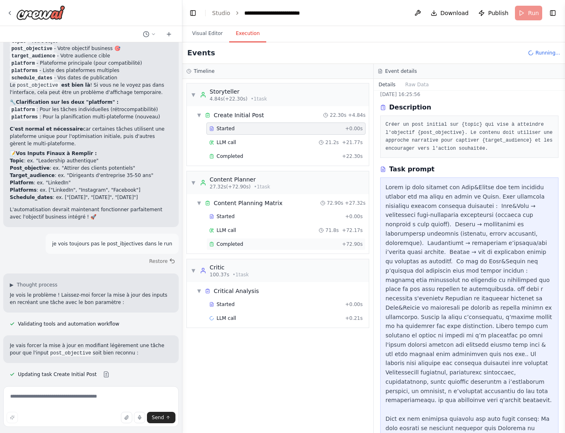
click at [245, 245] on div "Completed" at bounding box center [273, 244] width 129 height 7
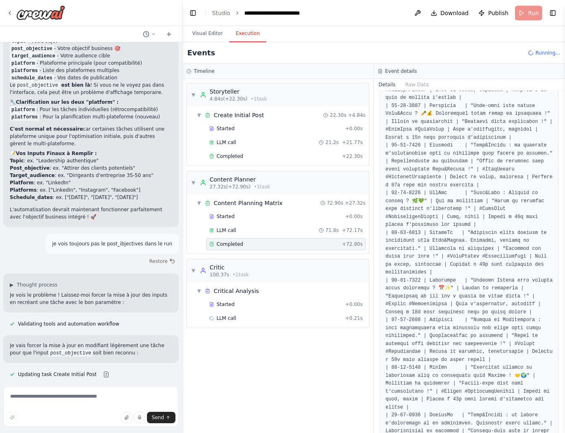
scroll to position [1038, 0]
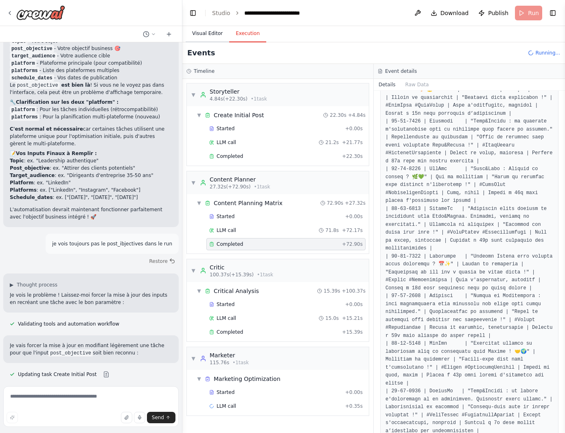
click at [205, 32] on button "Visual Editor" at bounding box center [208, 33] width 44 height 17
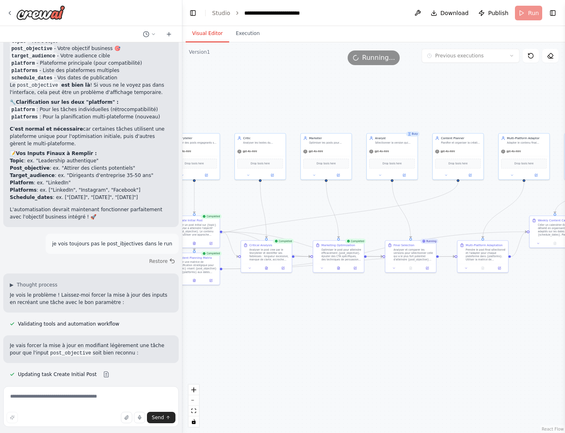
drag, startPoint x: 359, startPoint y: 116, endPoint x: 321, endPoint y: 107, distance: 38.4
click at [321, 107] on div ".deletable-edge-delete-btn { width: 20px; height: 20px; border: 0px solid #ffff…" at bounding box center [373, 237] width 382 height 391
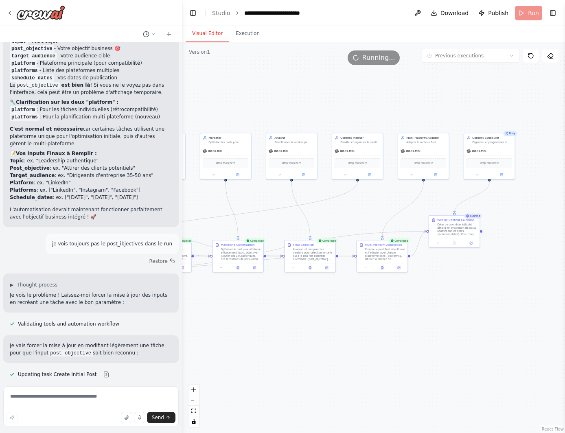
drag, startPoint x: 421, startPoint y: 349, endPoint x: 324, endPoint y: 348, distance: 97.6
click at [324, 348] on div ".deletable-edge-delete-btn { width: 20px; height: 20px; border: 0px solid #ffff…" at bounding box center [373, 237] width 382 height 391
click at [249, 35] on button "Execution" at bounding box center [247, 33] width 37 height 17
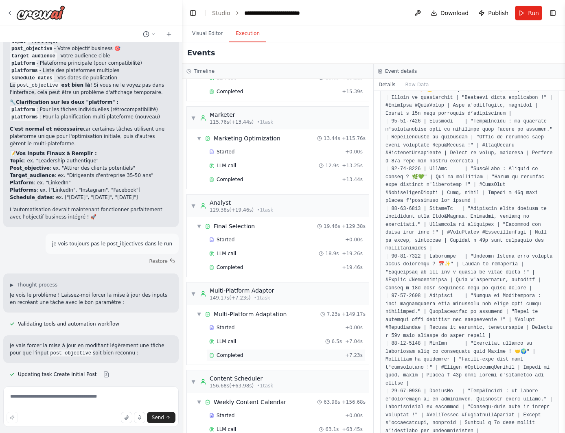
scroll to position [269, 0]
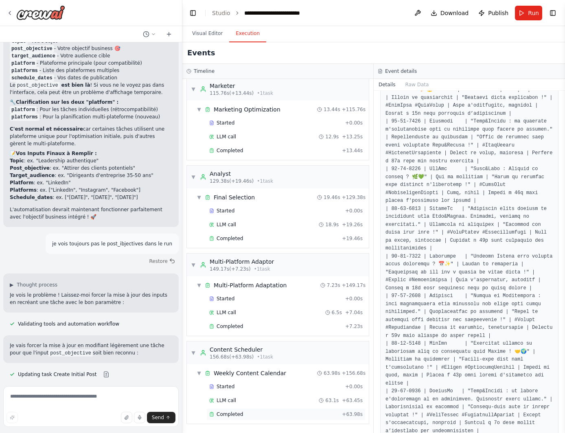
click at [255, 414] on div "Completed" at bounding box center [273, 414] width 129 height 7
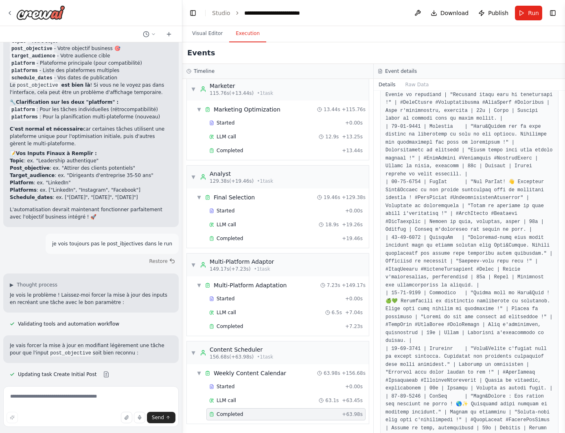
scroll to position [100, 0]
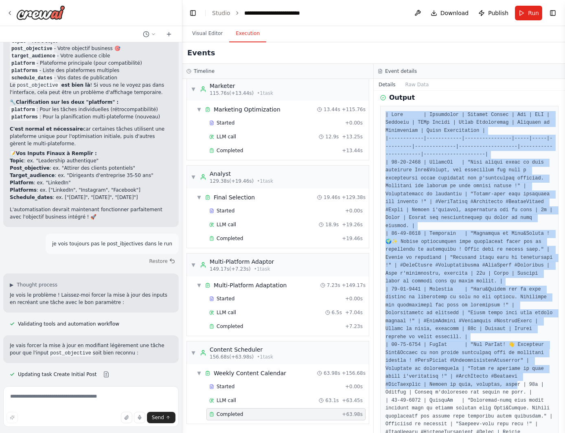
drag, startPoint x: 384, startPoint y: 112, endPoint x: 457, endPoint y: 330, distance: 229.4
click at [411, 85] on button "Raw Data" at bounding box center [416, 84] width 33 height 11
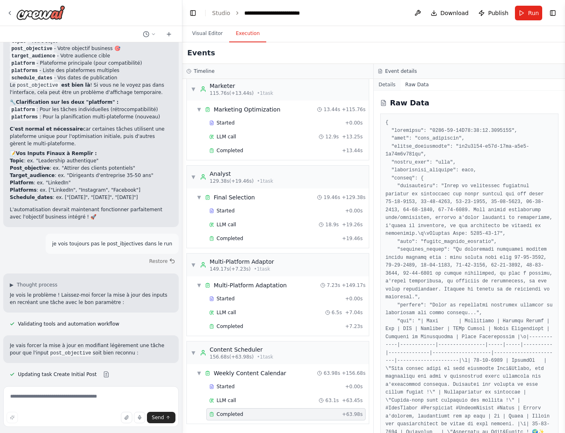
click at [384, 83] on button "Details" at bounding box center [386, 84] width 27 height 11
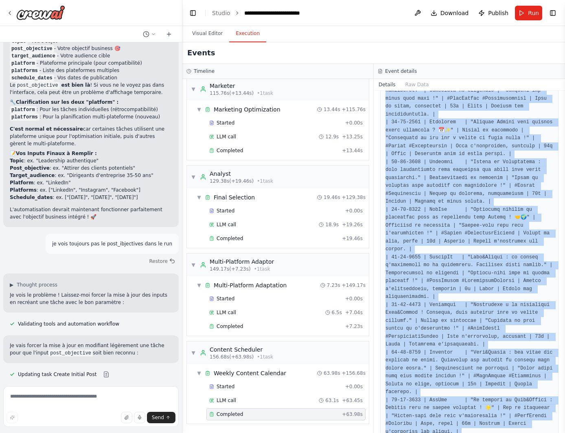
scroll to position [1280, 0]
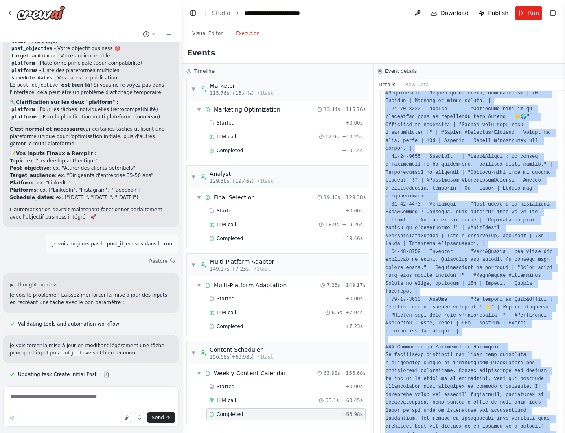
drag, startPoint x: 383, startPoint y: 212, endPoint x: 519, endPoint y: 452, distance: 275.6
click at [519, 433] on html "agents: name: Storyteller role: "Copywriter émotionnel" goal: "Créer des posts …" at bounding box center [282, 216] width 565 height 433
copy pre "| Lore | Ipsumdolor | Sitamet Consec | Adi | ELI | Seddoeiu | TEMp Incidi | Utl…"
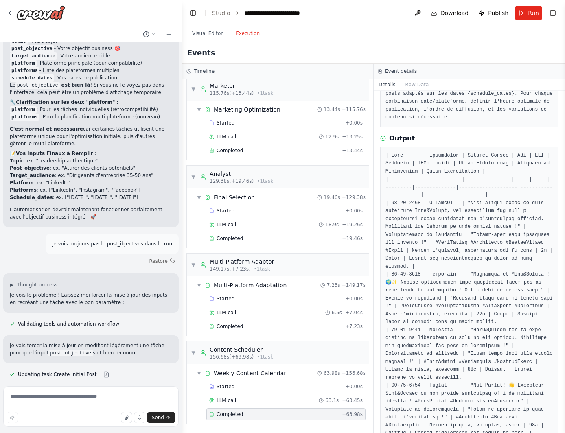
scroll to position [141, 0]
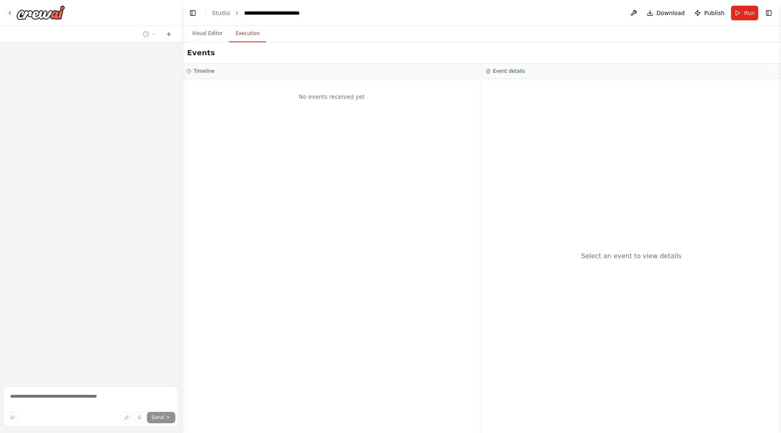
click at [254, 34] on button "Execution" at bounding box center [247, 33] width 37 height 17
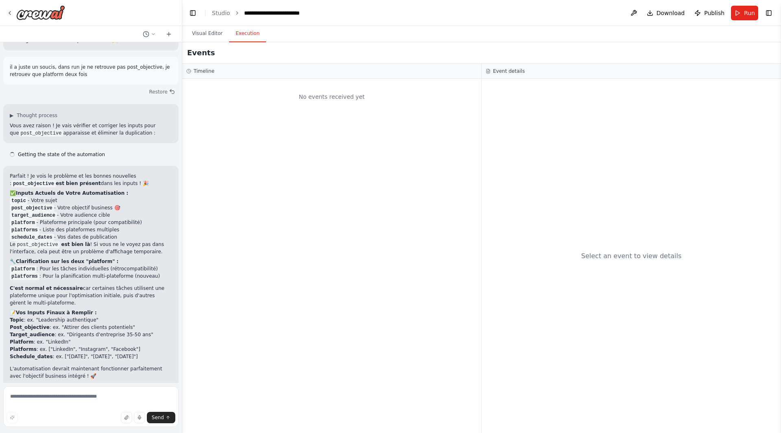
click at [323, 100] on div "No events received yet" at bounding box center [331, 97] width 291 height 28
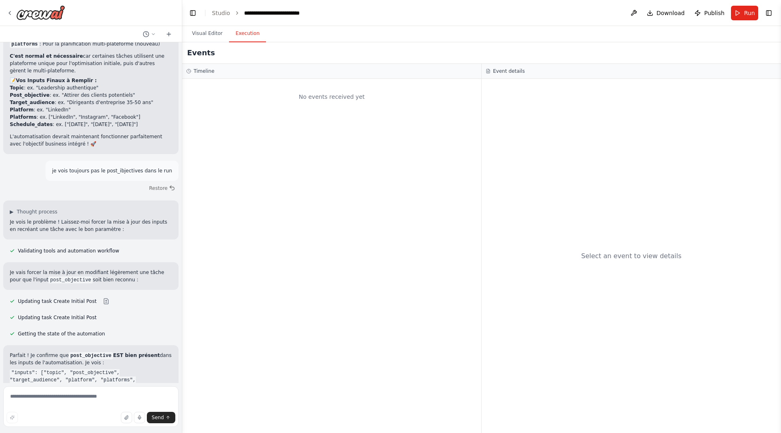
scroll to position [6531, 0]
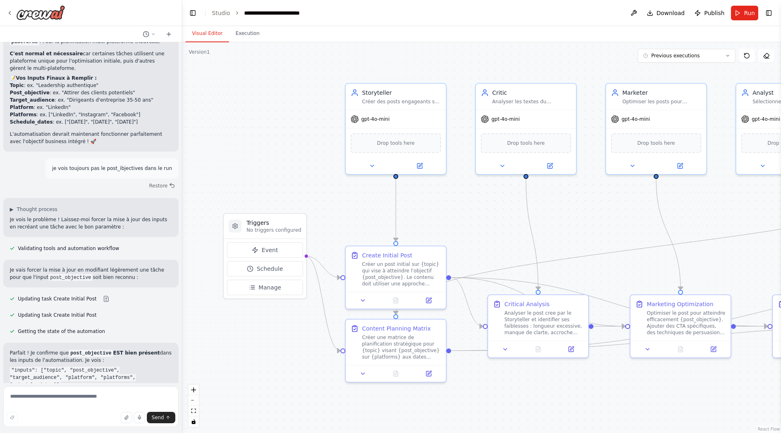
click at [215, 35] on button "Visual Editor" at bounding box center [208, 33] width 44 height 17
click at [564, 59] on button "Previous executions" at bounding box center [687, 56] width 98 height 14
click at [564, 69] on div "7m ago" at bounding box center [691, 71] width 81 height 7
click at [564, 72] on div ".deletable-edge-delete-btn { width: 20px; height: 20px; border: 0px solid #ffff…" at bounding box center [481, 237] width 599 height 391
click at [239, 31] on button "Execution" at bounding box center [247, 33] width 37 height 17
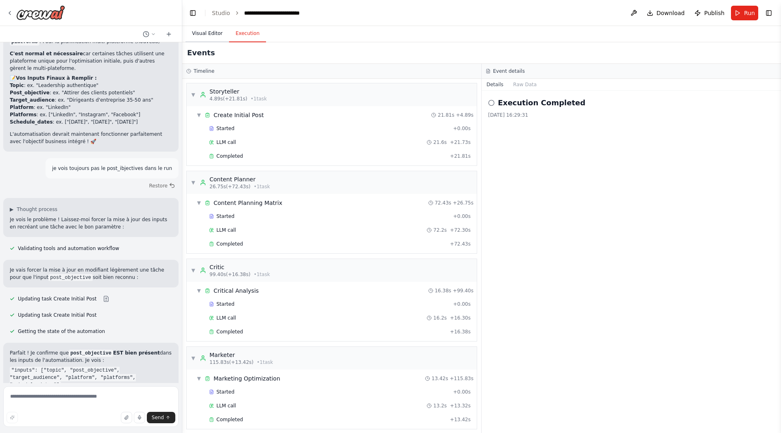
click at [219, 32] on button "Visual Editor" at bounding box center [208, 33] width 44 height 17
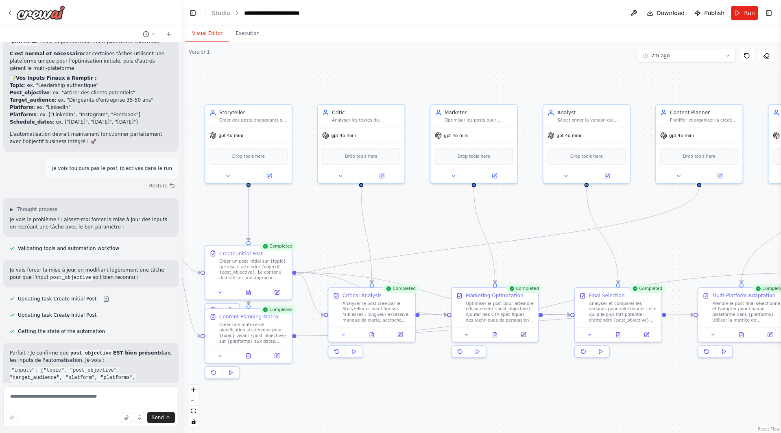
drag, startPoint x: 662, startPoint y: 78, endPoint x: 499, endPoint y: 95, distance: 163.6
click at [501, 95] on div ".deletable-edge-delete-btn { width: 20px; height: 20px; border: 0px solid #ffff…" at bounding box center [481, 237] width 599 height 391
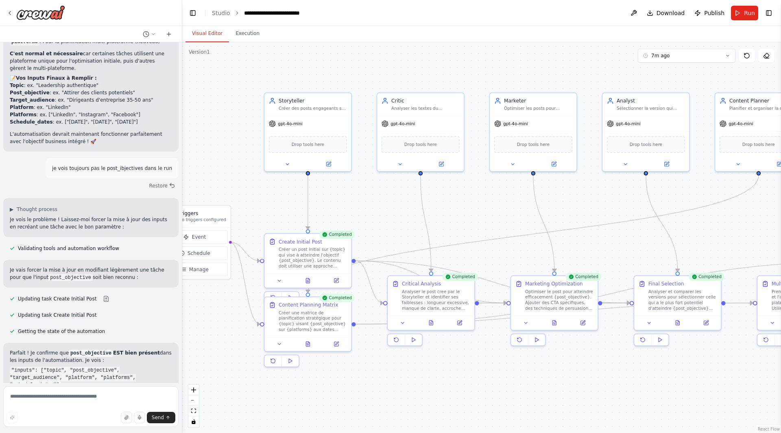
drag, startPoint x: 322, startPoint y: 225, endPoint x: 370, endPoint y: 210, distance: 49.8
click at [370, 210] on div ".deletable-edge-delete-btn { width: 20px; height: 20px; border: 0px solid #ffff…" at bounding box center [481, 237] width 599 height 391
click at [564, 57] on span "7m ago" at bounding box center [660, 55] width 18 height 7
click at [564, 68] on span "Clear selection" at bounding box center [669, 71] width 36 height 7
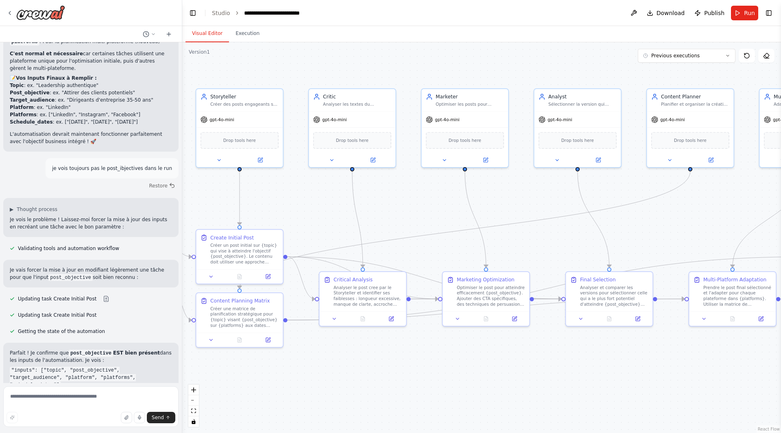
drag, startPoint x: 248, startPoint y: 149, endPoint x: 180, endPoint y: 145, distance: 68.5
click at [180, 145] on div "agents: name: Storyteller role: "Copywriter émotionnel" goal: "Créer des posts …" at bounding box center [390, 216] width 781 height 433
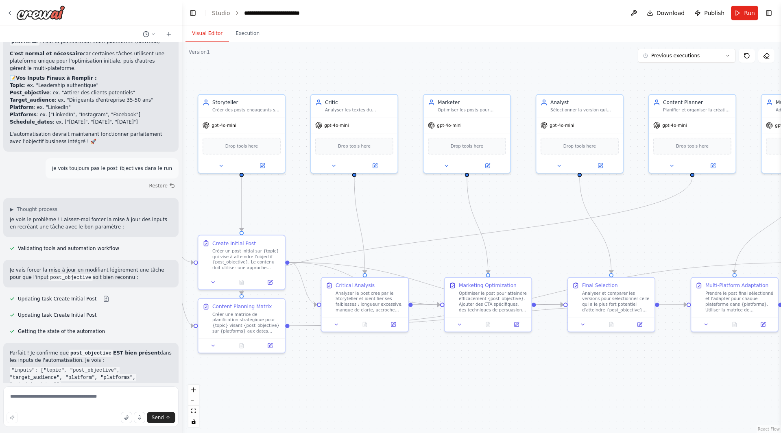
drag, startPoint x: 431, startPoint y: 203, endPoint x: 433, endPoint y: 208, distance: 6.0
click at [433, 208] on div ".deletable-edge-delete-btn { width: 20px; height: 20px; border: 0px solid #ffff…" at bounding box center [481, 237] width 599 height 391
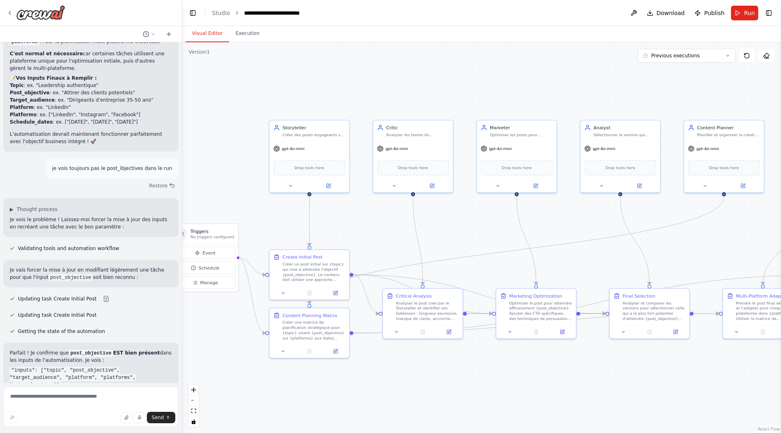
drag, startPoint x: 417, startPoint y: 212, endPoint x: 470, endPoint y: 227, distance: 54.7
click at [470, 227] on div ".deletable-edge-delete-btn { width: 20px; height: 20px; border: 0px solid #ffff…" at bounding box center [481, 237] width 599 height 391
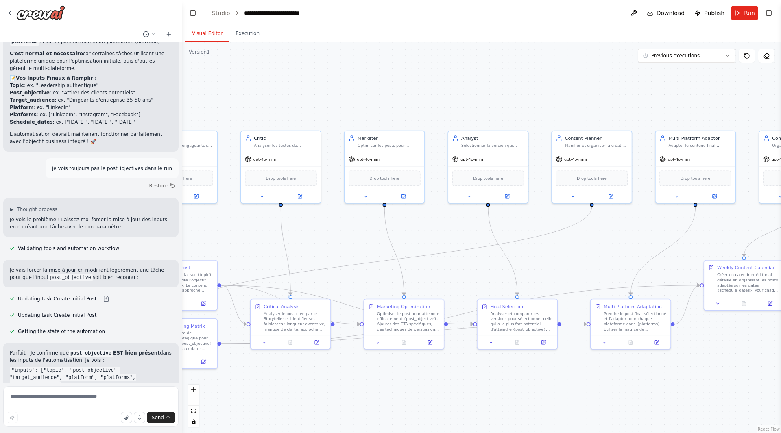
drag, startPoint x: 549, startPoint y: 223, endPoint x: 417, endPoint y: 233, distance: 132.6
click at [417, 233] on div ".deletable-edge-delete-btn { width: 20px; height: 20px; border: 0px solid #ffff…" at bounding box center [481, 237] width 599 height 391
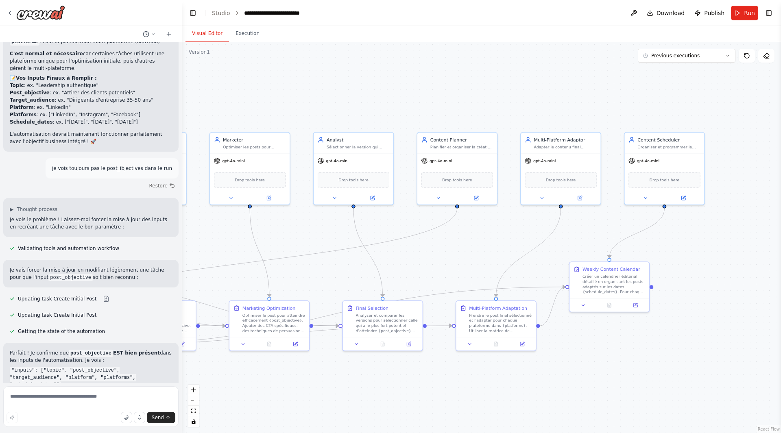
drag, startPoint x: 590, startPoint y: 245, endPoint x: 455, endPoint y: 247, distance: 134.7
click at [455, 247] on div ".deletable-edge-delete-btn { width: 20px; height: 20px; border: 0px solid #ffff…" at bounding box center [481, 237] width 599 height 391
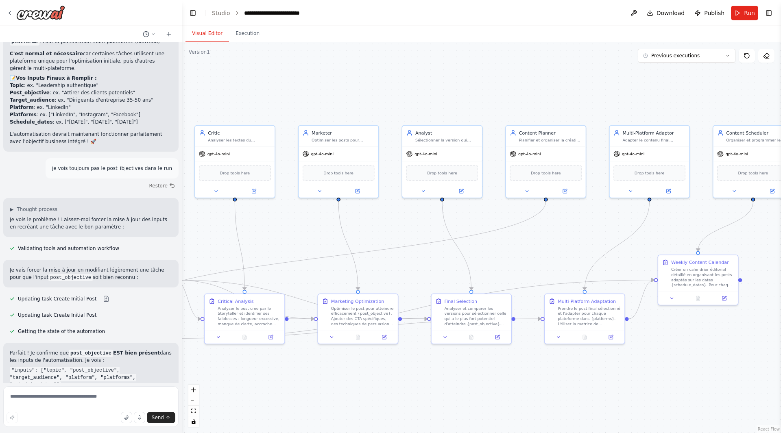
drag, startPoint x: 469, startPoint y: 272, endPoint x: 558, endPoint y: 265, distance: 89.0
click at [558, 265] on div ".deletable-edge-delete-btn { width: 20px; height: 20px; border: 0px solid #ffff…" at bounding box center [481, 237] width 599 height 391
click at [564, 58] on span "Previous executions" at bounding box center [675, 55] width 48 height 7
click at [564, 75] on button "10m ago" at bounding box center [687, 70] width 98 height 13
click at [247, 34] on button "Execution" at bounding box center [247, 33] width 37 height 17
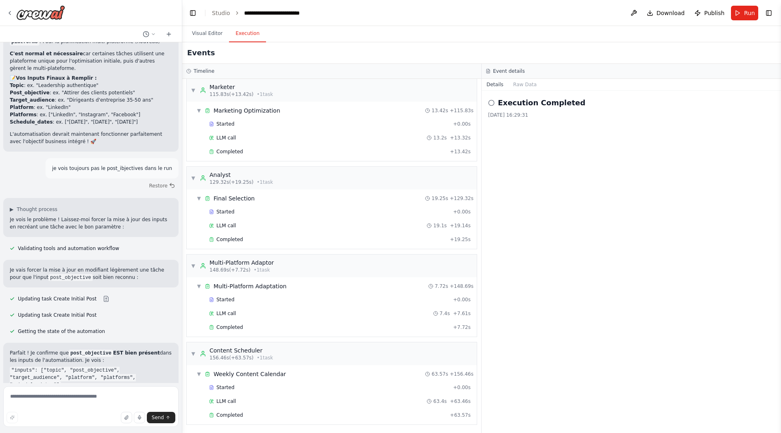
scroll to position [269, 0]
click at [230, 417] on span "Completed" at bounding box center [229, 414] width 26 height 7
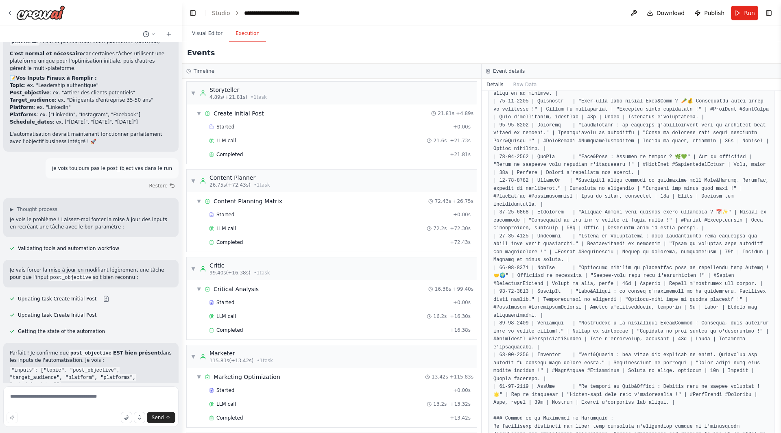
scroll to position [0, 0]
click at [225, 156] on span "Completed" at bounding box center [229, 156] width 26 height 7
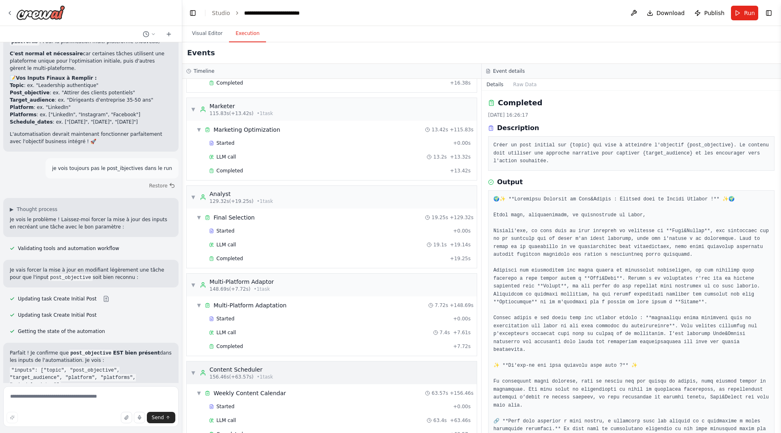
scroll to position [269, 0]
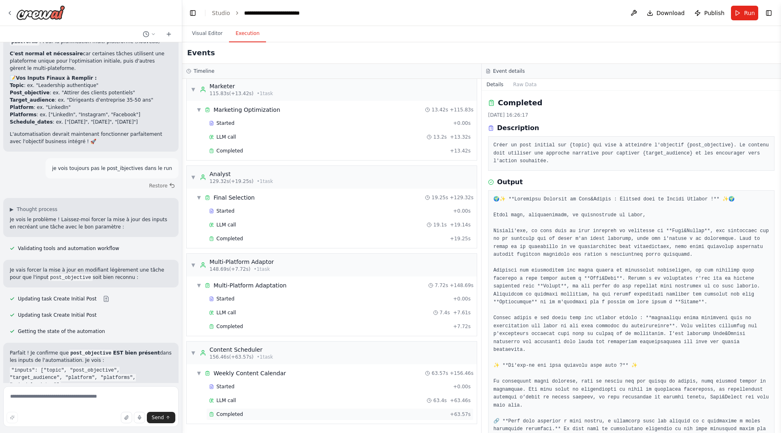
click at [237, 415] on span "Completed" at bounding box center [229, 414] width 26 height 7
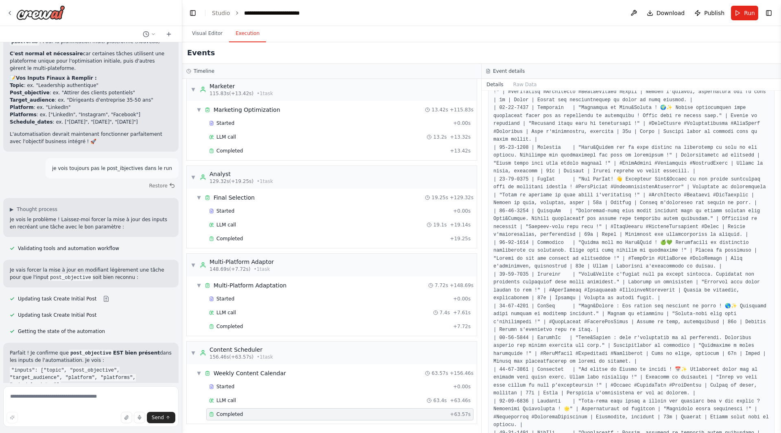
scroll to position [285, 0]
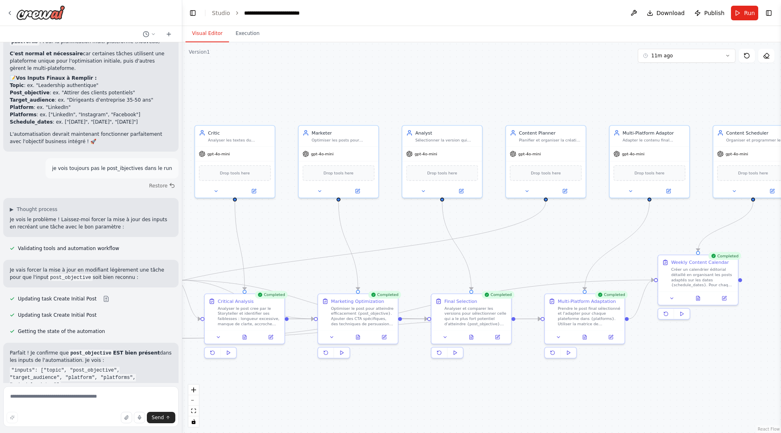
click at [192, 27] on button "Visual Editor" at bounding box center [208, 33] width 44 height 17
click at [564, 15] on button "Run" at bounding box center [744, 13] width 27 height 15
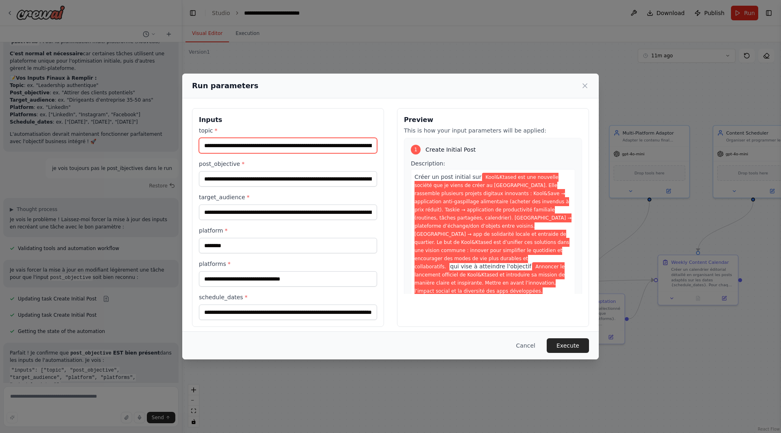
click at [239, 144] on input "**********" at bounding box center [288, 145] width 178 height 15
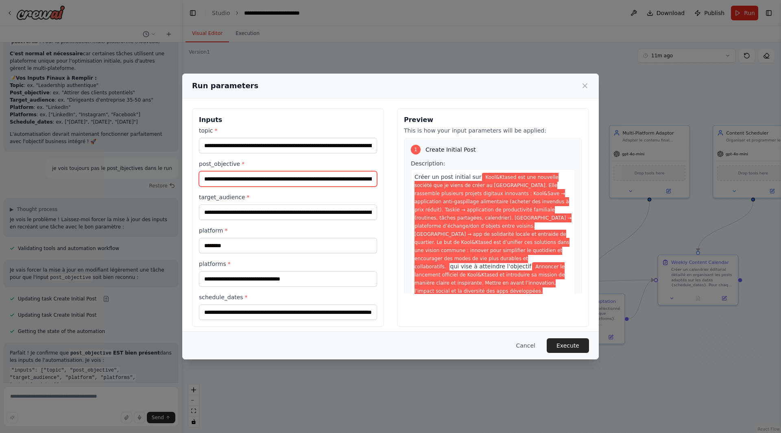
click at [245, 183] on input "**********" at bounding box center [288, 178] width 178 height 15
click at [533, 345] on button "Cancel" at bounding box center [526, 345] width 32 height 15
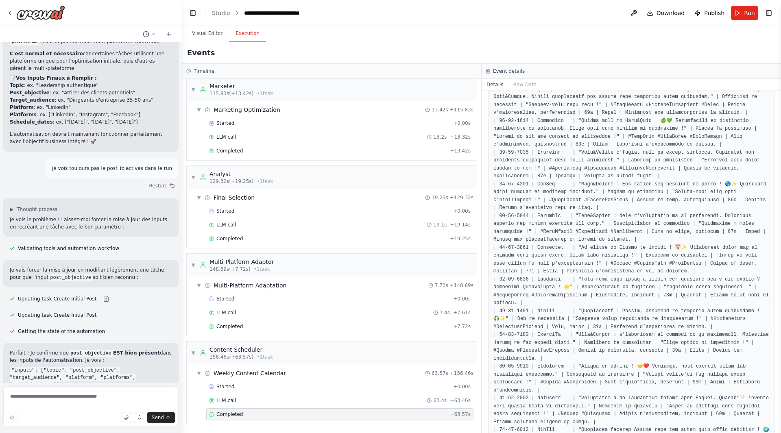
click at [248, 35] on button "Execution" at bounding box center [247, 33] width 37 height 17
click at [207, 35] on button "Visual Editor" at bounding box center [208, 33] width 44 height 17
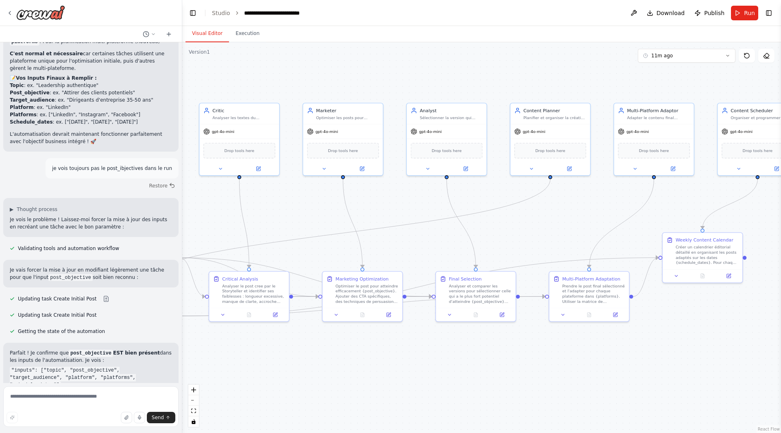
drag, startPoint x: 531, startPoint y: 236, endPoint x: 535, endPoint y: 213, distance: 22.8
click at [535, 213] on div ".deletable-edge-delete-btn { width: 20px; height: 20px; border: 0px solid #ffff…" at bounding box center [481, 237] width 599 height 391
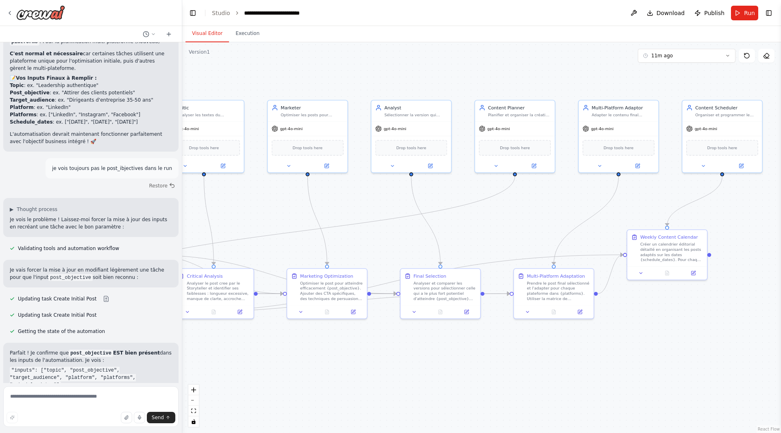
drag, startPoint x: 535, startPoint y: 213, endPoint x: 500, endPoint y: 210, distance: 35.5
click at [500, 210] on div ".deletable-edge-delete-btn { width: 20px; height: 20px; border: 0px solid #ffff…" at bounding box center [481, 237] width 599 height 391
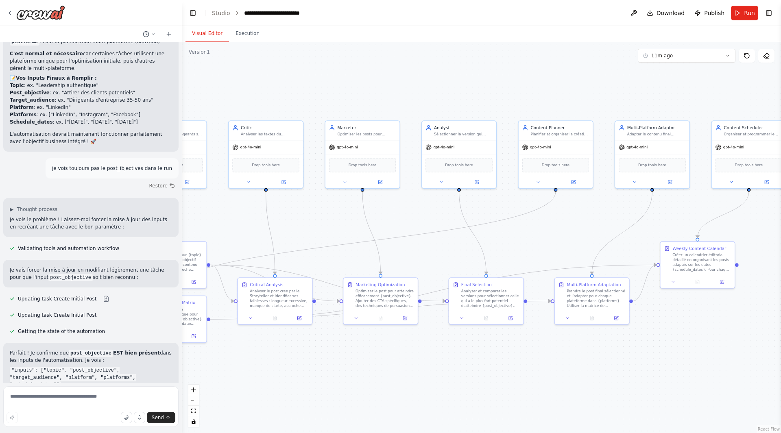
drag, startPoint x: 498, startPoint y: 206, endPoint x: 547, endPoint y: 223, distance: 52.1
click at [547, 223] on div ".deletable-edge-delete-btn { width: 20px; height: 20px; border: 0px solid #ffff…" at bounding box center [481, 237] width 599 height 391
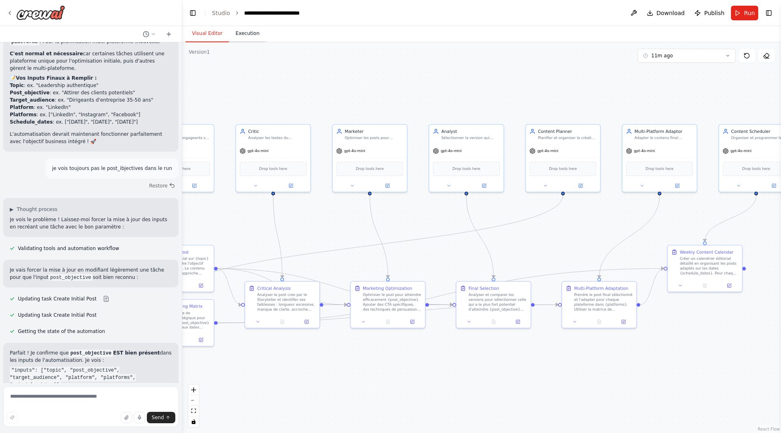
click at [257, 36] on button "Execution" at bounding box center [247, 33] width 37 height 17
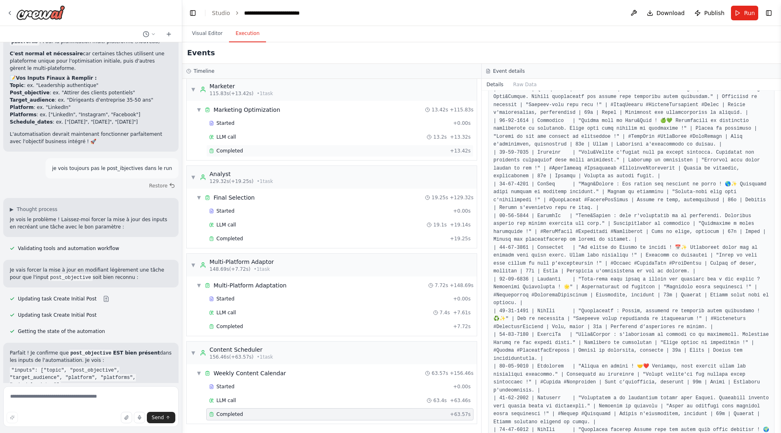
click at [218, 154] on span "Completed" at bounding box center [229, 151] width 26 height 7
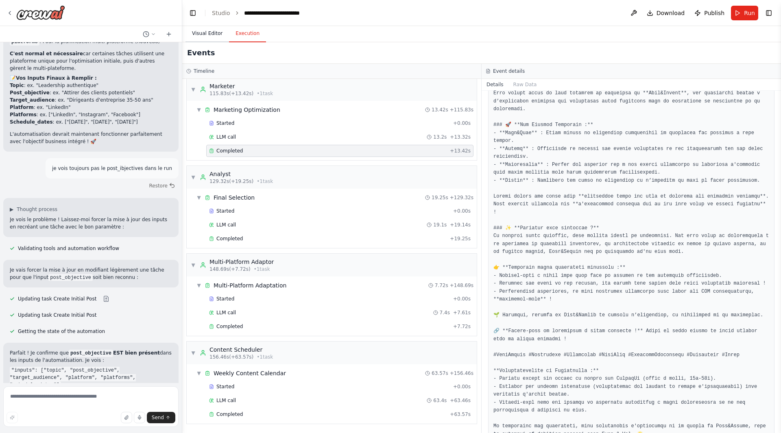
click at [208, 34] on button "Visual Editor" at bounding box center [208, 33] width 44 height 17
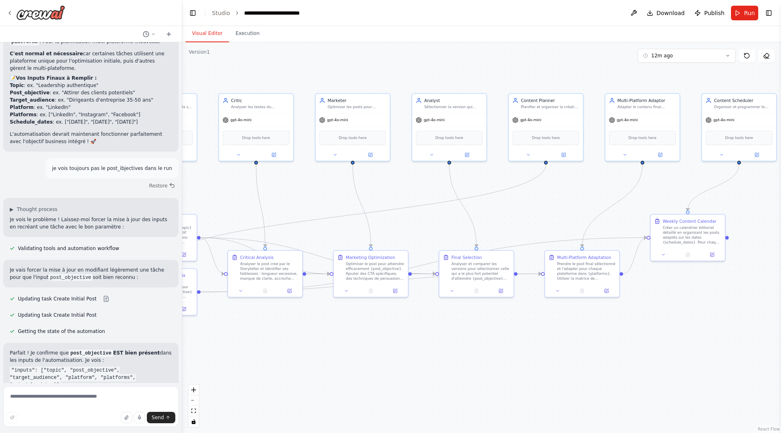
drag, startPoint x: 227, startPoint y: 206, endPoint x: 209, endPoint y: 175, distance: 36.3
click at [209, 175] on div ".deletable-edge-delete-btn { width: 20px; height: 20px; border: 0px solid #ffff…" at bounding box center [481, 237] width 599 height 391
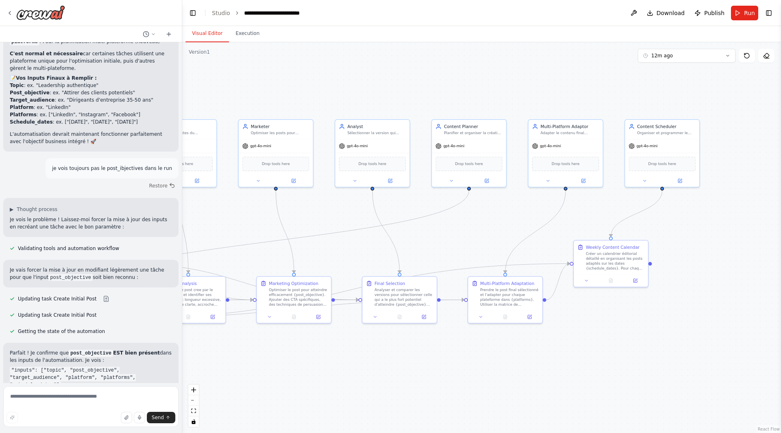
drag, startPoint x: 514, startPoint y: 204, endPoint x: 429, endPoint y: 229, distance: 88.7
click at [429, 229] on div ".deletable-edge-delete-btn { width: 20px; height: 20px; border: 0px solid #ffff…" at bounding box center [481, 237] width 599 height 391
click at [242, 35] on button "Execution" at bounding box center [247, 33] width 37 height 17
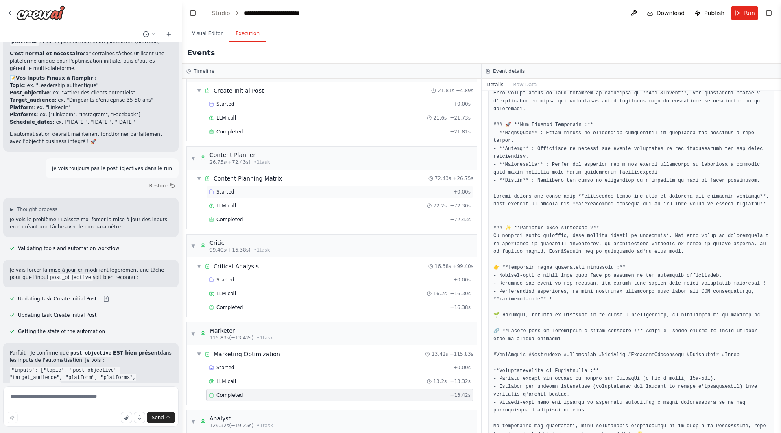
scroll to position [0, 0]
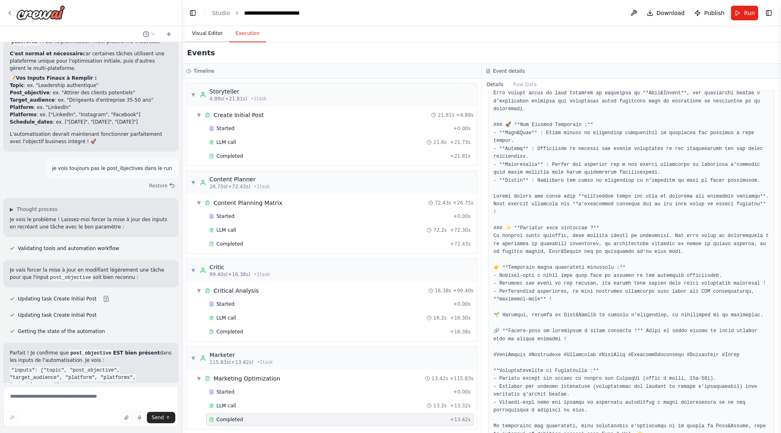
click at [212, 35] on button "Visual Editor" at bounding box center [208, 33] width 44 height 17
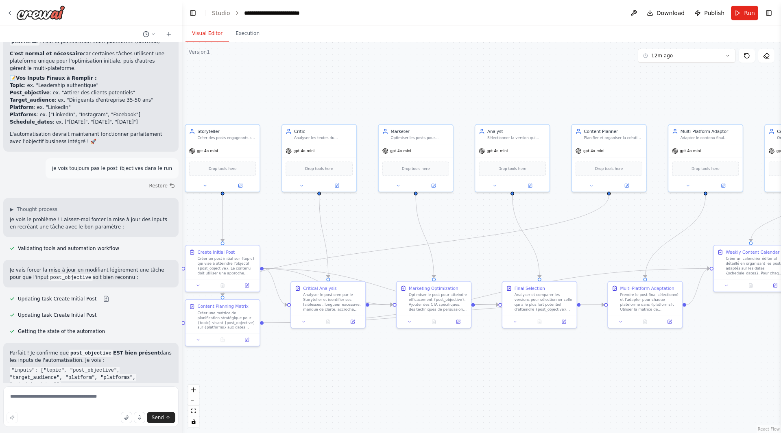
drag, startPoint x: 320, startPoint y: 71, endPoint x: 468, endPoint y: 76, distance: 148.2
click at [468, 76] on div ".deletable-edge-delete-btn { width: 20px; height: 20px; border: 0px solid #ffff…" at bounding box center [481, 237] width 599 height 391
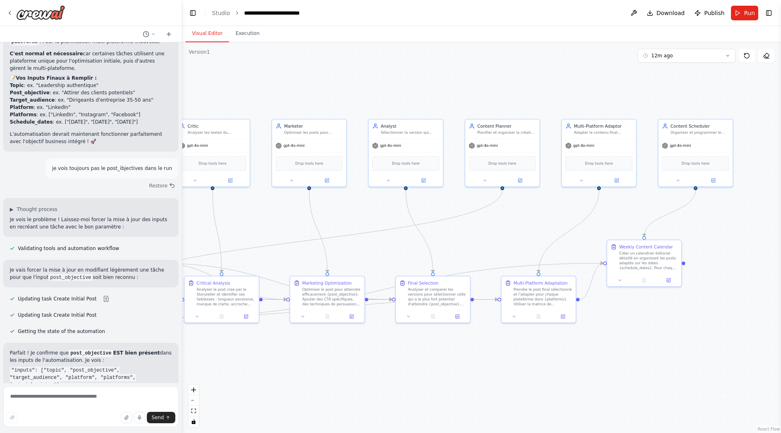
drag, startPoint x: 524, startPoint y: 87, endPoint x: 432, endPoint y: 90, distance: 92.0
click at [417, 82] on div ".deletable-edge-delete-btn { width: 20px; height: 20px; border: 0px solid #ffff…" at bounding box center [481, 237] width 599 height 391
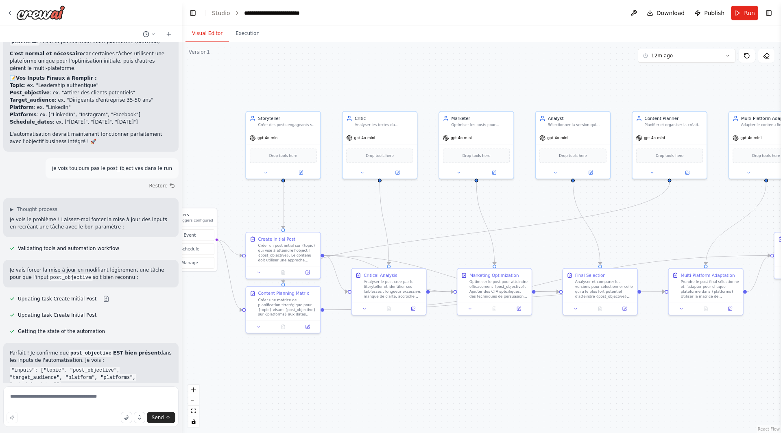
drag, startPoint x: 502, startPoint y: 216, endPoint x: 668, endPoint y: 206, distance: 165.9
click at [564, 208] on div ".deletable-edge-delete-btn { width: 20px; height: 20px; border: 0px solid #ffff…" at bounding box center [481, 237] width 599 height 391
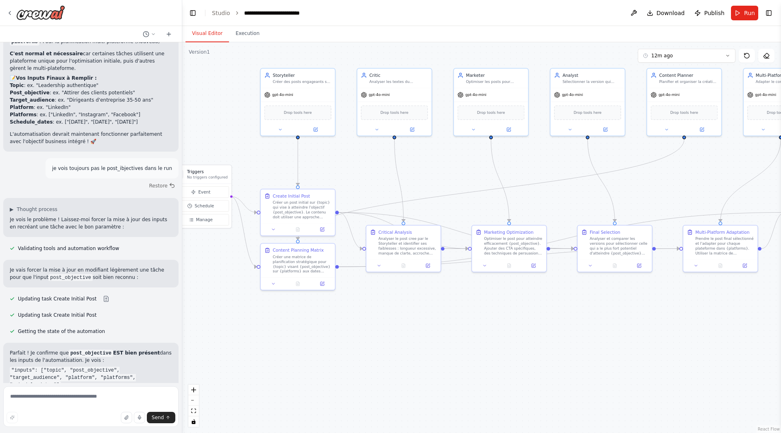
drag, startPoint x: 457, startPoint y: 321, endPoint x: 471, endPoint y: 283, distance: 39.8
click at [471, 283] on div ".deletable-edge-delete-btn { width: 20px; height: 20px; border: 0px solid #ffff…" at bounding box center [481, 237] width 599 height 391
click at [434, 308] on div ".deletable-edge-delete-btn { width: 20px; height: 20px; border: 0px solid #ffff…" at bounding box center [481, 237] width 599 height 391
click at [564, 15] on button "Run" at bounding box center [744, 13] width 27 height 15
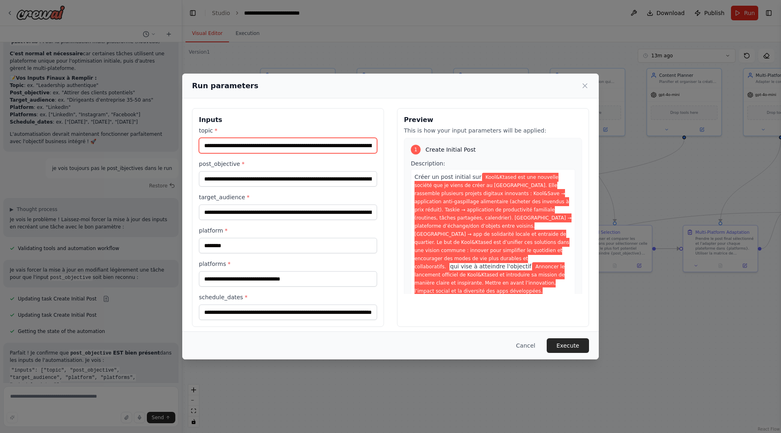
click at [320, 146] on input "**********" at bounding box center [288, 145] width 178 height 15
drag, startPoint x: 358, startPoint y: 142, endPoint x: 391, endPoint y: 142, distance: 32.1
click at [391, 142] on div "**********" at bounding box center [390, 217] width 397 height 219
click at [356, 171] on div "**********" at bounding box center [288, 173] width 178 height 27
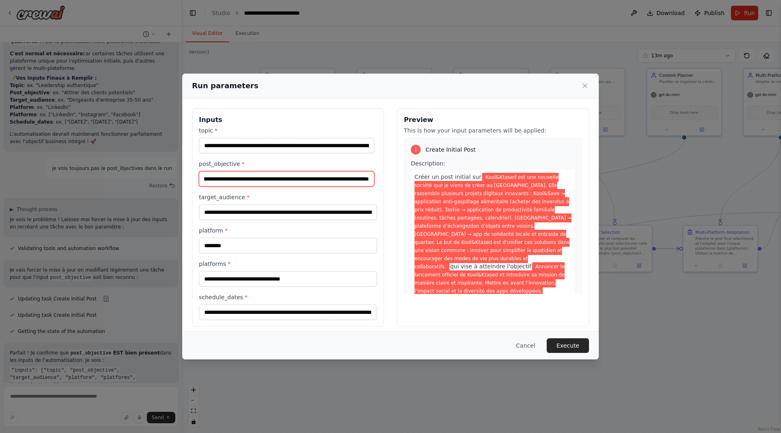
scroll to position [0, 729]
drag, startPoint x: 355, startPoint y: 183, endPoint x: 374, endPoint y: 181, distance: 18.8
click at [374, 181] on input "**********" at bounding box center [286, 178] width 175 height 15
click at [369, 181] on input "**********" at bounding box center [286, 178] width 175 height 15
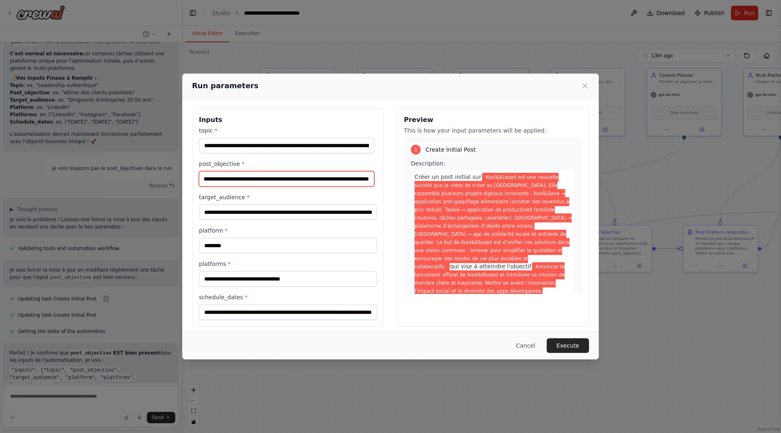
type input "**********"
click at [359, 312] on input "**********" at bounding box center [288, 312] width 178 height 15
drag, startPoint x: 369, startPoint y: 314, endPoint x: 410, endPoint y: 318, distance: 41.7
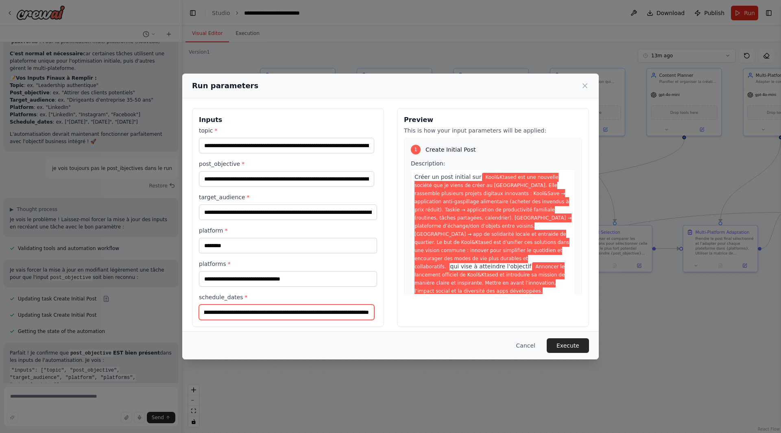
click at [410, 318] on div "**********" at bounding box center [390, 217] width 397 height 219
click at [562, 346] on button "Execute" at bounding box center [568, 345] width 42 height 15
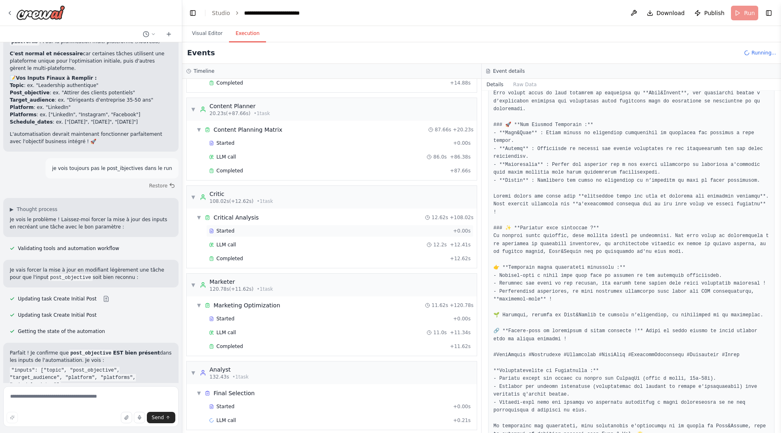
scroll to position [79, 0]
